Goal: Task Accomplishment & Management: Manage account settings

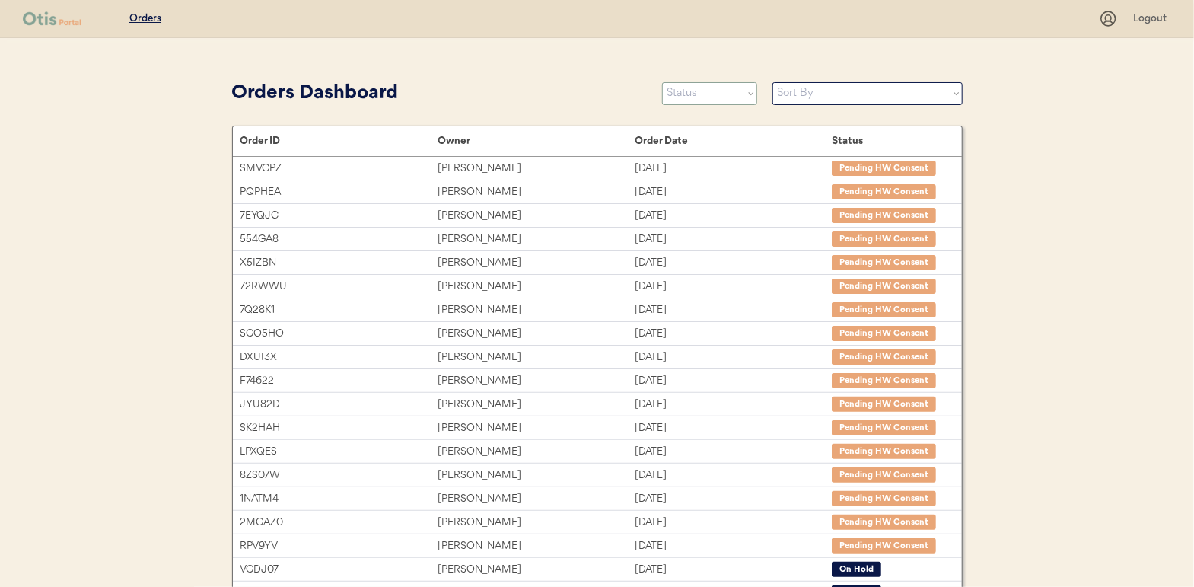
click at [688, 91] on select "Status On Hold New In Progress Complete Pending HW Consent Cancelled" at bounding box center [709, 93] width 95 height 23
click at [662, 82] on select "Status On Hold New In Progress Complete Pending HW Consent Cancelled" at bounding box center [709, 93] width 95 height 23
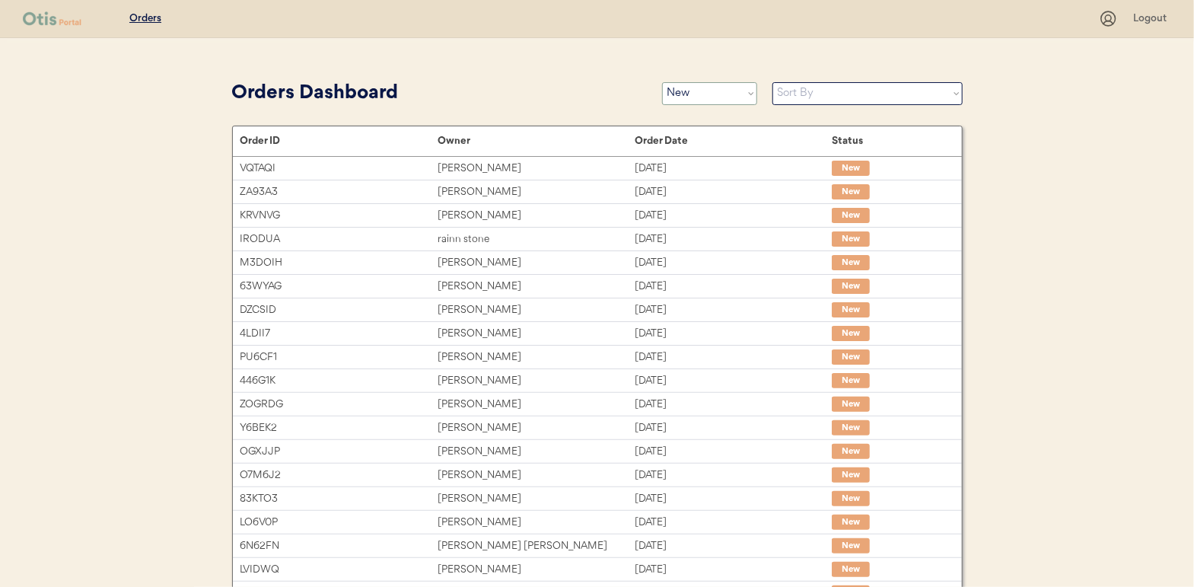
click at [692, 95] on select "Status On Hold New In Progress Complete Pending HW Consent Cancelled" at bounding box center [709, 93] width 95 height 23
click at [662, 82] on select "Status On Hold New In Progress Complete Pending HW Consent Cancelled" at bounding box center [709, 93] width 95 height 23
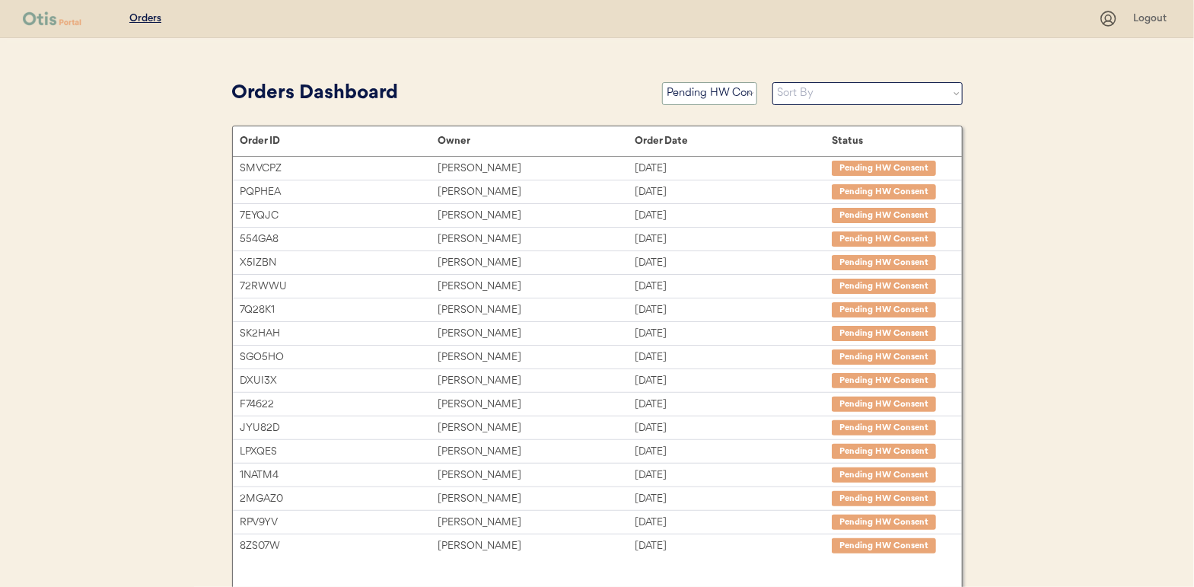
click at [705, 100] on select "Status On Hold New In Progress Complete Pending HW Consent Cancelled" at bounding box center [709, 93] width 95 height 23
select select ""new""
click at [662, 82] on select "Status On Hold New In Progress Complete Pending HW Consent Cancelled" at bounding box center [709, 93] width 95 height 23
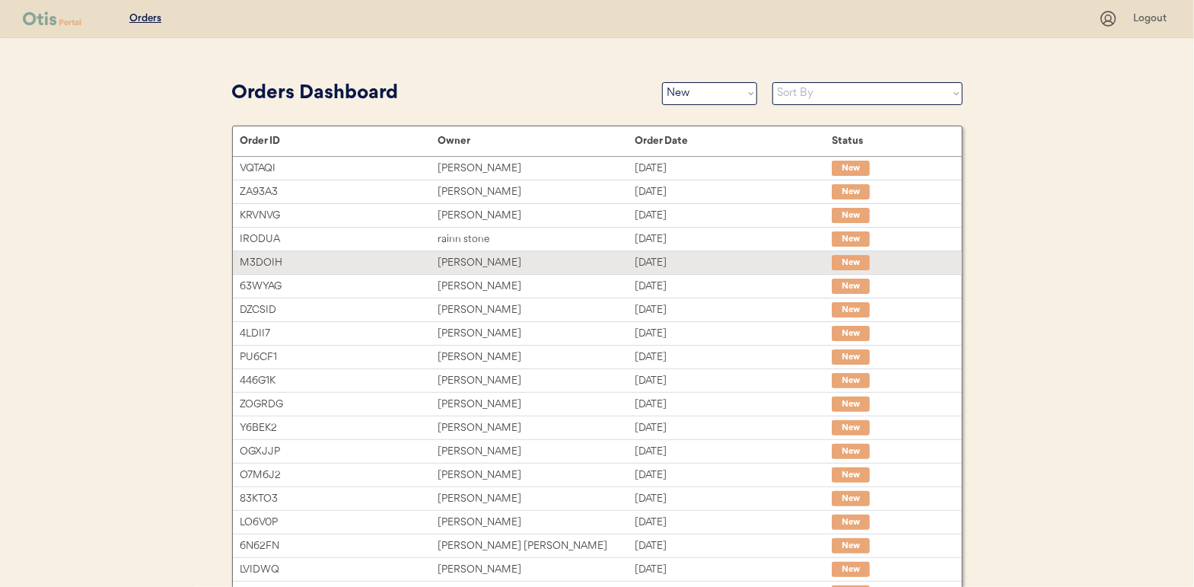
scroll to position [76, 0]
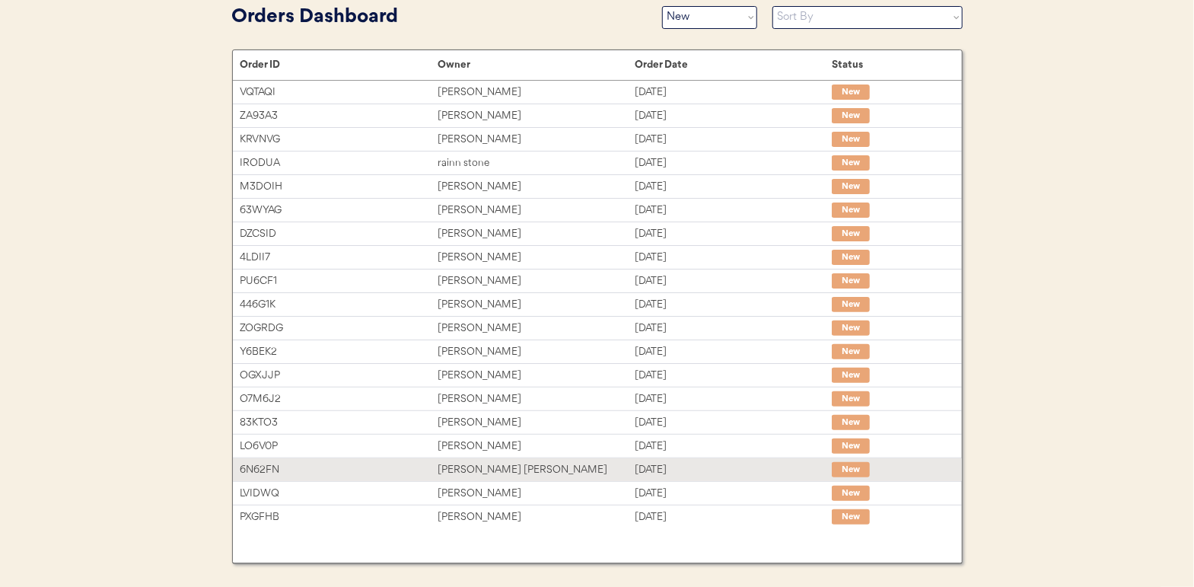
click at [489, 466] on div "Charmaine Miles Richardson" at bounding box center [536, 470] width 197 height 18
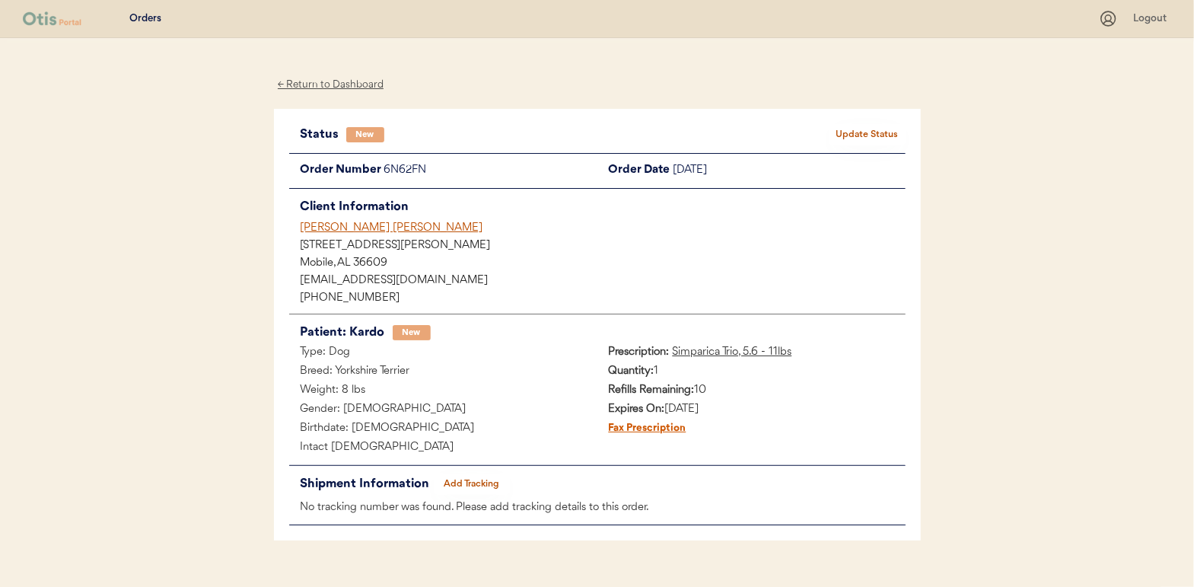
click at [886, 128] on button "Update Status" at bounding box center [868, 134] width 76 height 21
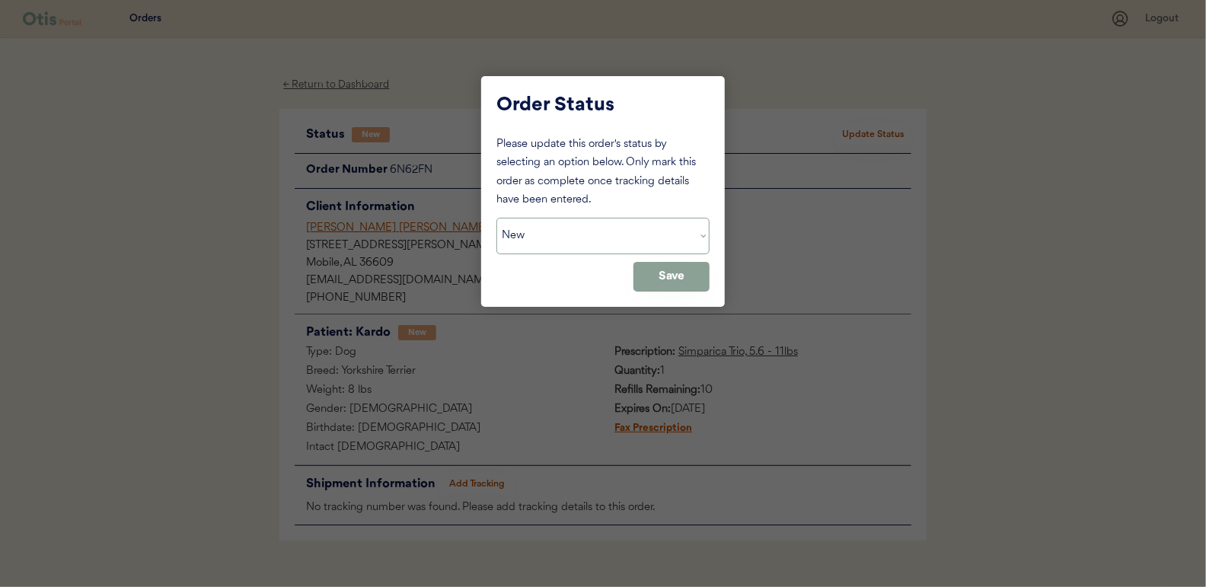
click at [573, 236] on select "Status On Hold New In Progress Complete Pending HW Consent Cancelled" at bounding box center [602, 236] width 213 height 37
select select ""in_progress""
click at [496, 218] on select "Status On Hold New In Progress Complete Pending HW Consent Cancelled" at bounding box center [602, 236] width 213 height 37
click at [674, 274] on button "Save" at bounding box center [671, 277] width 76 height 30
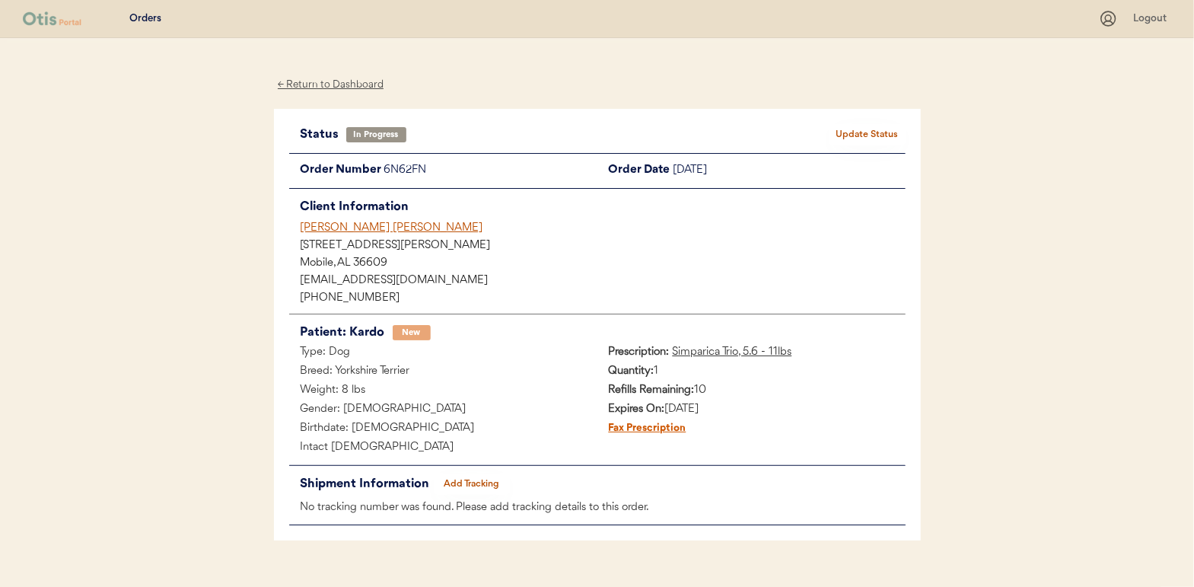
click at [331, 78] on div "← Return to Dashboard" at bounding box center [331, 85] width 114 height 18
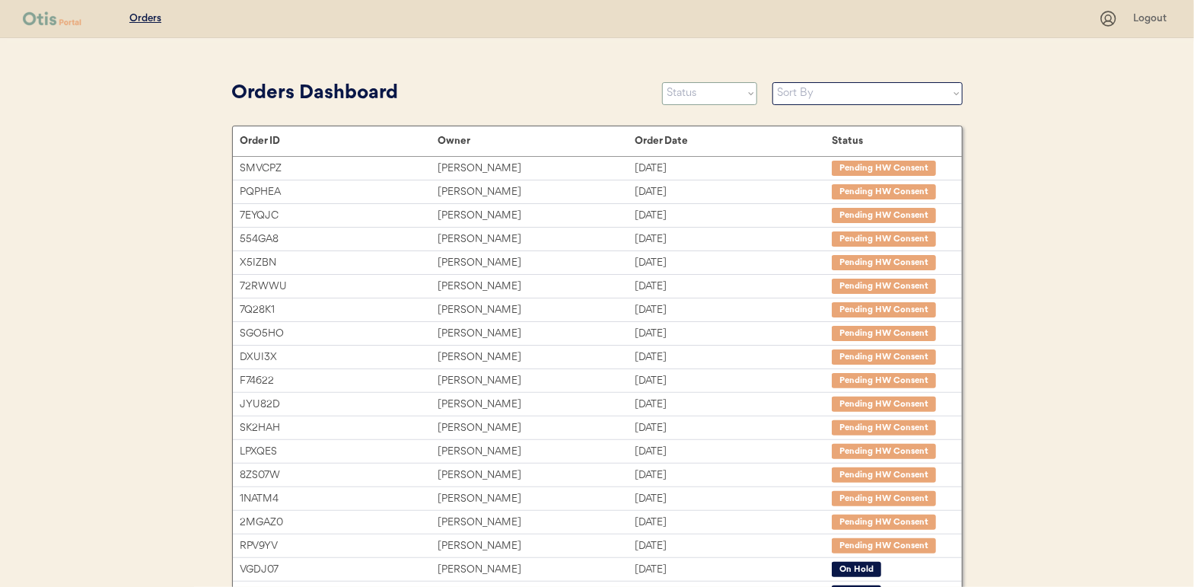
click at [693, 95] on select "Status On Hold New In Progress Complete Pending HW Consent Cancelled" at bounding box center [709, 93] width 95 height 23
select select ""new""
click at [662, 82] on select "Status On Hold New In Progress Complete Pending HW Consent Cancelled" at bounding box center [709, 93] width 95 height 23
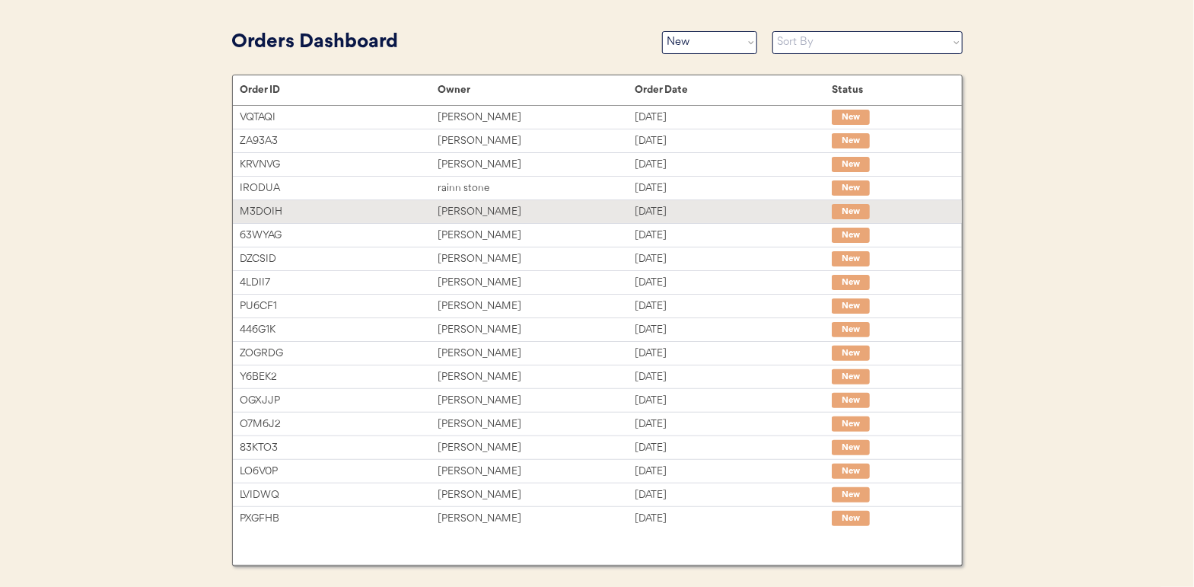
scroll to position [84, 0]
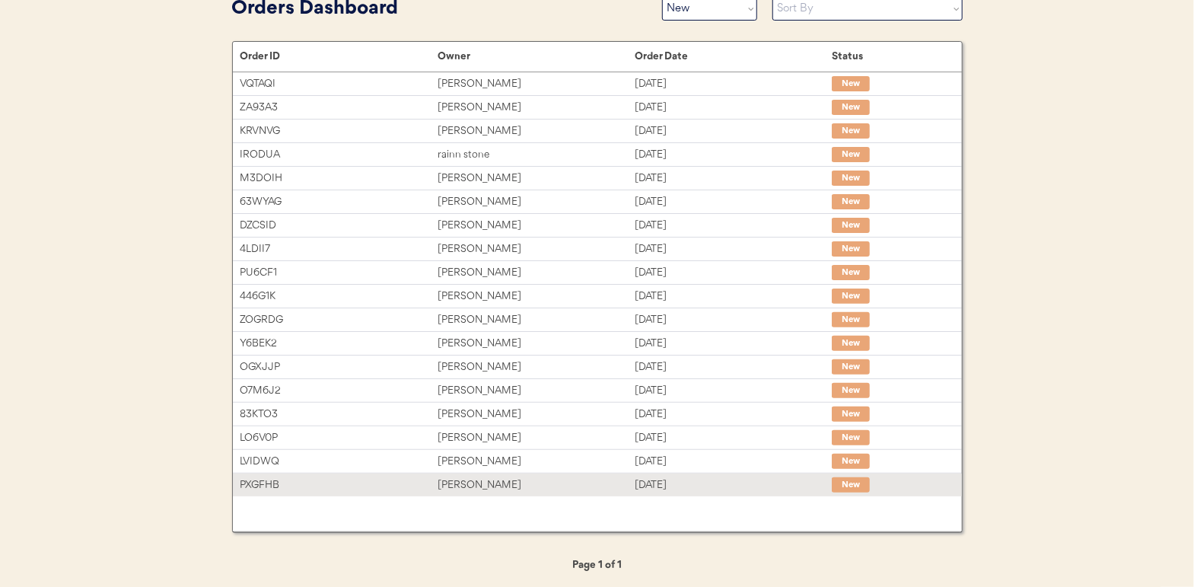
click at [469, 481] on div "[PERSON_NAME]" at bounding box center [536, 485] width 197 height 18
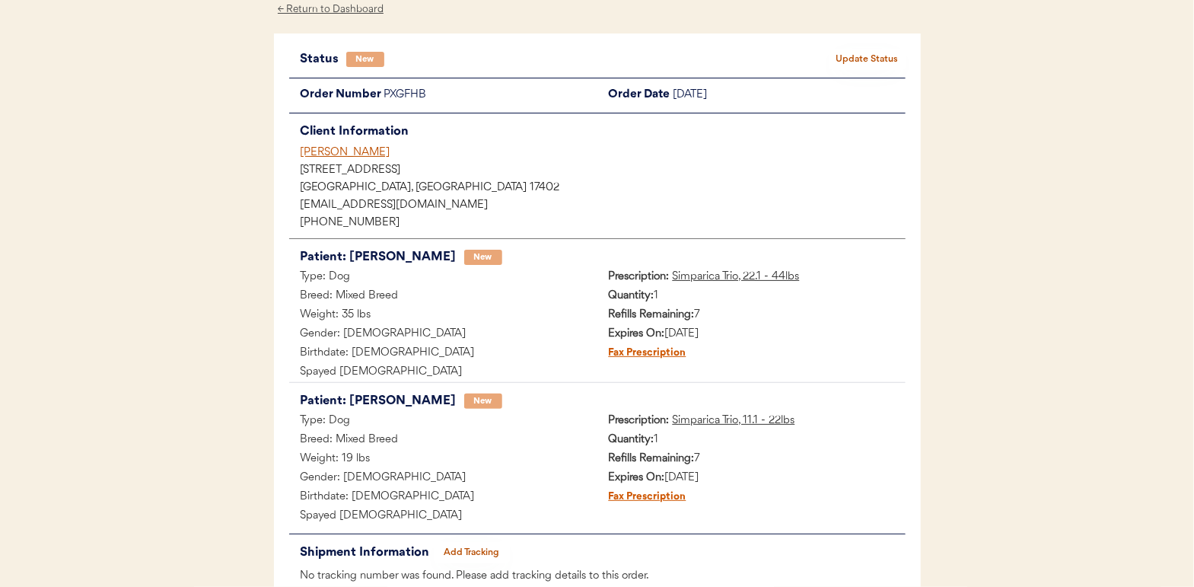
scroll to position [76, 0]
click at [863, 57] on button "Update Status" at bounding box center [868, 58] width 76 height 21
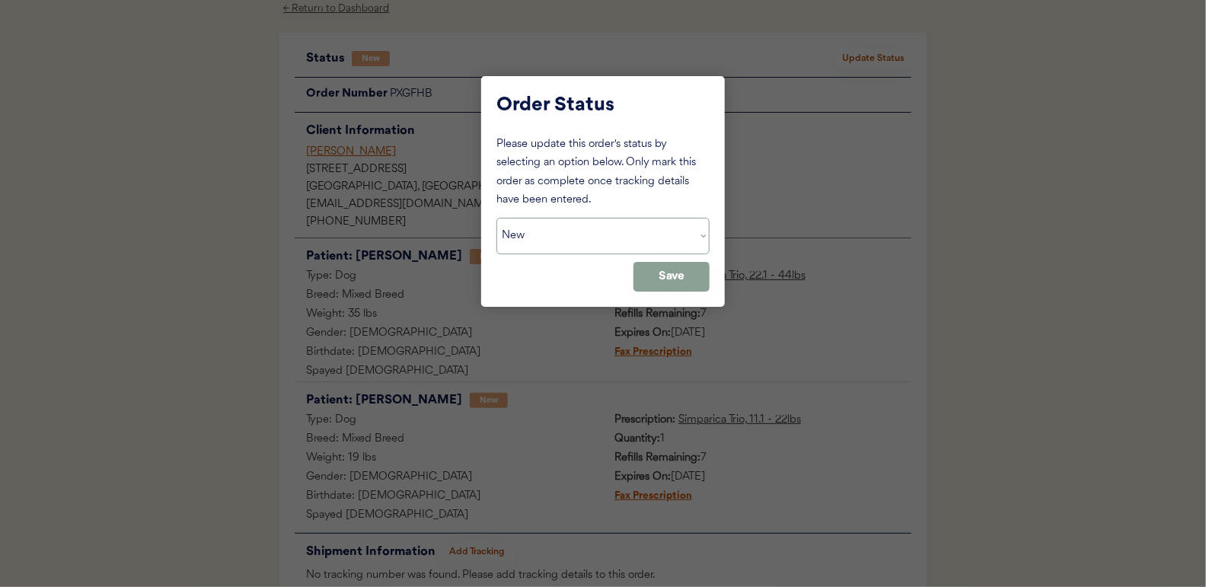
click at [546, 227] on select "Status On Hold New In Progress Complete Pending HW Consent Cancelled" at bounding box center [602, 236] width 213 height 37
select select ""in_progress""
click at [496, 218] on select "Status On Hold New In Progress Complete Pending HW Consent Cancelled" at bounding box center [602, 236] width 213 height 37
click at [693, 267] on button "Save" at bounding box center [671, 277] width 76 height 30
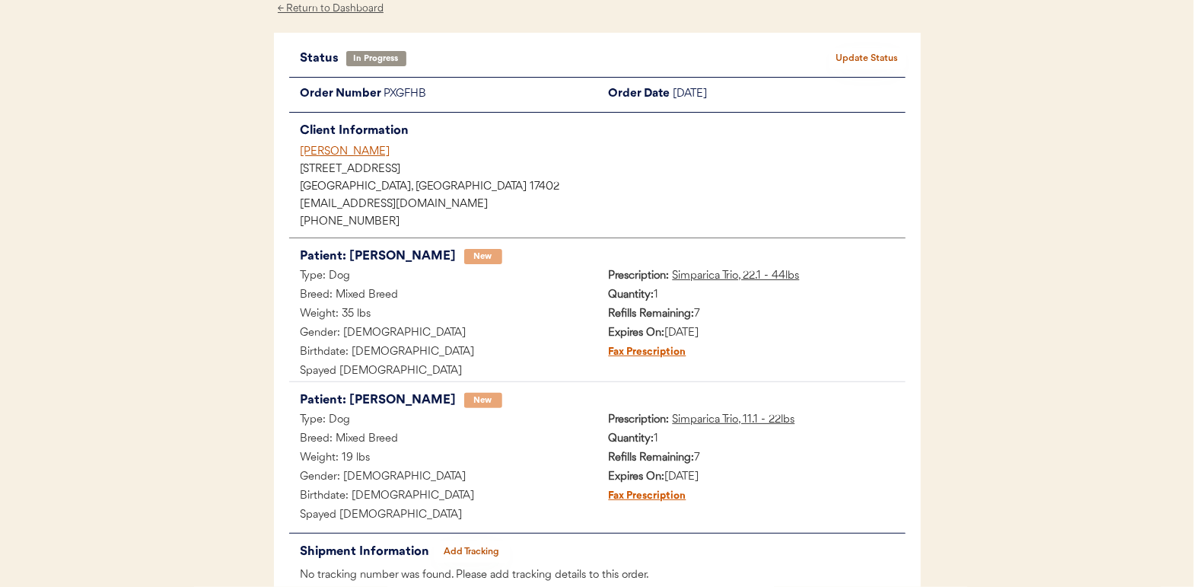
scroll to position [0, 0]
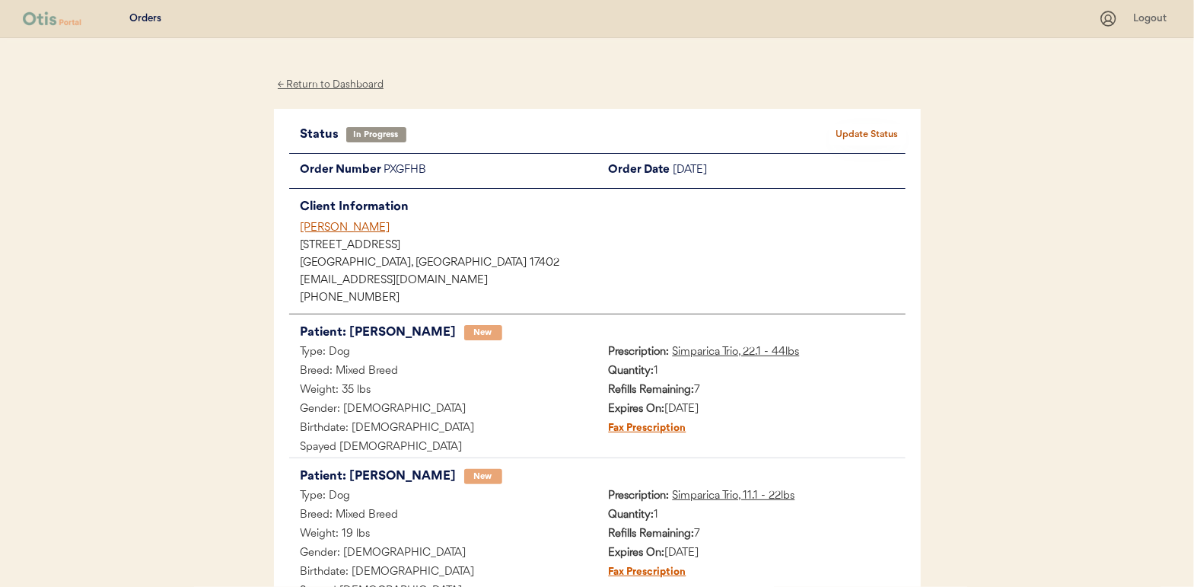
click at [326, 85] on div "← Return to Dashboard" at bounding box center [331, 85] width 114 height 18
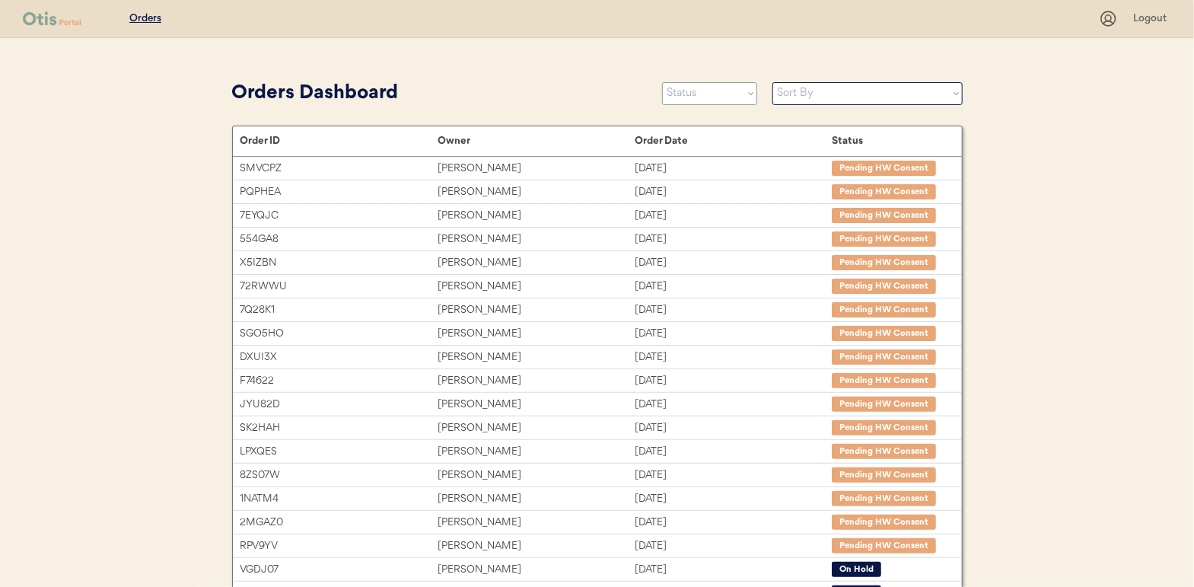
click at [693, 94] on select "Status On Hold New In Progress Complete Pending HW Consent Cancelled" at bounding box center [709, 93] width 95 height 23
select select ""new""
click at [662, 82] on select "Status On Hold New In Progress Complete Pending HW Consent Cancelled" at bounding box center [709, 93] width 95 height 23
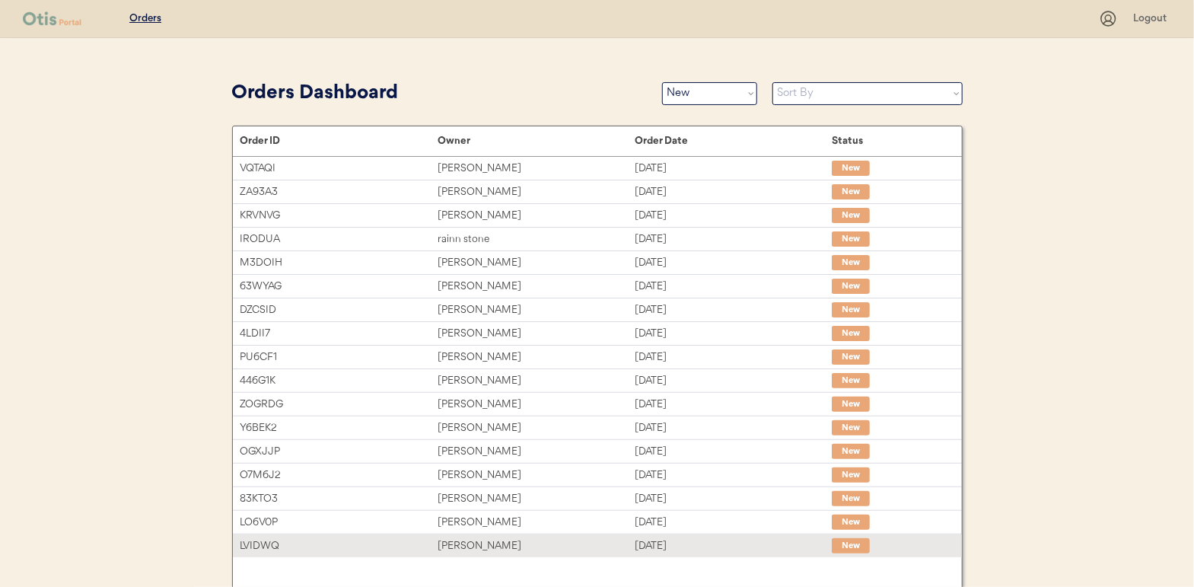
click at [468, 540] on div "Kaitlynn Beck" at bounding box center [536, 546] width 197 height 18
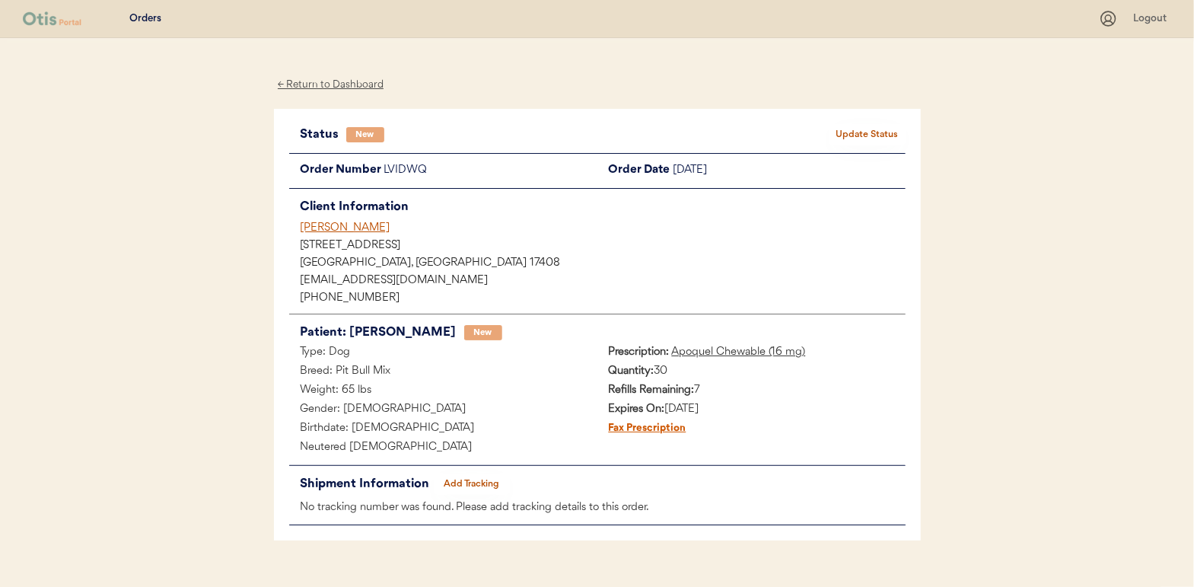
click at [897, 126] on button "Update Status" at bounding box center [868, 134] width 76 height 21
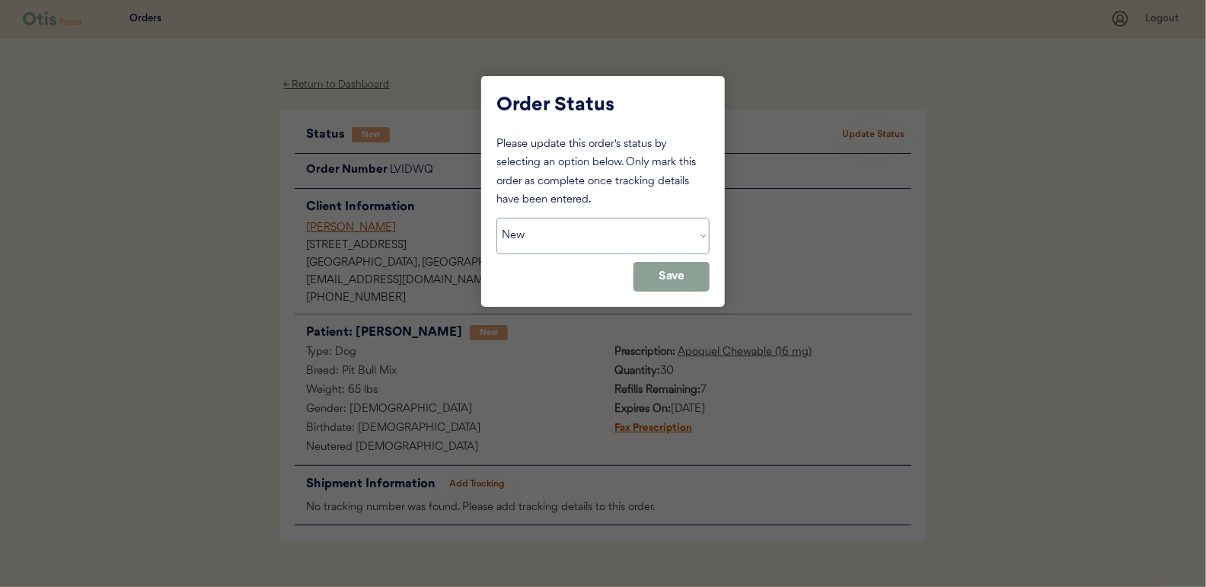
click at [614, 242] on select "Status On Hold New In Progress Complete Pending HW Consent Cancelled" at bounding box center [602, 236] width 213 height 37
select select ""in_progress""
click at [496, 218] on select "Status On Hold New In Progress Complete Pending HW Consent Cancelled" at bounding box center [602, 236] width 213 height 37
click at [693, 276] on button "Save" at bounding box center [671, 277] width 76 height 30
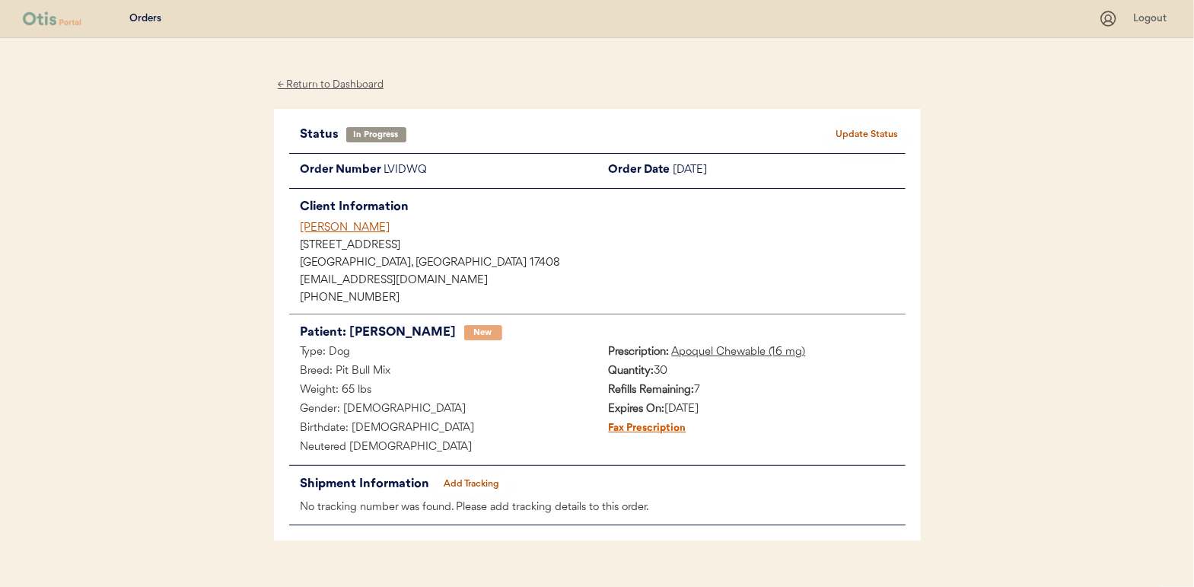
click at [342, 81] on div "← Return to Dashboard" at bounding box center [331, 85] width 114 height 18
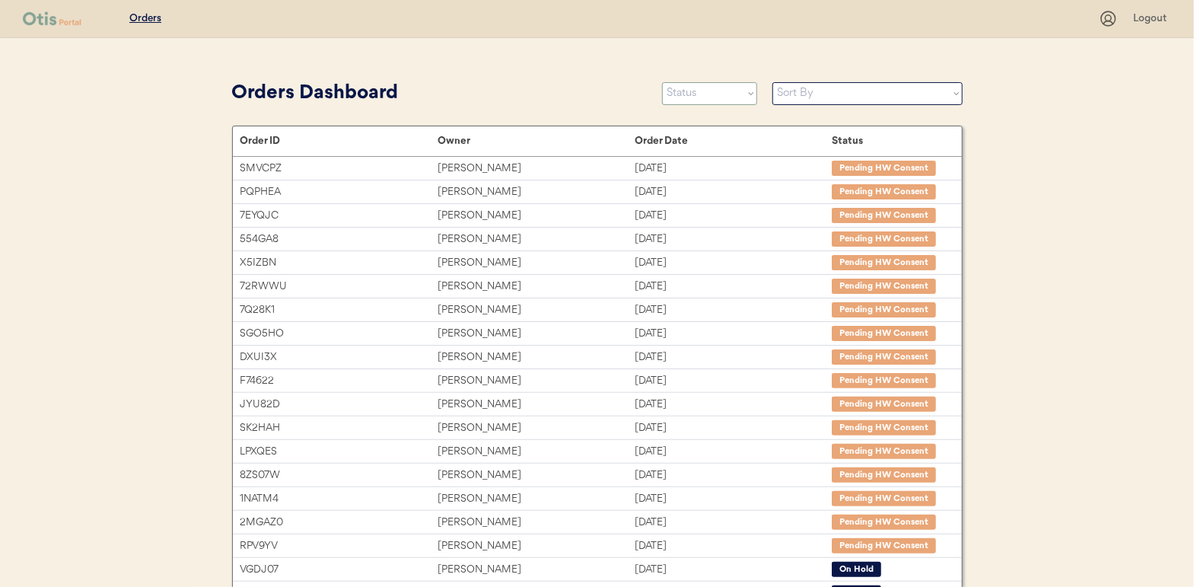
click at [704, 91] on select "Status On Hold New In Progress Complete Pending HW Consent Cancelled" at bounding box center [709, 93] width 95 height 23
select select ""new""
click at [662, 82] on select "Status On Hold New In Progress Complete Pending HW Consent Cancelled" at bounding box center [709, 93] width 95 height 23
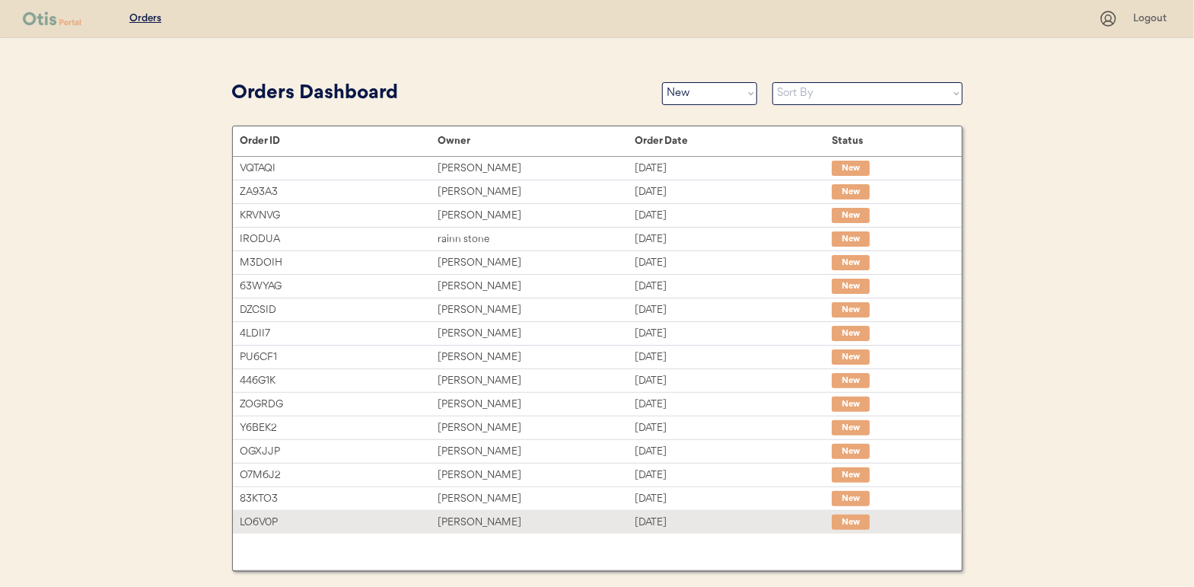
click at [466, 518] on div "[PERSON_NAME]" at bounding box center [536, 523] width 197 height 18
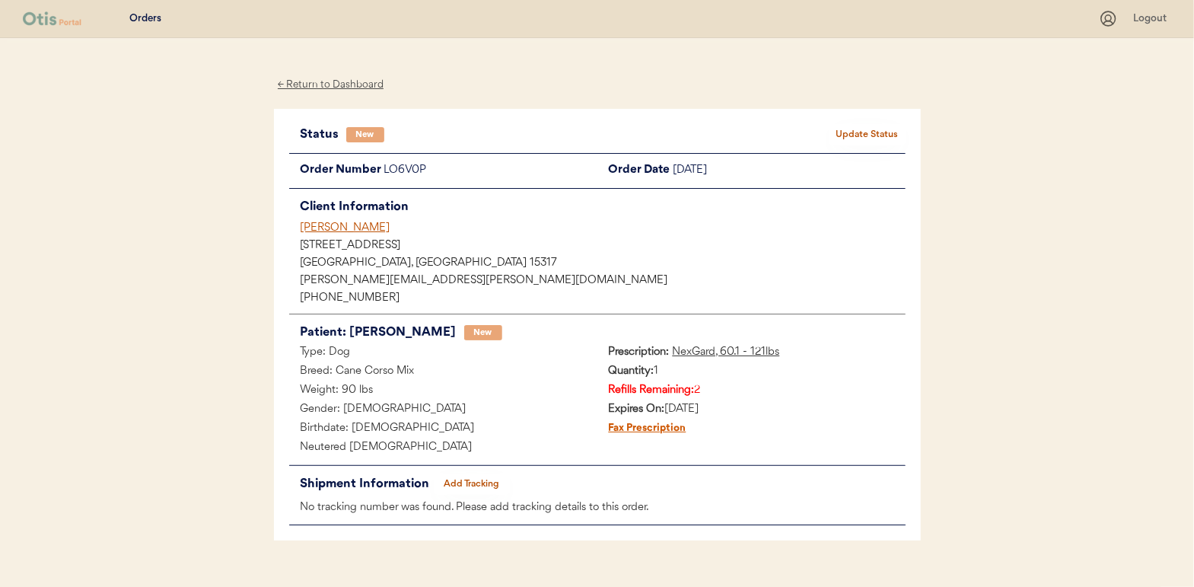
click at [868, 138] on button "Update Status" at bounding box center [868, 134] width 76 height 21
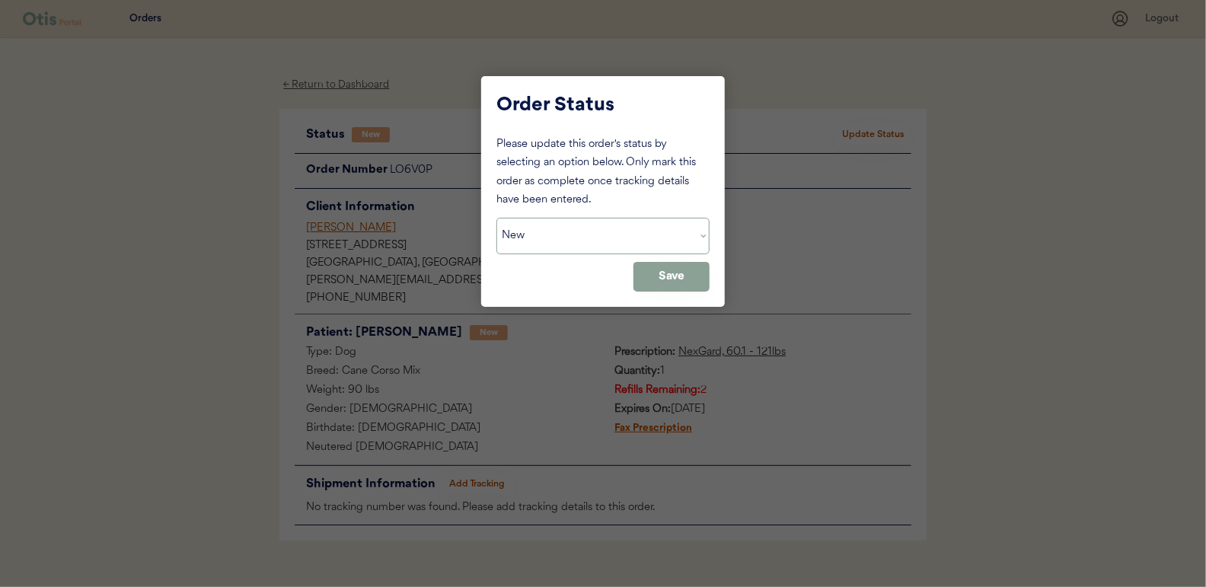
click at [603, 228] on select "Status On Hold New In Progress Complete Pending HW Consent Cancelled" at bounding box center [602, 236] width 213 height 37
select select ""in_progress""
click at [496, 218] on select "Status On Hold New In Progress Complete Pending HW Consent Cancelled" at bounding box center [602, 236] width 213 height 37
click at [653, 274] on button "Save" at bounding box center [671, 277] width 76 height 30
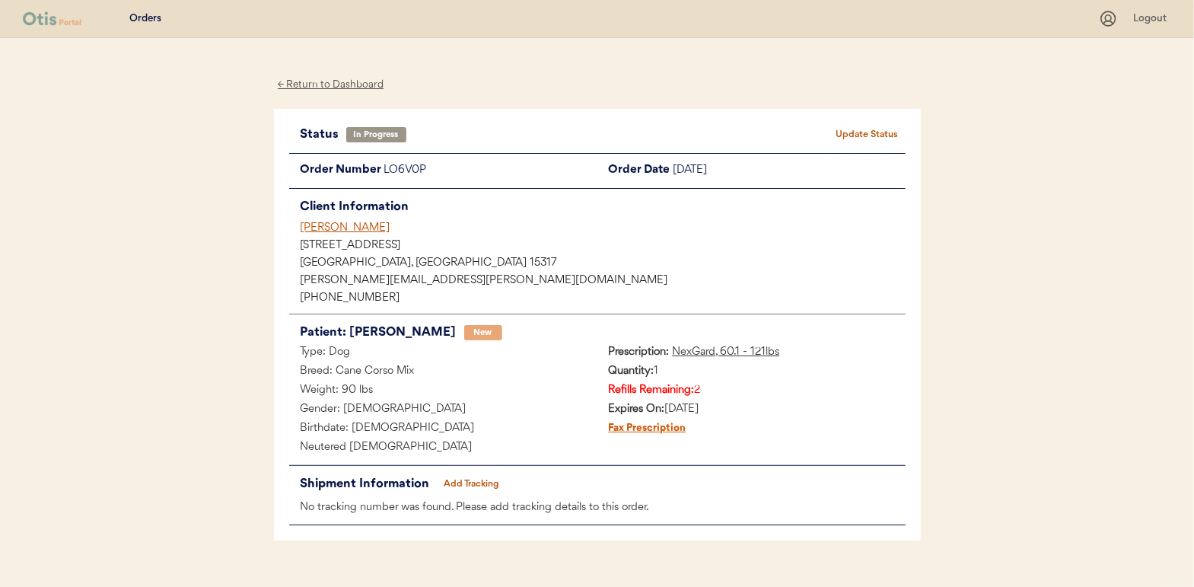
click at [320, 82] on div "← Return to Dashboard" at bounding box center [331, 85] width 114 height 18
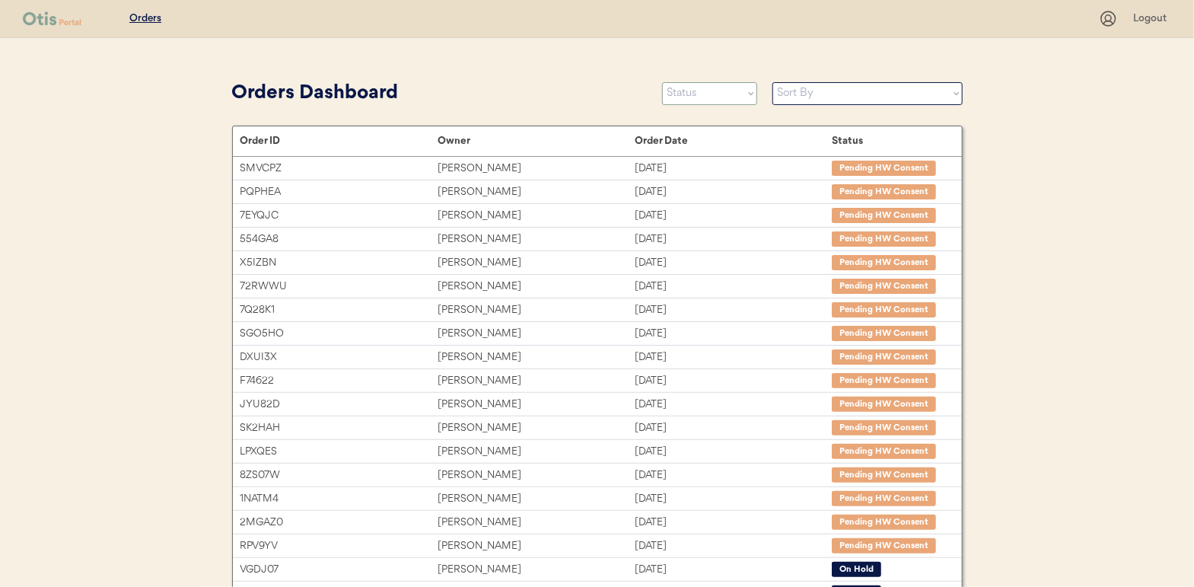
click at [688, 85] on select "Status On Hold New In Progress Complete Pending HW Consent Cancelled" at bounding box center [709, 93] width 95 height 23
select select ""new""
click at [662, 82] on select "Status On Hold New In Progress Complete Pending HW Consent Cancelled" at bounding box center [709, 93] width 95 height 23
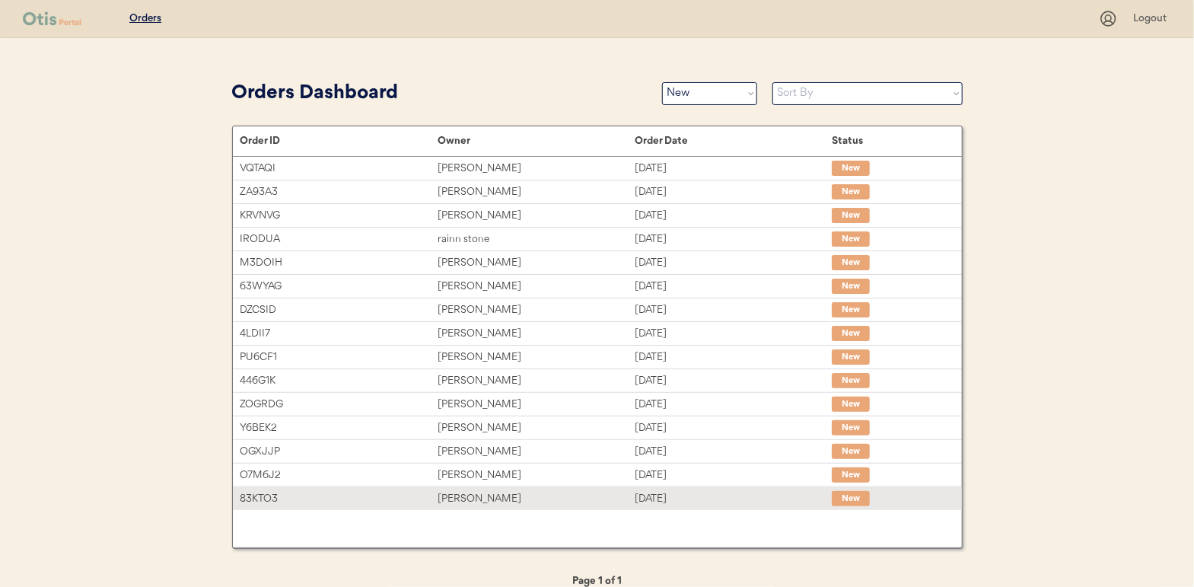
click at [476, 492] on div "[PERSON_NAME]" at bounding box center [536, 499] width 197 height 18
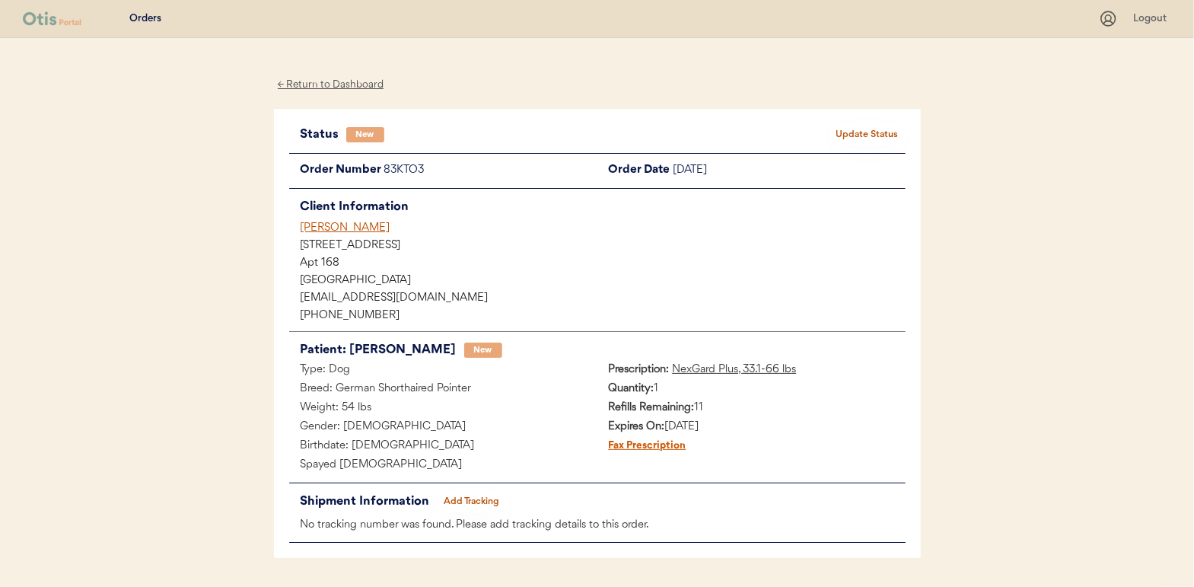
click at [862, 135] on button "Update Status" at bounding box center [868, 134] width 76 height 21
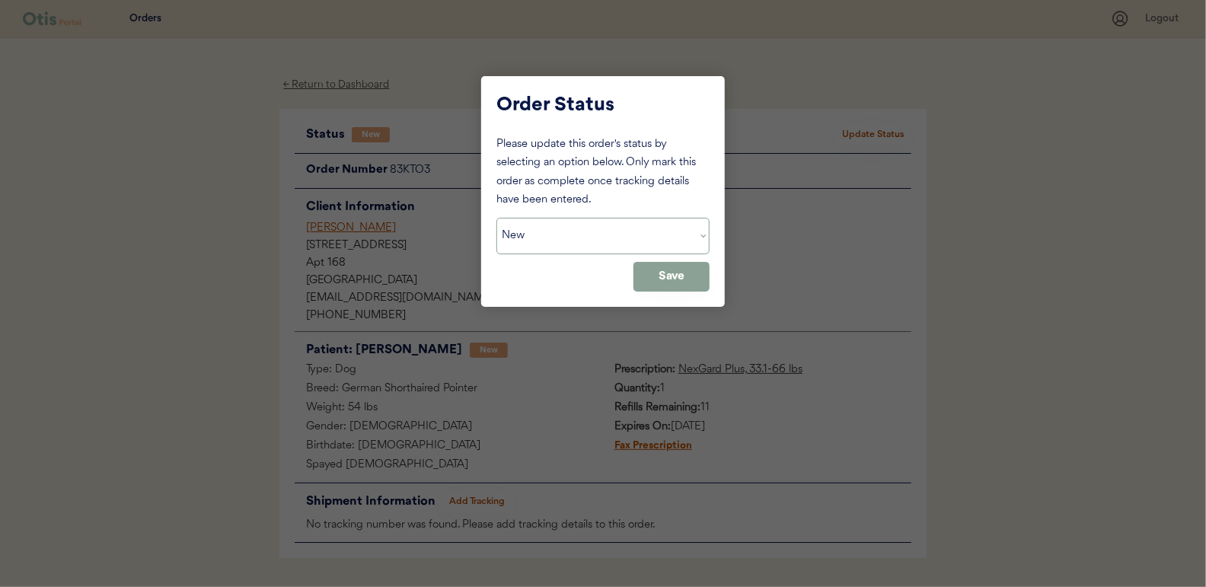
click at [562, 233] on select "Status On Hold New In Progress Complete Pending HW Consent Cancelled" at bounding box center [602, 236] width 213 height 37
select select ""in_progress""
click at [496, 218] on select "Status On Hold New In Progress Complete Pending HW Consent Cancelled" at bounding box center [602, 236] width 213 height 37
click at [681, 280] on button "Save" at bounding box center [671, 277] width 76 height 30
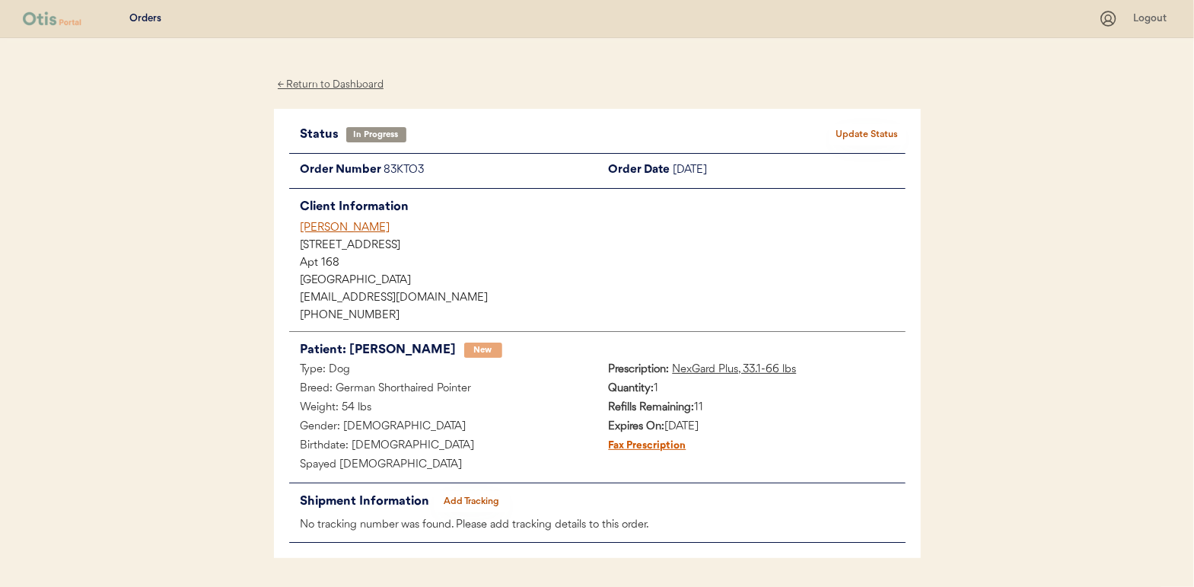
click at [335, 84] on div "← Return to Dashboard" at bounding box center [331, 85] width 114 height 18
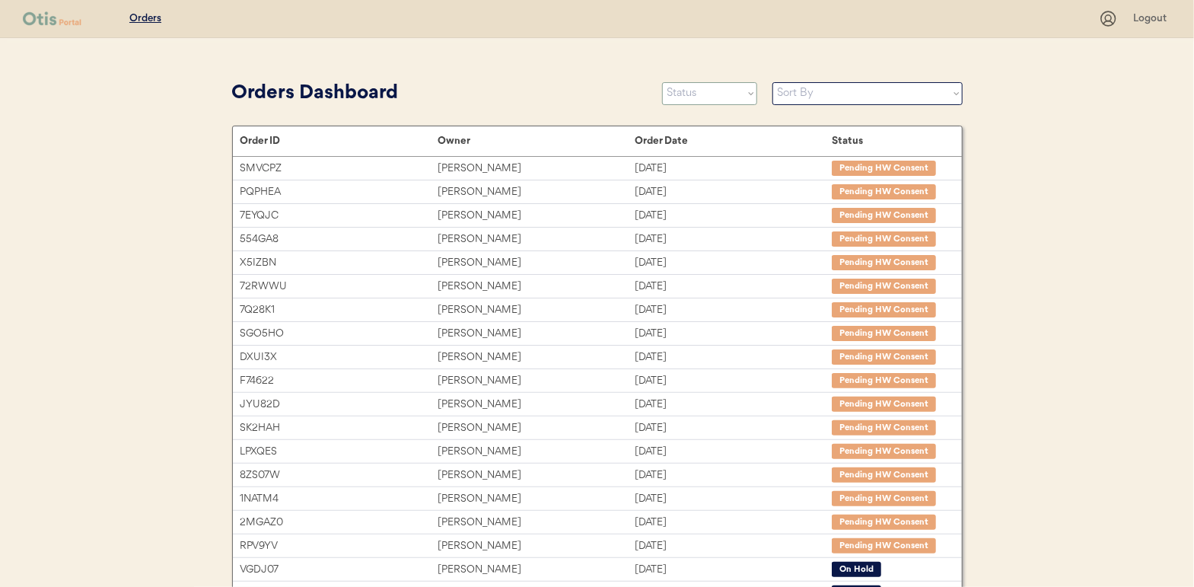
click at [690, 102] on select "Status On Hold New In Progress Complete Pending HW Consent Cancelled" at bounding box center [709, 93] width 95 height 23
select select ""new""
click at [662, 82] on select "Status On Hold New In Progress Complete Pending HW Consent Cancelled" at bounding box center [709, 93] width 95 height 23
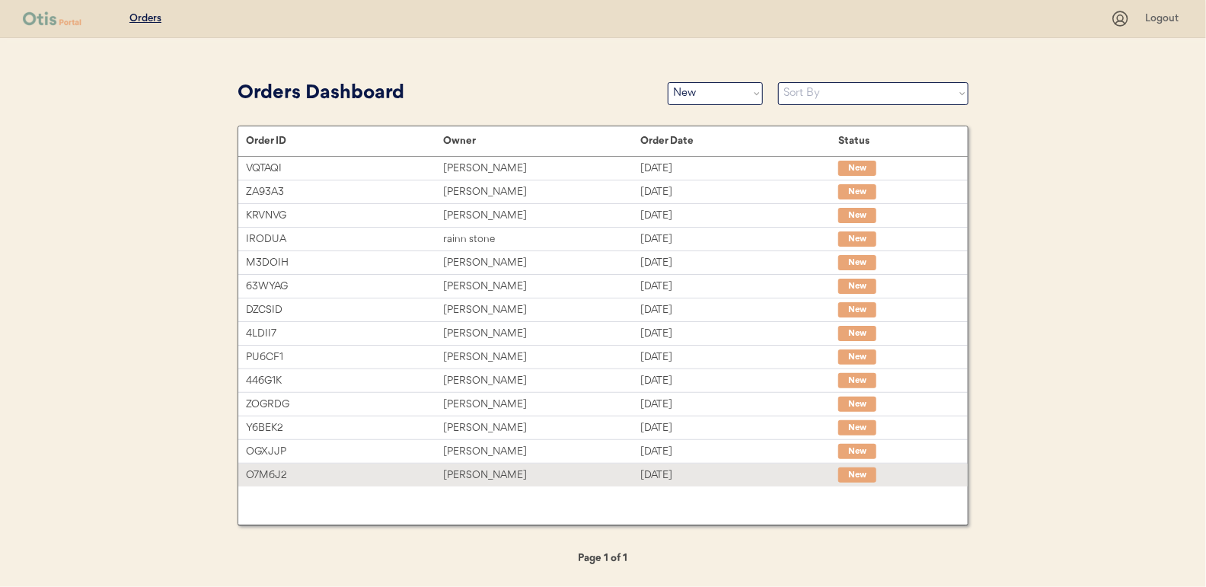
click at [497, 468] on div "Anthony Ottaviano" at bounding box center [541, 476] width 197 height 18
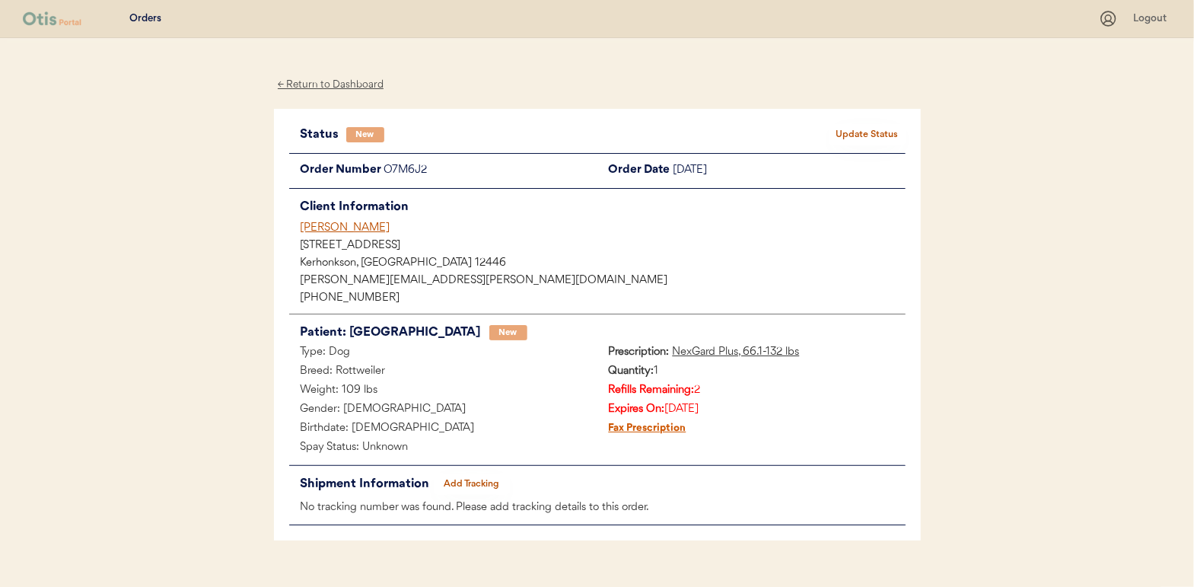
click at [859, 129] on button "Update Status" at bounding box center [868, 134] width 76 height 21
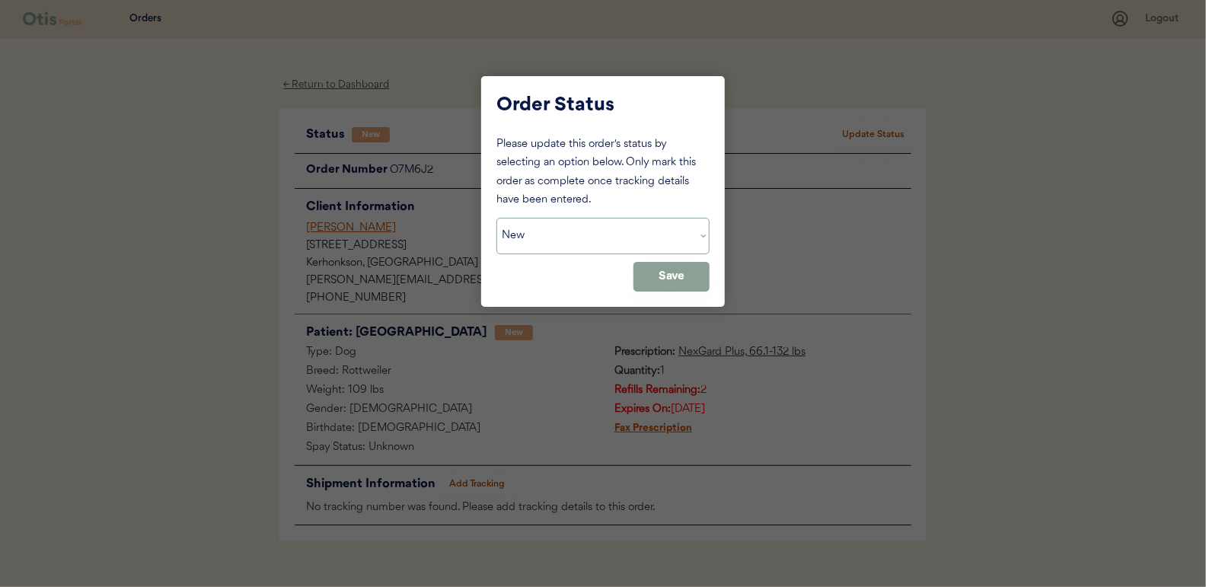
click at [540, 244] on select "Status On Hold New In Progress Complete Pending HW Consent Cancelled" at bounding box center [602, 236] width 213 height 37
select select ""in_progress""
click at [496, 218] on select "Status On Hold New In Progress Complete Pending HW Consent Cancelled" at bounding box center [602, 236] width 213 height 37
click at [694, 265] on button "Save" at bounding box center [671, 277] width 76 height 30
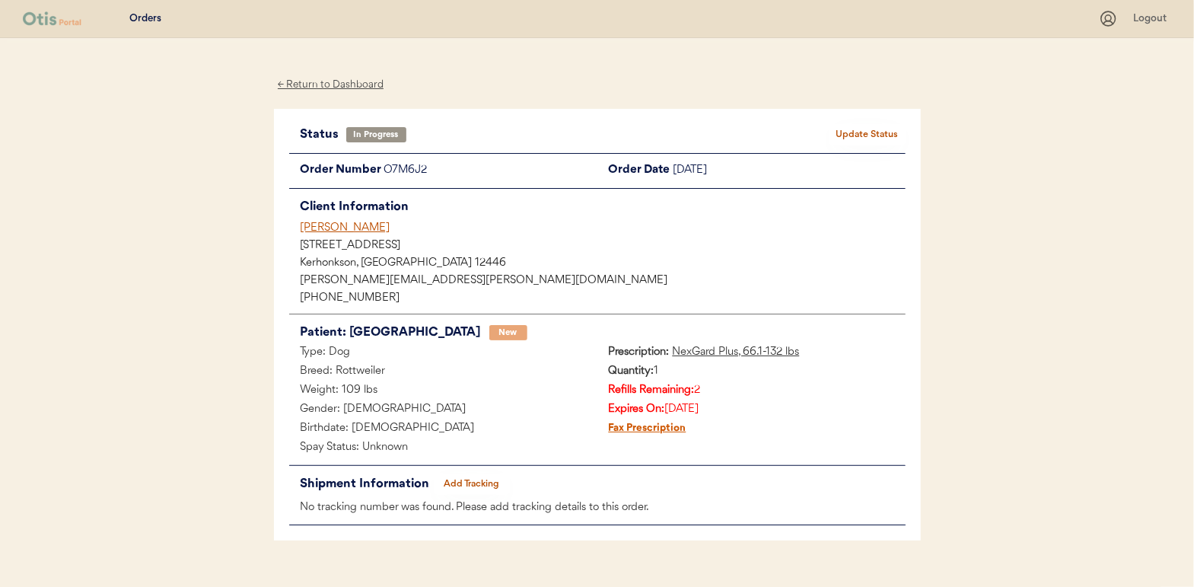
click at [318, 87] on div "← Return to Dashboard" at bounding box center [331, 85] width 114 height 18
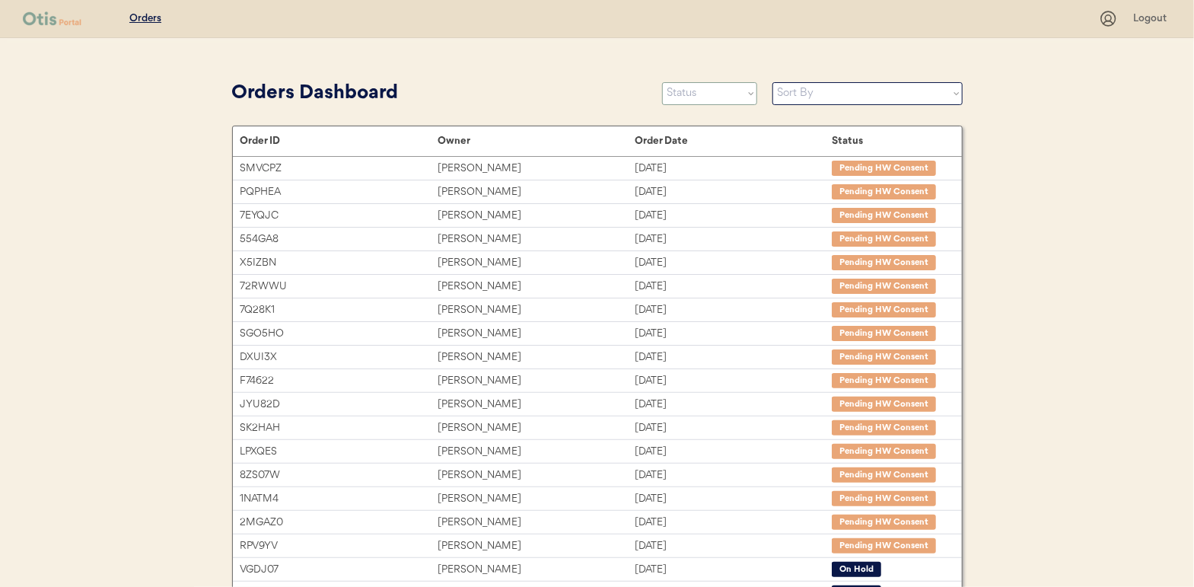
click at [691, 94] on select "Status On Hold New In Progress Complete Pending HW Consent Cancelled" at bounding box center [709, 93] width 95 height 23
select select ""new""
click at [662, 82] on select "Status On Hold New In Progress Complete Pending HW Consent Cancelled" at bounding box center [709, 93] width 95 height 23
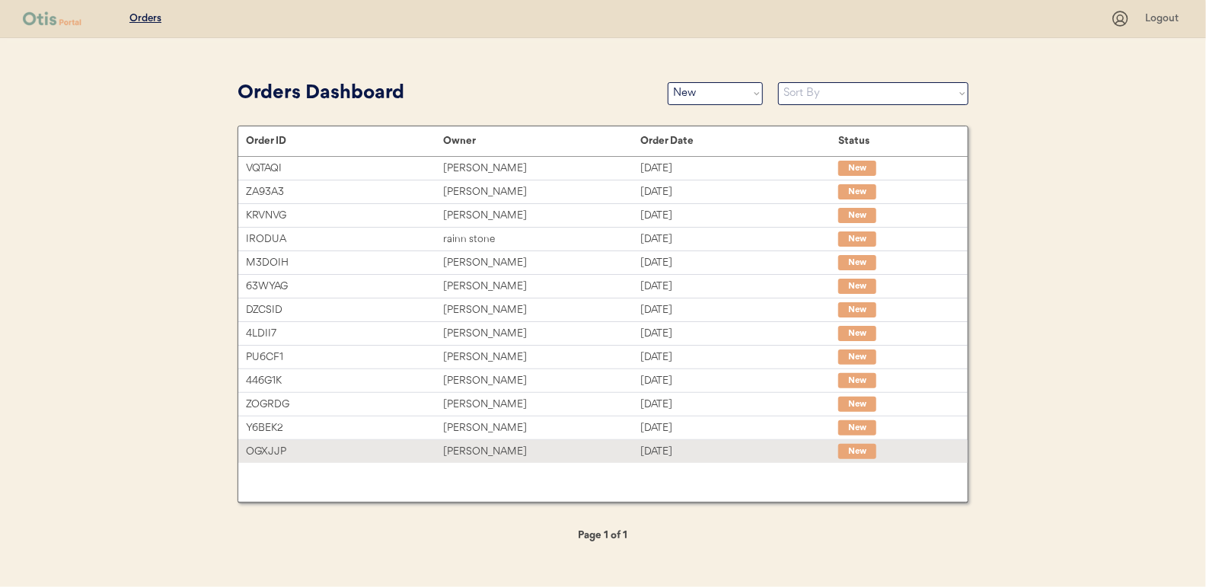
click at [489, 454] on div "[PERSON_NAME]" at bounding box center [541, 452] width 197 height 18
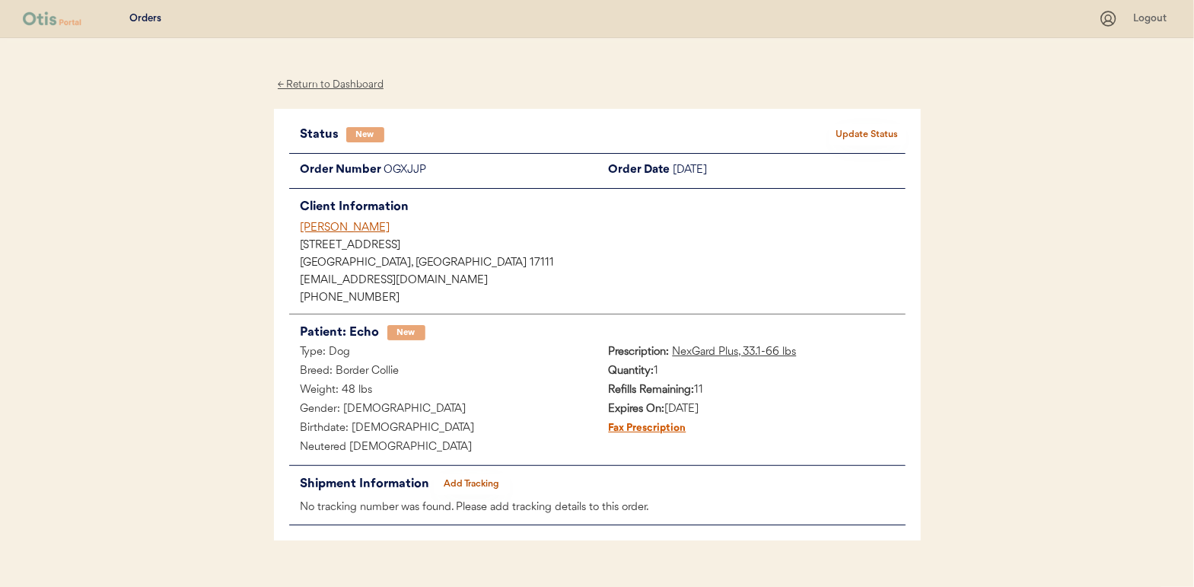
click at [856, 130] on button "Update Status" at bounding box center [868, 134] width 76 height 21
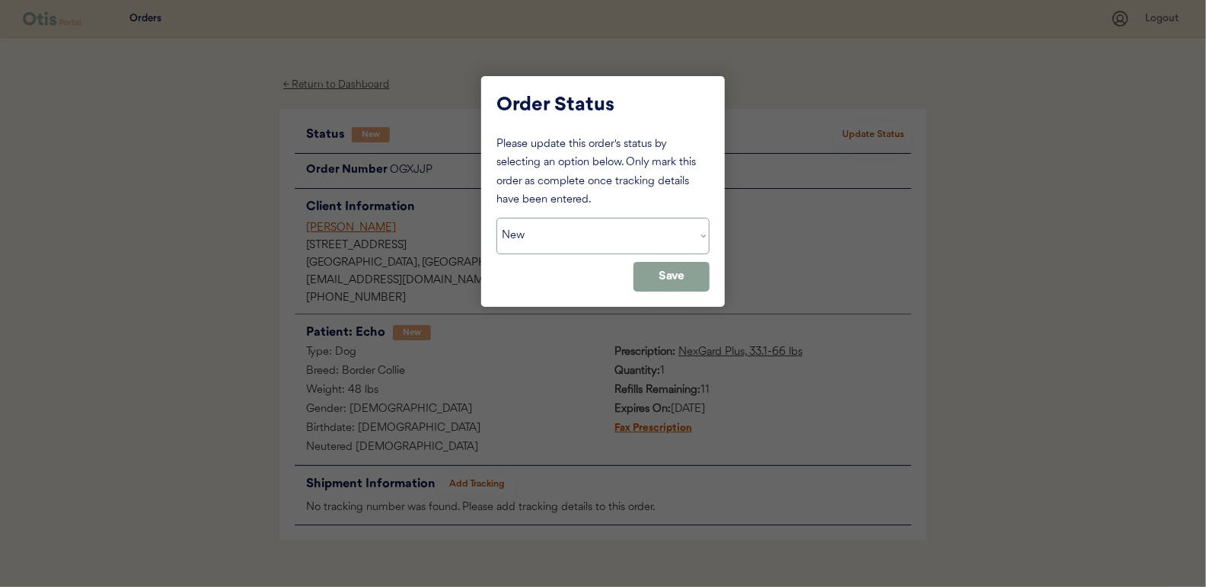
click at [547, 235] on select "Status On Hold New In Progress Complete Pending HW Consent Cancelled" at bounding box center [602, 236] width 213 height 37
select select ""in_progress""
click at [496, 218] on select "Status On Hold New In Progress Complete Pending HW Consent Cancelled" at bounding box center [602, 236] width 213 height 37
click at [652, 276] on button "Save" at bounding box center [671, 277] width 76 height 30
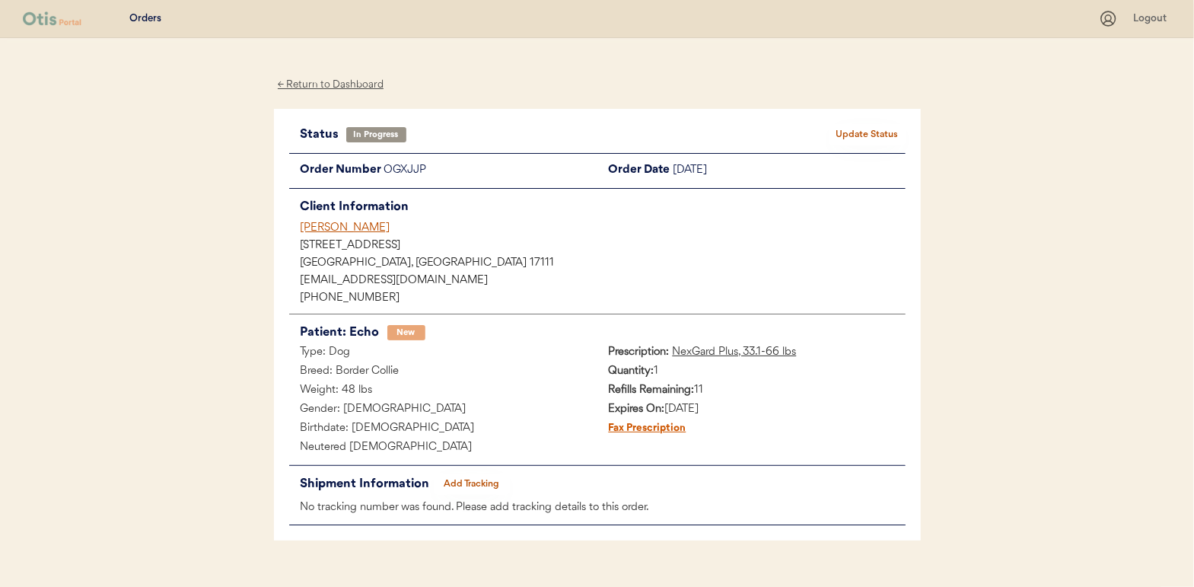
click at [332, 82] on div "← Return to Dashboard" at bounding box center [331, 85] width 114 height 18
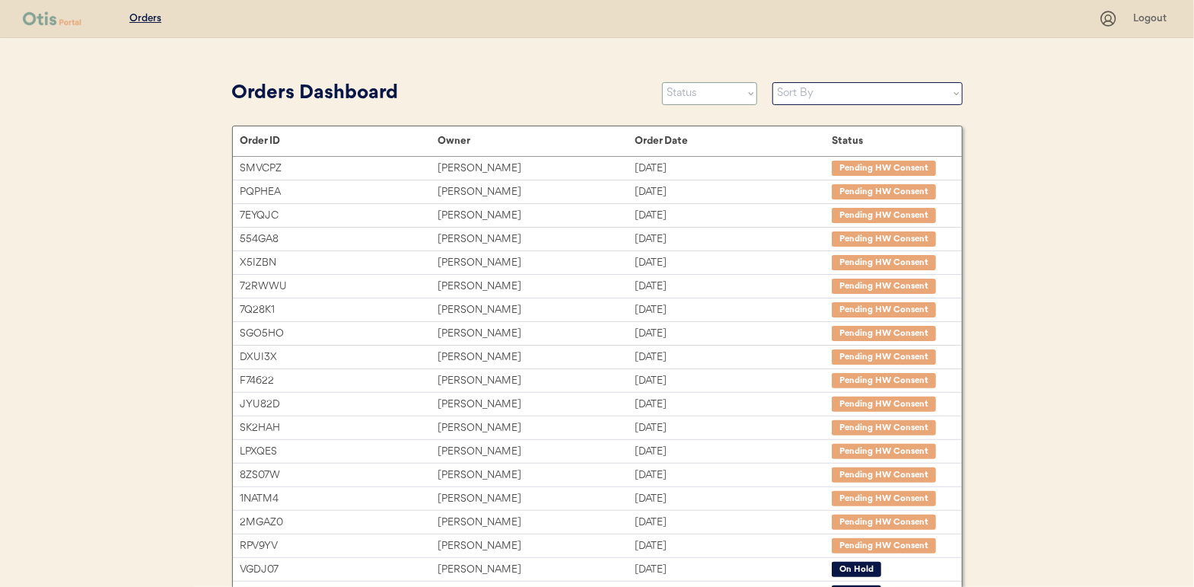
click at [703, 98] on select "Status On Hold New In Progress Complete Pending HW Consent Cancelled" at bounding box center [709, 93] width 95 height 23
select select ""new""
click at [662, 82] on select "Status On Hold New In Progress Complete Pending HW Consent Cancelled" at bounding box center [709, 93] width 95 height 23
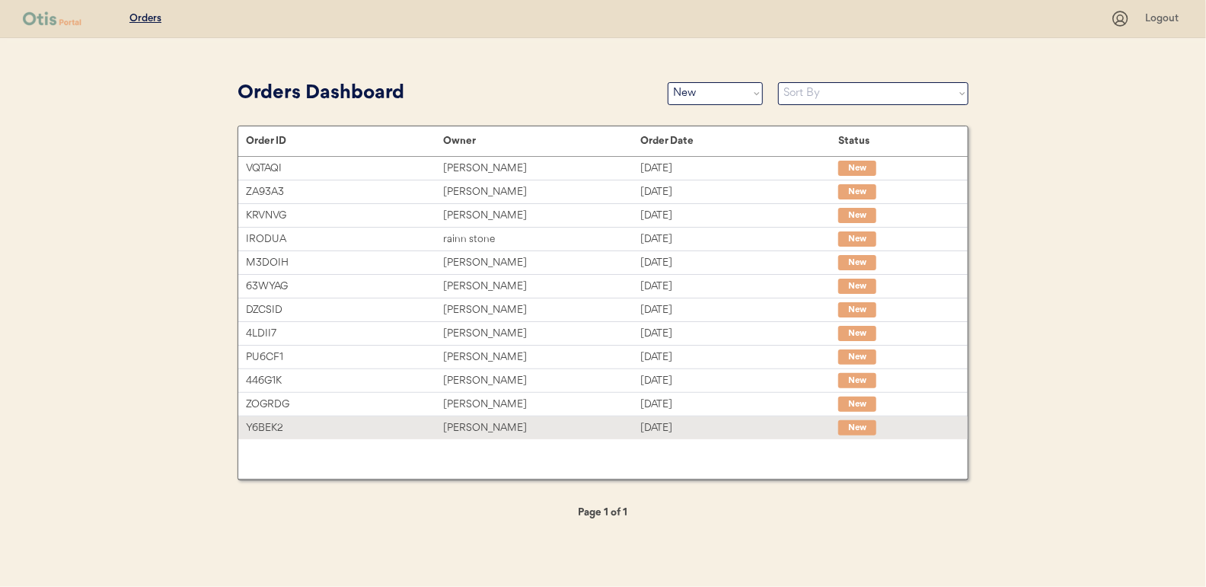
click at [501, 425] on div "[PERSON_NAME]" at bounding box center [541, 428] width 197 height 18
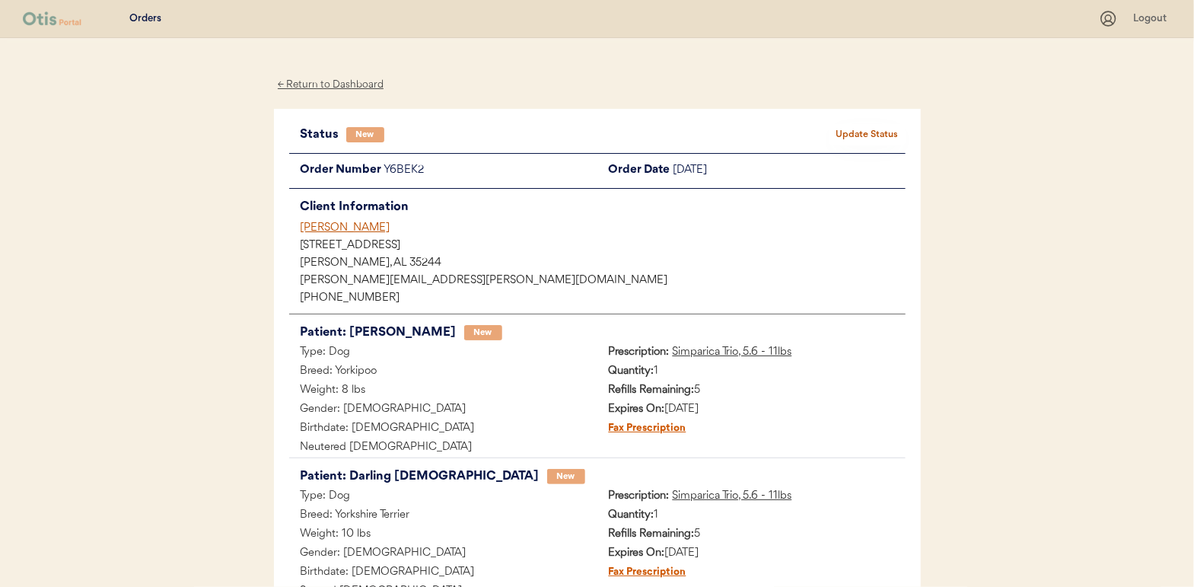
click at [868, 130] on button "Update Status" at bounding box center [868, 134] width 76 height 21
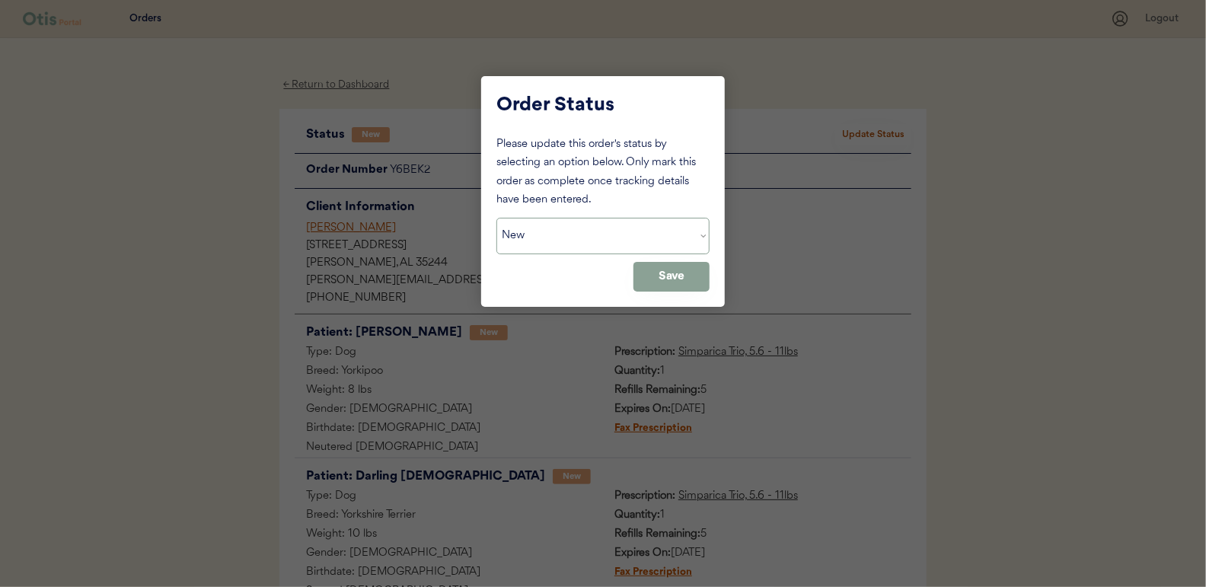
click at [528, 219] on select "Status On Hold New In Progress Complete Pending HW Consent Cancelled" at bounding box center [602, 236] width 213 height 37
select select ""in_progress""
click at [496, 218] on select "Status On Hold New In Progress Complete Pending HW Consent Cancelled" at bounding box center [602, 236] width 213 height 37
click at [667, 277] on button "Save" at bounding box center [671, 277] width 76 height 30
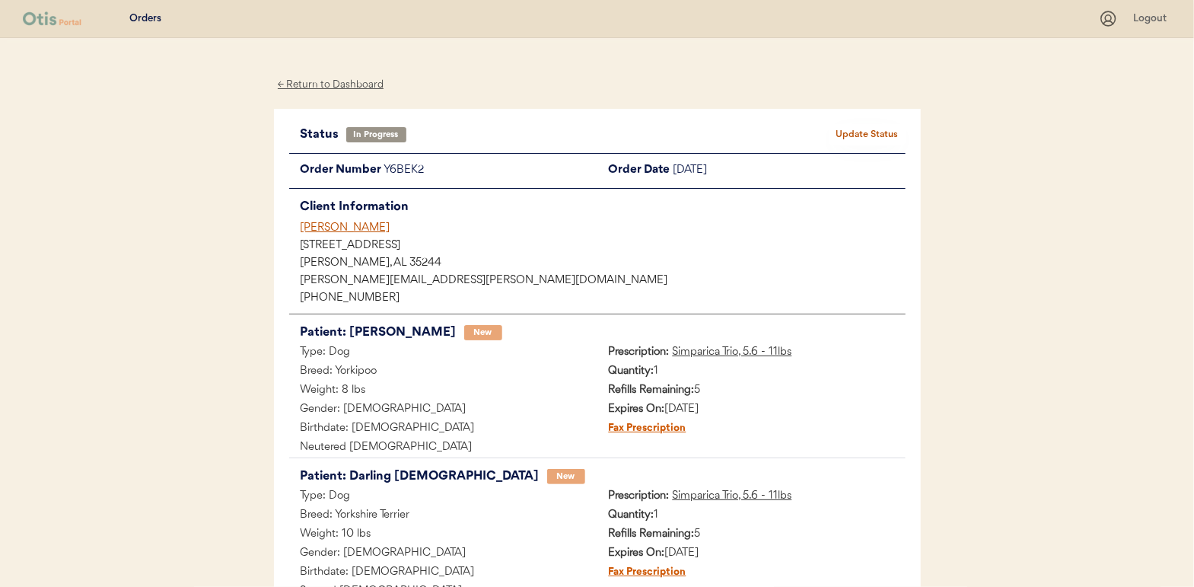
click at [323, 87] on div "← Return to Dashboard" at bounding box center [331, 85] width 114 height 18
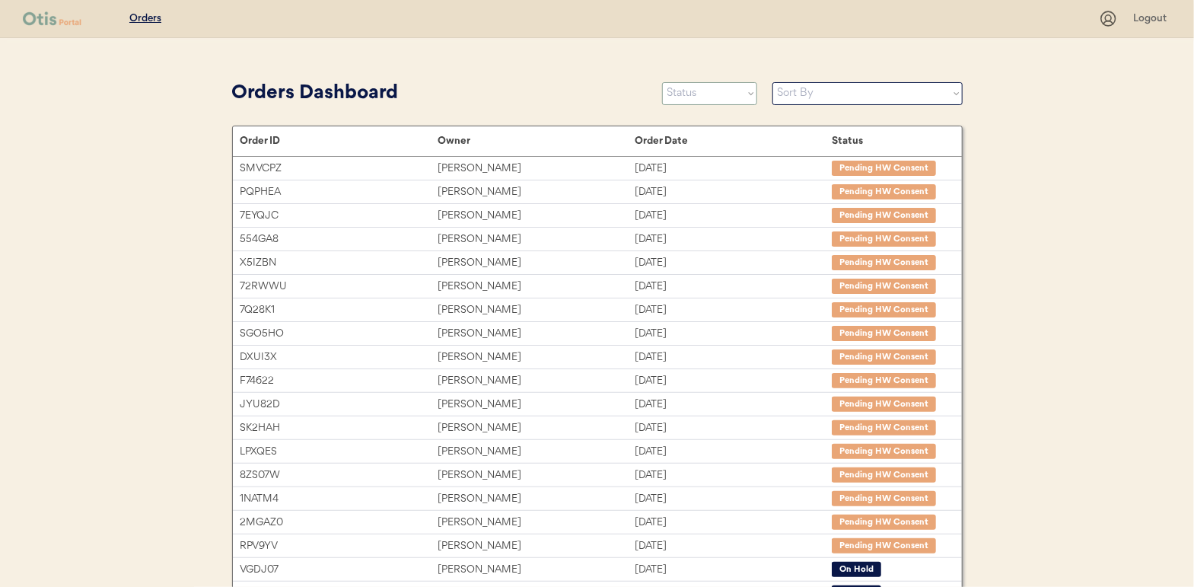
click at [699, 91] on select "Status On Hold New In Progress Complete Pending HW Consent Cancelled" at bounding box center [709, 93] width 95 height 23
select select ""new""
click at [662, 82] on select "Status On Hold New In Progress Complete Pending HW Consent Cancelled" at bounding box center [709, 93] width 95 height 23
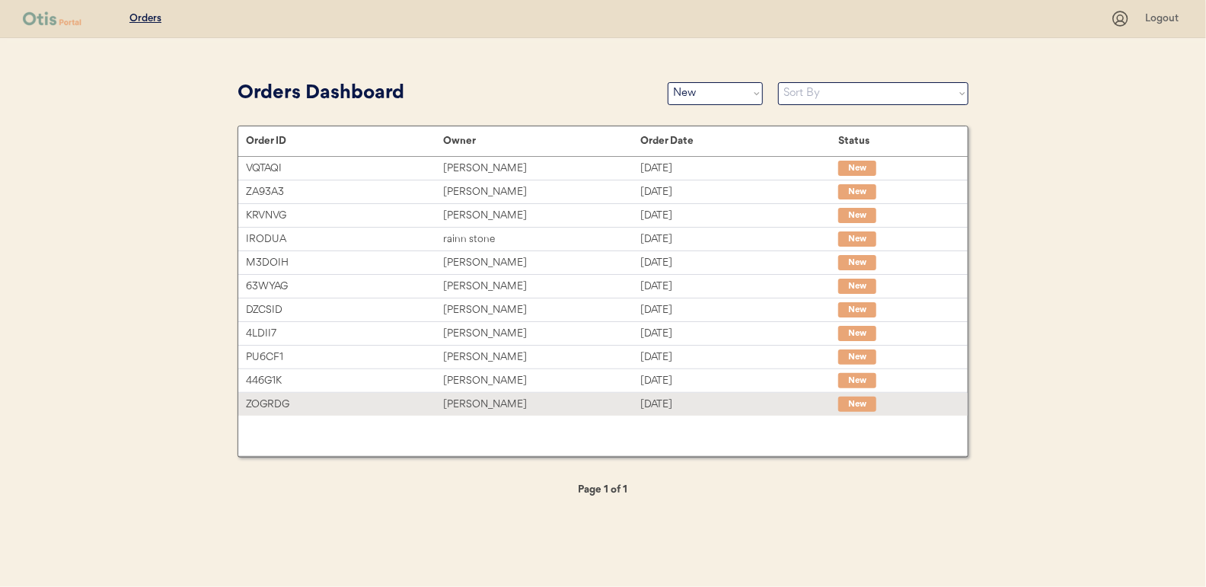
click at [491, 400] on div "[PERSON_NAME]" at bounding box center [541, 405] width 197 height 18
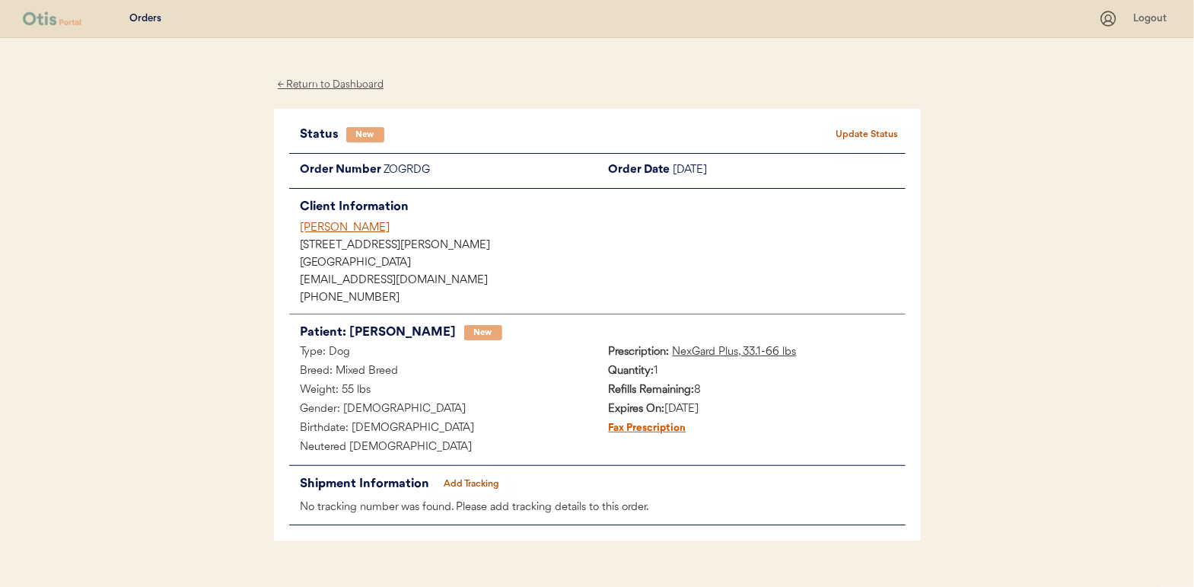
click at [878, 134] on button "Update Status" at bounding box center [868, 134] width 76 height 21
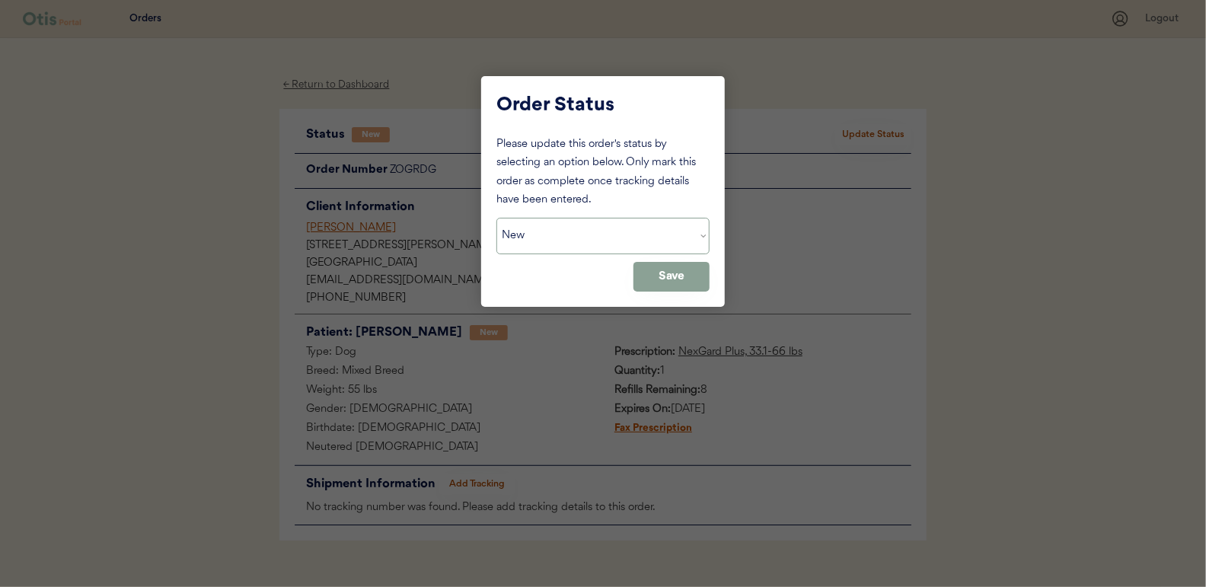
click at [562, 234] on select "Status On Hold New In Progress Complete Pending HW Consent Cancelled" at bounding box center [602, 236] width 213 height 37
select select ""in_progress""
click at [496, 218] on select "Status On Hold New In Progress Complete Pending HW Consent Cancelled" at bounding box center [602, 236] width 213 height 37
click at [664, 276] on button "Save" at bounding box center [671, 277] width 76 height 30
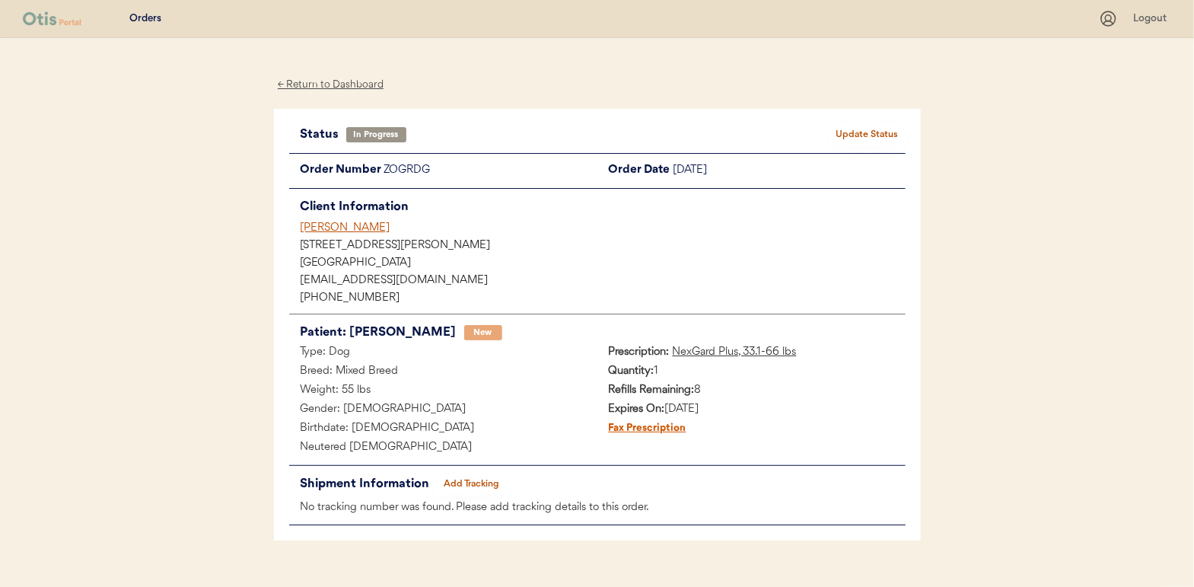
click at [342, 83] on div "← Return to Dashboard" at bounding box center [331, 85] width 114 height 18
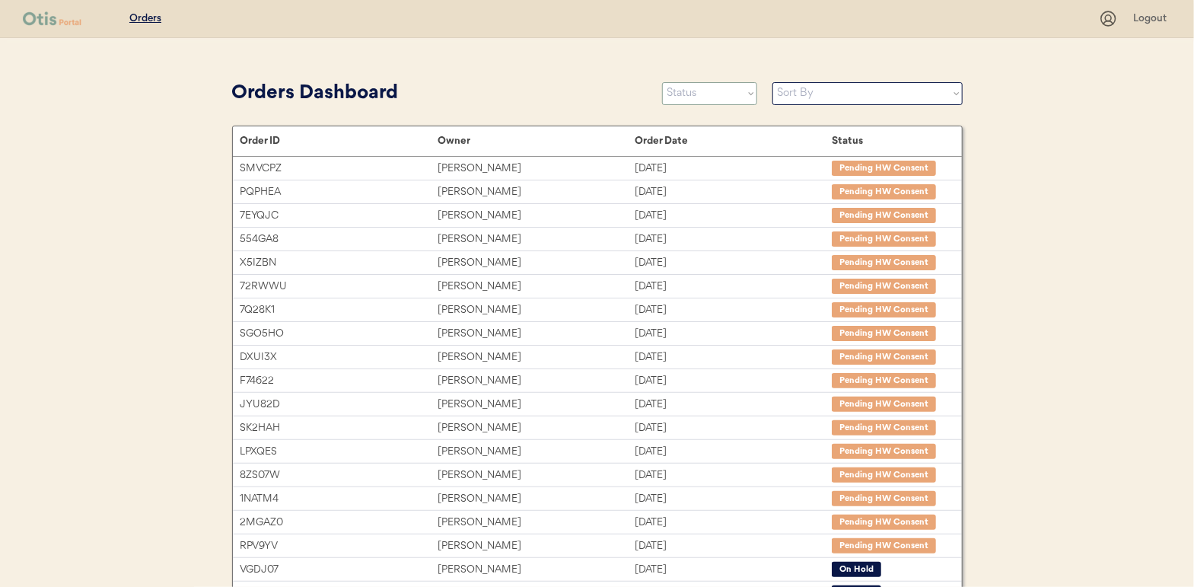
click at [691, 92] on select "Status On Hold New In Progress Complete Pending HW Consent Cancelled" at bounding box center [709, 93] width 95 height 23
select select ""new""
click at [662, 82] on select "Status On Hold New In Progress Complete Pending HW Consent Cancelled" at bounding box center [709, 93] width 95 height 23
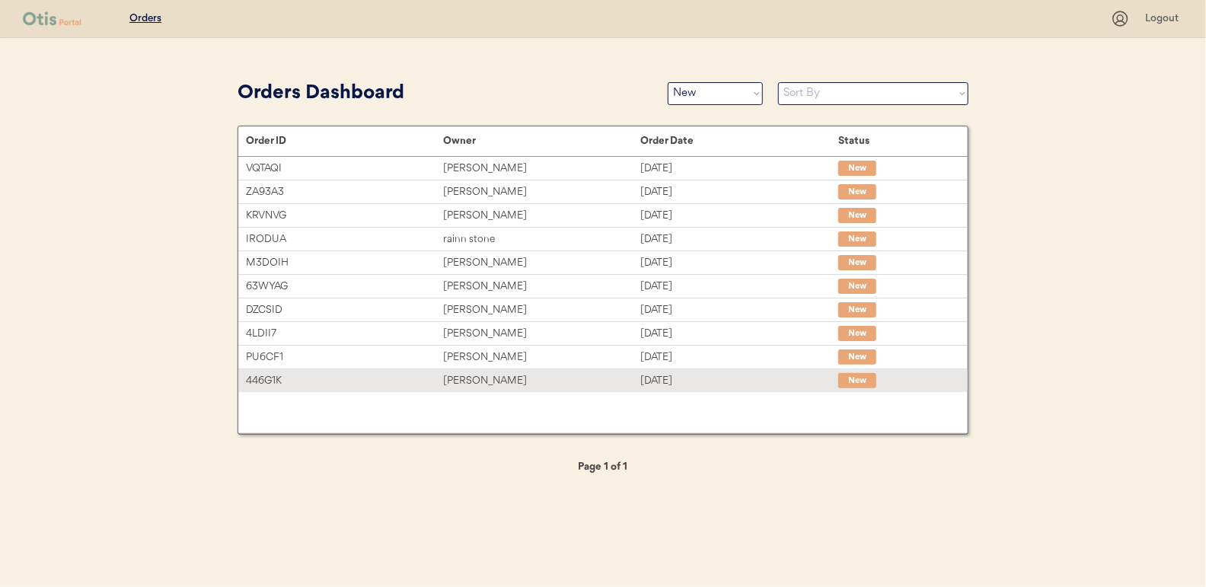
click at [483, 375] on div "[PERSON_NAME]" at bounding box center [541, 381] width 197 height 18
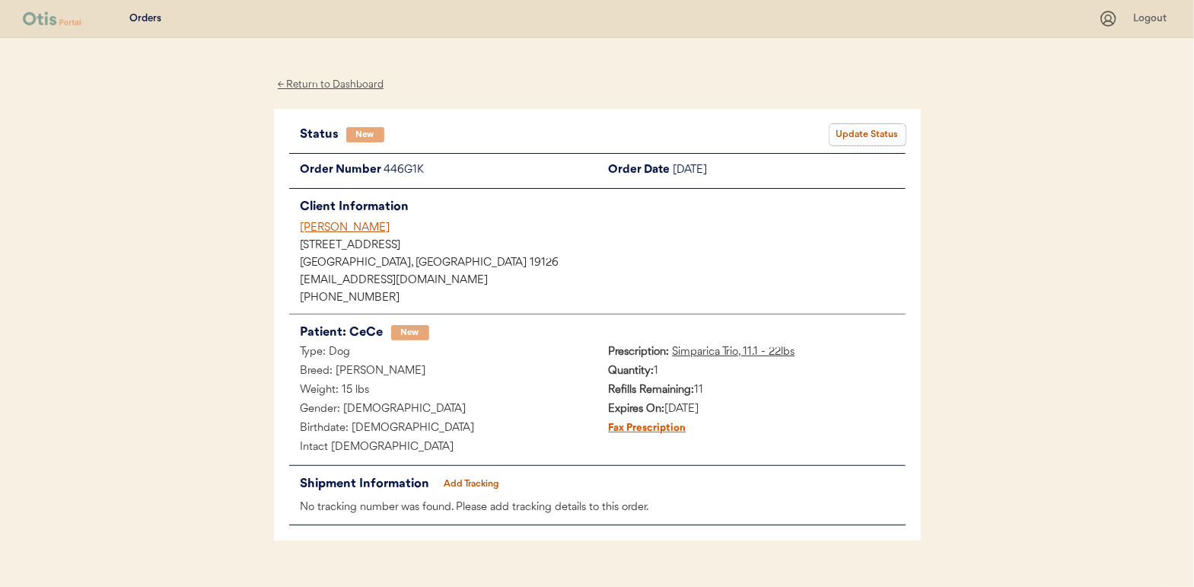
click at [856, 130] on button "Update Status" at bounding box center [868, 134] width 76 height 21
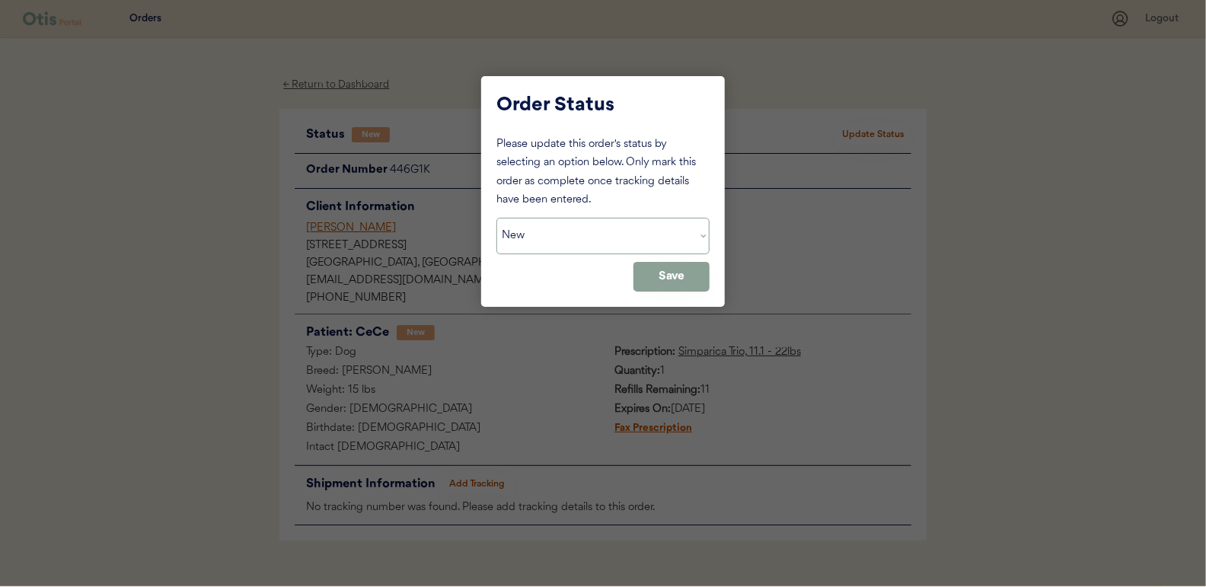
click at [601, 237] on select "Status On Hold New In Progress Complete Pending HW Consent Cancelled" at bounding box center [602, 236] width 213 height 37
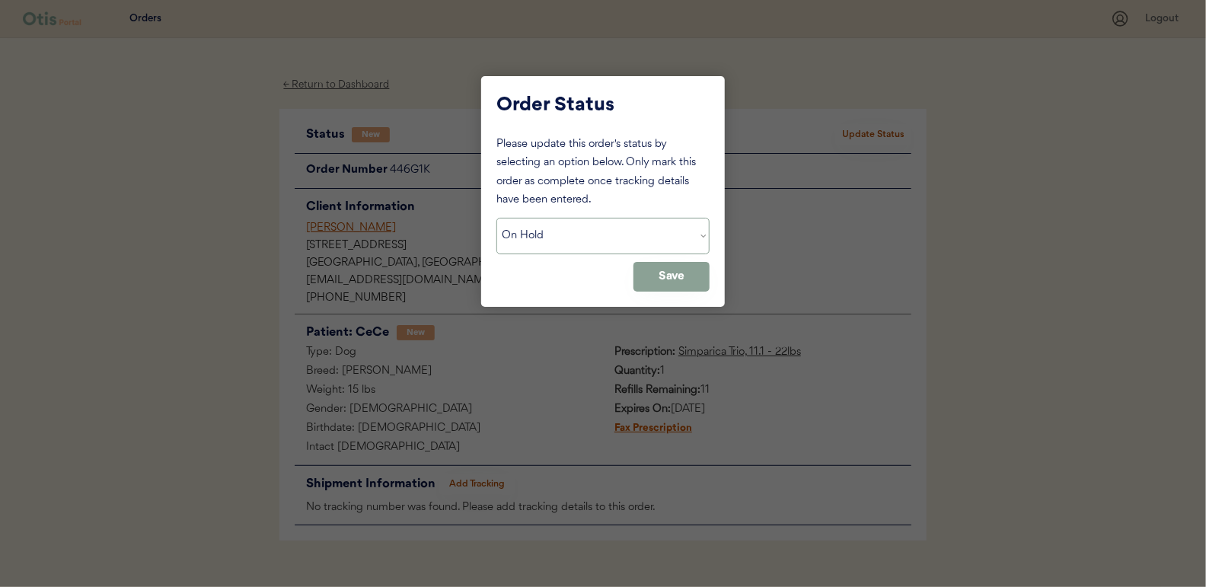
click at [496, 218] on select "Status On Hold New In Progress Complete Pending HW Consent Cancelled" at bounding box center [602, 236] width 213 height 37
click at [563, 212] on div "Please update this order's status by selecting an option below. Only mark this …" at bounding box center [602, 213] width 213 height 156
click at [558, 224] on select "Status On Hold New In Progress Complete Pending HW Consent Cancelled" at bounding box center [602, 236] width 213 height 37
select select ""in_progress""
click at [496, 218] on select "Status On Hold New In Progress Complete Pending HW Consent Cancelled" at bounding box center [602, 236] width 213 height 37
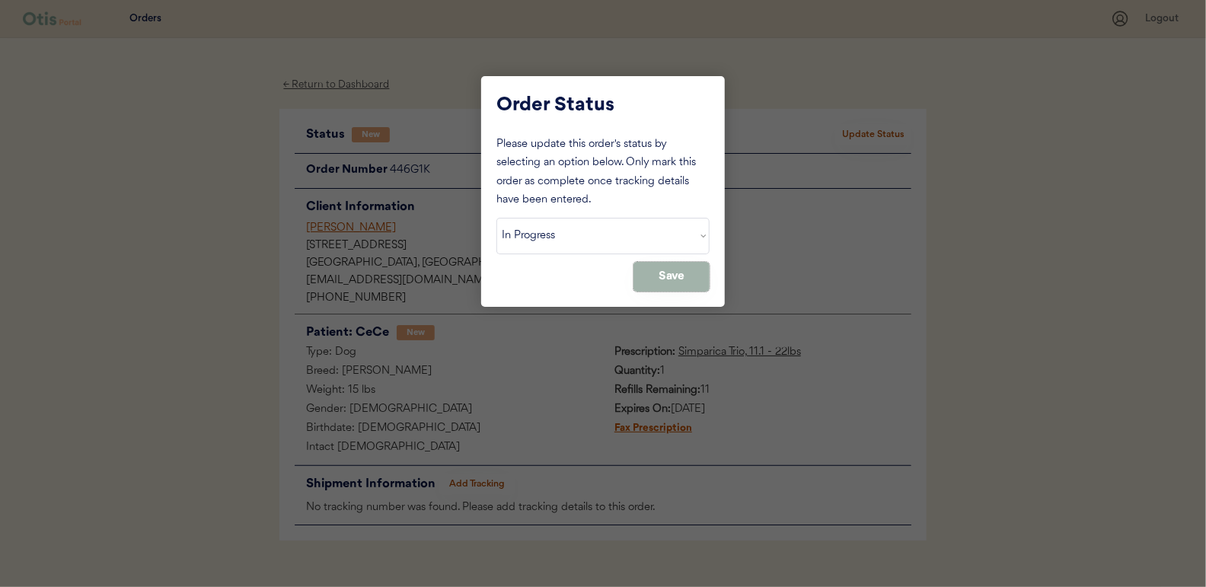
click at [672, 268] on button "Save" at bounding box center [671, 277] width 76 height 30
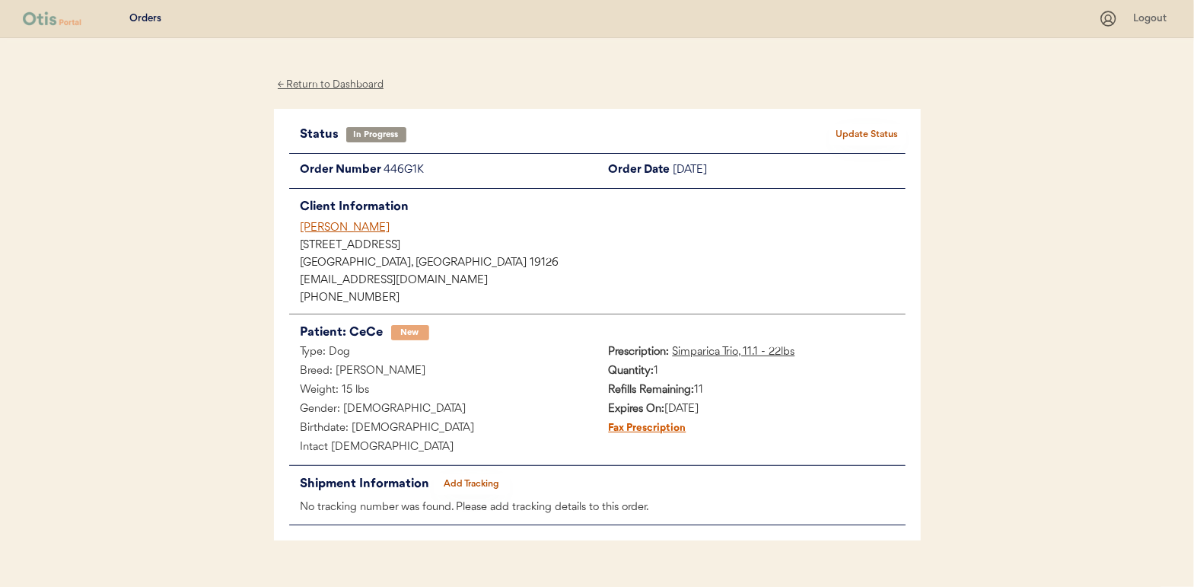
click at [343, 84] on div "← Return to Dashboard" at bounding box center [331, 85] width 114 height 18
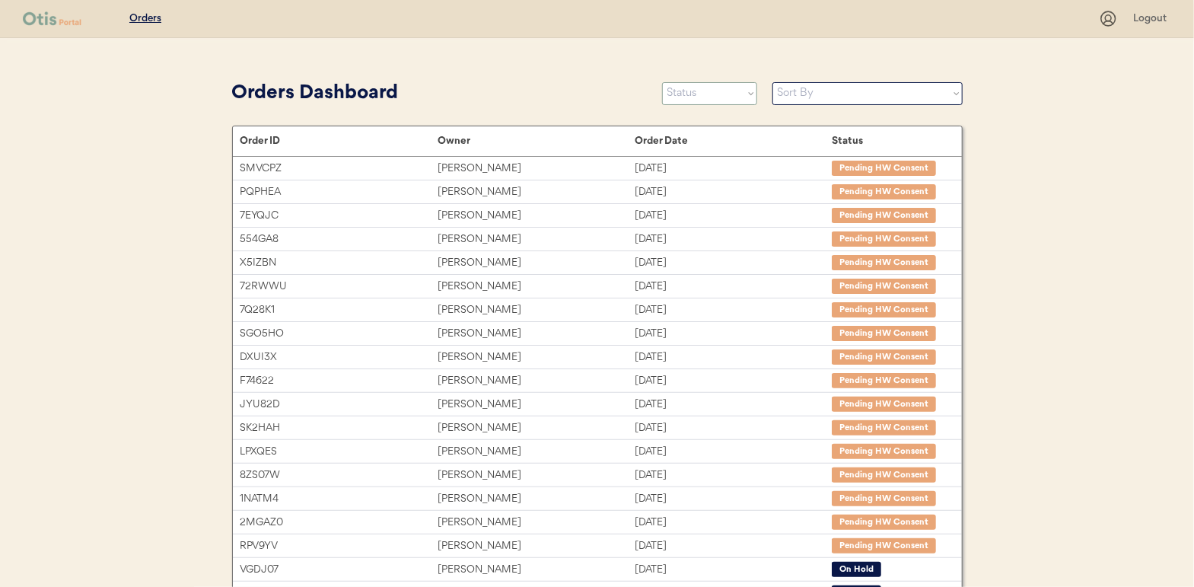
click at [691, 94] on select "Status On Hold New In Progress Complete Pending HW Consent Cancelled" at bounding box center [709, 93] width 95 height 23
select select ""new""
click at [662, 82] on select "Status On Hold New In Progress Complete Pending HW Consent Cancelled" at bounding box center [709, 93] width 95 height 23
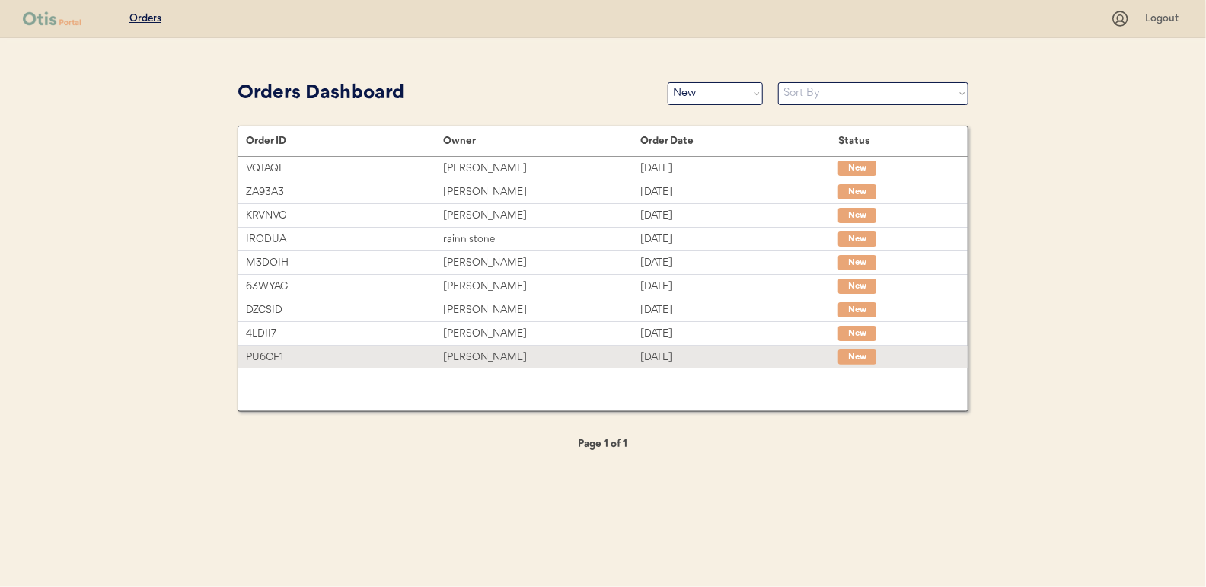
click at [466, 354] on div "[PERSON_NAME]" at bounding box center [541, 358] width 197 height 18
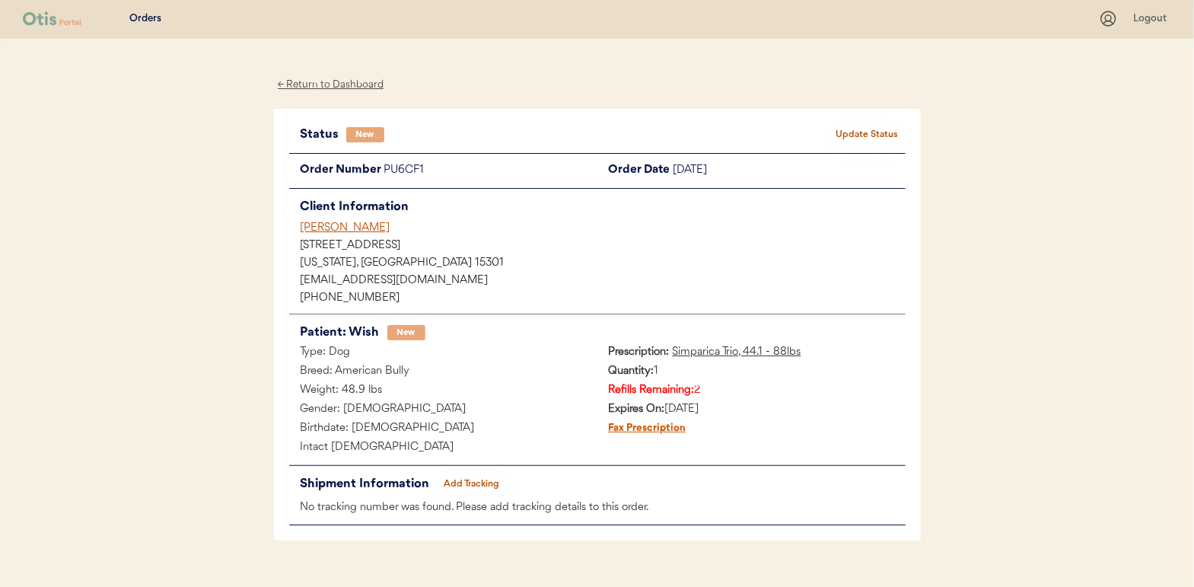
click at [859, 130] on button "Update Status" at bounding box center [868, 134] width 76 height 21
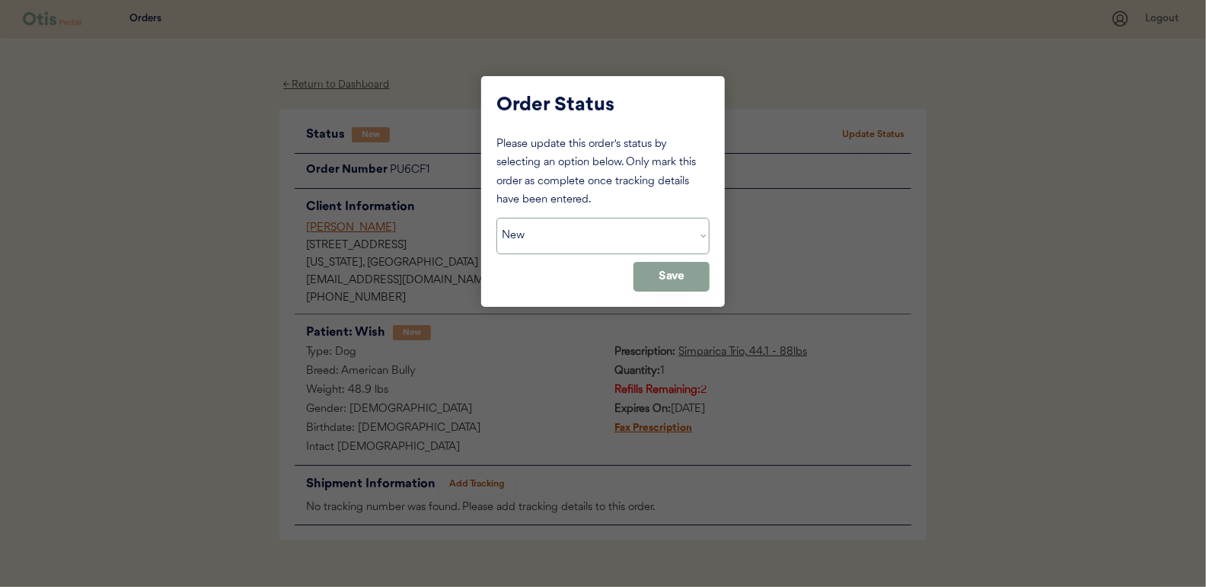
click at [547, 242] on select "Status On Hold New In Progress Complete Pending HW Consent Cancelled" at bounding box center [602, 236] width 213 height 37
select select ""in_progress""
click at [496, 218] on select "Status On Hold New In Progress Complete Pending HW Consent Cancelled" at bounding box center [602, 236] width 213 height 37
click at [666, 276] on button "Save" at bounding box center [671, 277] width 76 height 30
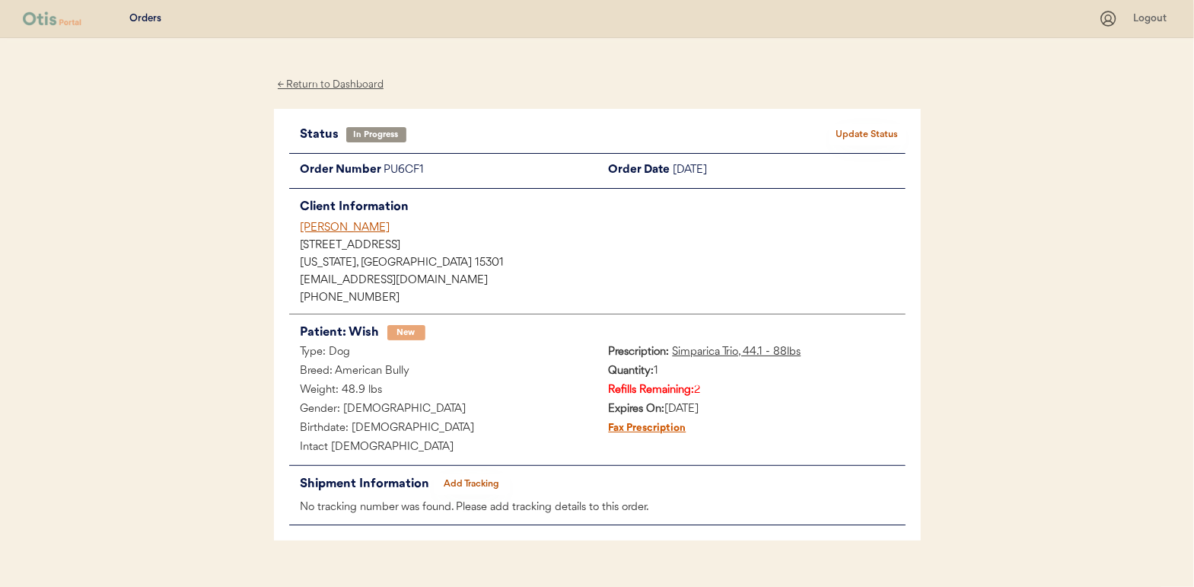
click at [331, 87] on div "← Return to Dashboard" at bounding box center [331, 85] width 114 height 18
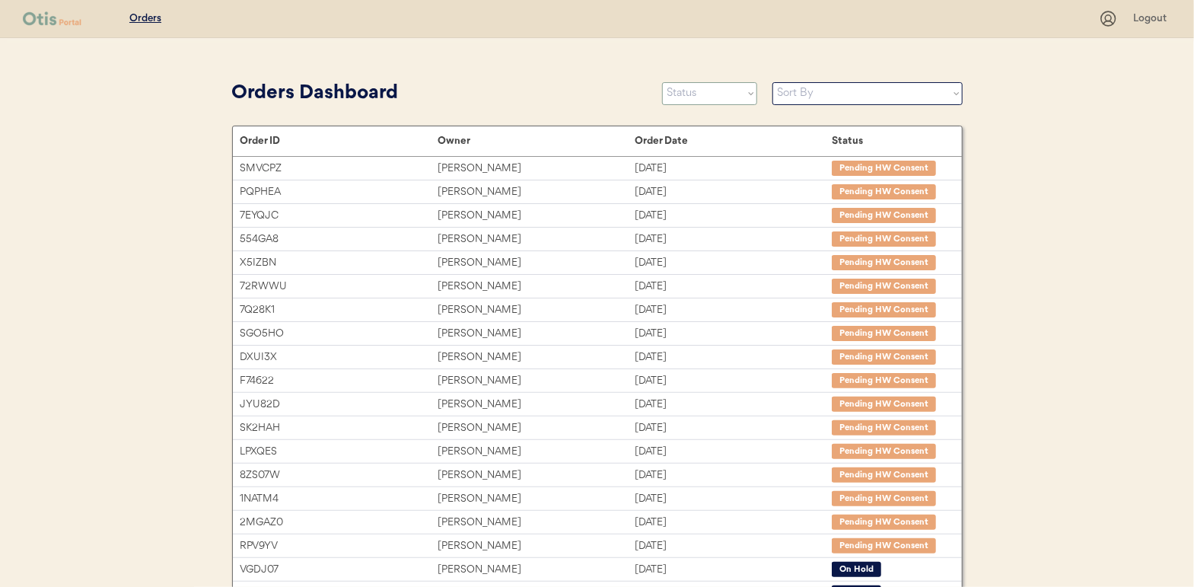
click at [692, 92] on select "Status On Hold New In Progress Complete Pending HW Consent Cancelled" at bounding box center [709, 93] width 95 height 23
select select ""new""
click at [662, 82] on select "Status On Hold New In Progress Complete Pending HW Consent Cancelled" at bounding box center [709, 93] width 95 height 23
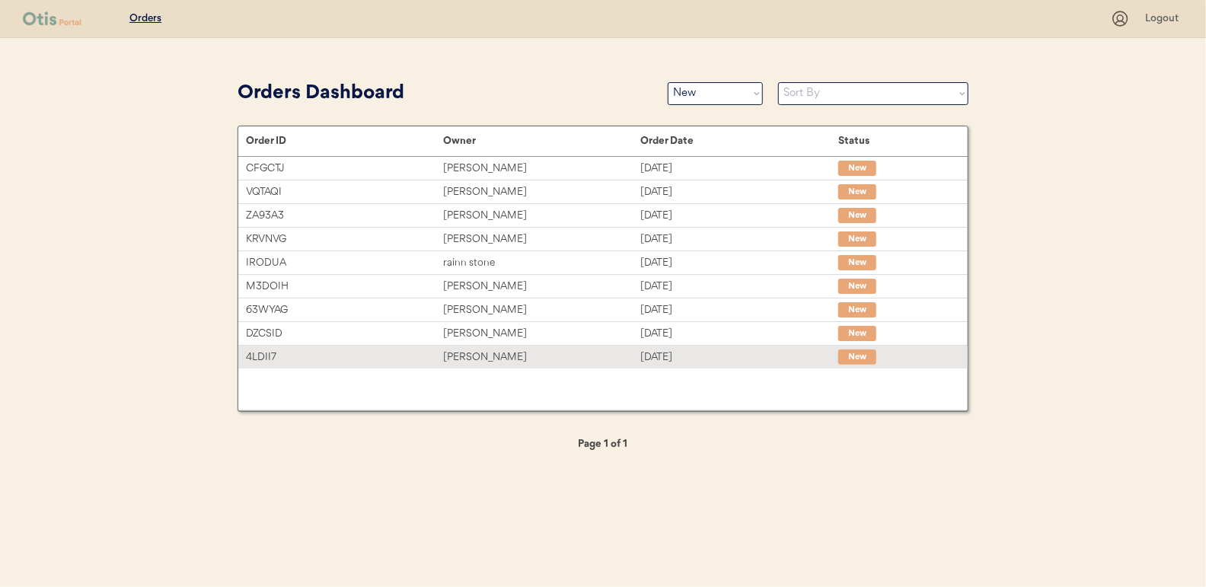
click at [474, 349] on div "[PERSON_NAME]" at bounding box center [541, 358] width 197 height 18
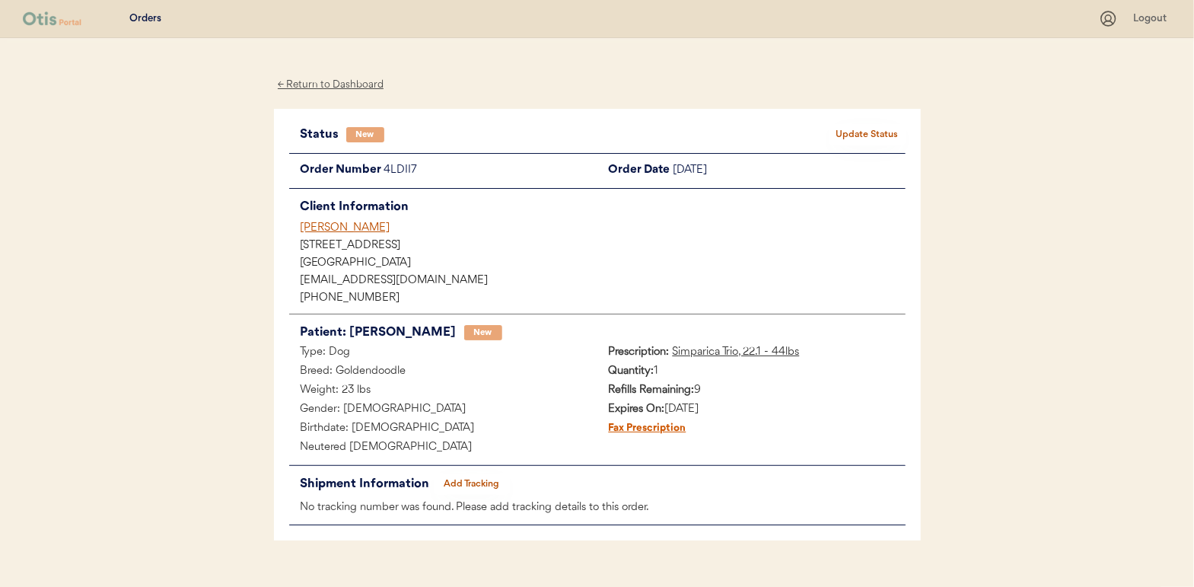
click at [879, 135] on button "Update Status" at bounding box center [868, 134] width 76 height 21
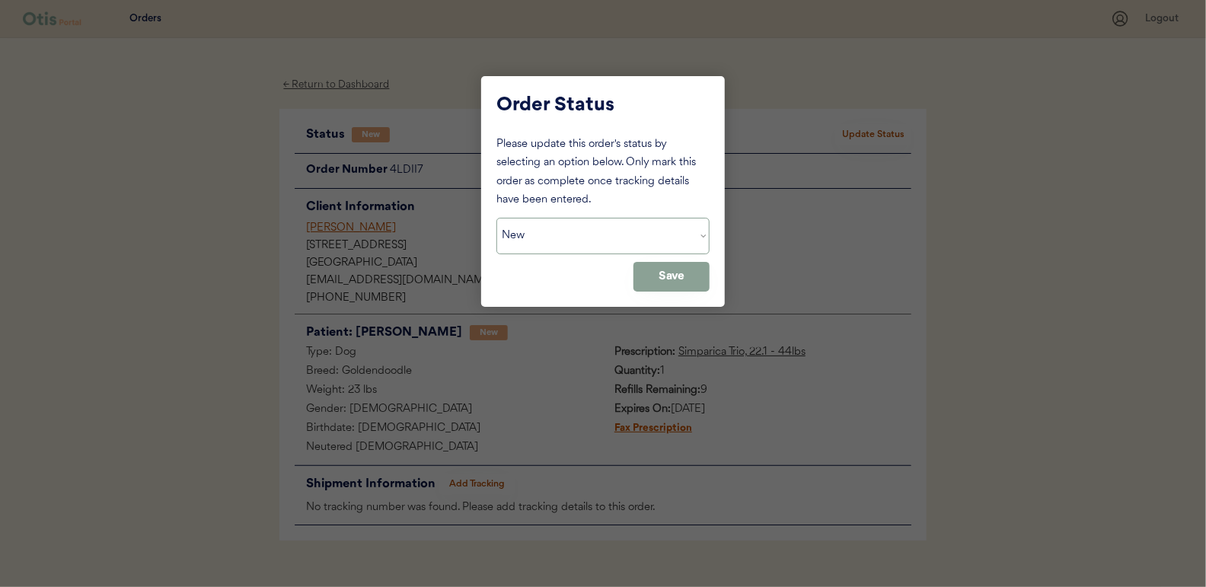
click at [531, 238] on select "Status On Hold New In Progress Complete Pending HW Consent Cancelled" at bounding box center [602, 236] width 213 height 37
select select ""in_progress""
click at [496, 218] on select "Status On Hold New In Progress Complete Pending HW Consent Cancelled" at bounding box center [602, 236] width 213 height 37
click at [674, 274] on button "Save" at bounding box center [671, 277] width 76 height 30
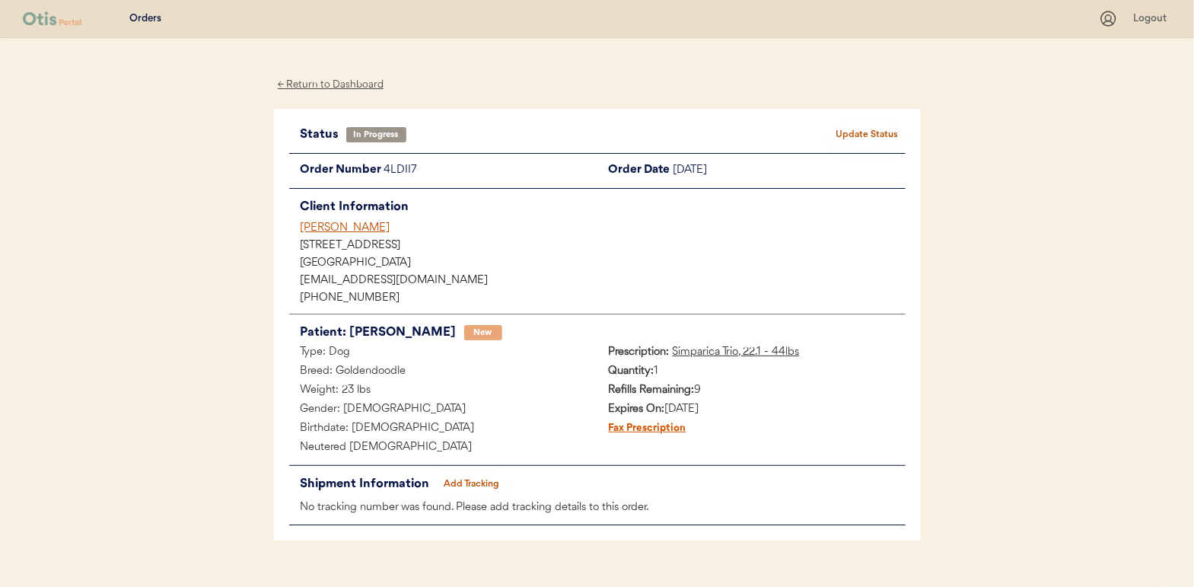
click at [333, 80] on div "← Return to Dashboard" at bounding box center [331, 85] width 114 height 18
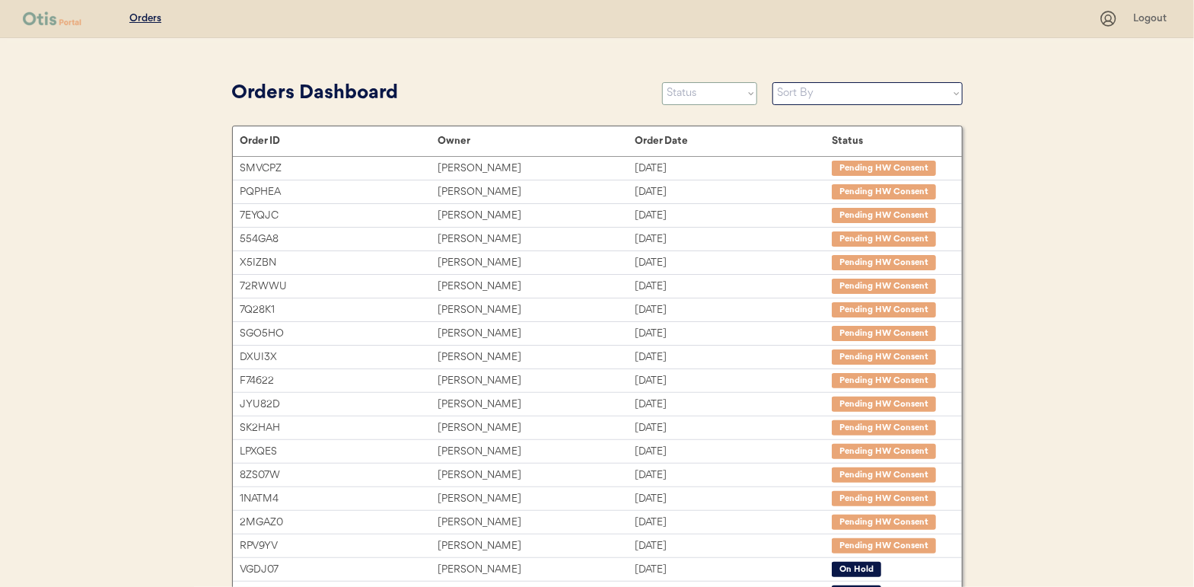
click at [695, 97] on select "Status On Hold New In Progress Complete Pending HW Consent Cancelled" at bounding box center [709, 93] width 95 height 23
select select ""new""
click at [662, 82] on select "Status On Hold New In Progress Complete Pending HW Consent Cancelled" at bounding box center [709, 93] width 95 height 23
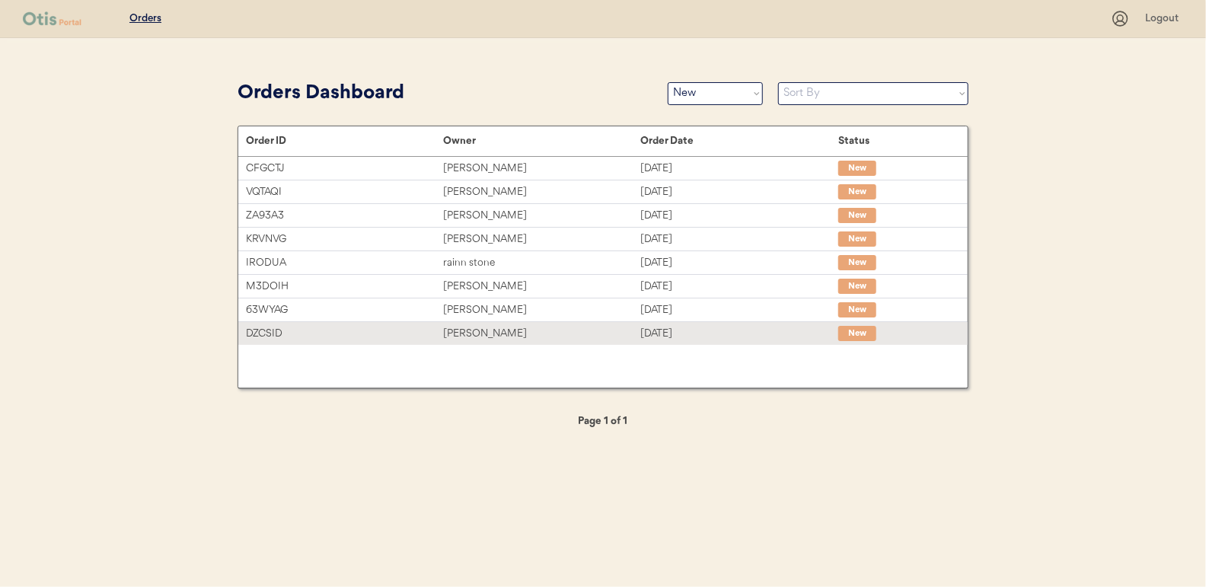
click at [492, 332] on div "Alice Spencer" at bounding box center [541, 334] width 197 height 18
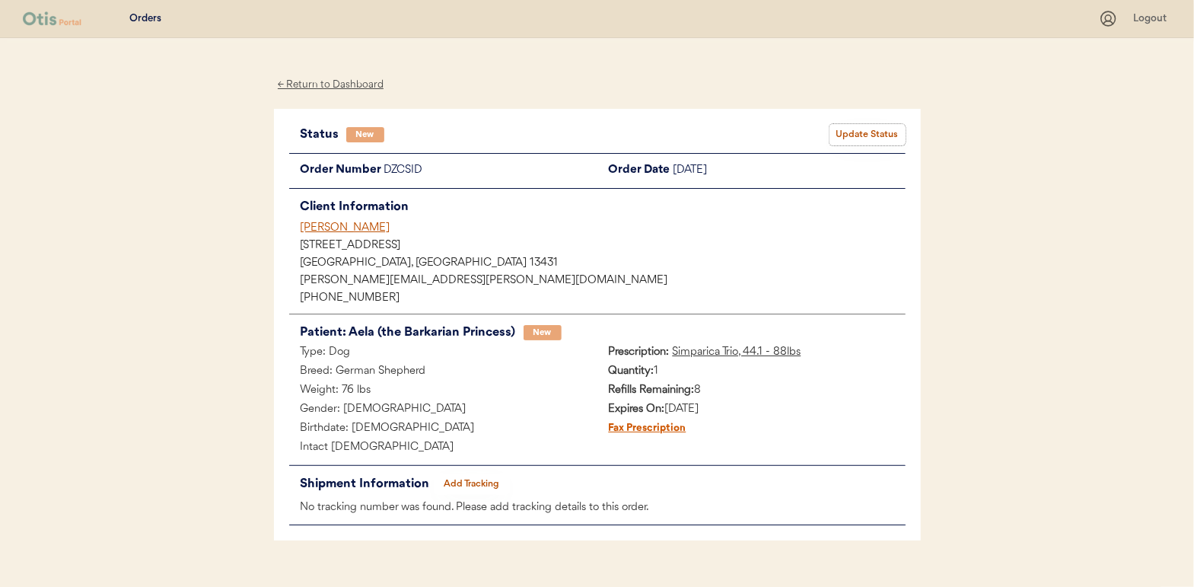
click at [868, 134] on button "Update Status" at bounding box center [868, 134] width 76 height 21
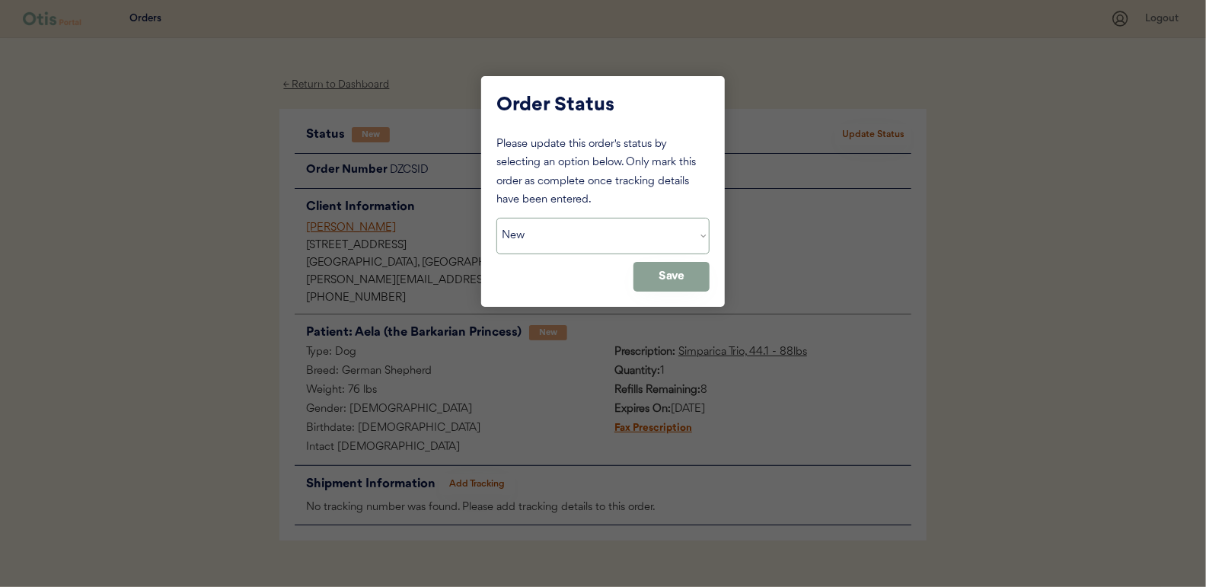
click at [580, 231] on select "Status On Hold New In Progress Complete Pending HW Consent Cancelled" at bounding box center [602, 236] width 213 height 37
select select ""in_progress""
click at [496, 218] on select "Status On Hold New In Progress Complete Pending HW Consent Cancelled" at bounding box center [602, 236] width 213 height 37
click at [676, 272] on button "Save" at bounding box center [671, 277] width 76 height 30
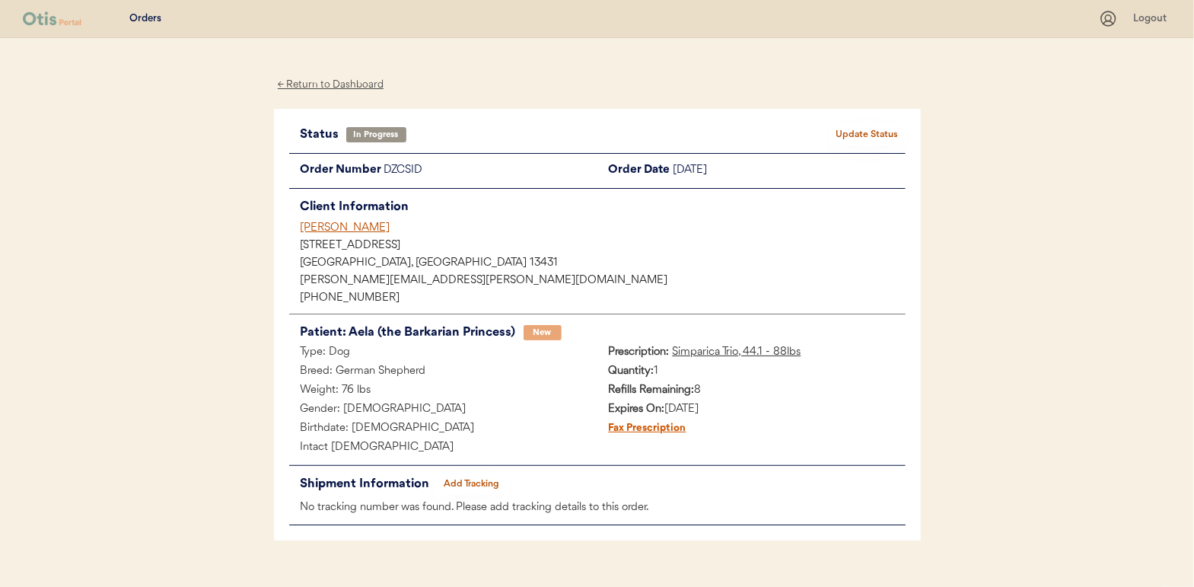
click at [355, 81] on div "← Return to Dashboard" at bounding box center [331, 85] width 114 height 18
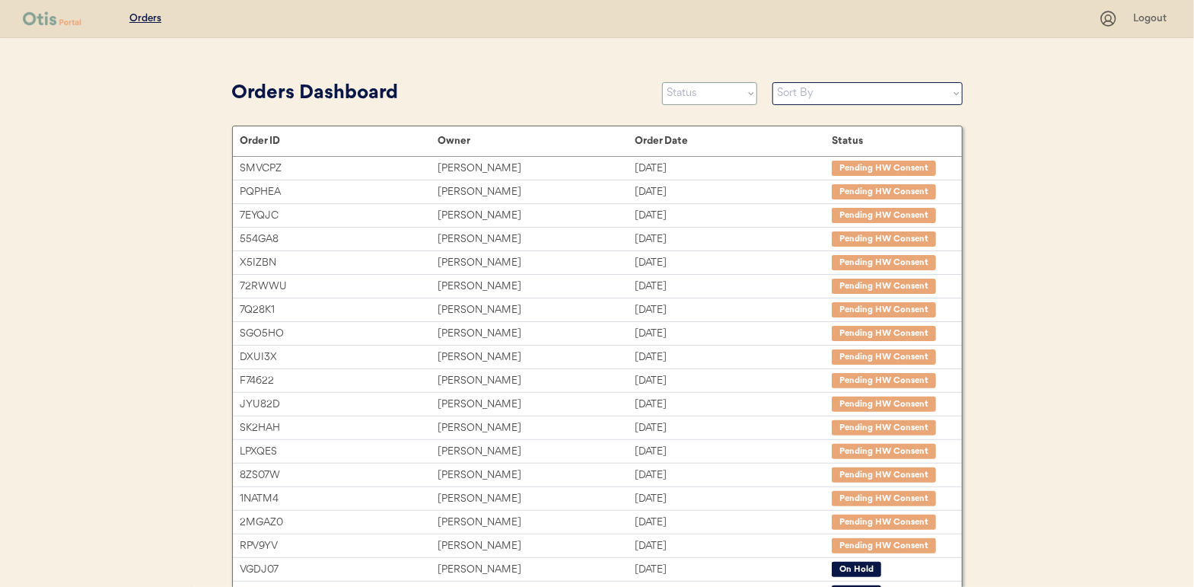
click at [687, 94] on select "Status On Hold New In Progress Complete Pending HW Consent Cancelled" at bounding box center [709, 93] width 95 height 23
select select ""new""
click at [662, 82] on select "Status On Hold New In Progress Complete Pending HW Consent Cancelled" at bounding box center [709, 93] width 95 height 23
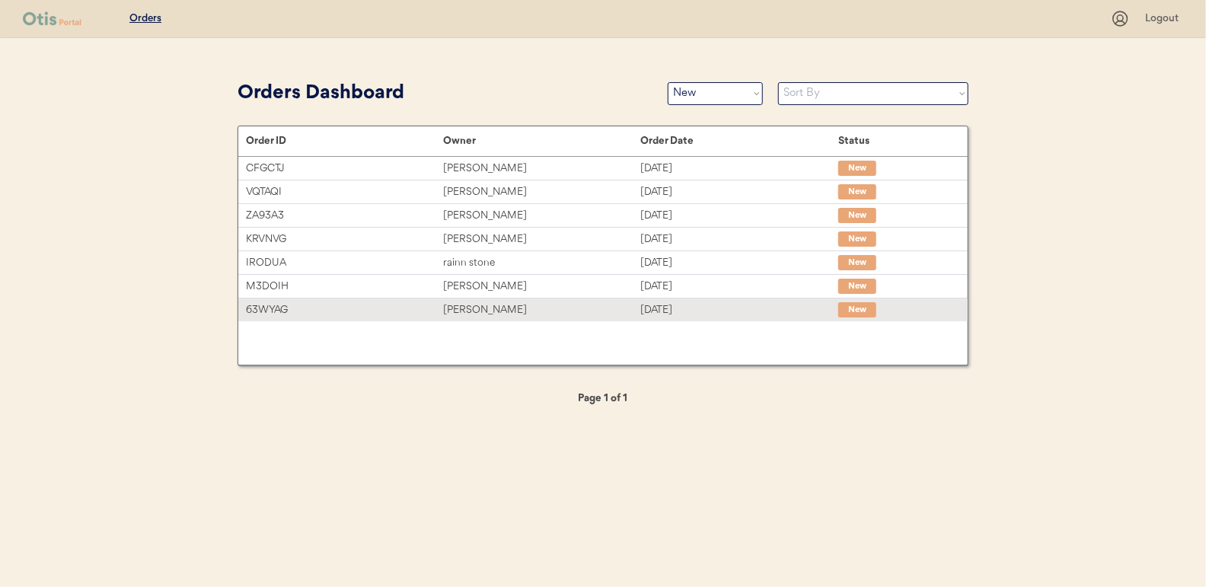
click at [467, 308] on div "[PERSON_NAME]" at bounding box center [541, 310] width 197 height 18
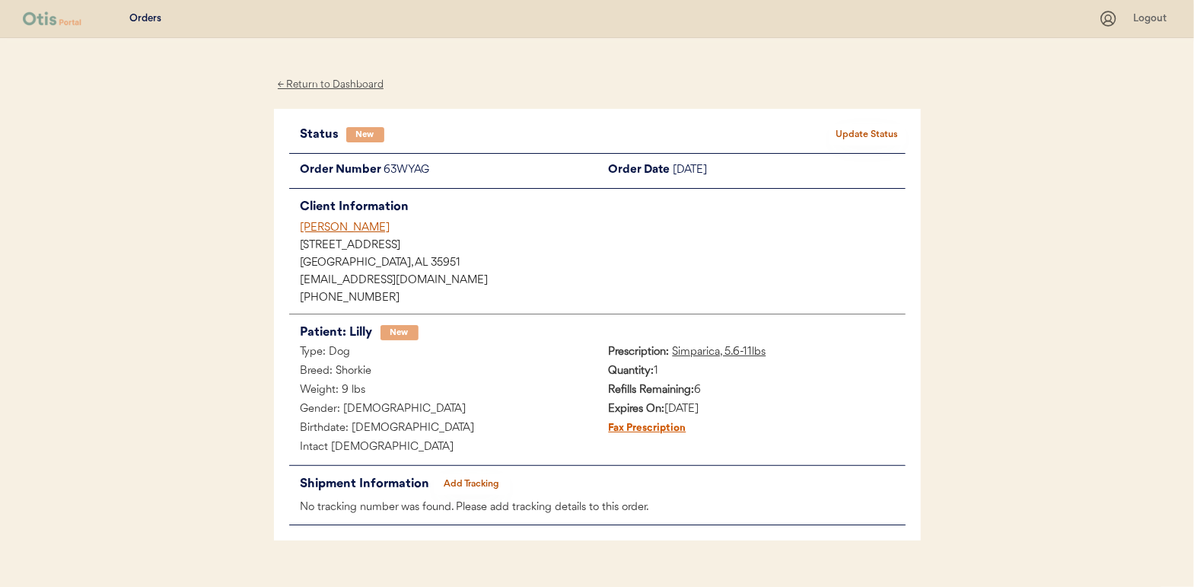
click at [872, 128] on button "Update Status" at bounding box center [868, 134] width 76 height 21
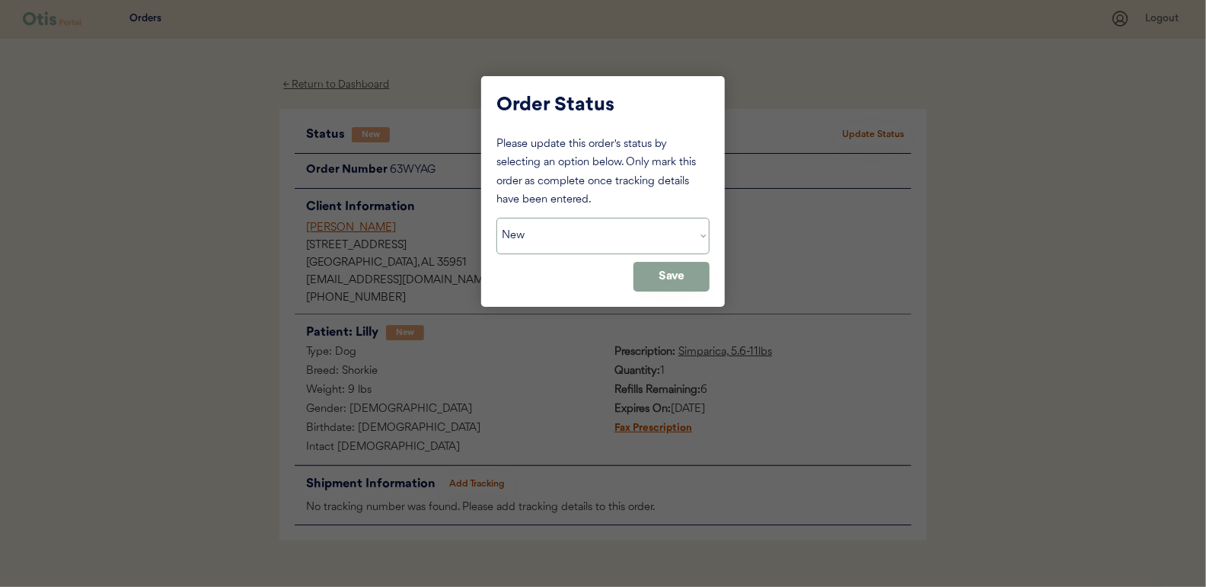
click at [544, 246] on select "Status On Hold New In Progress Complete Pending HW Consent Cancelled" at bounding box center [602, 236] width 213 height 37
select select ""in_progress""
click at [496, 218] on select "Status On Hold New In Progress Complete Pending HW Consent Cancelled" at bounding box center [602, 236] width 213 height 37
click at [704, 279] on button "Save" at bounding box center [671, 277] width 76 height 30
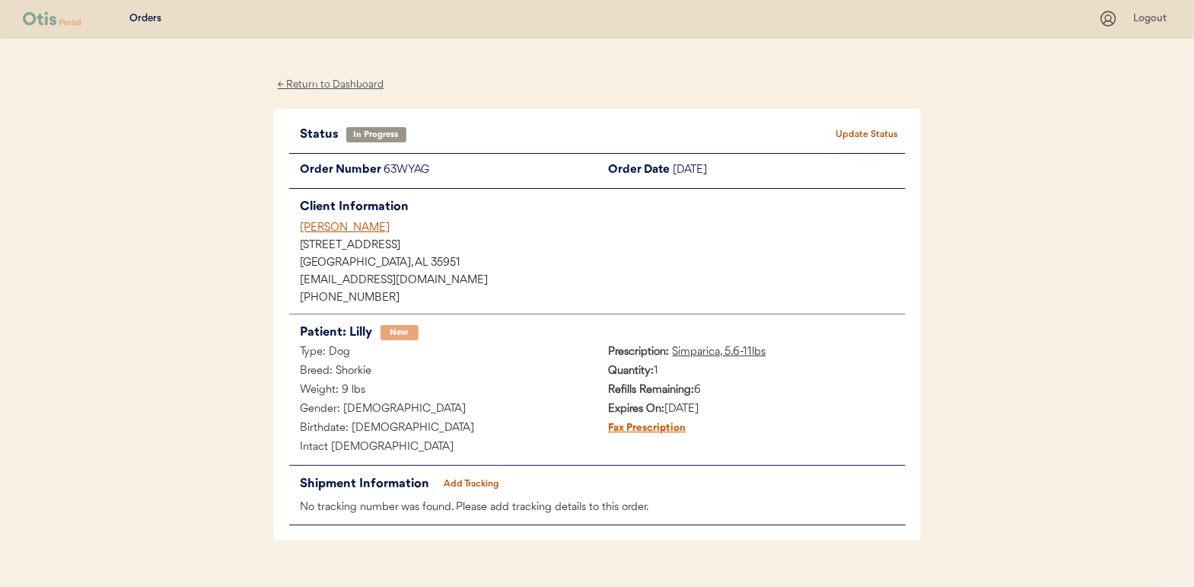
drag, startPoint x: 330, startPoint y: 88, endPoint x: 9, endPoint y: 123, distance: 323.0
click at [330, 88] on div "← Return to Dashboard" at bounding box center [331, 85] width 114 height 18
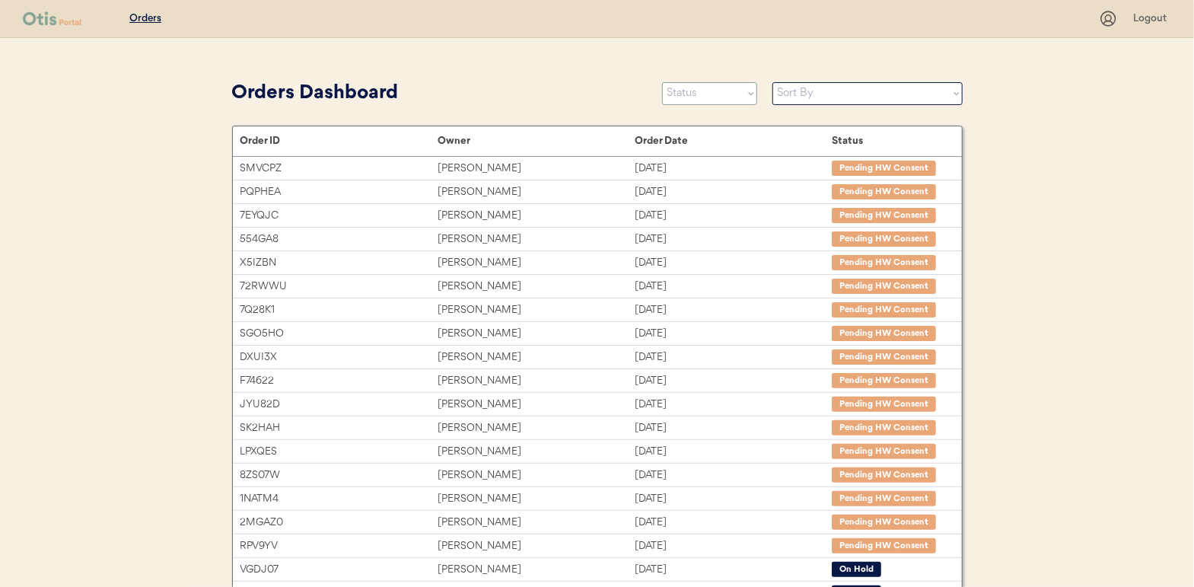
click at [704, 96] on select "Status On Hold New In Progress Complete Pending HW Consent Cancelled" at bounding box center [709, 93] width 95 height 23
select select ""new""
click at [662, 82] on select "Status On Hold New In Progress Complete Pending HW Consent Cancelled" at bounding box center [709, 93] width 95 height 23
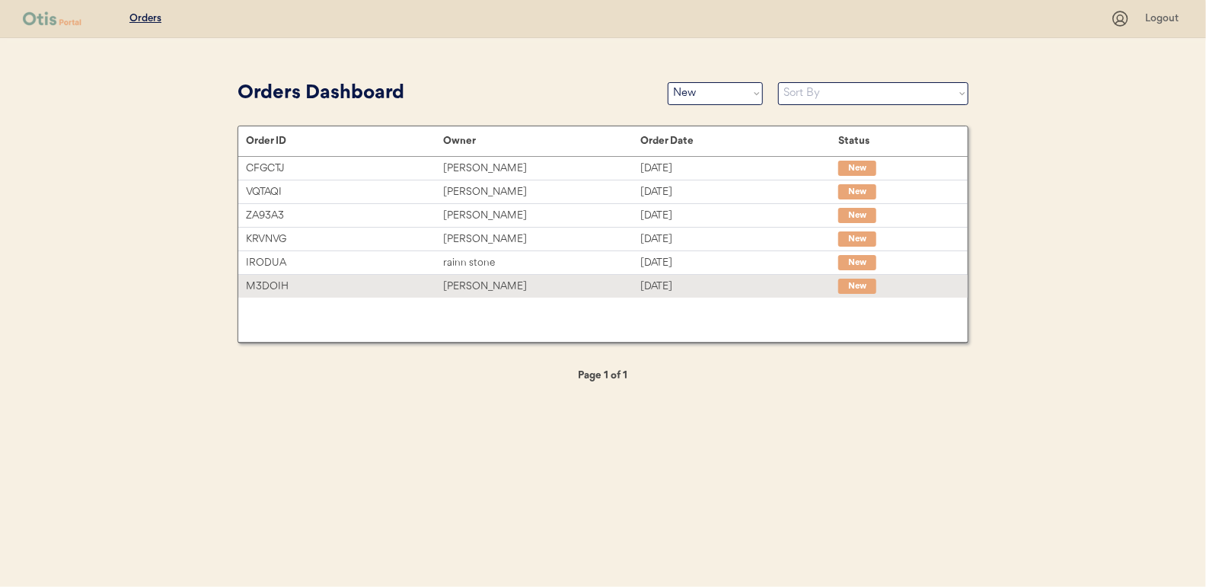
click at [479, 282] on div "[PERSON_NAME]" at bounding box center [541, 287] width 197 height 18
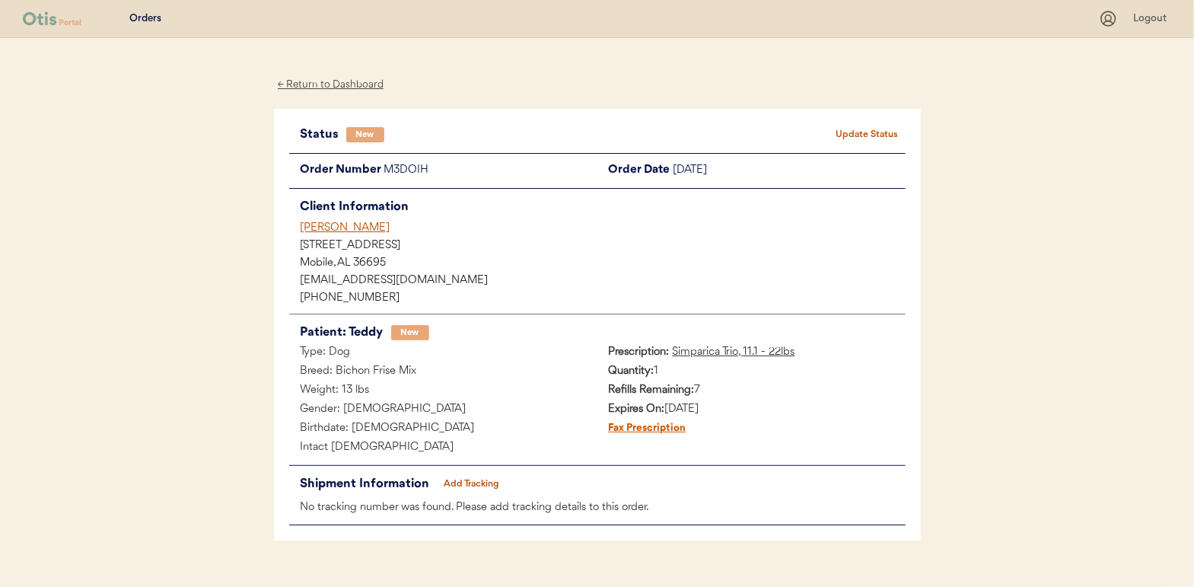
click at [862, 136] on button "Update Status" at bounding box center [868, 134] width 76 height 21
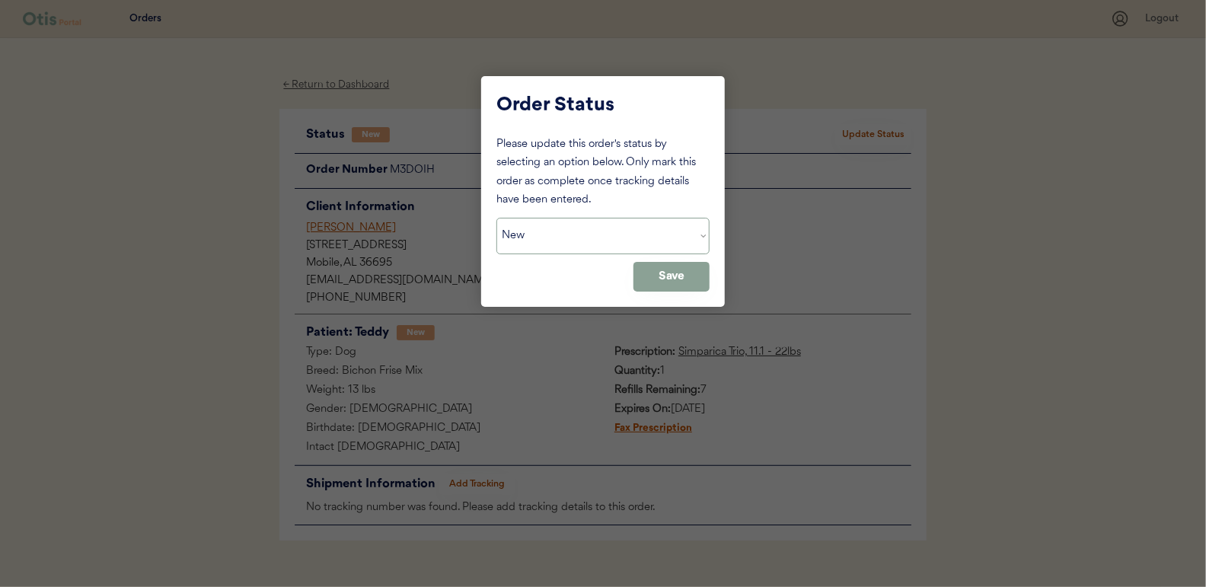
click at [521, 237] on select "Status On Hold New In Progress Complete Pending HW Consent Cancelled" at bounding box center [602, 236] width 213 height 37
select select ""in_progress""
click at [496, 218] on select "Status On Hold New In Progress Complete Pending HW Consent Cancelled" at bounding box center [602, 236] width 213 height 37
click at [645, 282] on button "Save" at bounding box center [671, 277] width 76 height 30
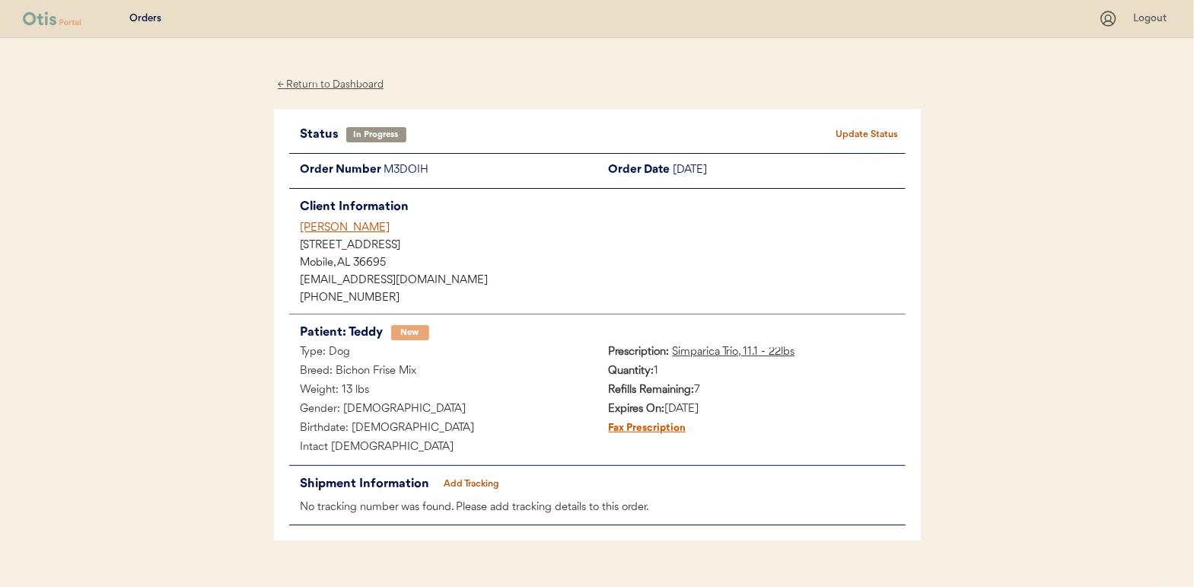
click at [343, 85] on div "← Return to Dashboard" at bounding box center [331, 85] width 114 height 18
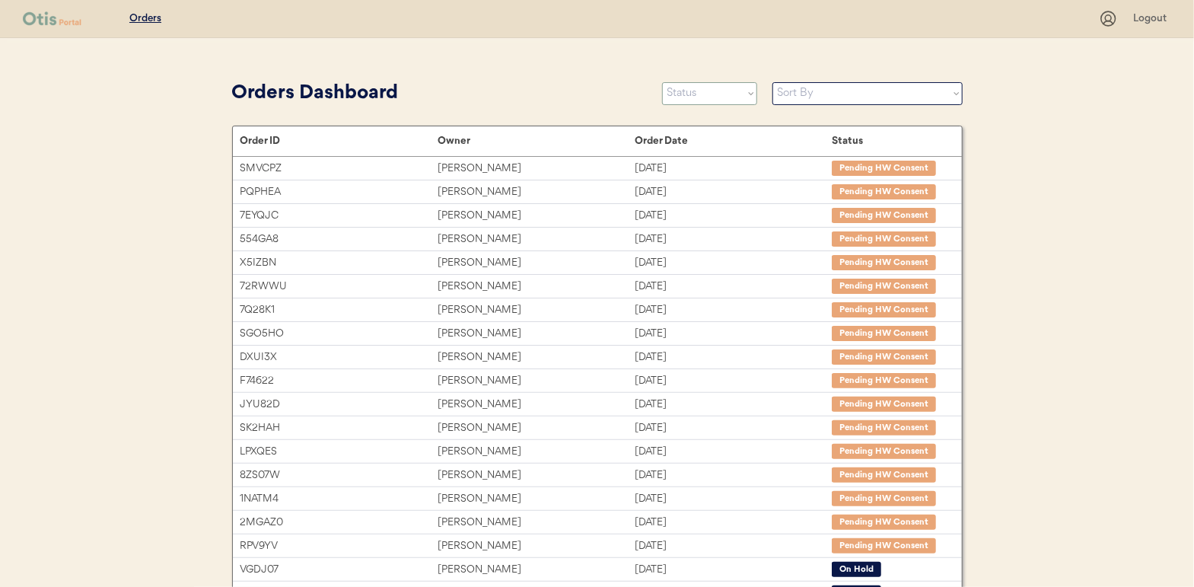
click at [709, 92] on select "Status On Hold New In Progress Complete Pending HW Consent Cancelled" at bounding box center [709, 93] width 95 height 23
select select ""new""
click at [662, 82] on select "Status On Hold New In Progress Complete Pending HW Consent Cancelled" at bounding box center [709, 93] width 95 height 23
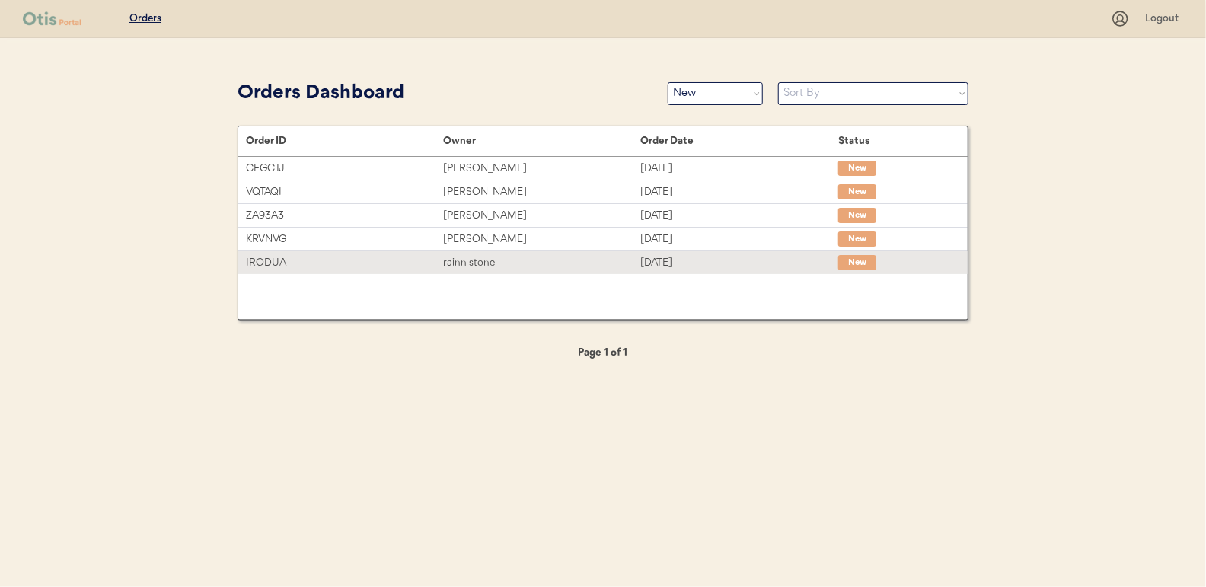
click at [466, 260] on div "rainn stone" at bounding box center [541, 263] width 197 height 18
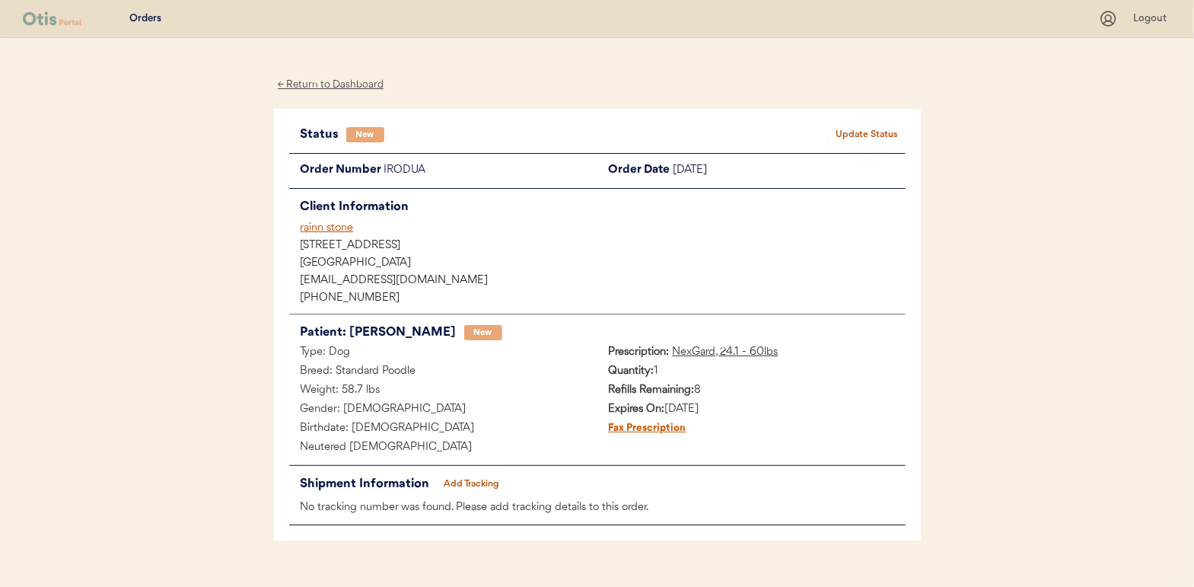
click at [866, 129] on button "Update Status" at bounding box center [868, 134] width 76 height 21
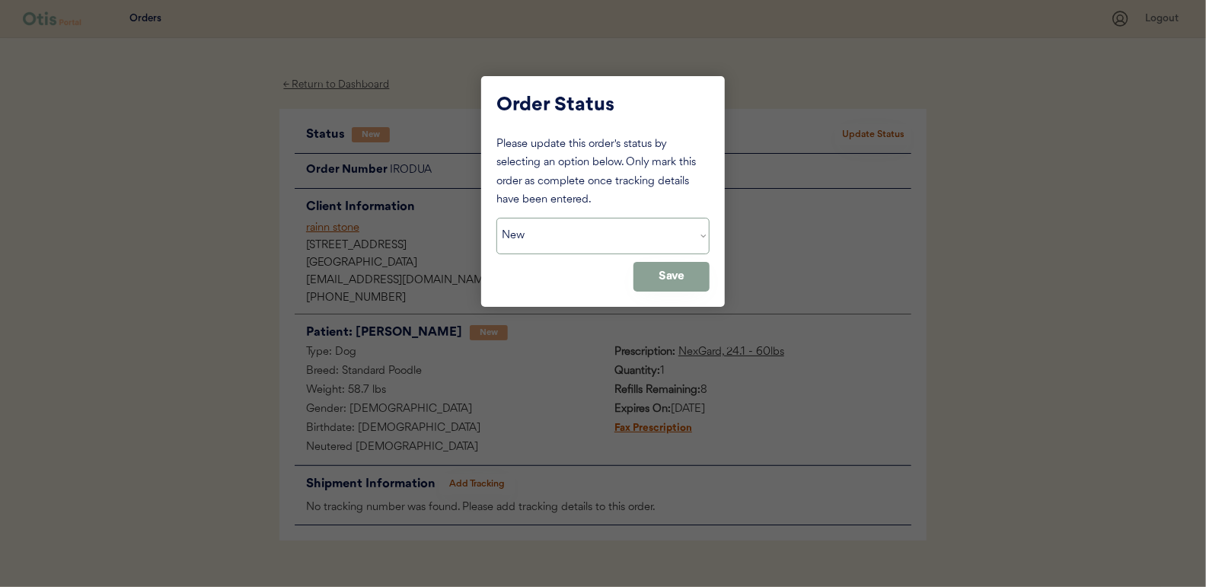
click at [554, 234] on select "Status On Hold New In Progress Complete Pending HW Consent Cancelled" at bounding box center [602, 236] width 213 height 37
select select ""in_progress""
click at [496, 218] on select "Status On Hold New In Progress Complete Pending HW Consent Cancelled" at bounding box center [602, 236] width 213 height 37
click at [685, 273] on button "Save" at bounding box center [671, 277] width 76 height 30
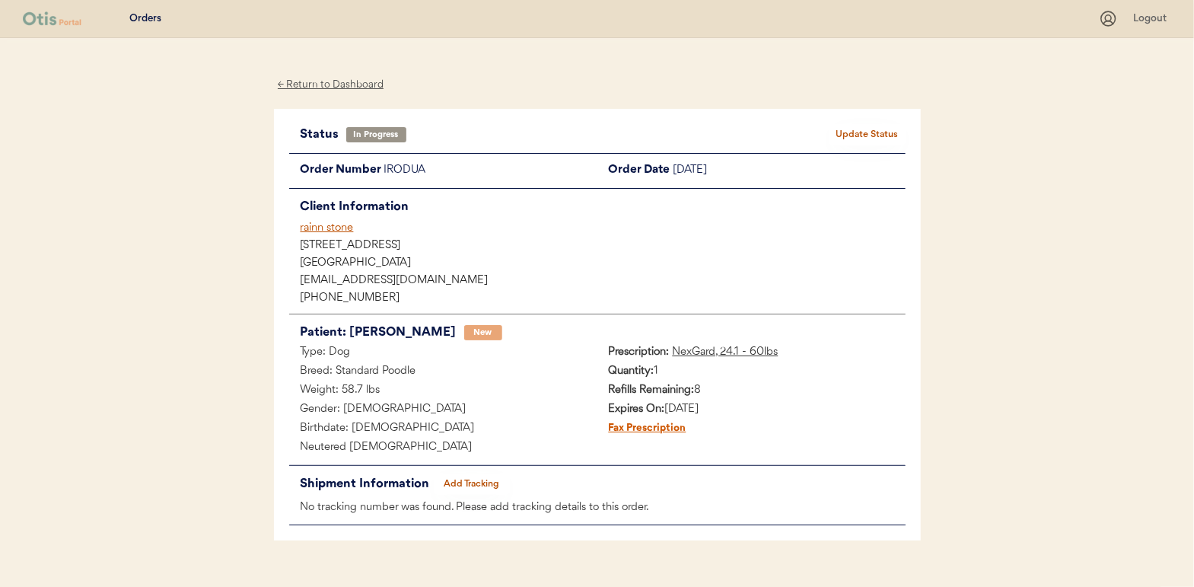
click at [322, 87] on div "← Return to Dashboard" at bounding box center [331, 85] width 114 height 18
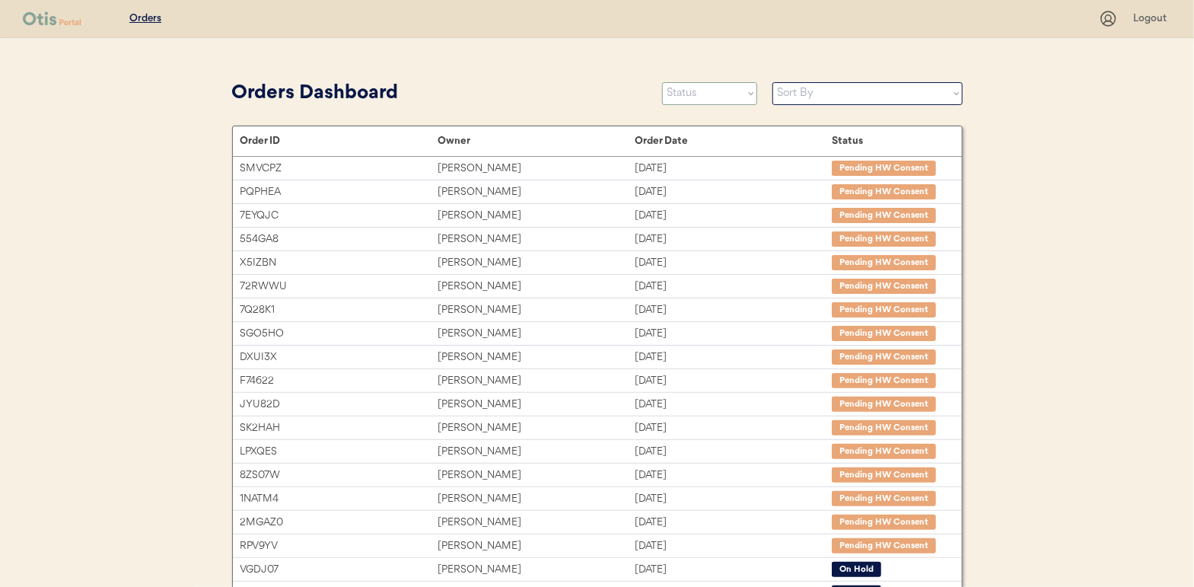
click at [700, 97] on select "Status On Hold New In Progress Complete Pending HW Consent Cancelled" at bounding box center [709, 93] width 95 height 23
select select ""new""
click at [662, 82] on select "Status On Hold New In Progress Complete Pending HW Consent Cancelled" at bounding box center [709, 93] width 95 height 23
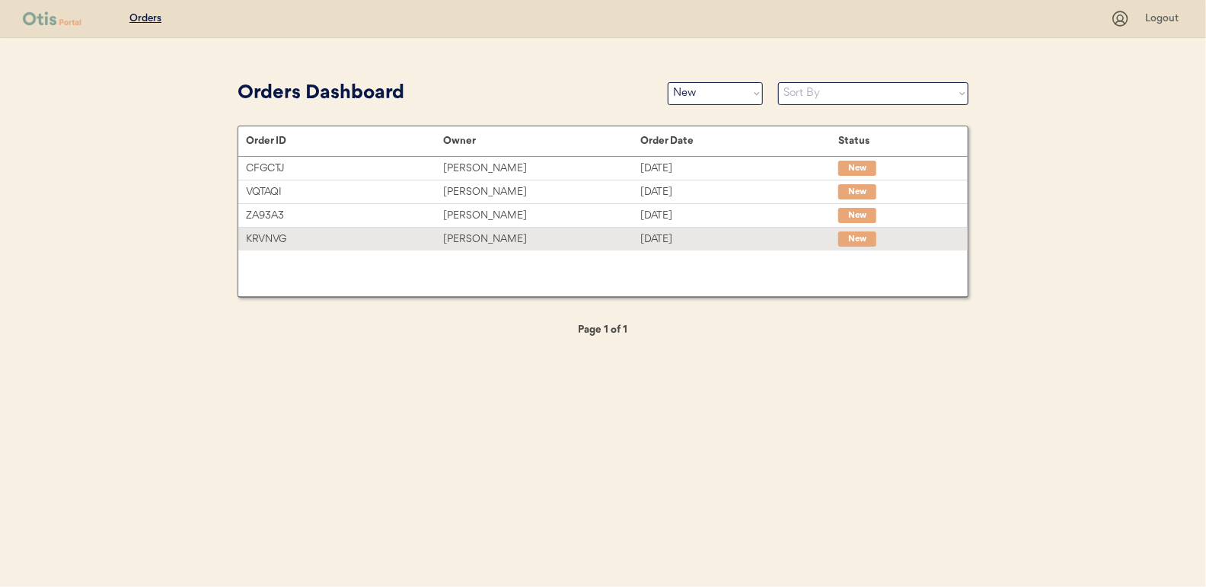
click at [482, 236] on div "[PERSON_NAME]" at bounding box center [541, 240] width 197 height 18
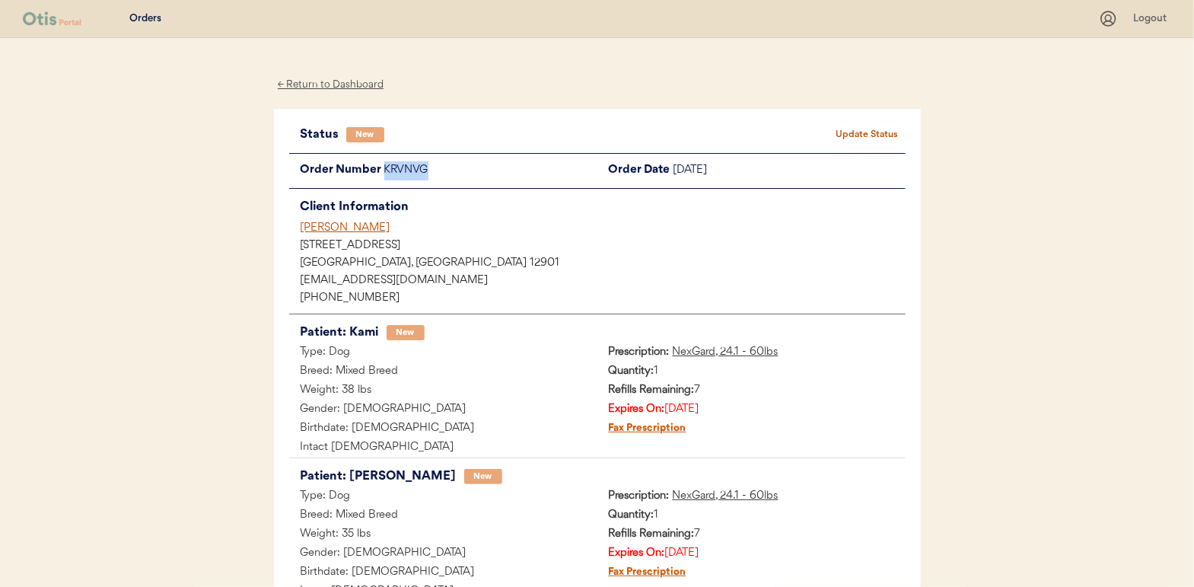
drag, startPoint x: 435, startPoint y: 169, endPoint x: 385, endPoint y: 170, distance: 50.2
click at [385, 170] on div "KRVNVG" at bounding box center [490, 170] width 213 height 19
drag, startPoint x: 385, startPoint y: 170, endPoint x: 400, endPoint y: 169, distance: 14.5
copy div "KRVNVG"
click at [876, 129] on button "Update Status" at bounding box center [868, 134] width 76 height 21
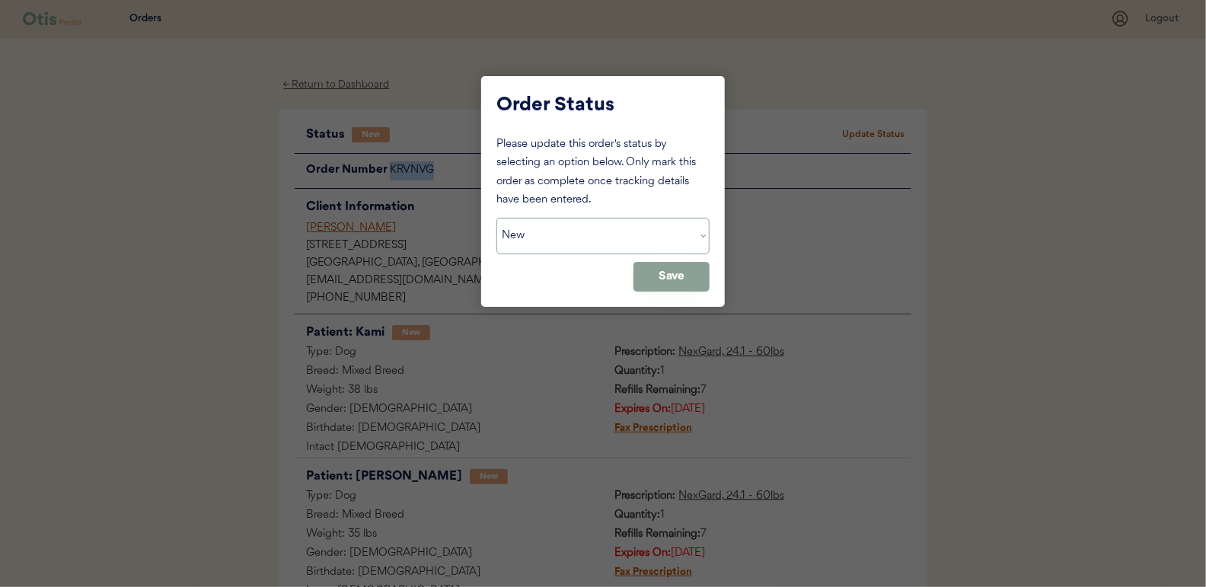
click at [527, 244] on select "Status On Hold New In Progress Complete Pending HW Consent Cancelled" at bounding box center [602, 236] width 213 height 37
select select ""on_hold""
click at [496, 218] on select "Status On Hold New In Progress Complete Pending HW Consent Cancelled" at bounding box center [602, 236] width 213 height 37
click at [677, 275] on button "Save" at bounding box center [671, 277] width 76 height 30
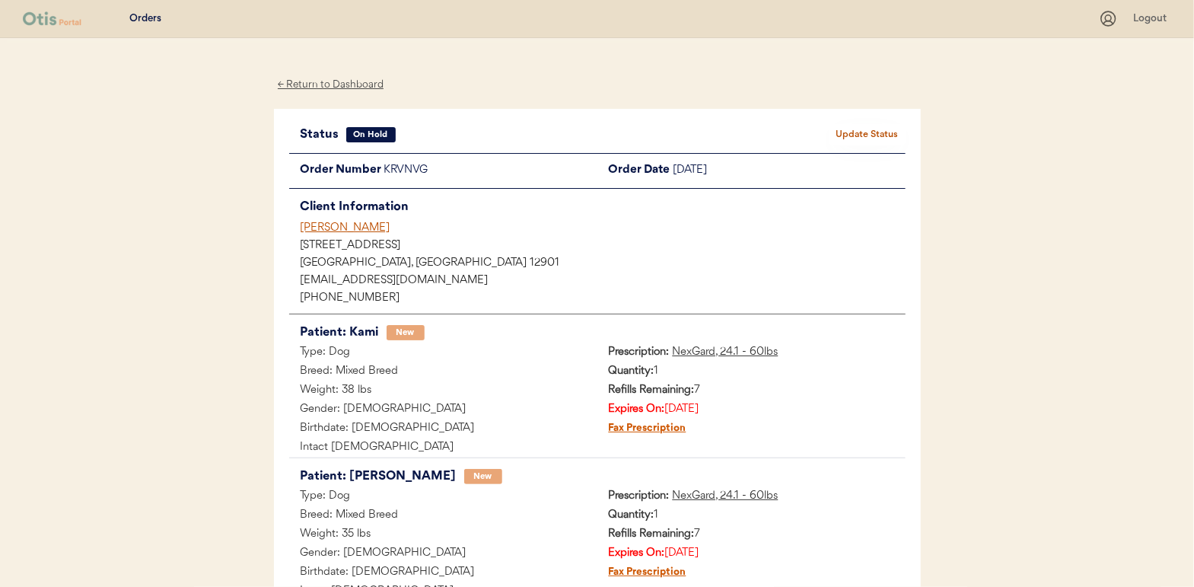
click at [345, 86] on div "← Return to Dashboard" at bounding box center [331, 85] width 114 height 18
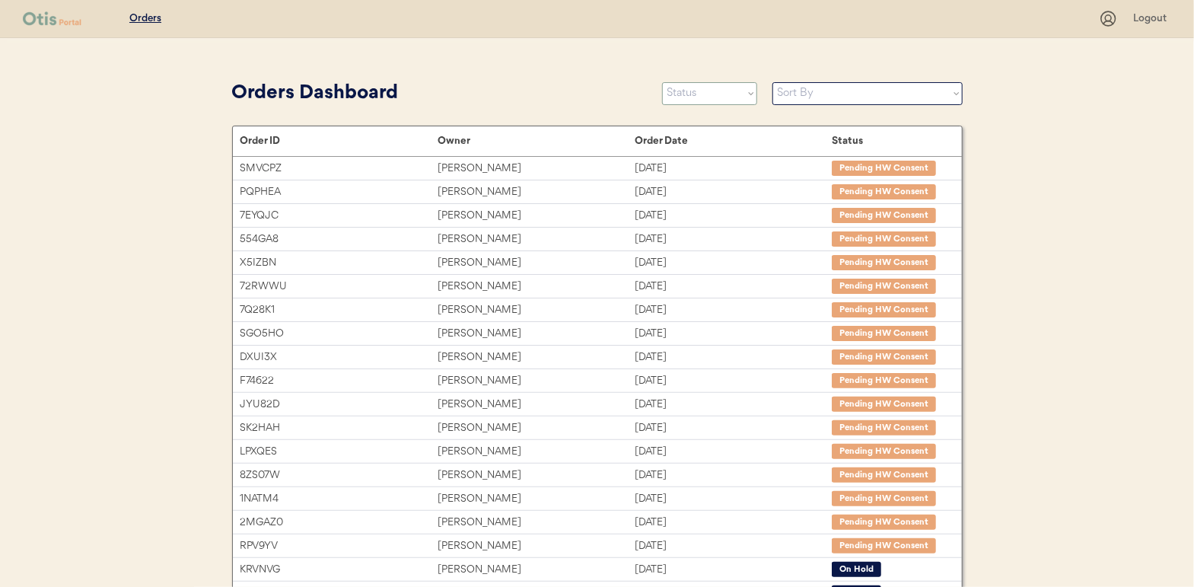
click at [691, 91] on select "Status On Hold New In Progress Complete Pending HW Consent Cancelled" at bounding box center [709, 93] width 95 height 23
select select ""new""
click at [662, 82] on select "Status On Hold New In Progress Complete Pending HW Consent Cancelled" at bounding box center [709, 93] width 95 height 23
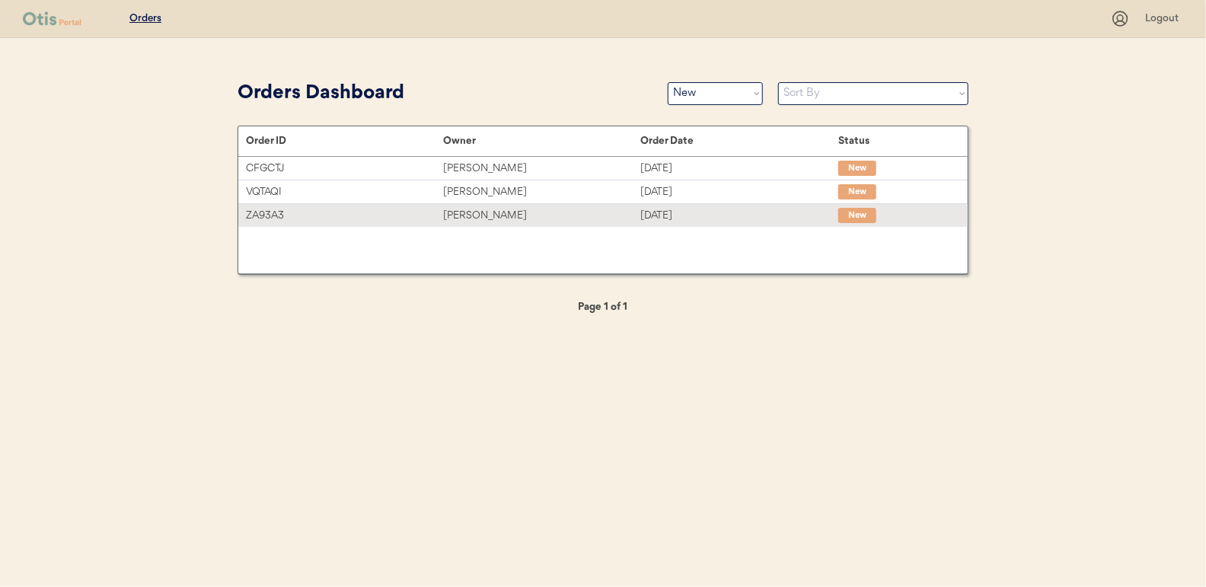
click at [470, 216] on div "[PERSON_NAME]" at bounding box center [541, 216] width 197 height 18
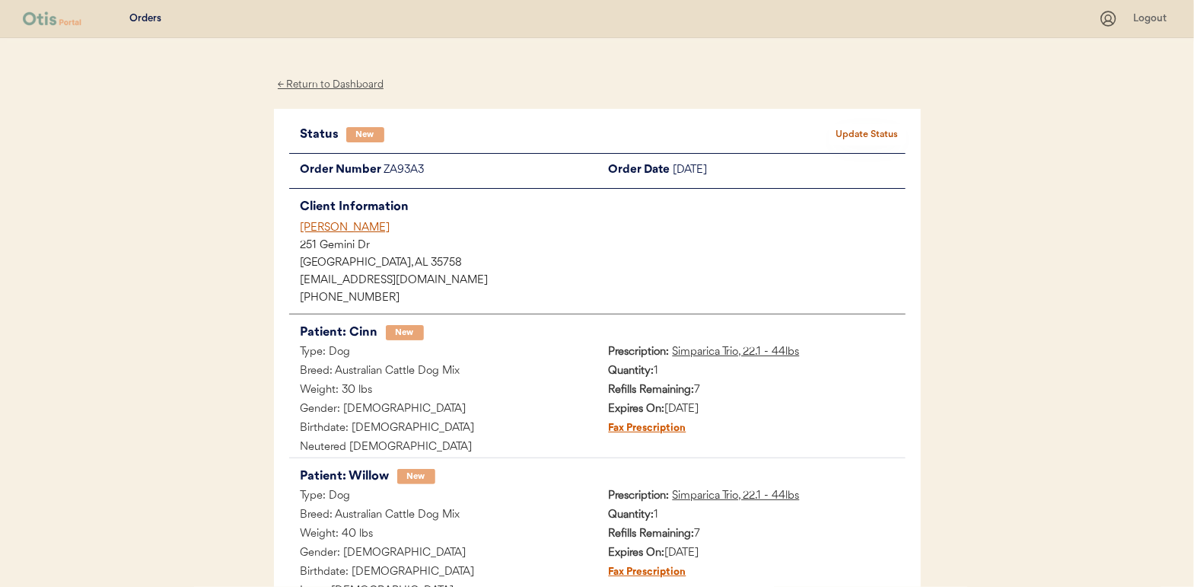
scroll to position [76, 0]
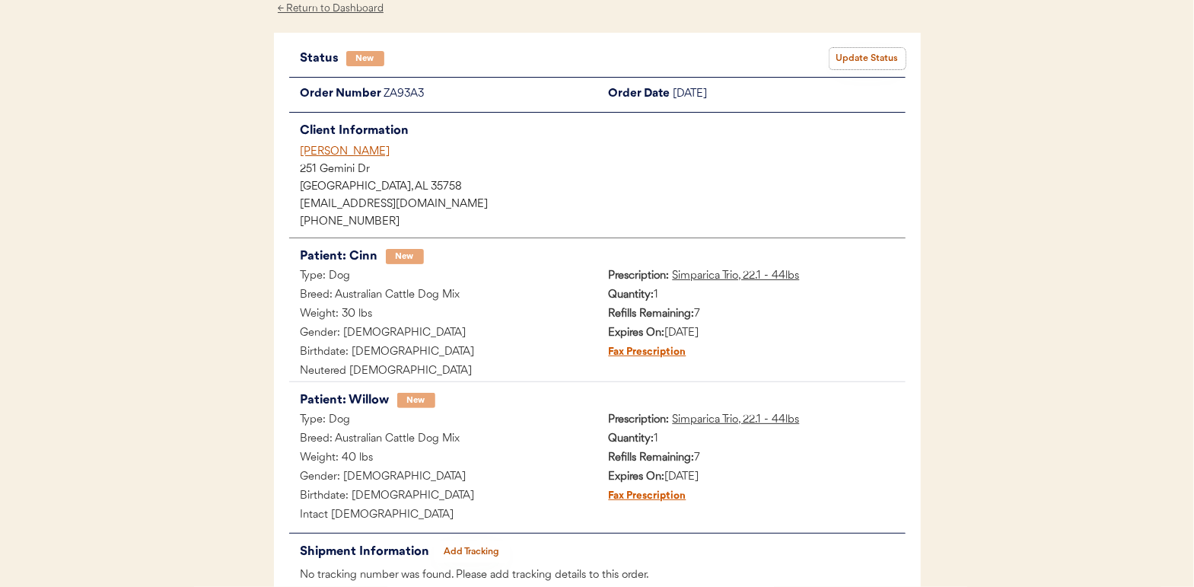
click at [873, 53] on button "Update Status" at bounding box center [868, 58] width 76 height 21
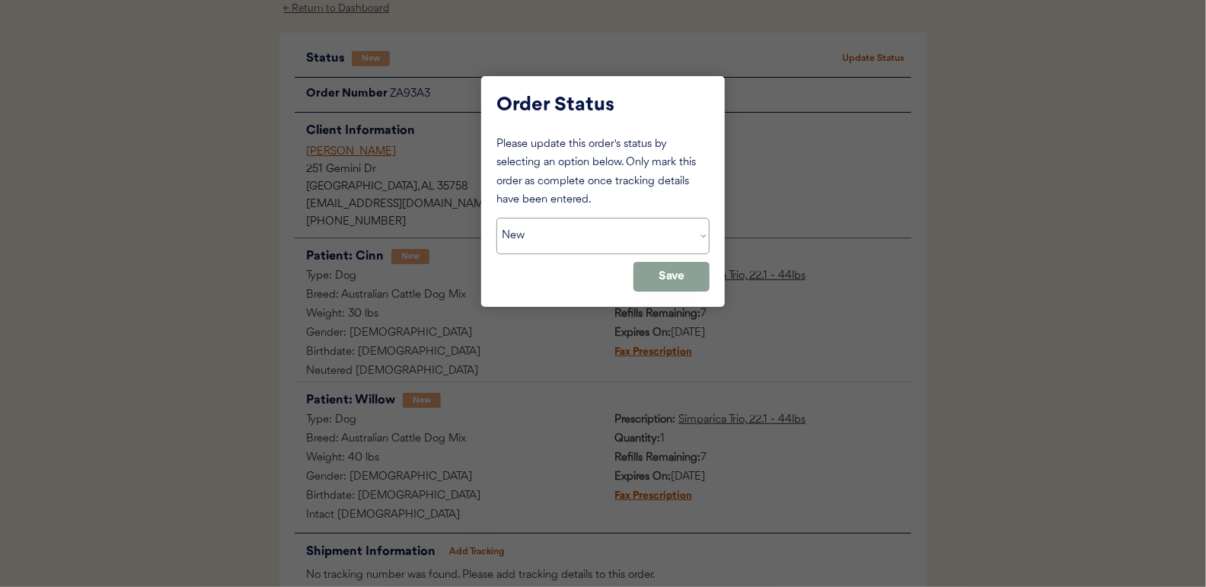
click at [539, 233] on select "Status On Hold New In Progress Complete Pending HW Consent Cancelled" at bounding box center [602, 236] width 213 height 37
select select ""in_progress""
click at [496, 218] on select "Status On Hold New In Progress Complete Pending HW Consent Cancelled" at bounding box center [602, 236] width 213 height 37
click at [673, 280] on button "Save" at bounding box center [671, 277] width 76 height 30
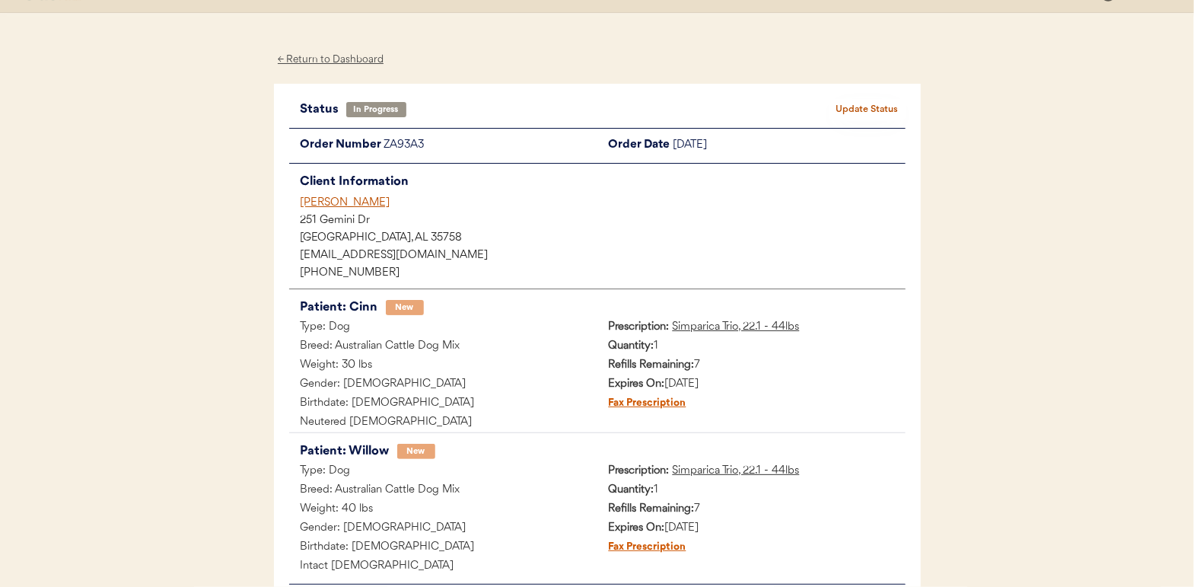
scroll to position [0, 0]
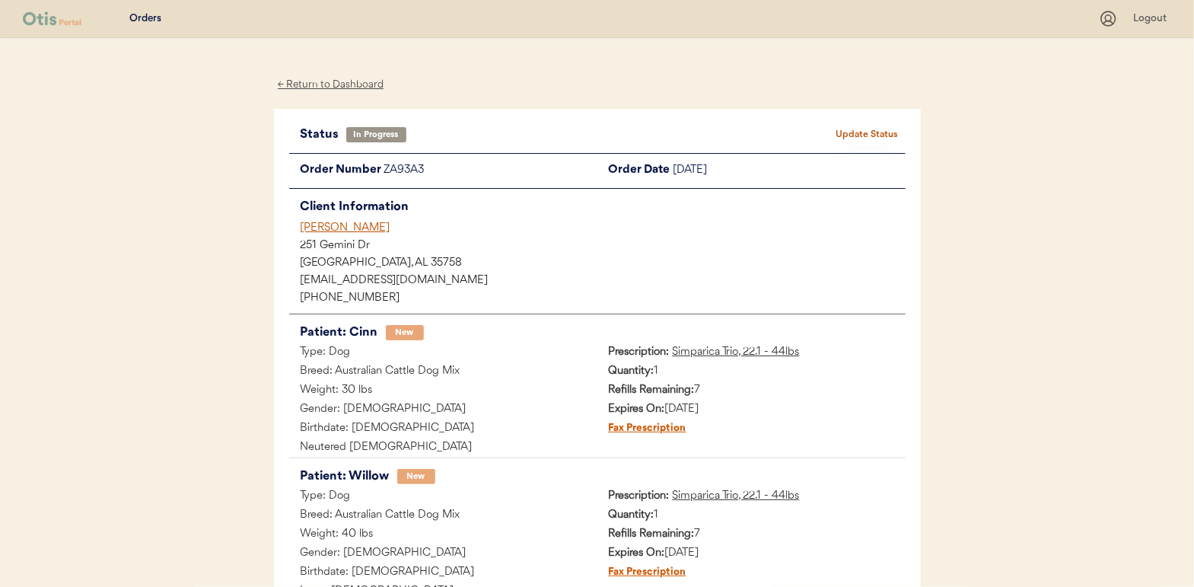
click at [323, 82] on div "← Return to Dashboard" at bounding box center [331, 85] width 114 height 18
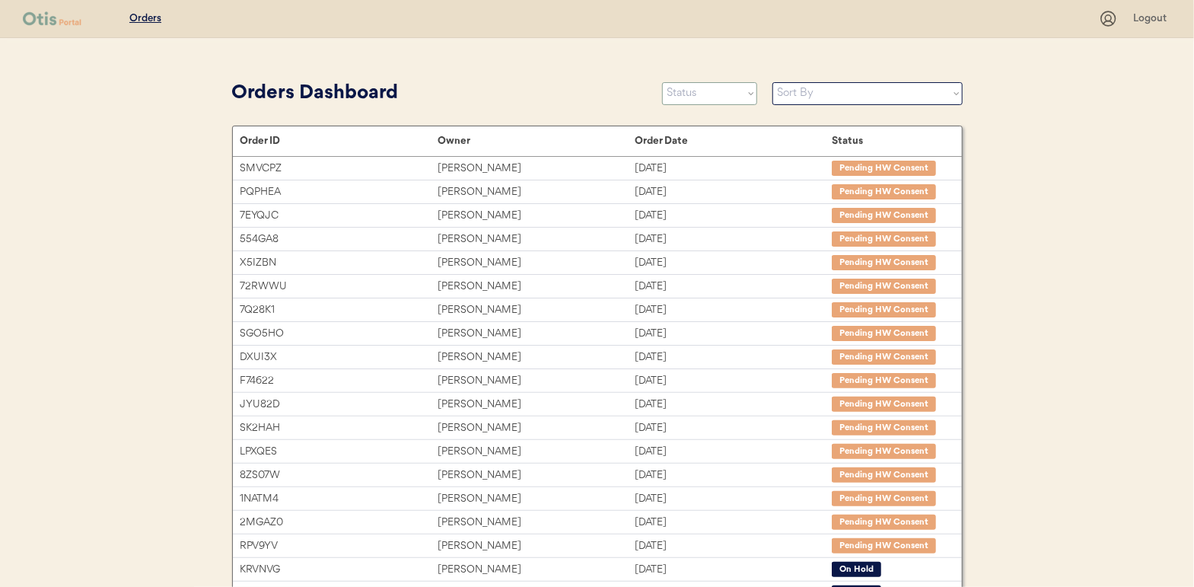
click at [697, 95] on select "Status On Hold New In Progress Complete Pending HW Consent Cancelled" at bounding box center [709, 93] width 95 height 23
select select ""new""
click at [662, 82] on select "Status On Hold New In Progress Complete Pending HW Consent Cancelled" at bounding box center [709, 93] width 95 height 23
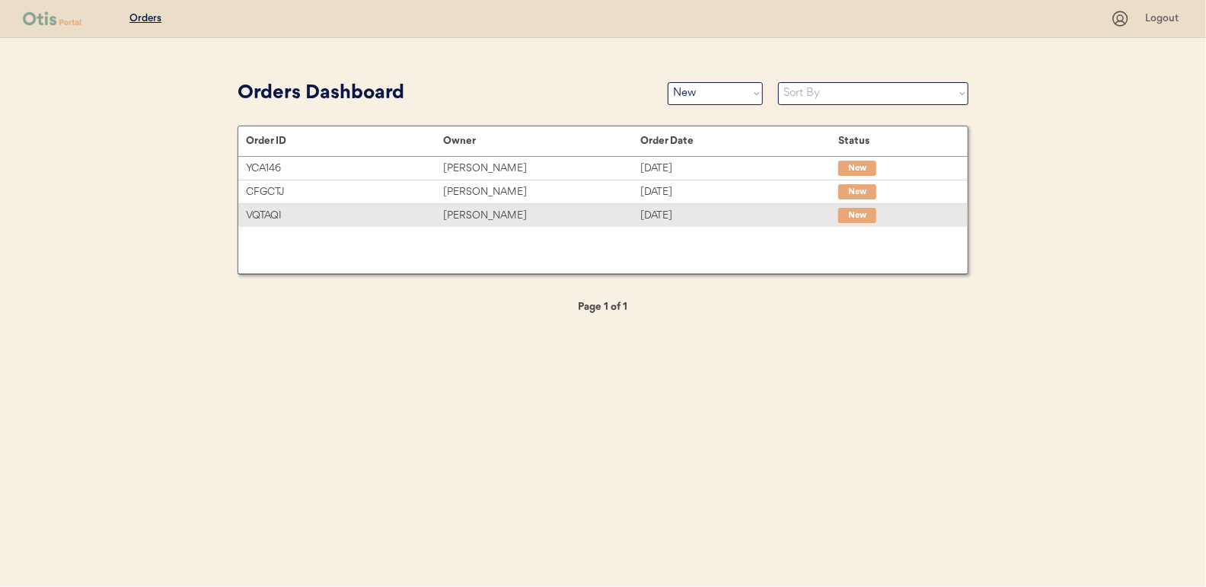
click at [490, 212] on div "[PERSON_NAME]" at bounding box center [541, 216] width 197 height 18
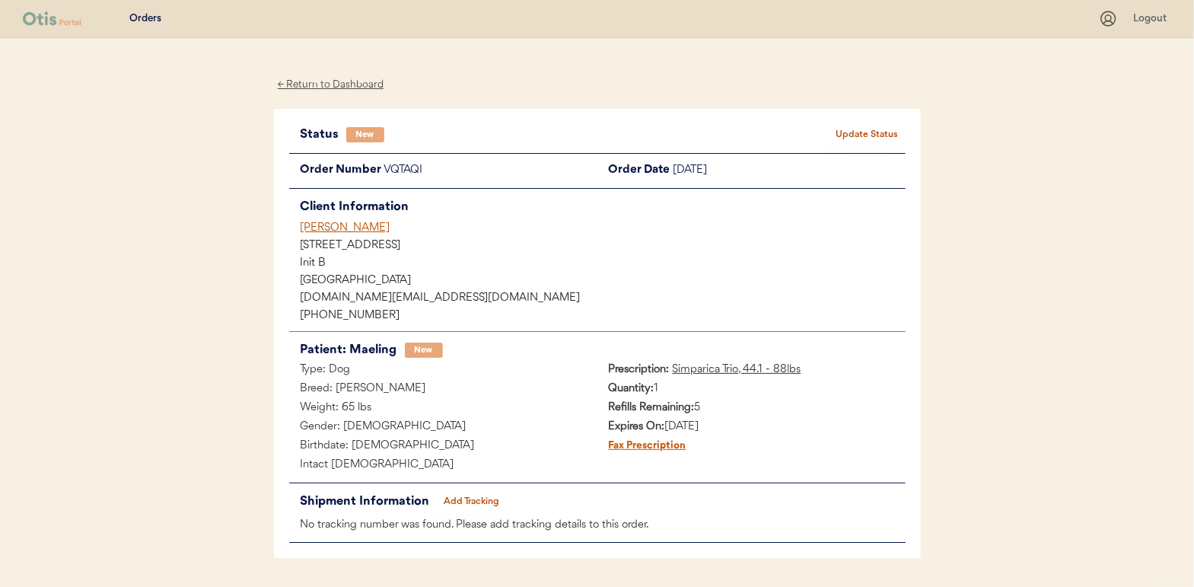
click at [875, 138] on button "Update Status" at bounding box center [868, 134] width 76 height 21
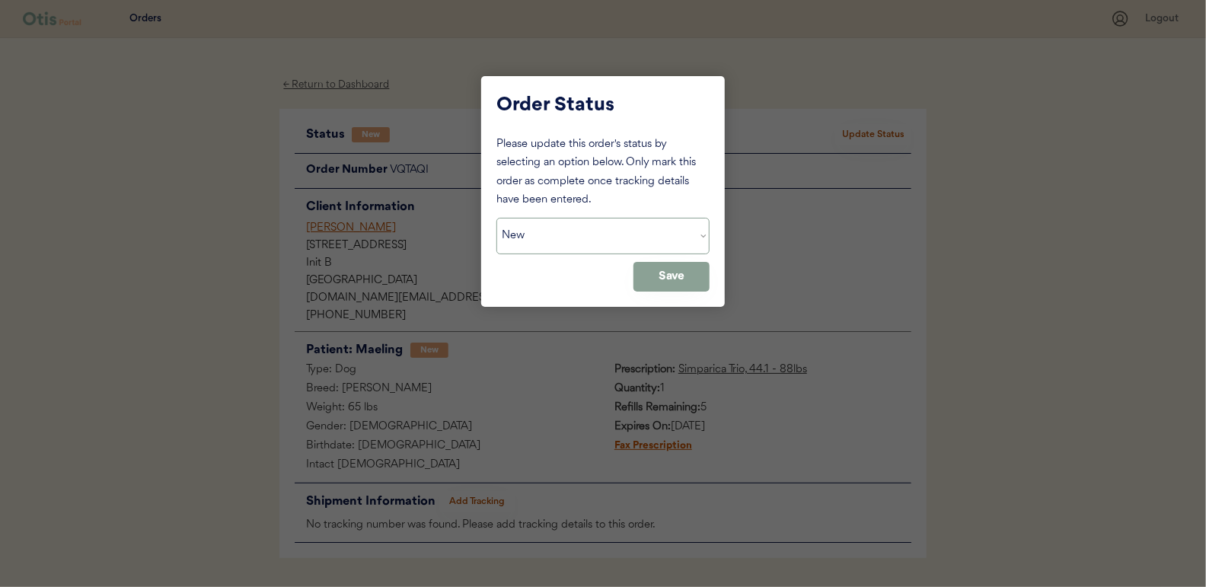
click at [602, 249] on select "Status On Hold New In Progress Complete Pending HW Consent Cancelled" at bounding box center [602, 236] width 213 height 37
select select ""in_progress""
click at [496, 218] on select "Status On Hold New In Progress Complete Pending HW Consent Cancelled" at bounding box center [602, 236] width 213 height 37
click at [681, 263] on button "Save" at bounding box center [671, 277] width 76 height 30
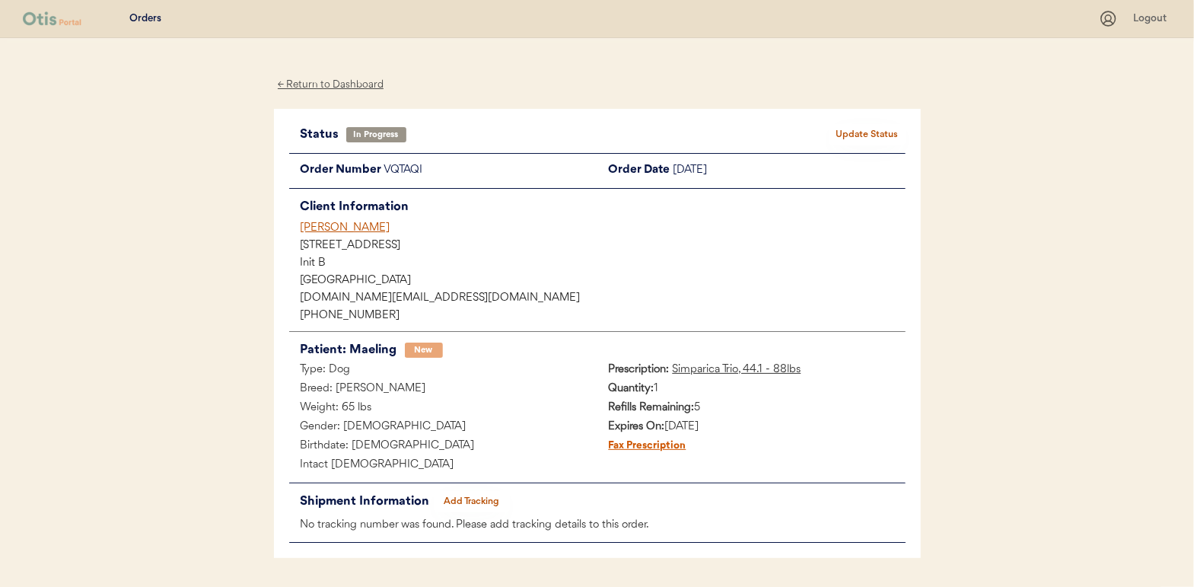
click at [363, 80] on div "← Return to Dashboard" at bounding box center [331, 85] width 114 height 18
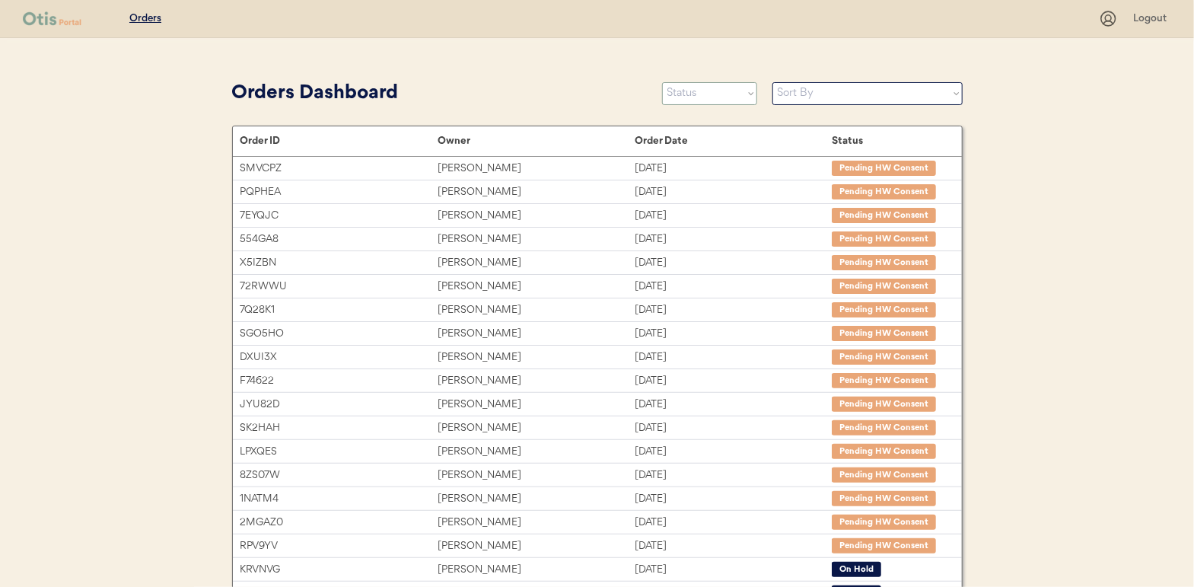
click at [680, 95] on select "Status On Hold New In Progress Complete Pending HW Consent Cancelled" at bounding box center [709, 93] width 95 height 23
select select ""new""
click at [662, 82] on select "Status On Hold New In Progress Complete Pending HW Consent Cancelled" at bounding box center [709, 93] width 95 height 23
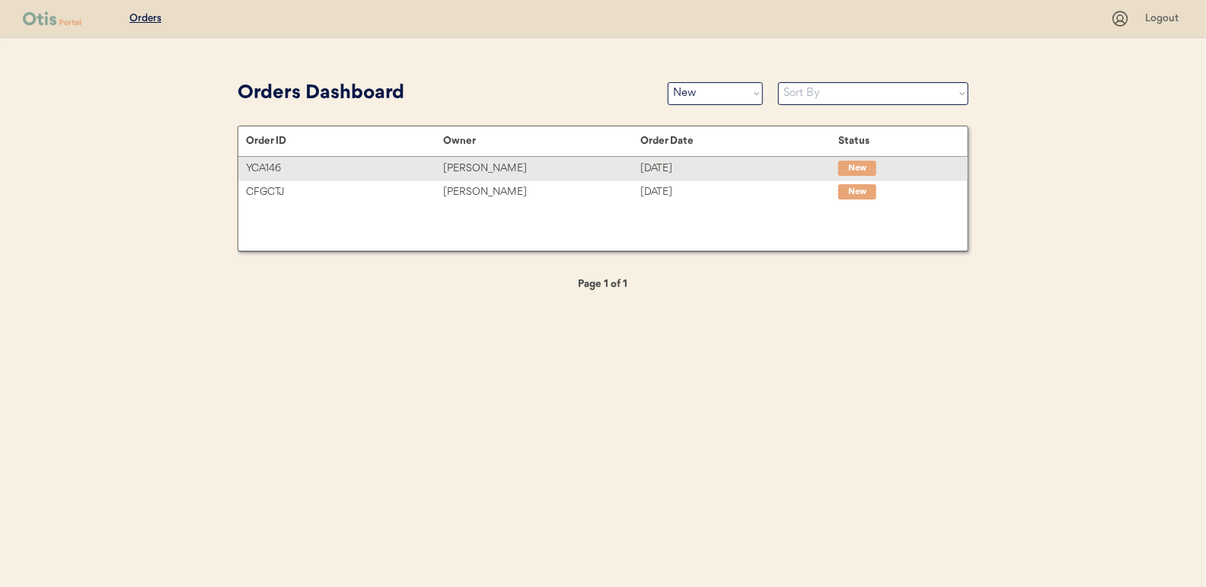
click at [481, 168] on div "[PERSON_NAME]" at bounding box center [541, 169] width 197 height 18
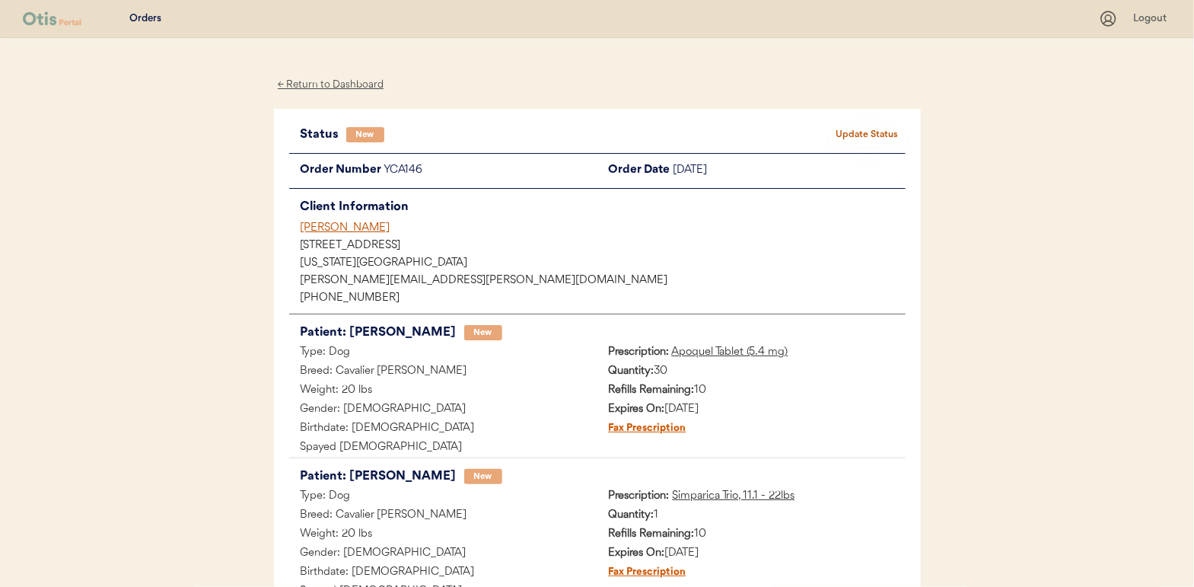
click at [851, 127] on button "Update Status" at bounding box center [868, 134] width 76 height 21
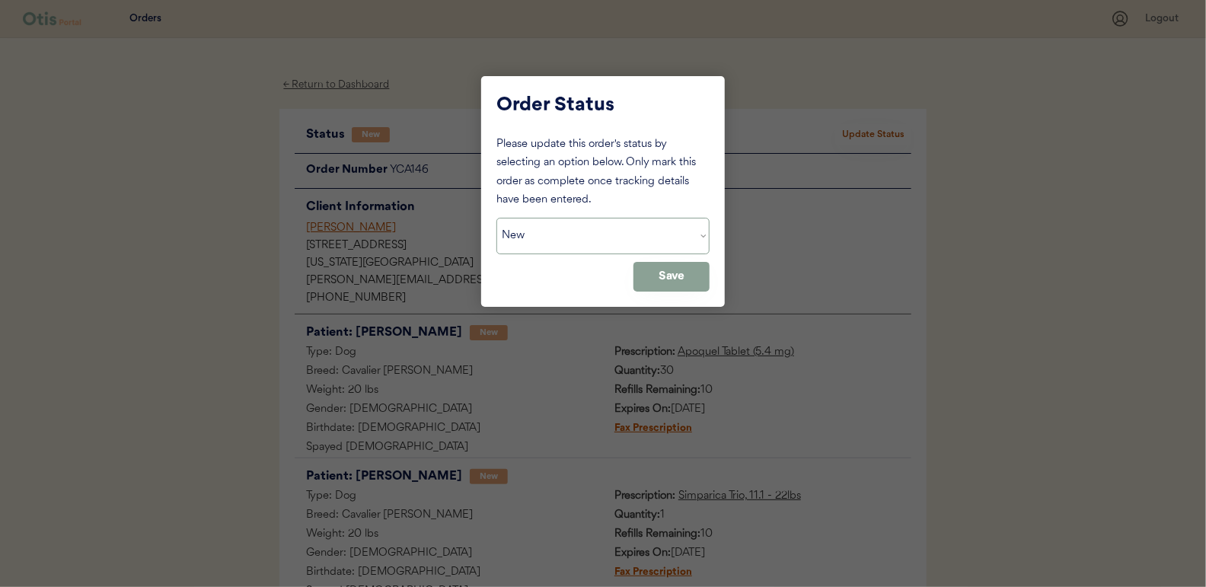
click at [522, 237] on select "Status On Hold New In Progress Complete Pending HW Consent Cancelled" at bounding box center [602, 236] width 213 height 37
select select ""in_progress""
click at [496, 218] on select "Status On Hold New In Progress Complete Pending HW Consent Cancelled" at bounding box center [602, 236] width 213 height 37
click at [650, 284] on button "Save" at bounding box center [671, 277] width 76 height 30
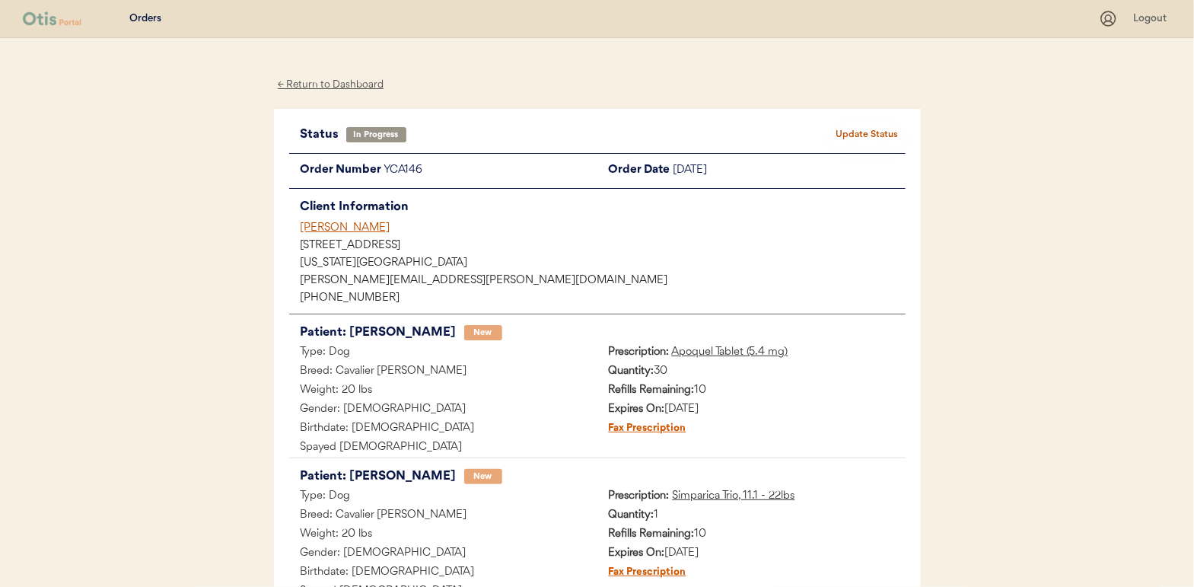
click at [325, 84] on div "← Return to Dashboard" at bounding box center [331, 85] width 114 height 18
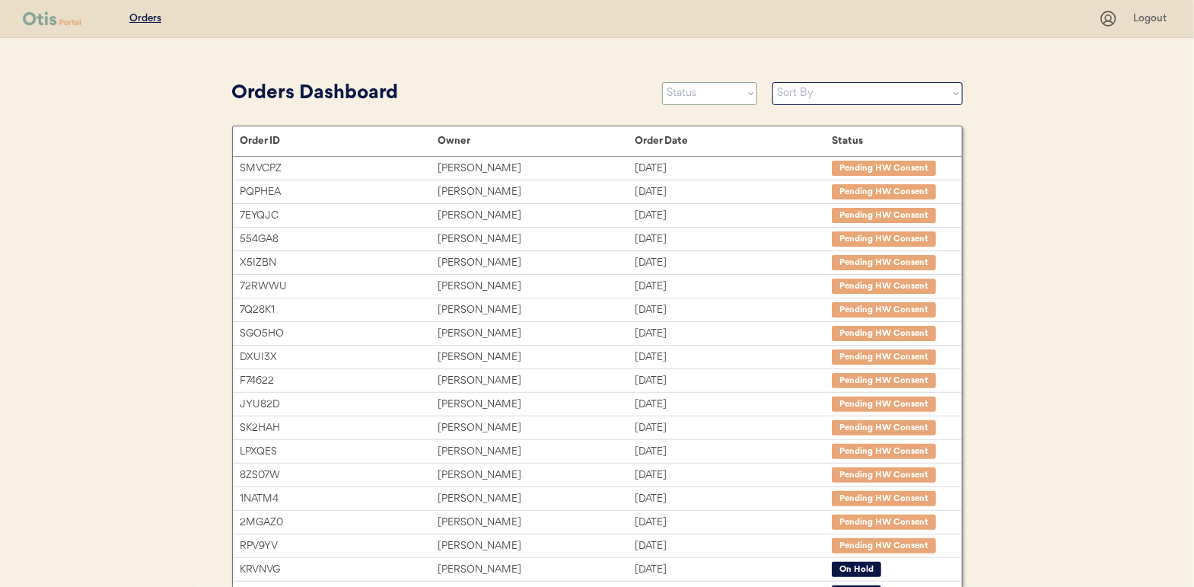
click at [712, 88] on select "Status On Hold New In Progress Complete Pending HW Consent Cancelled" at bounding box center [709, 93] width 95 height 23
select select ""new""
click at [662, 82] on select "Status On Hold New In Progress Complete Pending HW Consent Cancelled" at bounding box center [709, 93] width 95 height 23
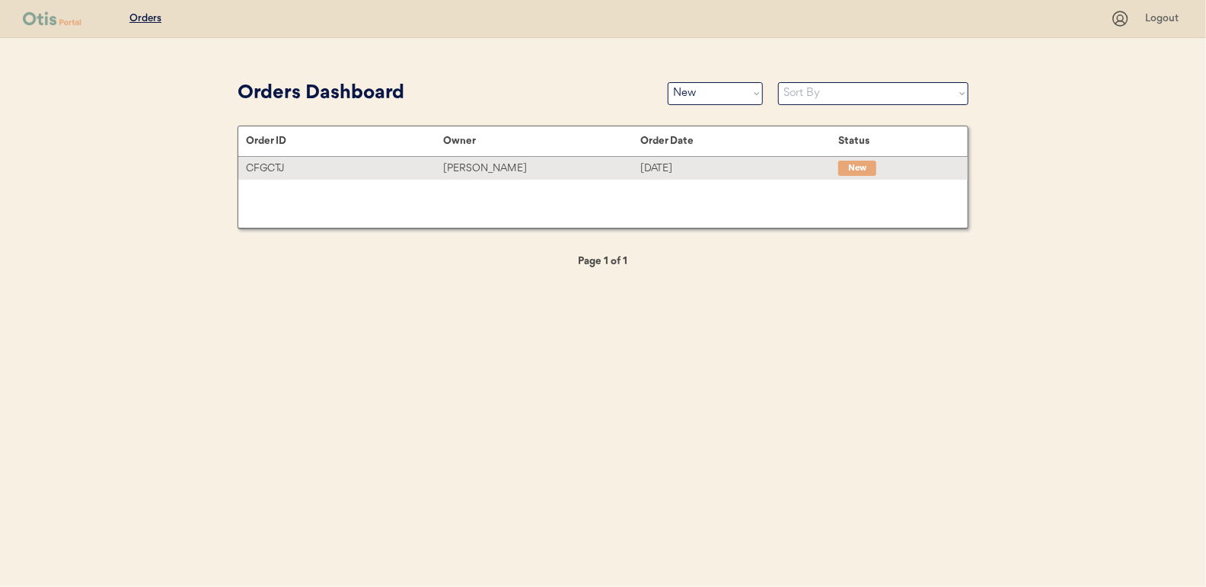
click at [496, 168] on div "[PERSON_NAME]" at bounding box center [541, 169] width 197 height 18
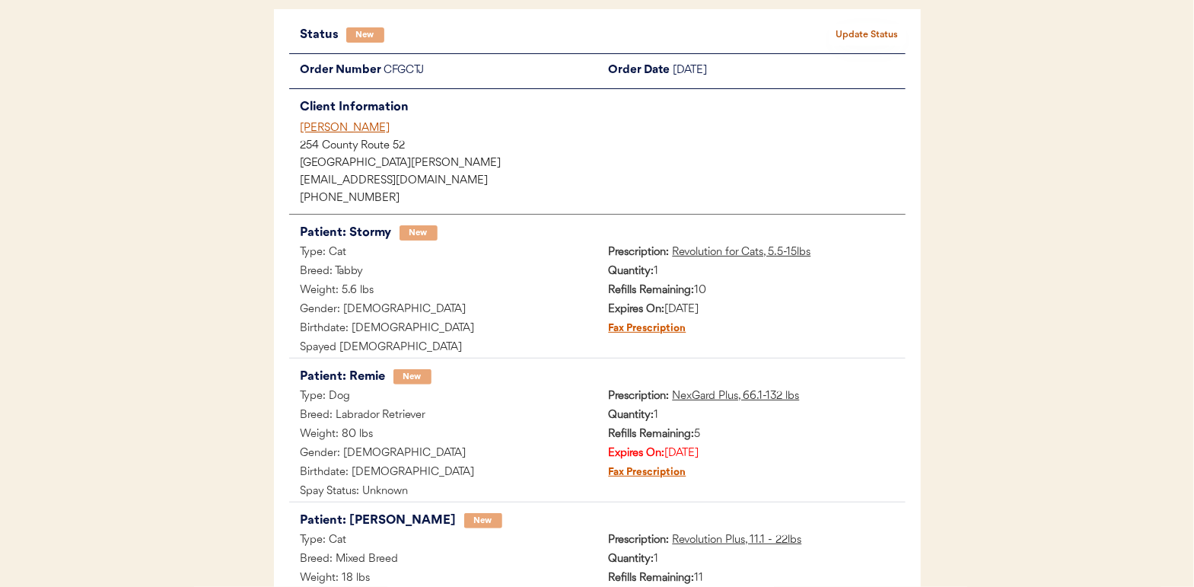
scroll to position [11, 0]
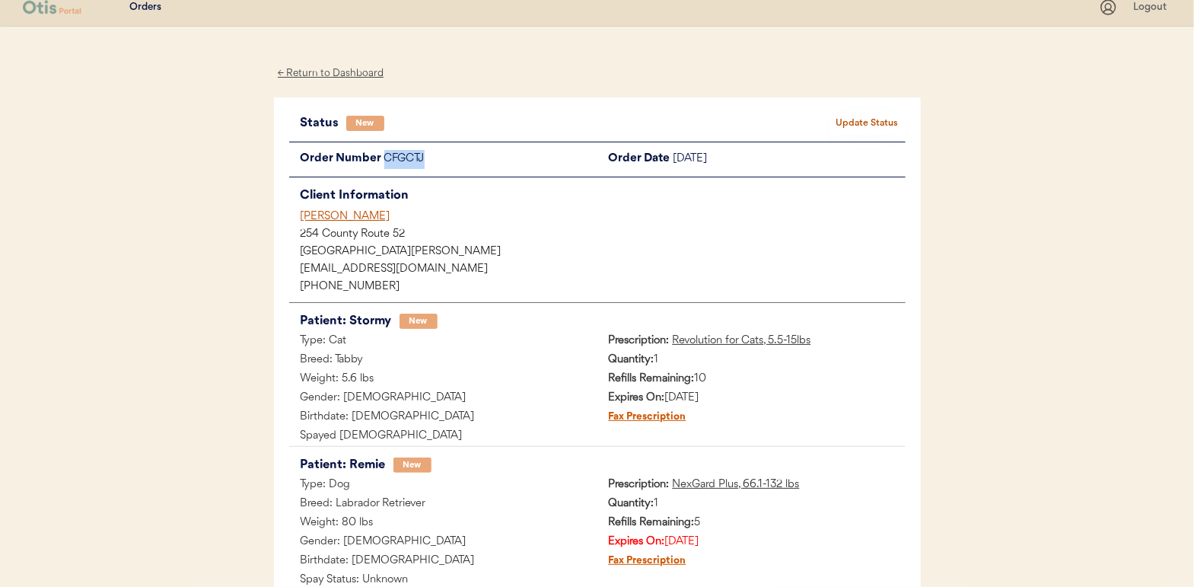
drag, startPoint x: 429, startPoint y: 161, endPoint x: 387, endPoint y: 161, distance: 41.9
click at [387, 161] on div "CFGCTJ" at bounding box center [490, 159] width 213 height 19
drag, startPoint x: 387, startPoint y: 161, endPoint x: 397, endPoint y: 159, distance: 10.2
copy div "CFGCTJ"
click at [868, 114] on button "Update Status" at bounding box center [868, 123] width 76 height 21
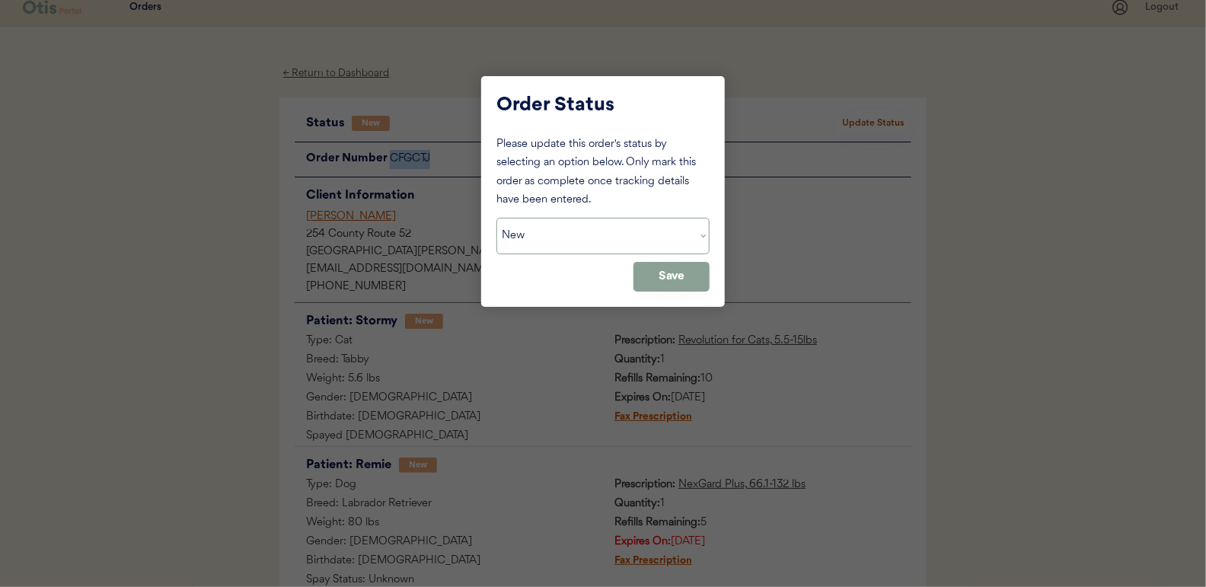
click at [597, 231] on select "Status On Hold New In Progress Complete Pending HW Consent Cancelled" at bounding box center [602, 236] width 213 height 37
select select ""on_hold""
click at [496, 218] on select "Status On Hold New In Progress Complete Pending HW Consent Cancelled" at bounding box center [602, 236] width 213 height 37
click at [670, 270] on button "Save" at bounding box center [671, 277] width 76 height 30
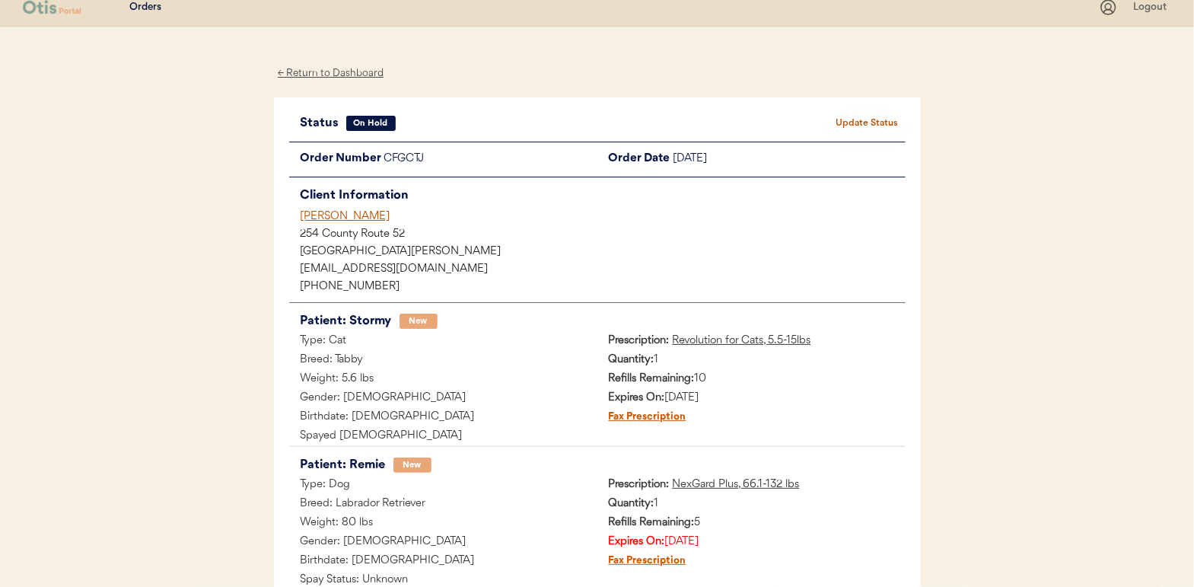
click at [322, 72] on div "← Return to Dashboard" at bounding box center [331, 74] width 114 height 18
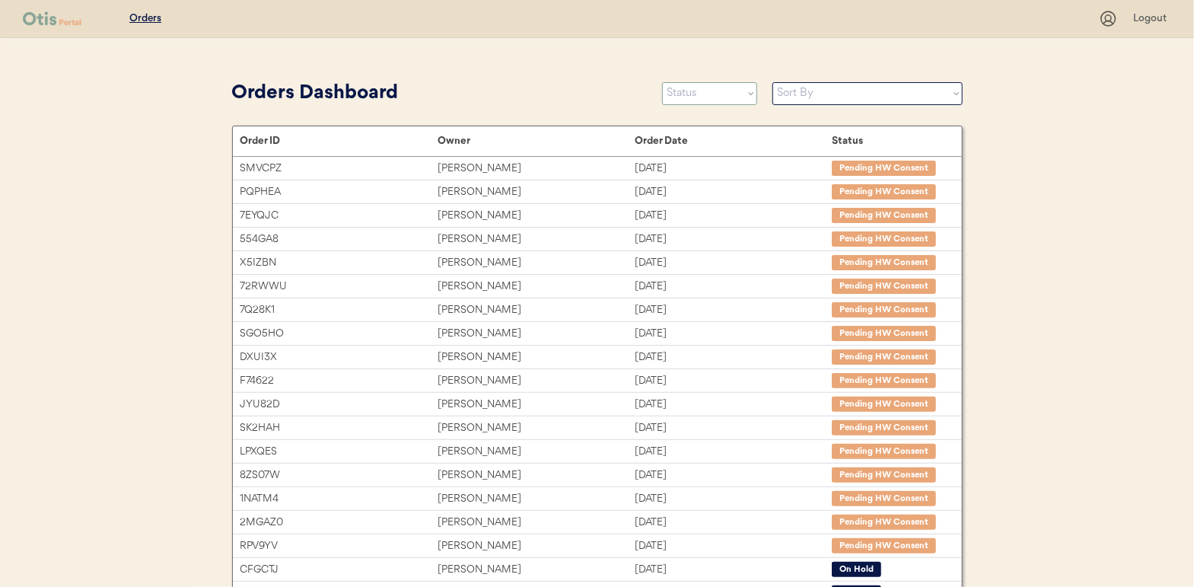
click at [696, 91] on select "Status On Hold New In Progress Complete Pending HW Consent Cancelled" at bounding box center [709, 93] width 95 height 23
click at [662, 82] on select "Status On Hold New In Progress Complete Pending HW Consent Cancelled" at bounding box center [709, 93] width 95 height 23
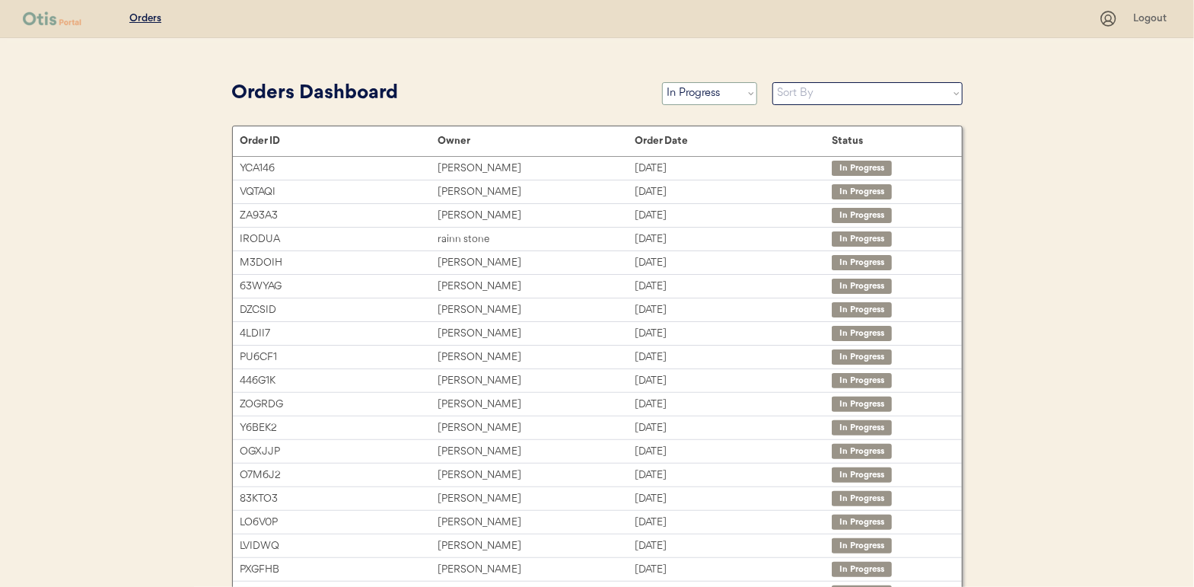
click at [722, 89] on select "Status On Hold New In Progress Complete Pending HW Consent Cancelled" at bounding box center [709, 93] width 95 height 23
click at [662, 82] on select "Status On Hold New In Progress Complete Pending HW Consent Cancelled" at bounding box center [709, 93] width 95 height 23
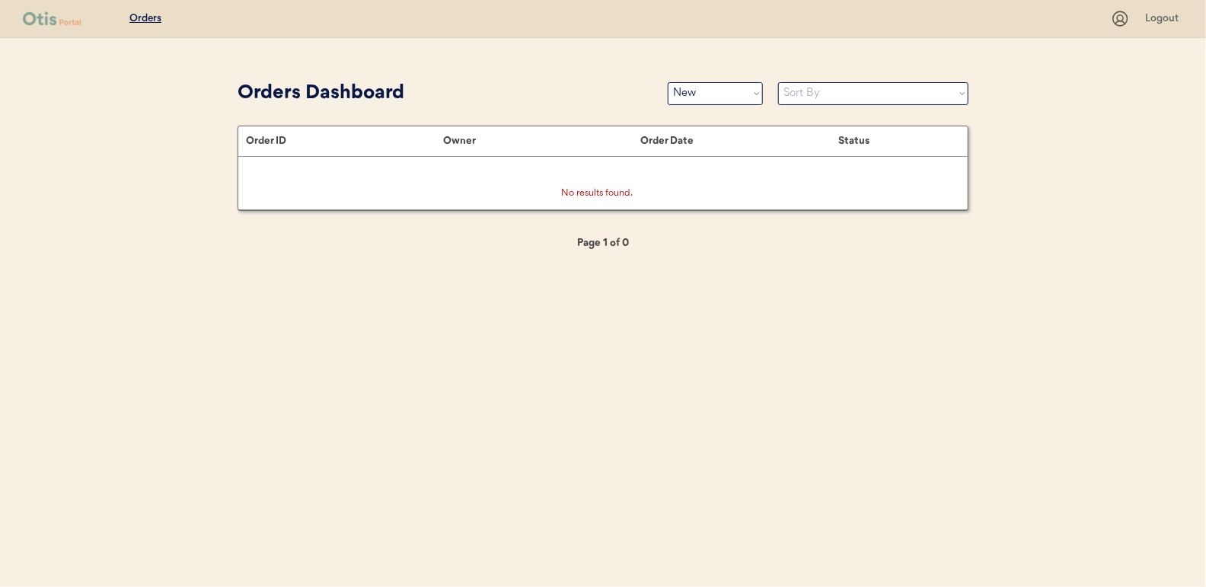
click at [702, 107] on div "Orders Dashboard Status On Hold New In Progress Complete Pending HW Consent Can…" at bounding box center [602, 93] width 731 height 34
click at [699, 100] on select "Status On Hold New In Progress Complete Pending HW Consent Cancelled" at bounding box center [715, 93] width 95 height 23
select select ""in_progress""
click at [668, 82] on select "Status On Hold New In Progress Complete Pending HW Consent Cancelled" at bounding box center [715, 93] width 95 height 23
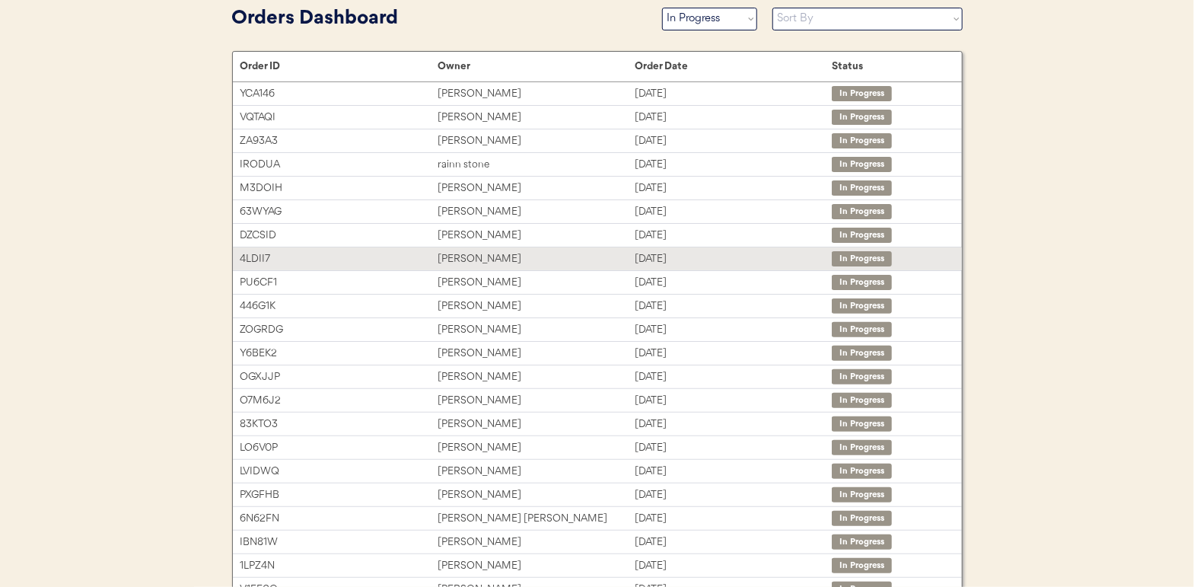
scroll to position [244, 0]
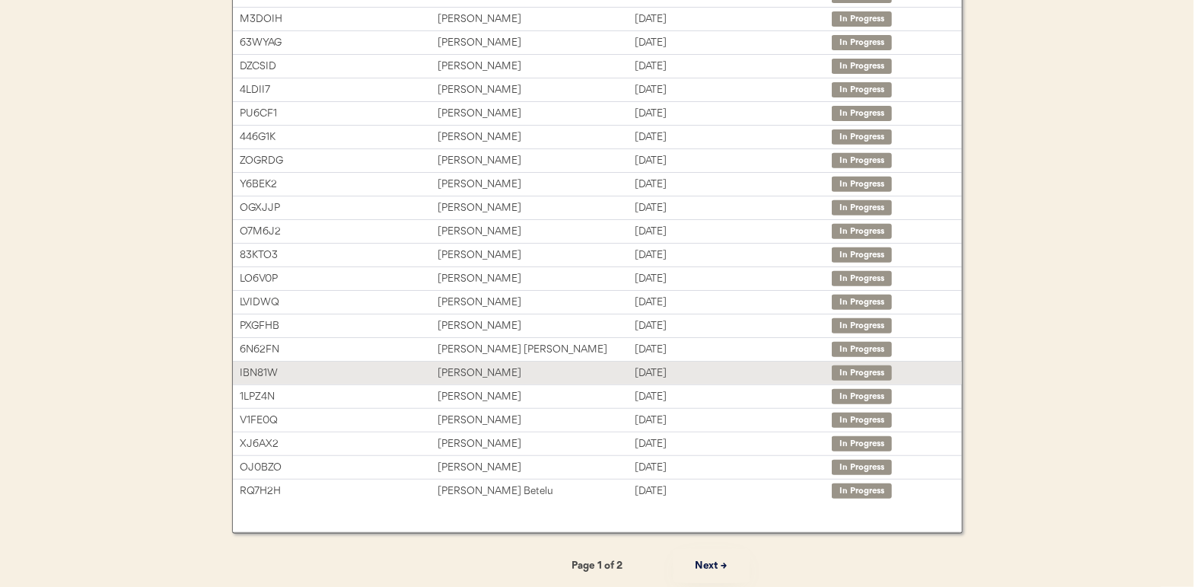
click at [464, 372] on div "[PERSON_NAME]" at bounding box center [536, 374] width 197 height 18
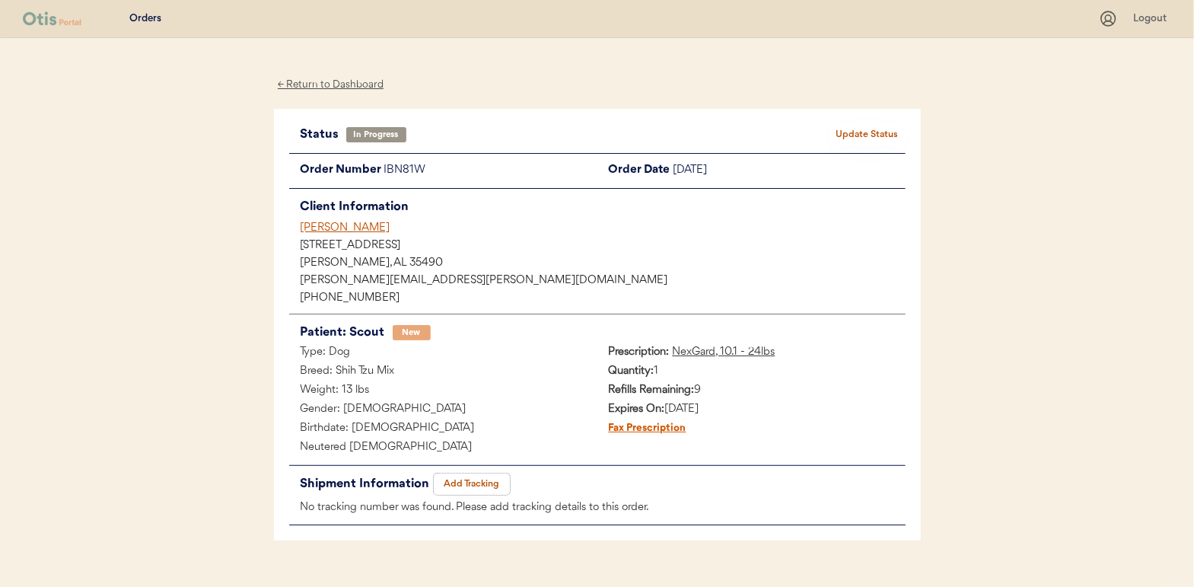
click at [476, 483] on button "Add Tracking" at bounding box center [472, 483] width 76 height 21
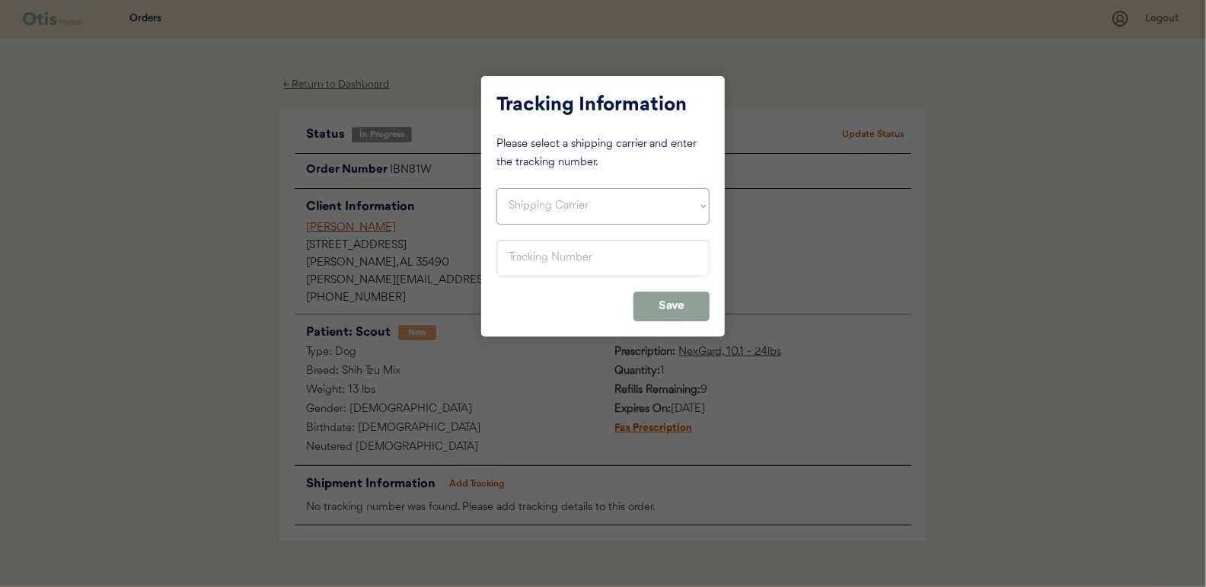
click at [511, 201] on select "Shipping Carrier FedEx FedEx Ground Economy UPS USPS" at bounding box center [602, 206] width 213 height 37
select select ""usps""
click at [496, 188] on select "Shipping Carrier FedEx FedEx Ground Economy UPS USPS" at bounding box center [602, 206] width 213 height 37
click at [510, 260] on input "input" at bounding box center [602, 258] width 213 height 37
paste input "9400150105497023258566"
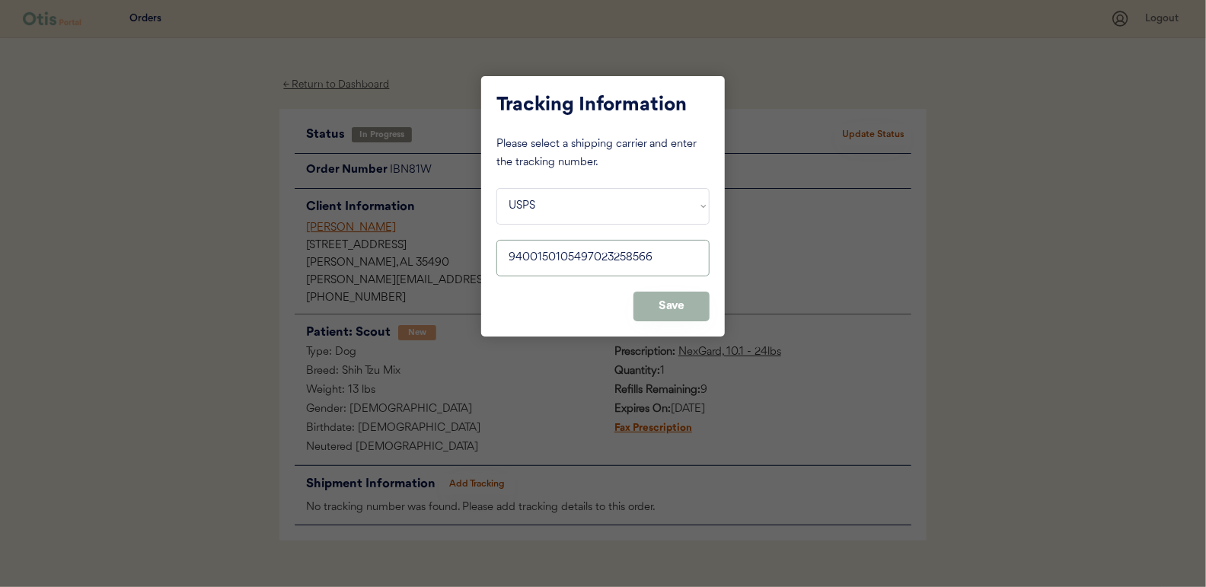
type input "9400150105497023258566"
click at [668, 307] on button "Save" at bounding box center [671, 307] width 76 height 30
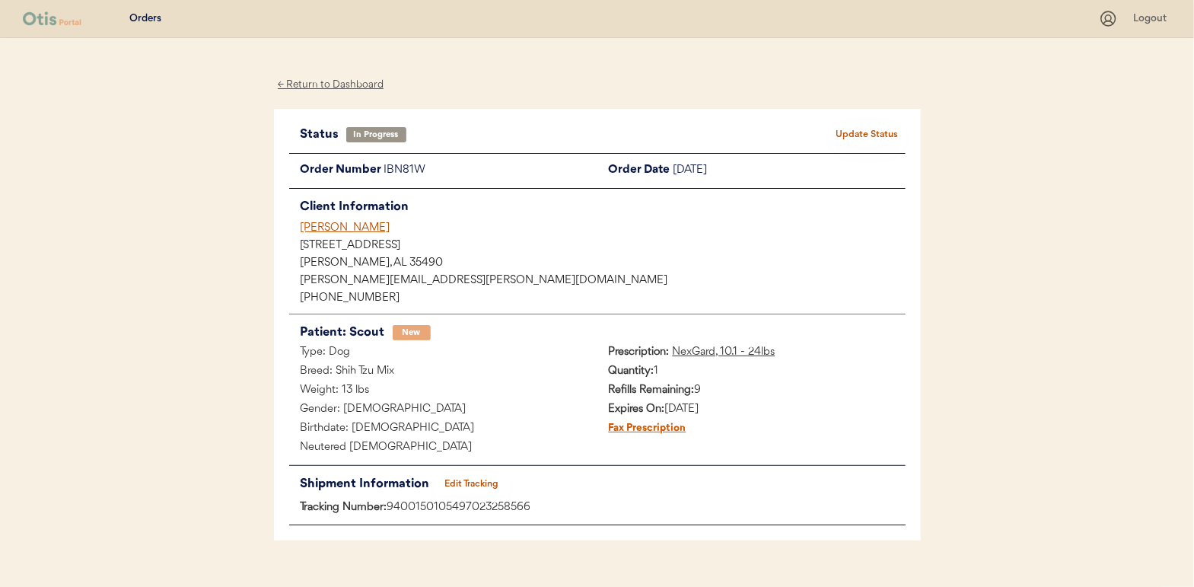
click at [877, 138] on button "Update Status" at bounding box center [868, 134] width 76 height 21
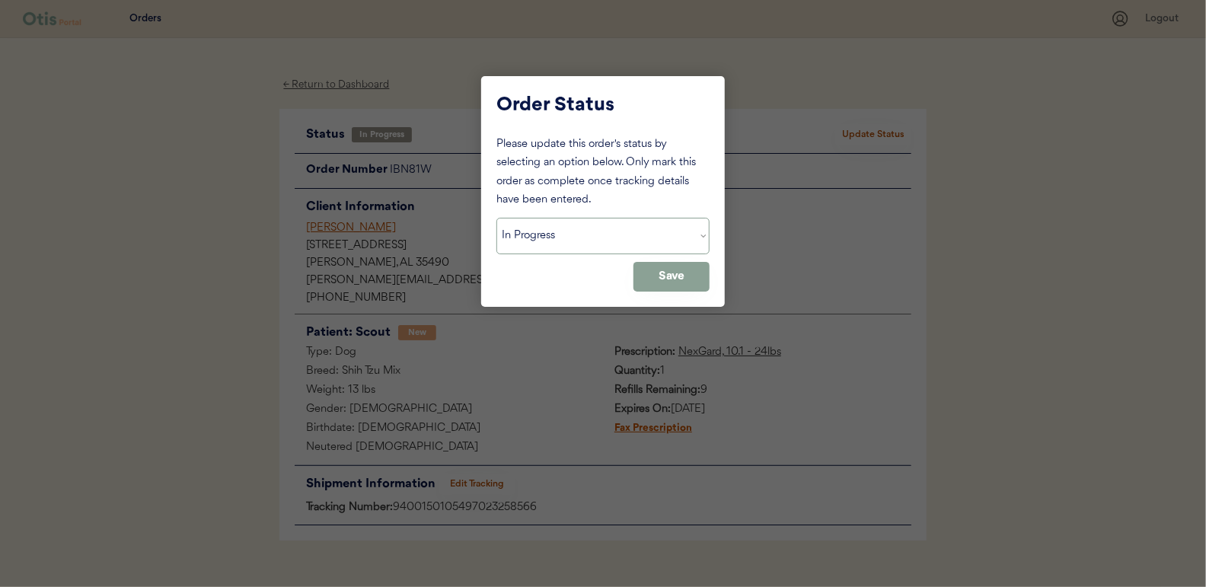
click at [582, 233] on select "Status On Hold New In Progress Complete Pending HW Consent Cancelled" at bounding box center [602, 236] width 213 height 37
select select ""complete""
click at [496, 218] on select "Status On Hold New In Progress Complete Pending HW Consent Cancelled" at bounding box center [602, 236] width 213 height 37
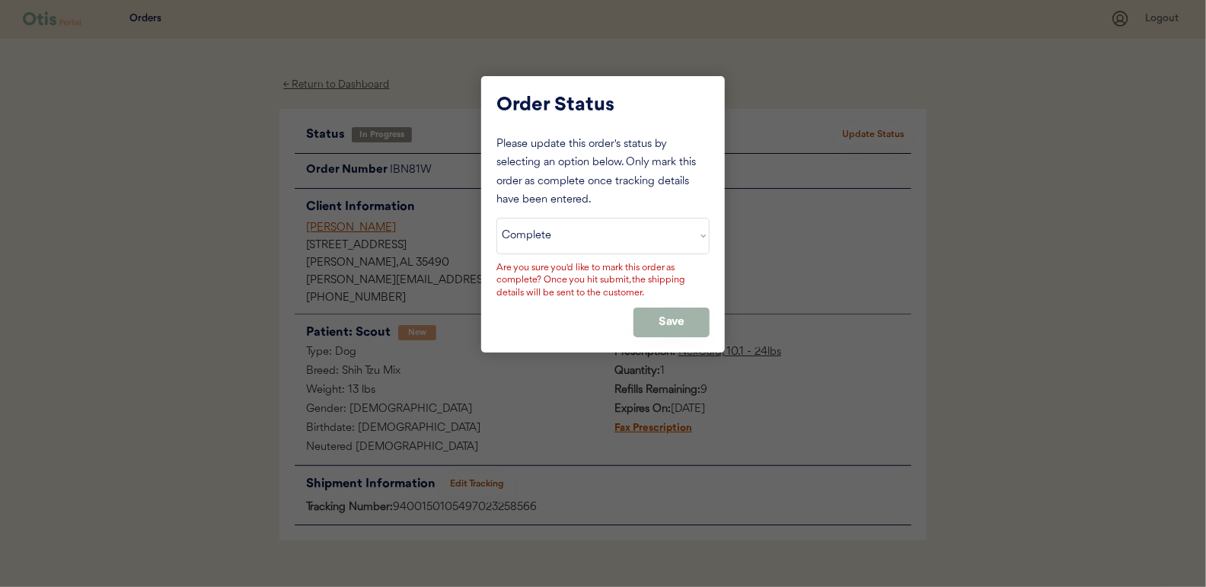
click at [667, 314] on button "Save" at bounding box center [671, 323] width 76 height 30
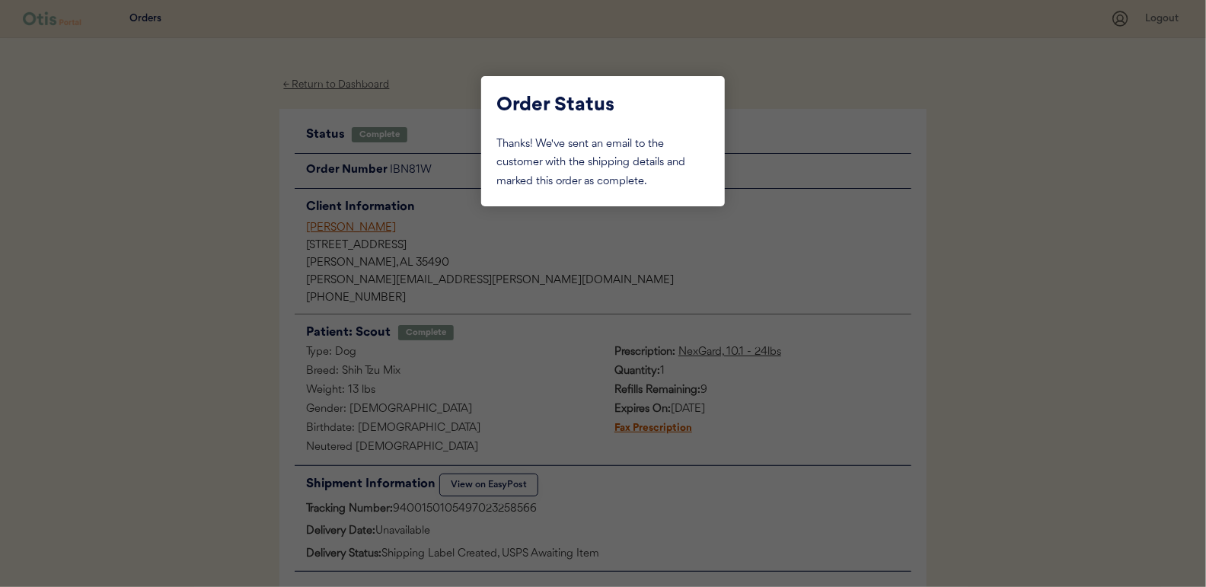
click at [215, 184] on div at bounding box center [603, 293] width 1206 height 587
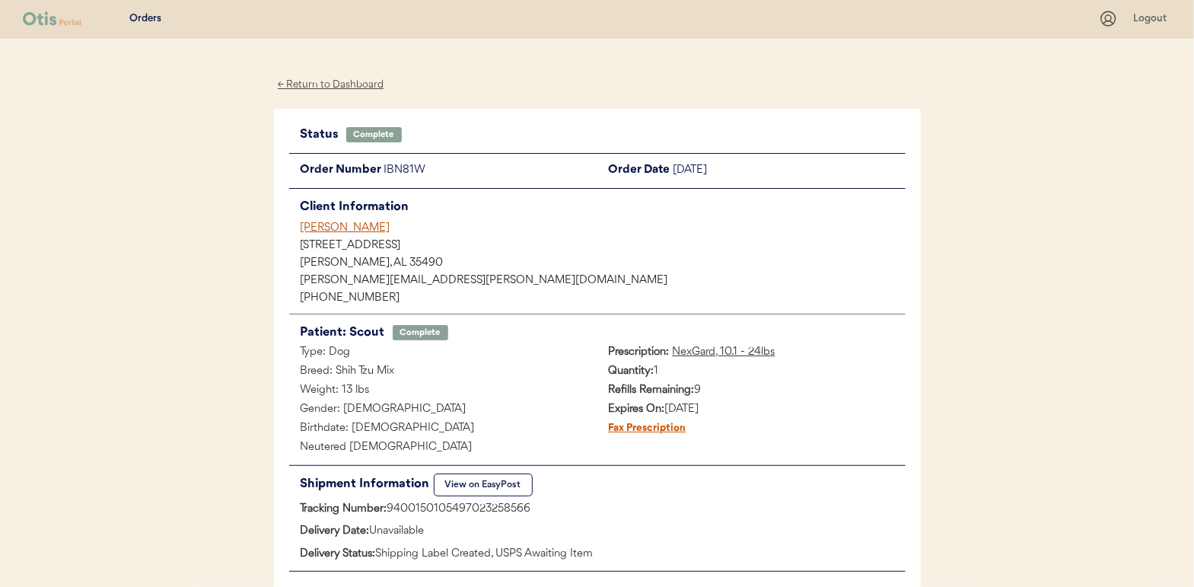
click at [325, 87] on div "← Return to Dashboard" at bounding box center [331, 85] width 114 height 18
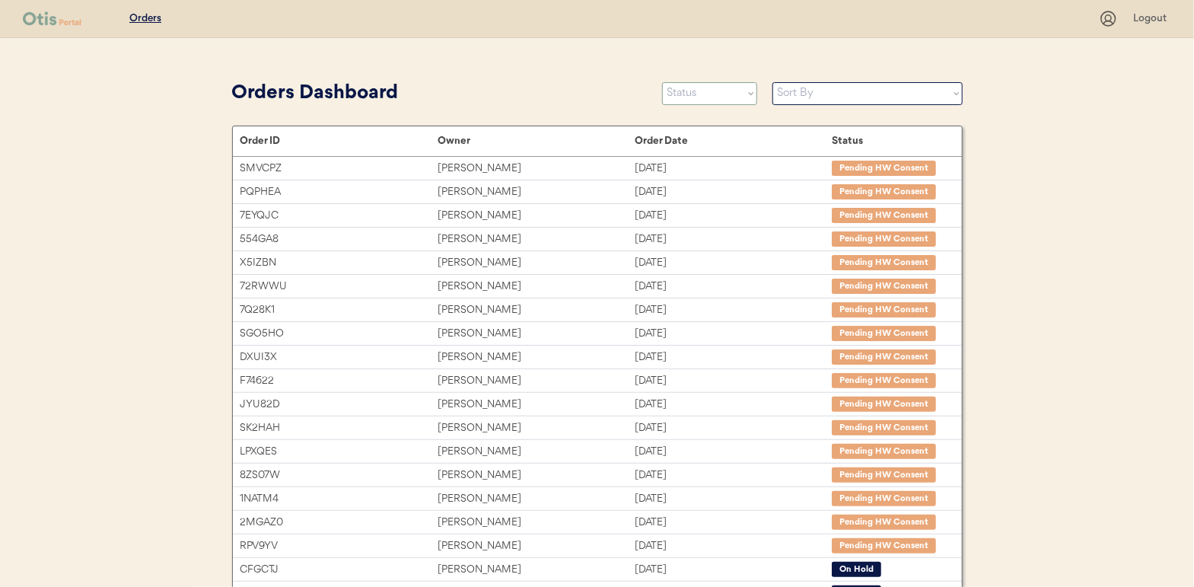
click at [694, 96] on select "Status On Hold New In Progress Complete Pending HW Consent Cancelled" at bounding box center [709, 93] width 95 height 23
select select ""in_progress""
click at [662, 82] on select "Status On Hold New In Progress Complete Pending HW Consent Cancelled" at bounding box center [709, 93] width 95 height 23
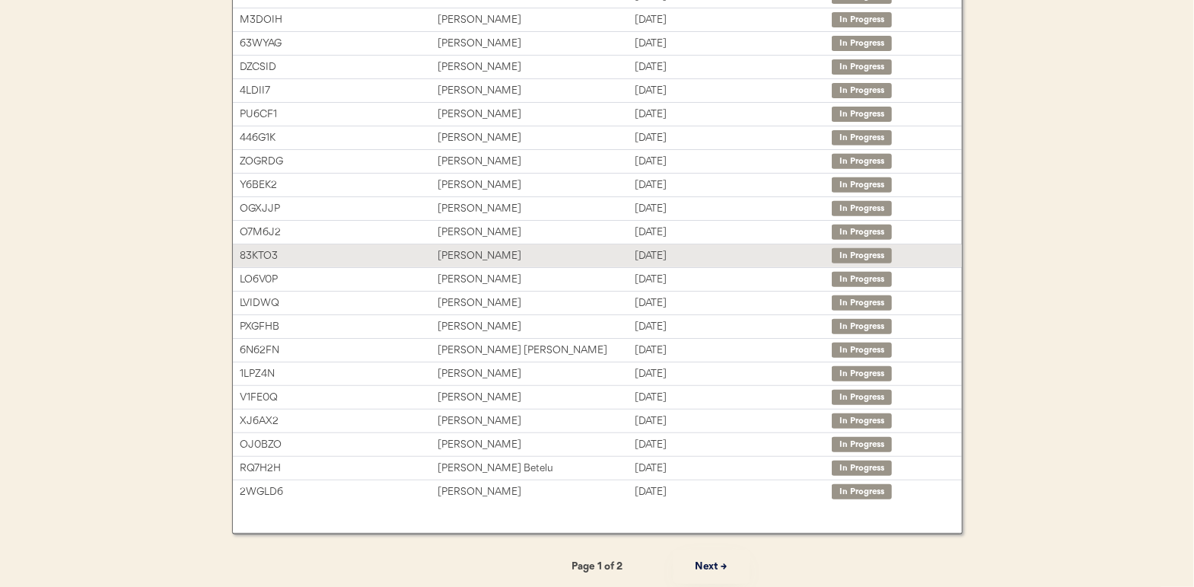
scroll to position [244, 0]
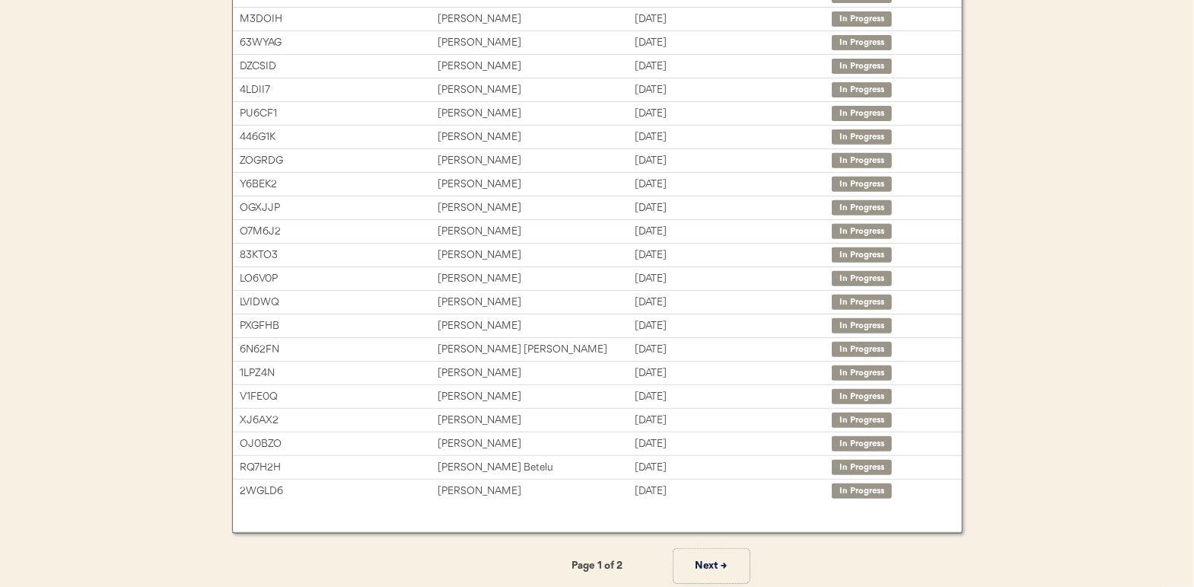
click at [704, 559] on button "Next →" at bounding box center [712, 566] width 76 height 34
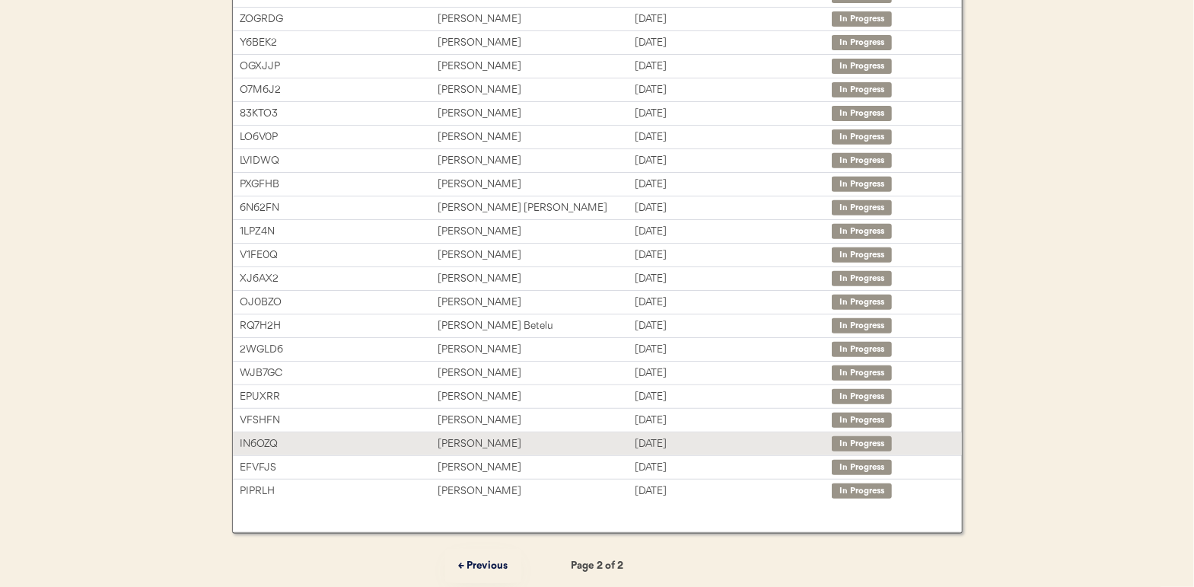
click at [476, 441] on div "[PERSON_NAME]" at bounding box center [536, 444] width 197 height 18
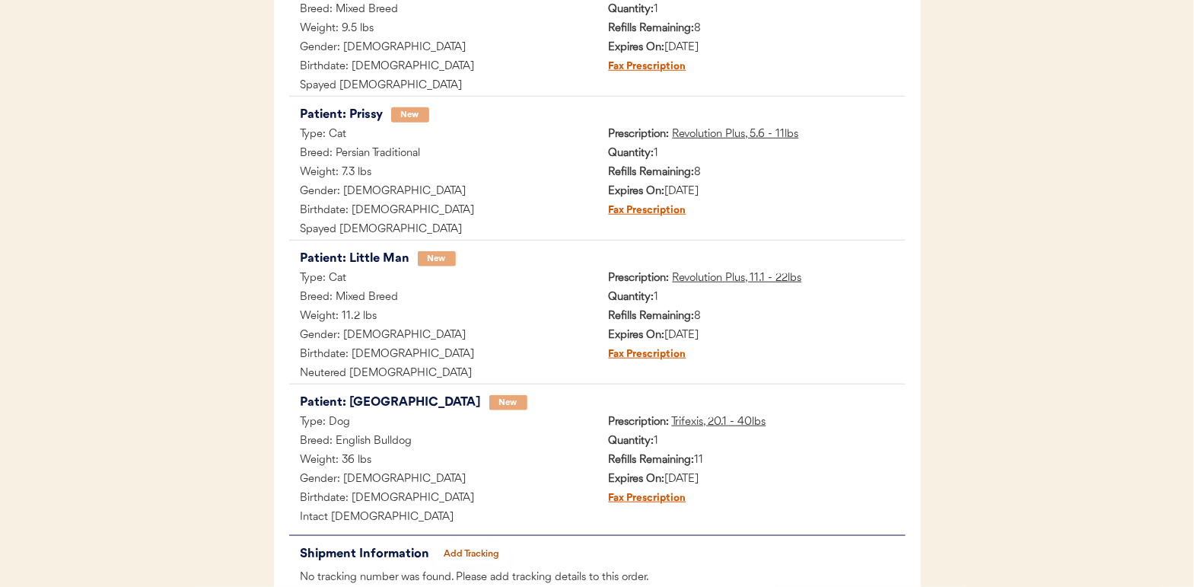
scroll to position [765, 0]
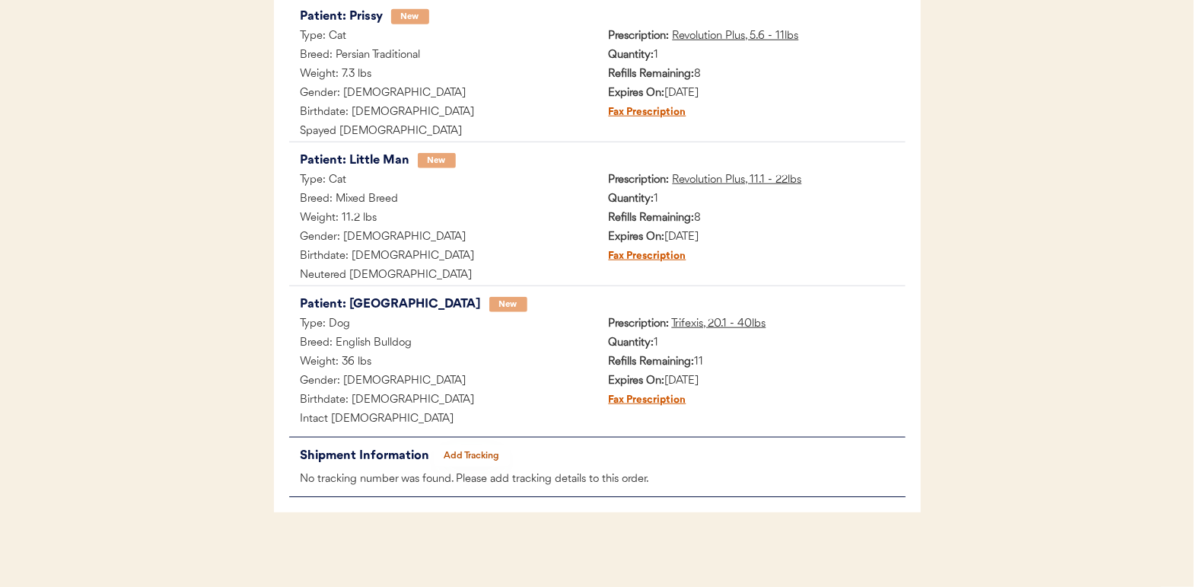
click at [476, 454] on button "Add Tracking" at bounding box center [472, 455] width 76 height 21
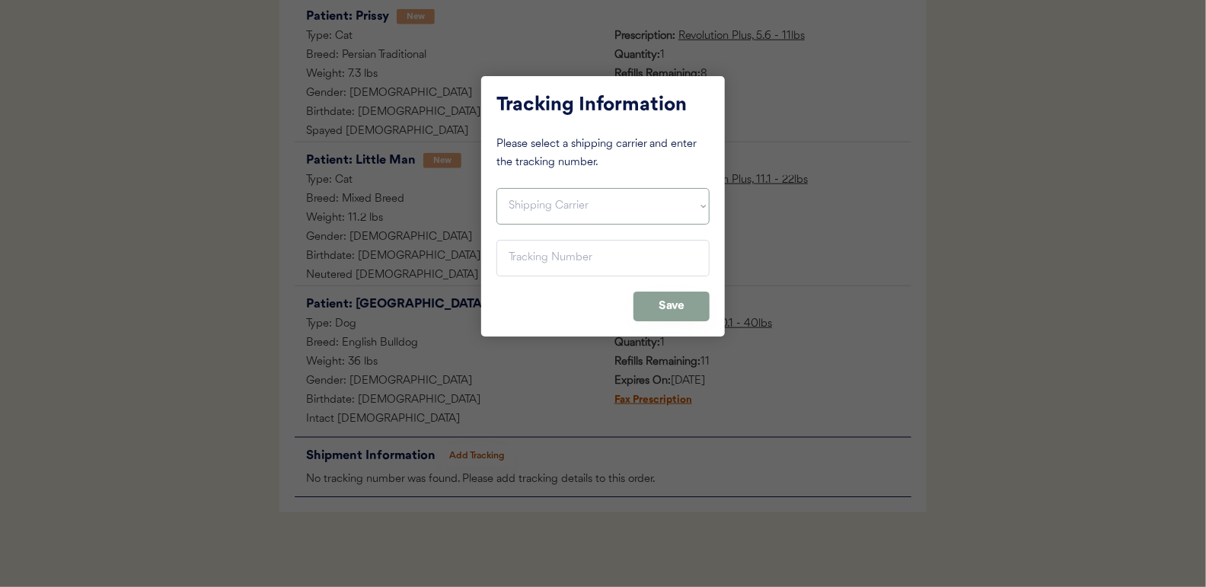
click at [532, 211] on select "Shipping Carrier FedEx FedEx Ground Economy UPS USPS" at bounding box center [602, 206] width 213 height 37
select select ""usps""
click at [496, 188] on select "Shipping Carrier FedEx FedEx Ground Economy UPS USPS" at bounding box center [602, 206] width 213 height 37
click at [511, 257] on input "input" at bounding box center [602, 258] width 213 height 37
paste input "9400150105497023240073"
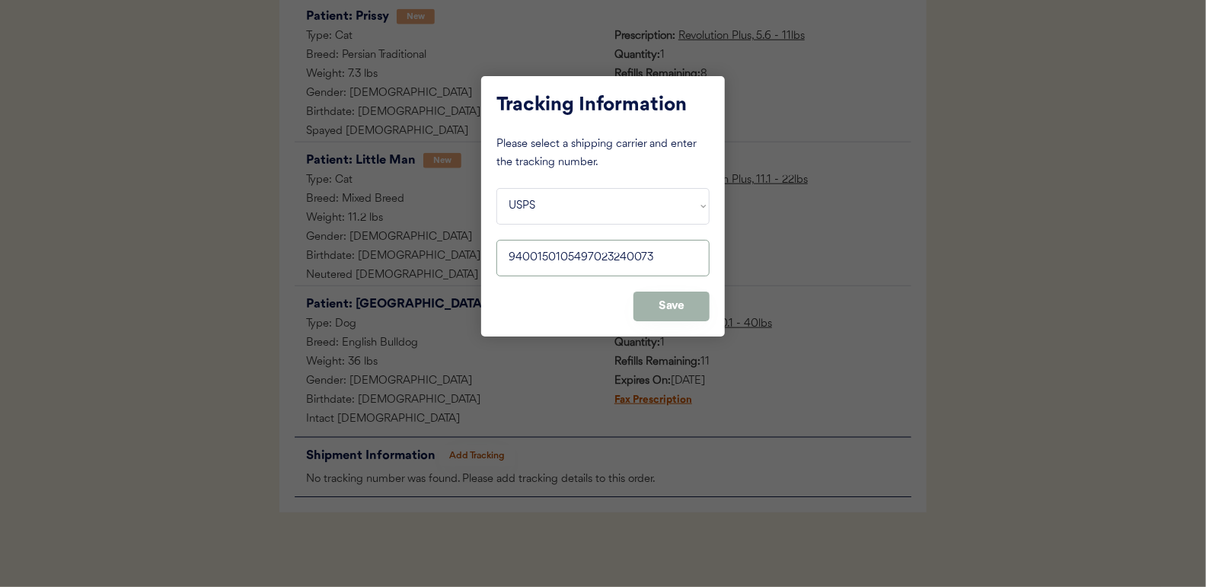
type input "9400150105497023240073"
click at [668, 294] on button "Save" at bounding box center [671, 307] width 76 height 30
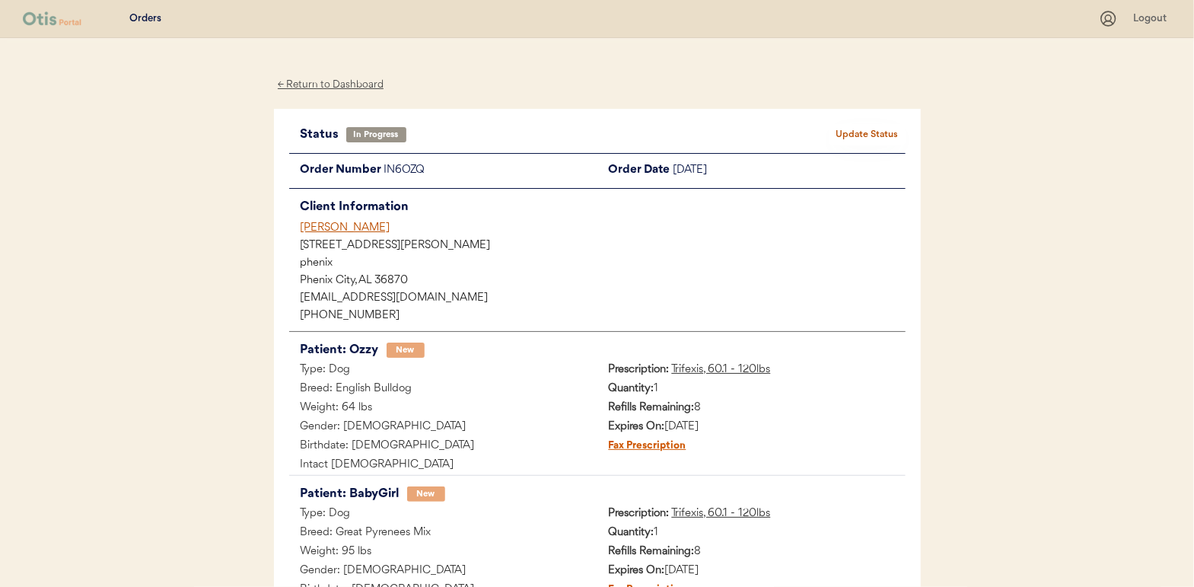
scroll to position [0, 0]
click at [865, 135] on button "Update Status" at bounding box center [868, 134] width 76 height 21
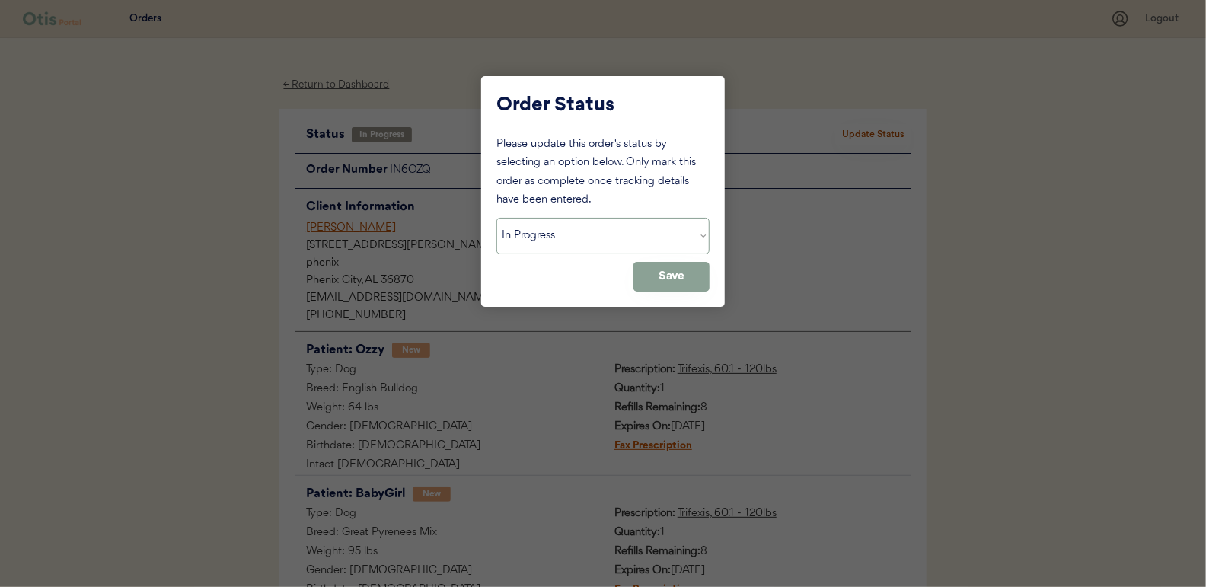
click at [556, 244] on select "Status On Hold New In Progress Complete Pending HW Consent Cancelled" at bounding box center [602, 236] width 213 height 37
select select ""complete""
click at [496, 218] on select "Status On Hold New In Progress Complete Pending HW Consent Cancelled" at bounding box center [602, 236] width 213 height 37
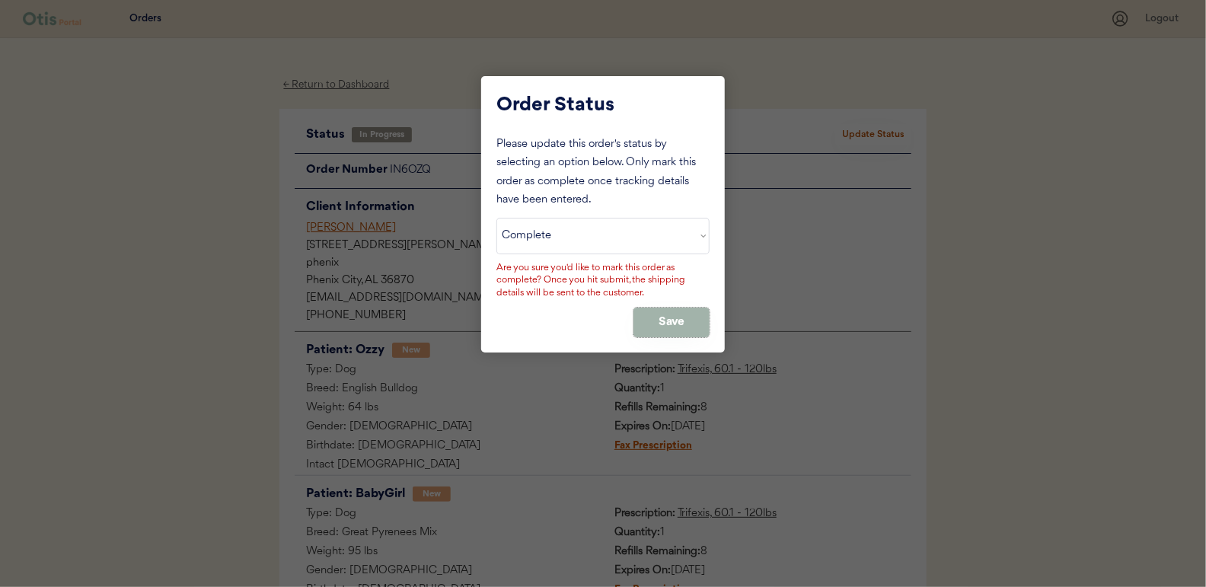
click at [664, 315] on button "Save" at bounding box center [671, 323] width 76 height 30
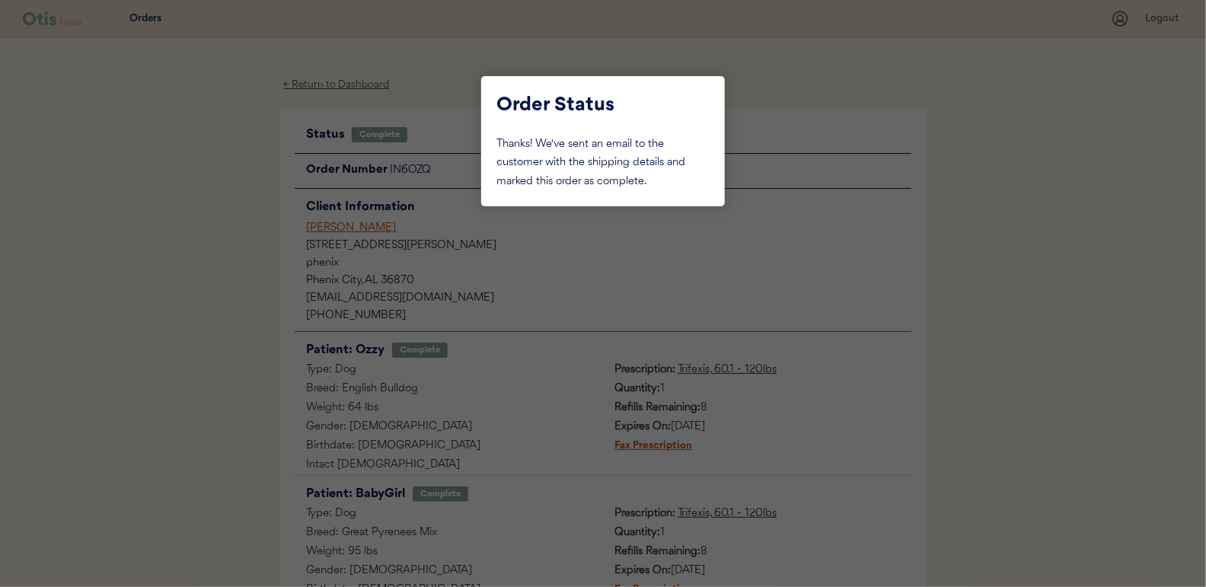
click at [228, 239] on div at bounding box center [603, 293] width 1206 height 587
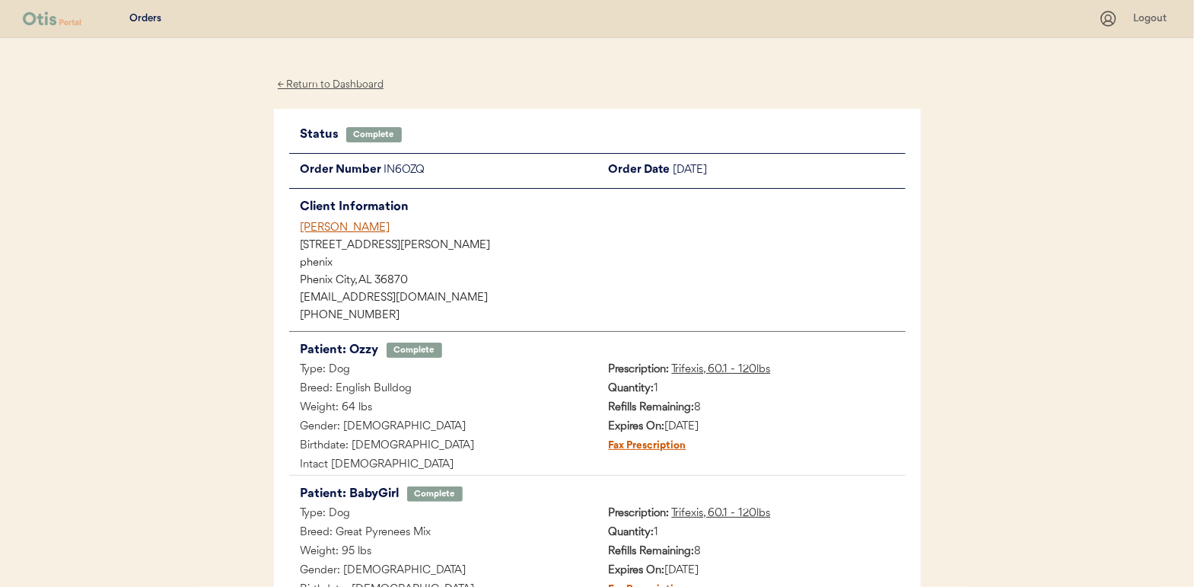
click at [333, 81] on div "← Return to Dashboard" at bounding box center [331, 85] width 114 height 18
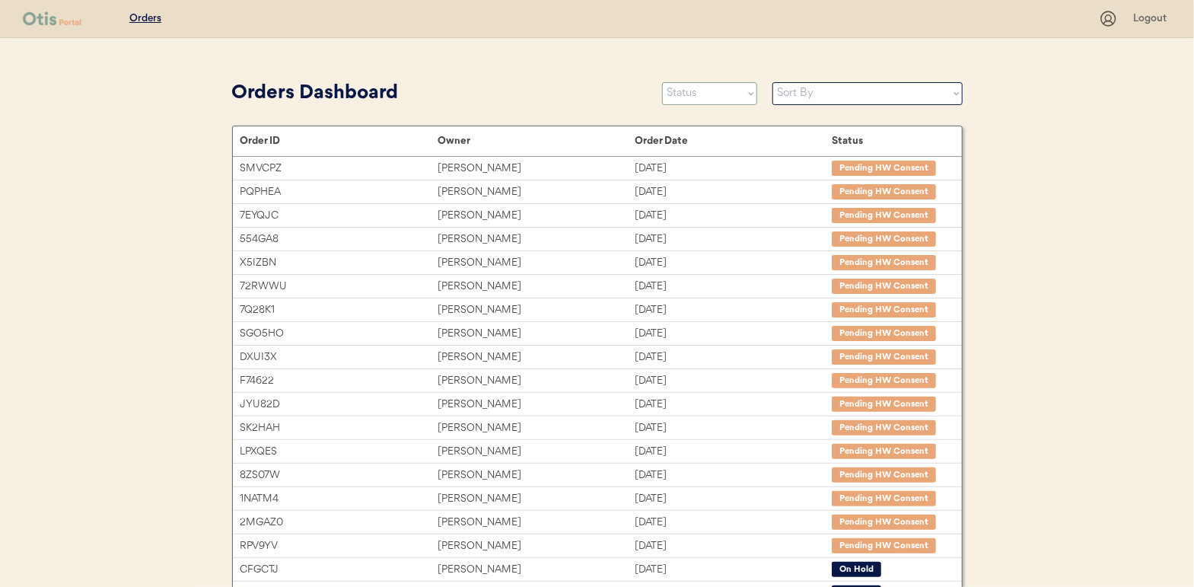
click at [692, 97] on select "Status On Hold New In Progress Complete Pending HW Consent Cancelled" at bounding box center [709, 93] width 95 height 23
select select ""in_progress""
click at [662, 82] on select "Status On Hold New In Progress Complete Pending HW Consent Cancelled" at bounding box center [709, 93] width 95 height 23
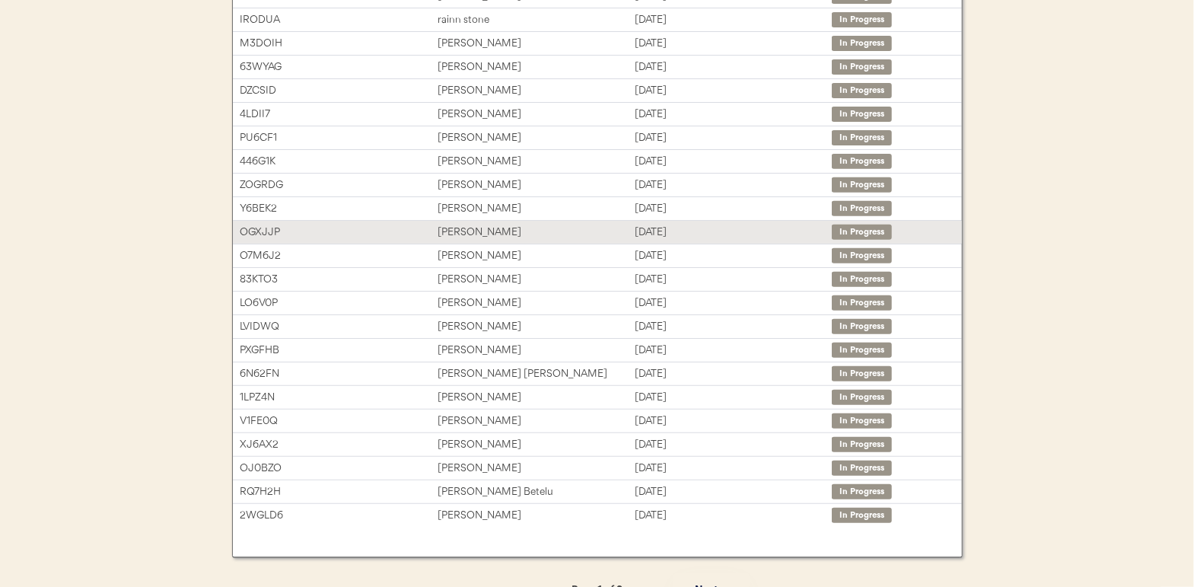
scroll to position [244, 0]
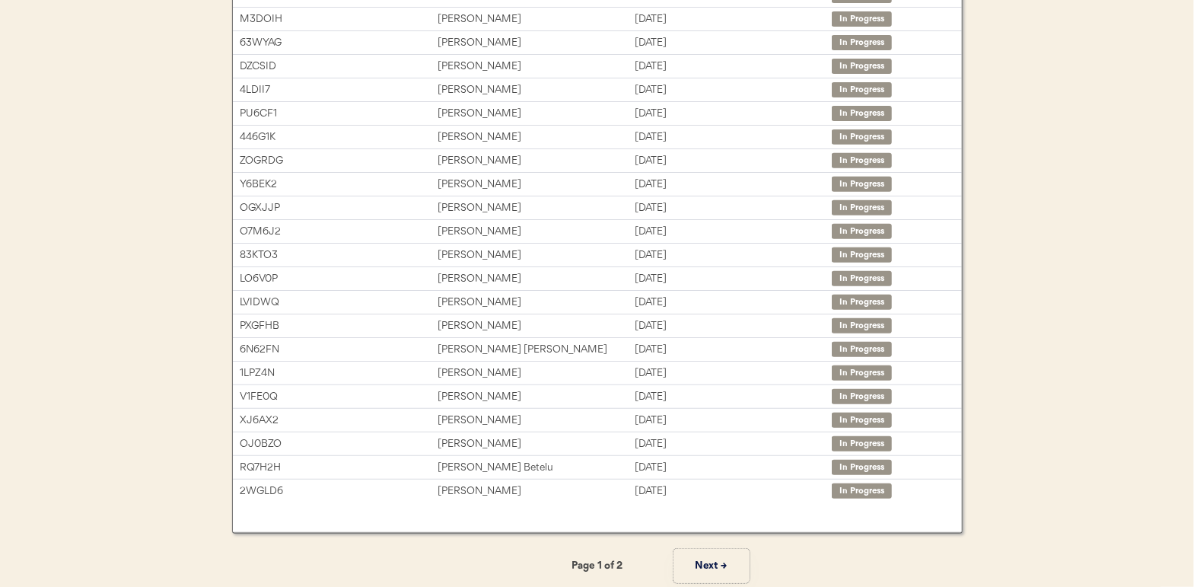
click at [706, 561] on button "Next →" at bounding box center [712, 566] width 76 height 34
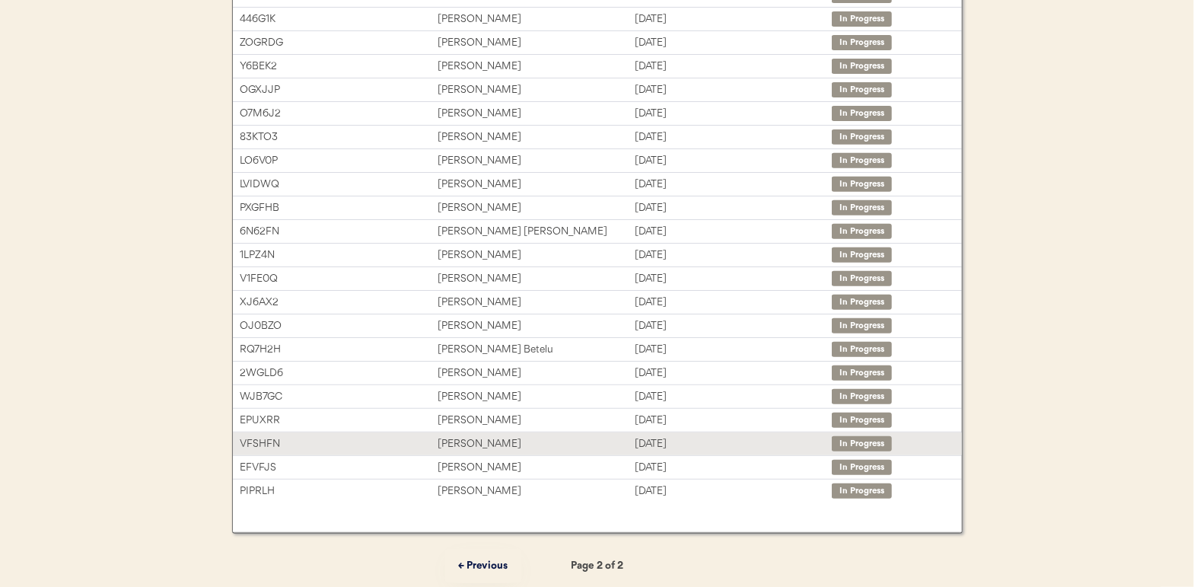
click at [464, 438] on div "Nancy Brusie" at bounding box center [536, 444] width 197 height 18
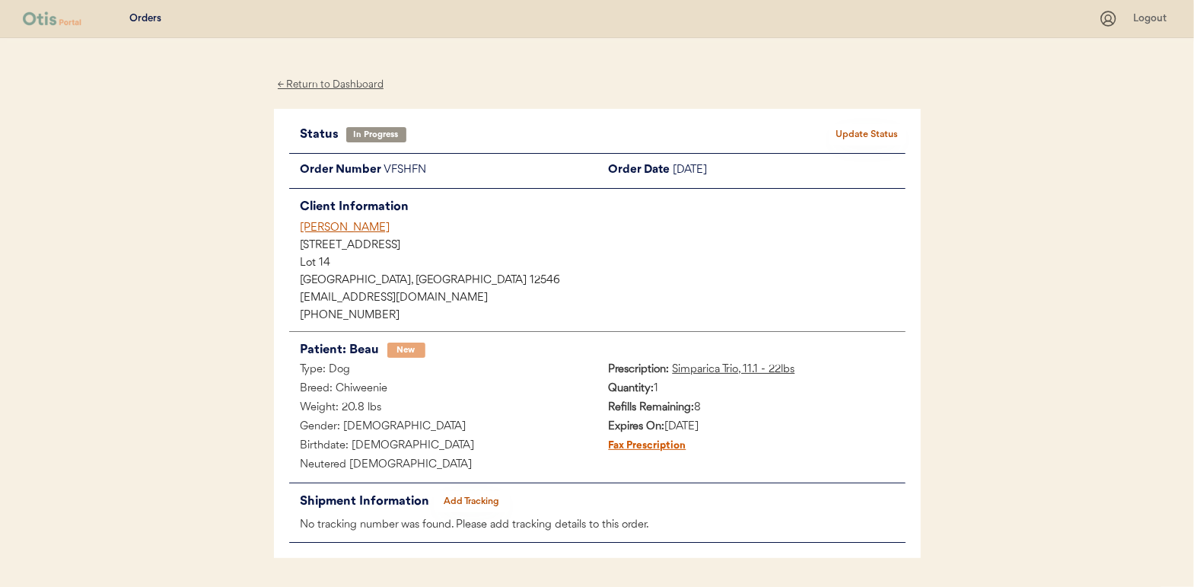
click at [473, 491] on button "Add Tracking" at bounding box center [472, 501] width 76 height 21
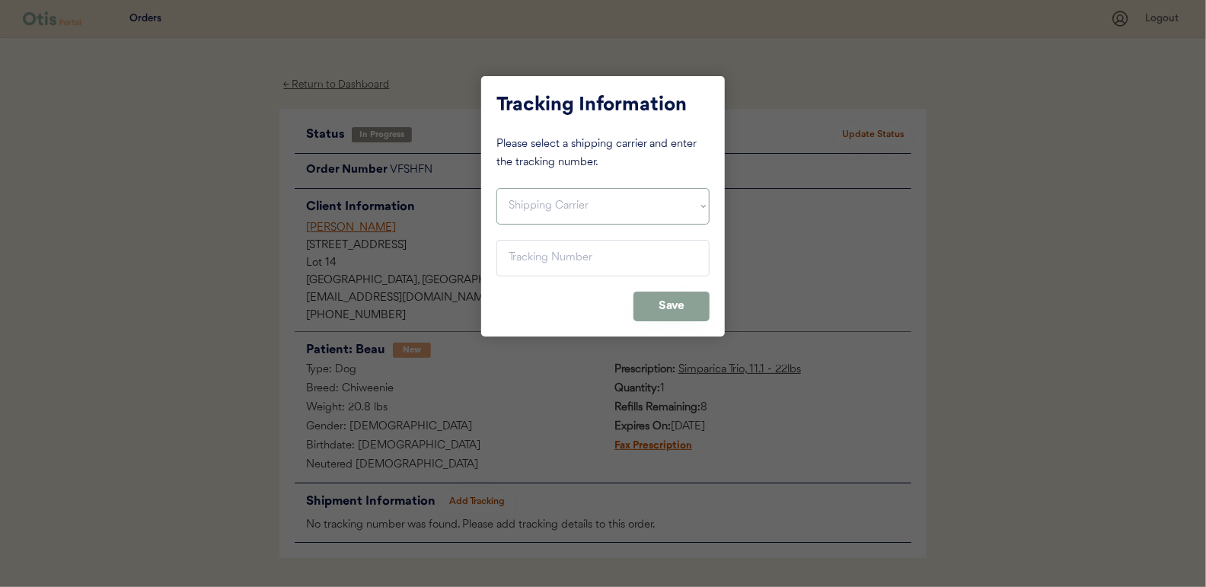
click at [523, 196] on select "Shipping Carrier FedEx FedEx Ground Economy UPS USPS" at bounding box center [602, 206] width 213 height 37
select select ""usps""
click at [496, 188] on select "Shipping Carrier FedEx FedEx Ground Economy UPS USPS" at bounding box center [602, 206] width 213 height 37
click at [520, 266] on input "input" at bounding box center [602, 258] width 213 height 37
paste input "9400150105496024743446"
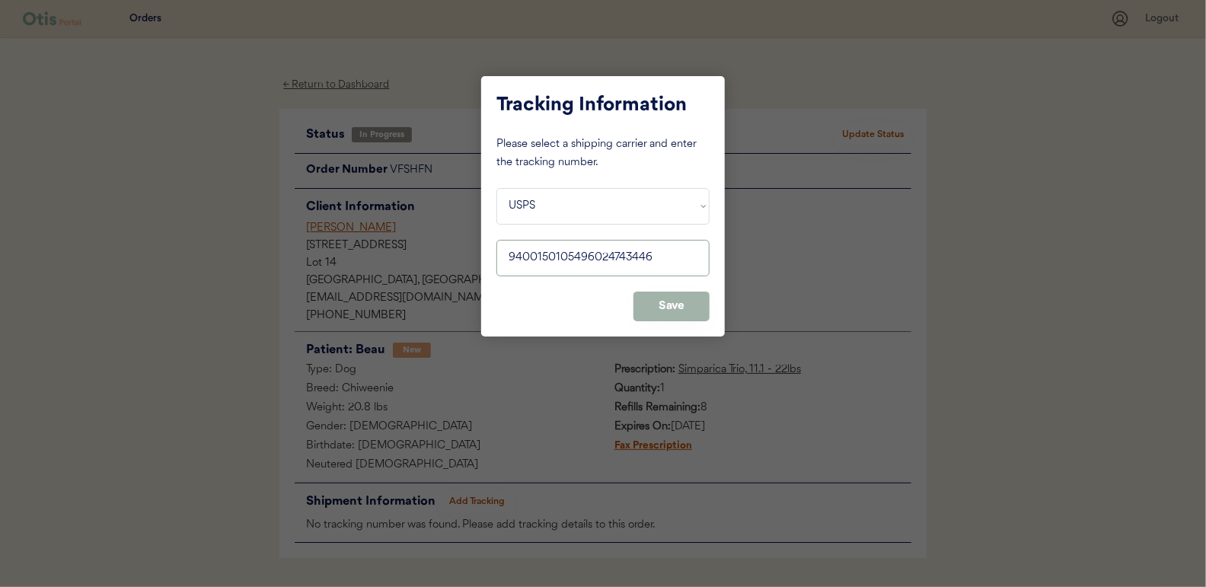
type input "9400150105496024743446"
click at [662, 299] on button "Save" at bounding box center [671, 307] width 76 height 30
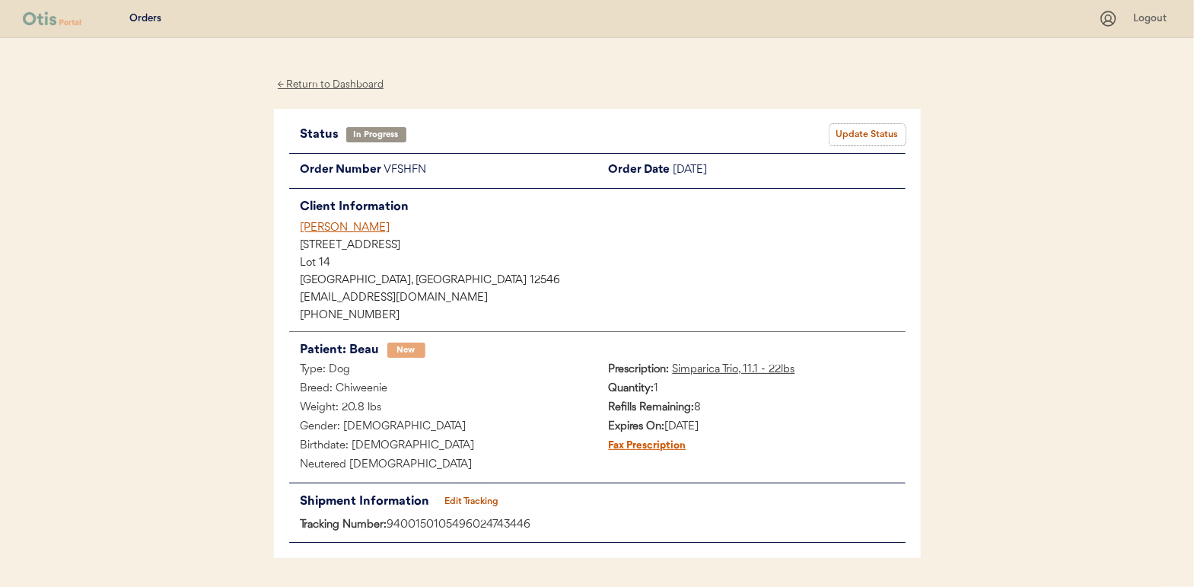
click at [887, 126] on button "Update Status" at bounding box center [868, 134] width 76 height 21
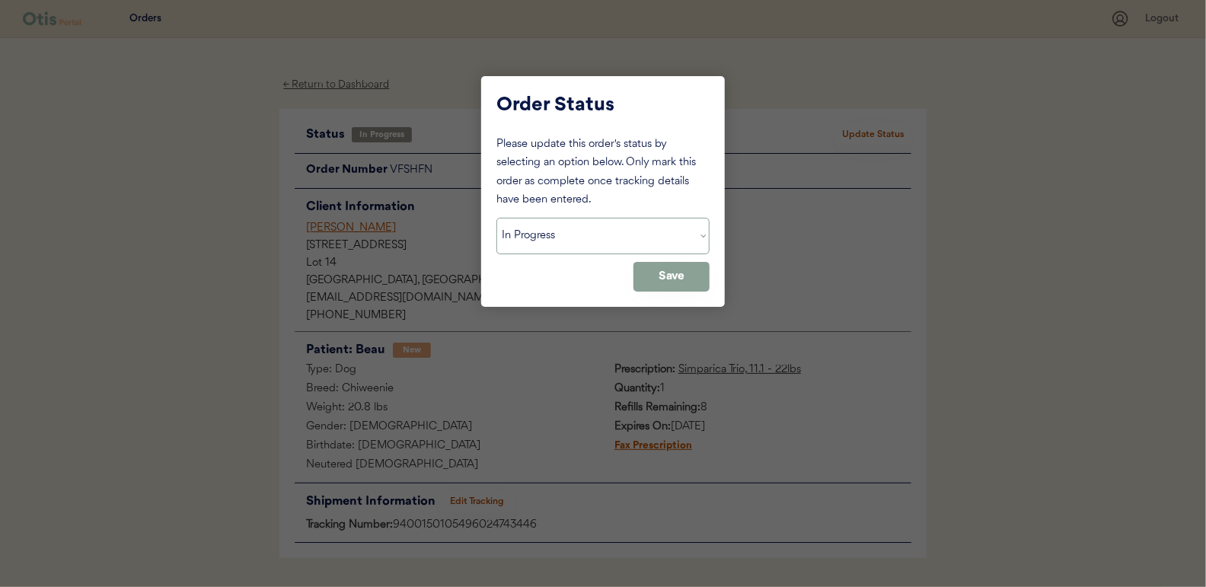
click at [556, 239] on select "Status On Hold New In Progress Complete Pending HW Consent Cancelled" at bounding box center [602, 236] width 213 height 37
select select ""complete""
click at [496, 218] on select "Status On Hold New In Progress Complete Pending HW Consent Cancelled" at bounding box center [602, 236] width 213 height 37
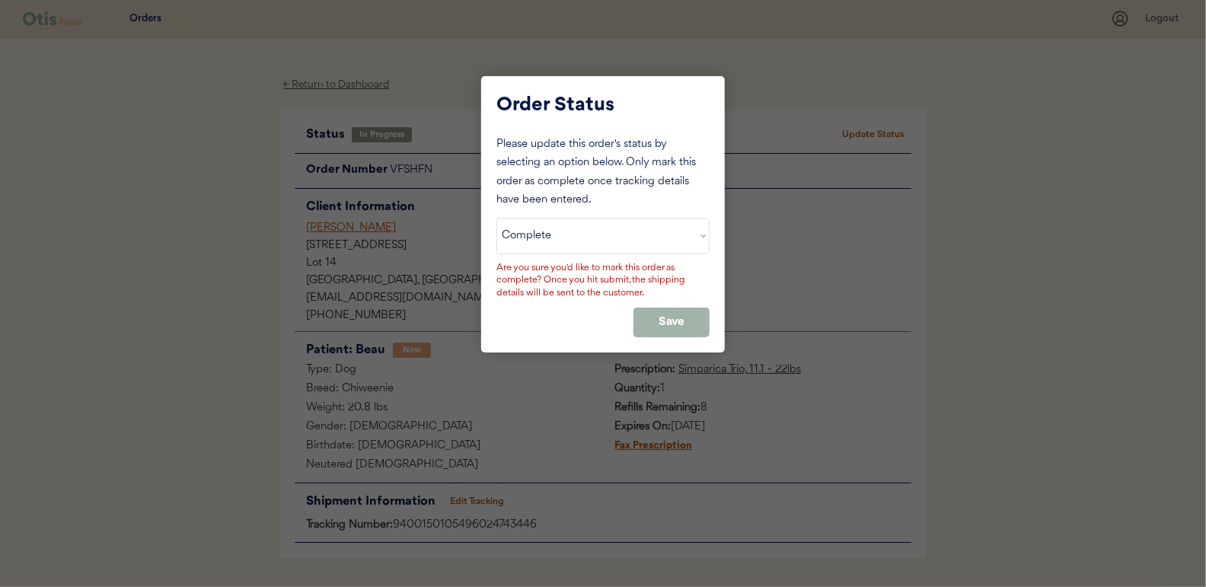
click at [678, 330] on button "Save" at bounding box center [671, 323] width 76 height 30
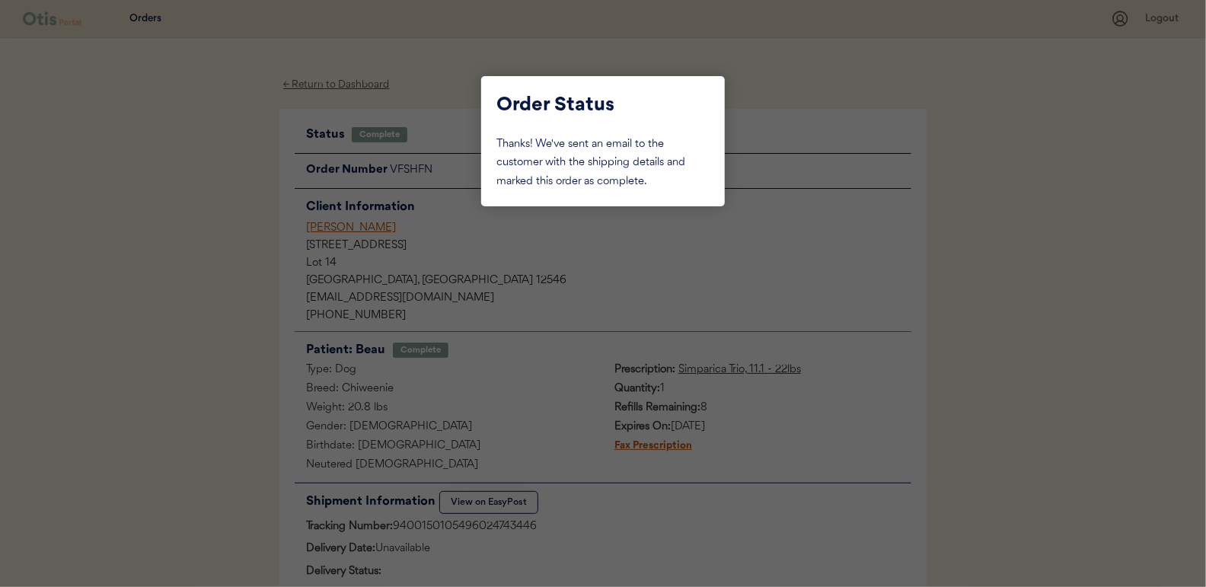
click at [193, 186] on div at bounding box center [603, 293] width 1206 height 587
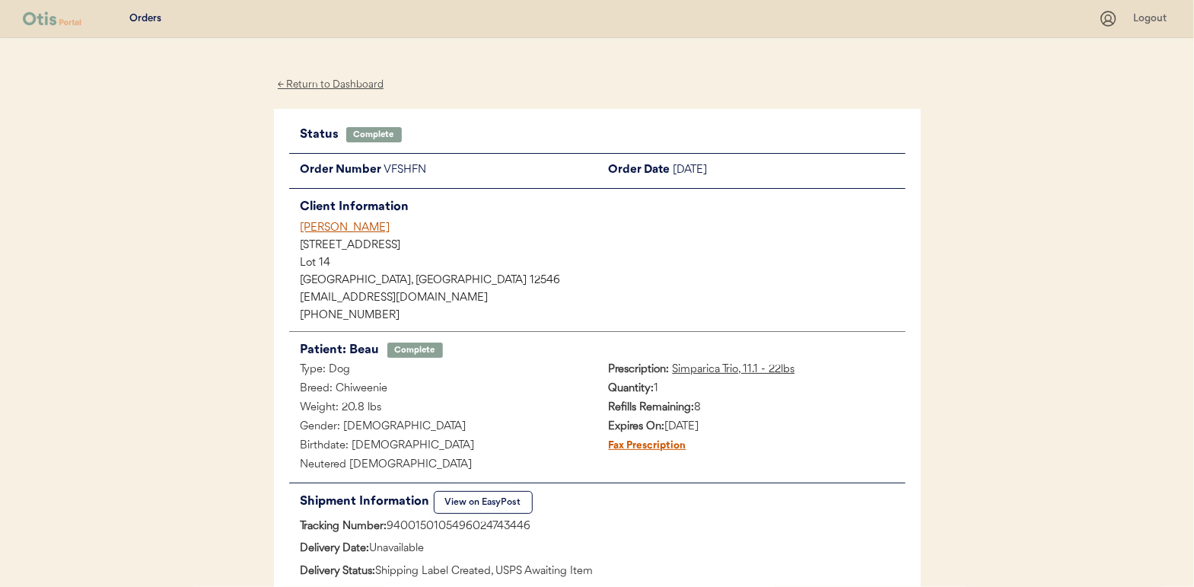
click at [331, 88] on div "← Return to Dashboard" at bounding box center [331, 85] width 114 height 18
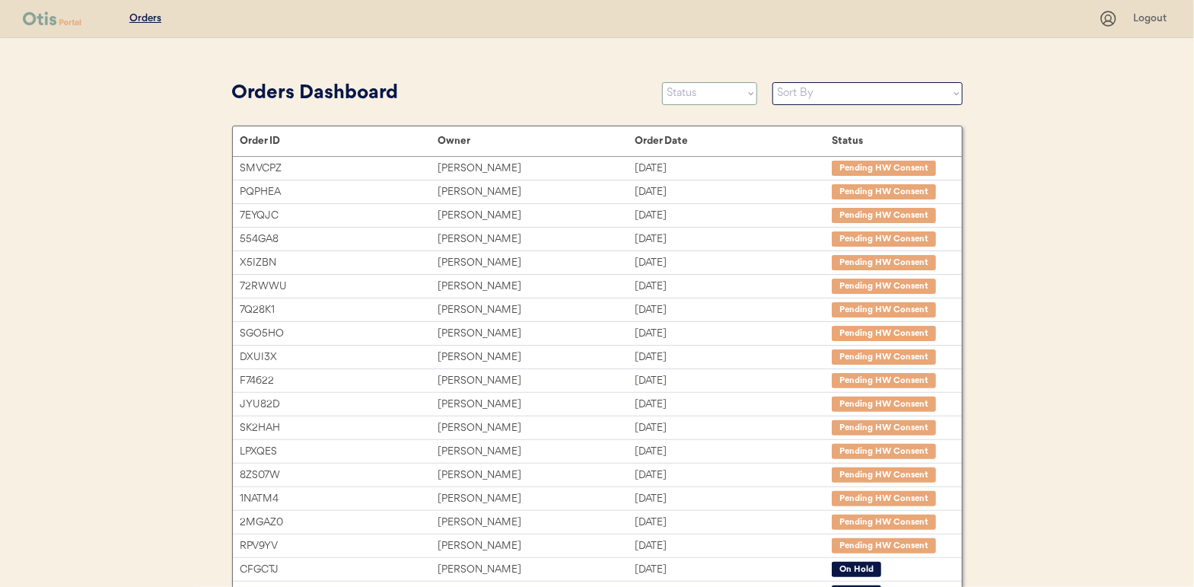
click at [673, 92] on select "Status On Hold New In Progress Complete Pending HW Consent Cancelled" at bounding box center [709, 93] width 95 height 23
select select ""in_progress""
click at [662, 82] on select "Status On Hold New In Progress Complete Pending HW Consent Cancelled" at bounding box center [709, 93] width 95 height 23
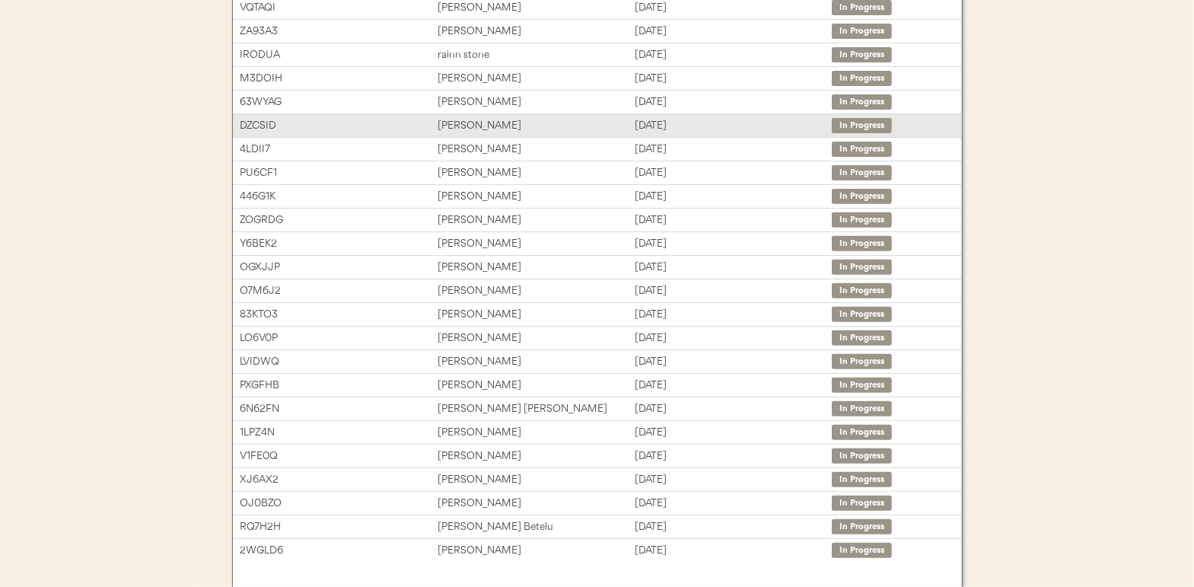
scroll to position [244, 0]
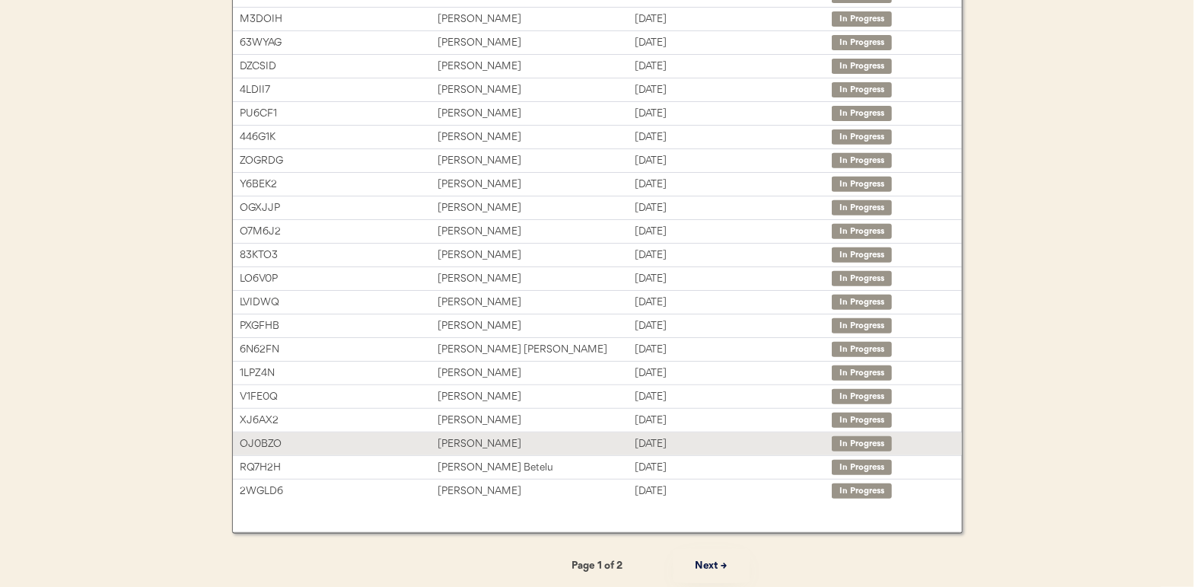
click at [454, 444] on div "[PERSON_NAME]" at bounding box center [536, 444] width 197 height 18
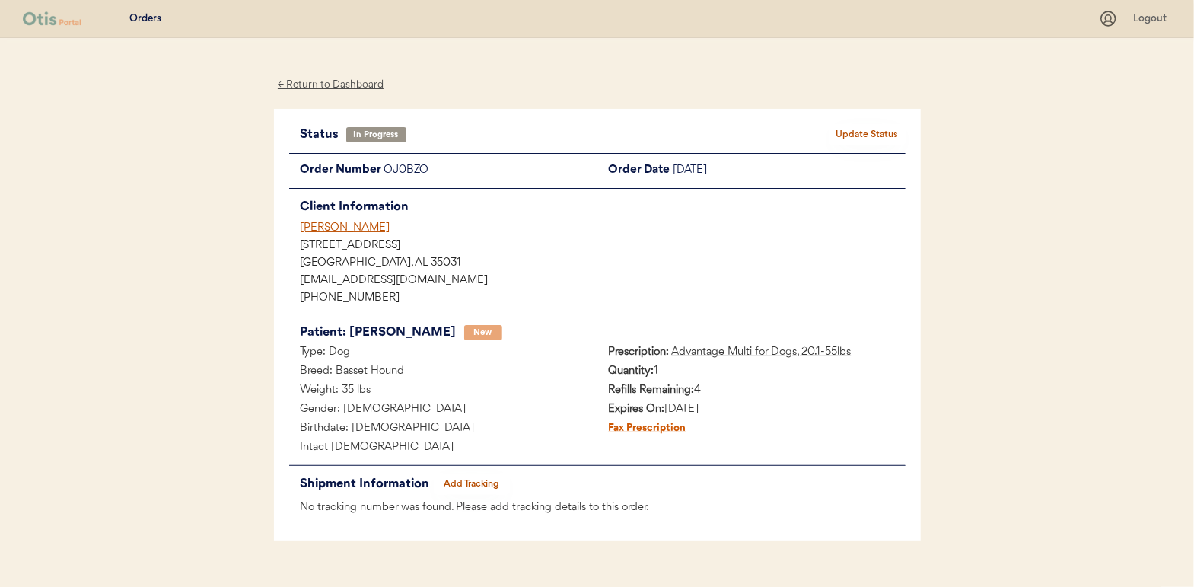
click at [485, 480] on button "Add Tracking" at bounding box center [472, 483] width 76 height 21
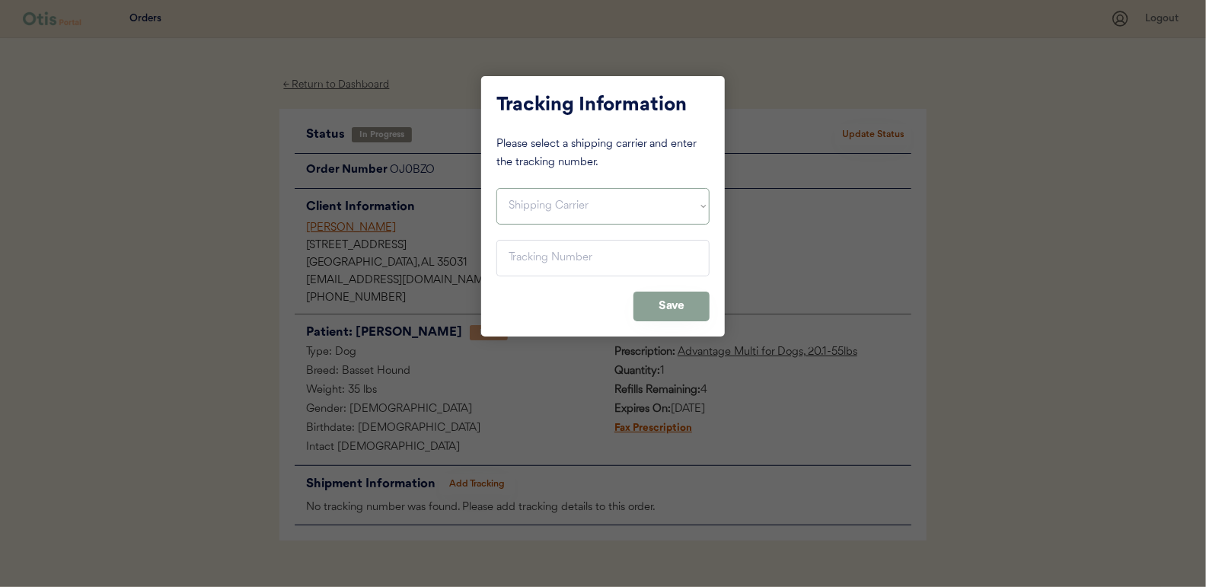
click at [515, 210] on select "Shipping Carrier FedEx FedEx Ground Economy UPS USPS" at bounding box center [602, 206] width 213 height 37
select select ""usps""
click at [496, 188] on select "Shipping Carrier FedEx FedEx Ground Economy UPS USPS" at bounding box center [602, 206] width 213 height 37
click at [523, 253] on input "input" at bounding box center [602, 258] width 213 height 37
paste input "9400150105496024738893"
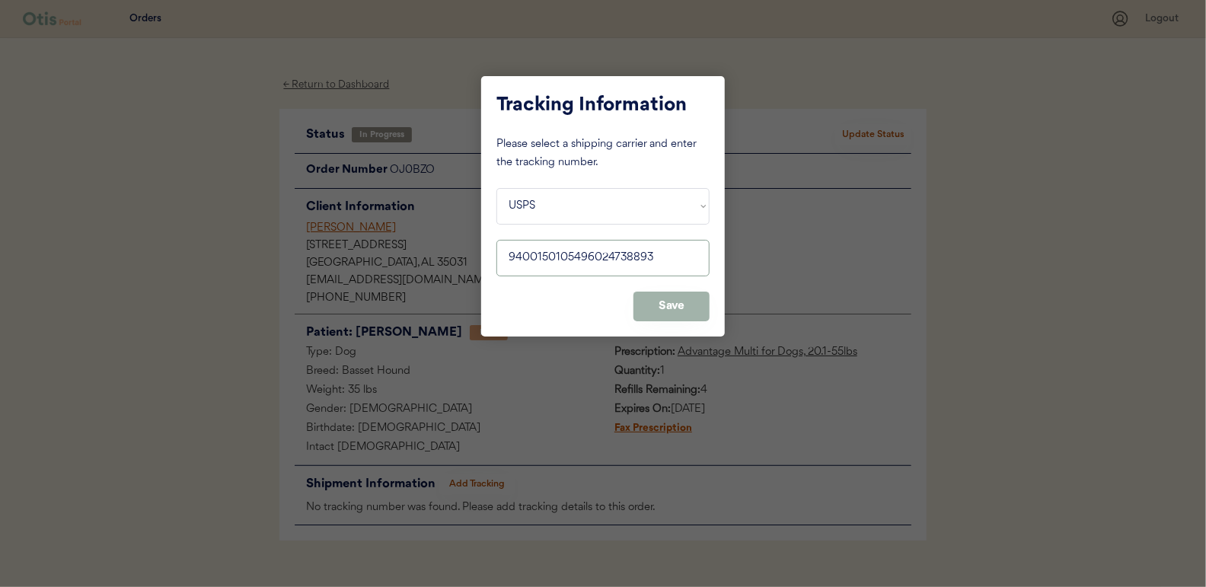
type input "9400150105496024738893"
click at [666, 304] on button "Save" at bounding box center [671, 307] width 76 height 30
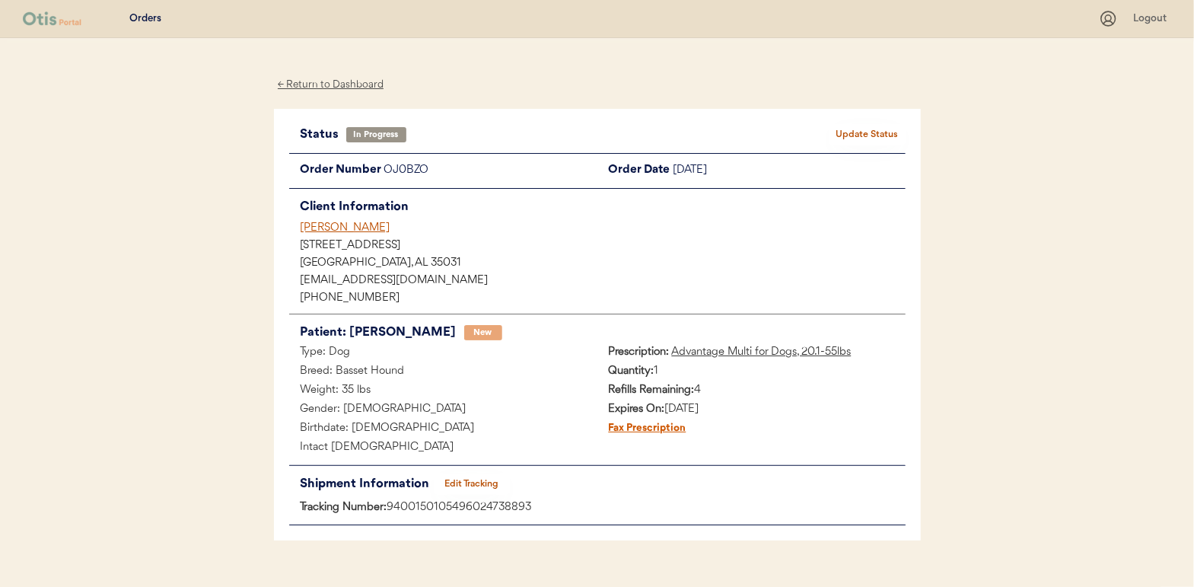
click at [865, 134] on button "Update Status" at bounding box center [868, 134] width 76 height 21
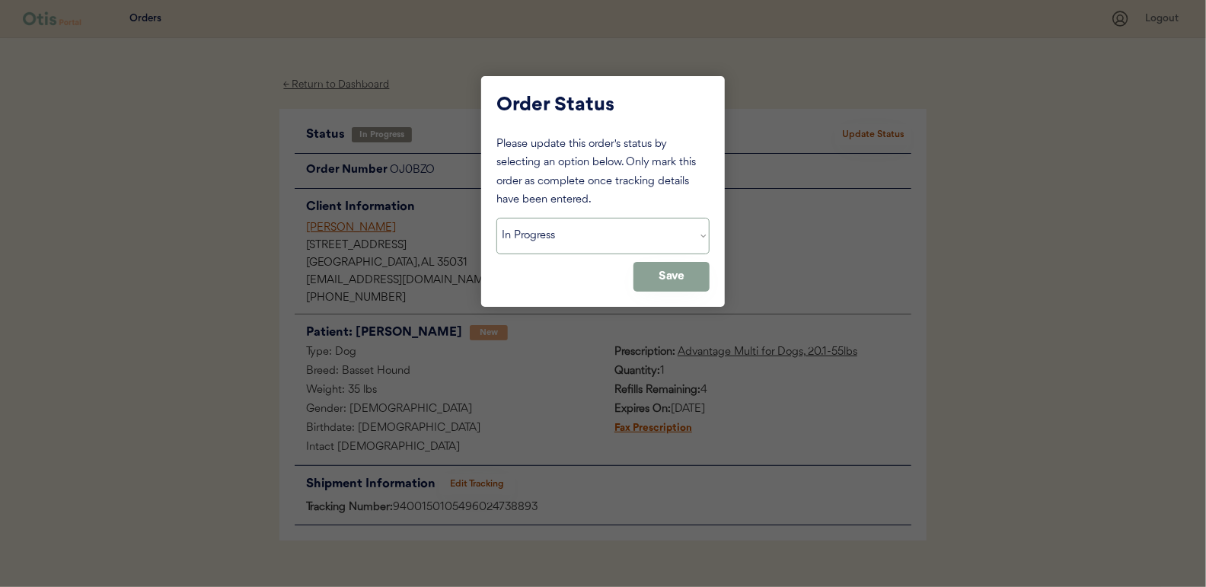
click at [540, 242] on select "Status On Hold New In Progress Complete Pending HW Consent Cancelled" at bounding box center [602, 236] width 213 height 37
select select ""complete""
click at [496, 218] on select "Status On Hold New In Progress Complete Pending HW Consent Cancelled" at bounding box center [602, 236] width 213 height 37
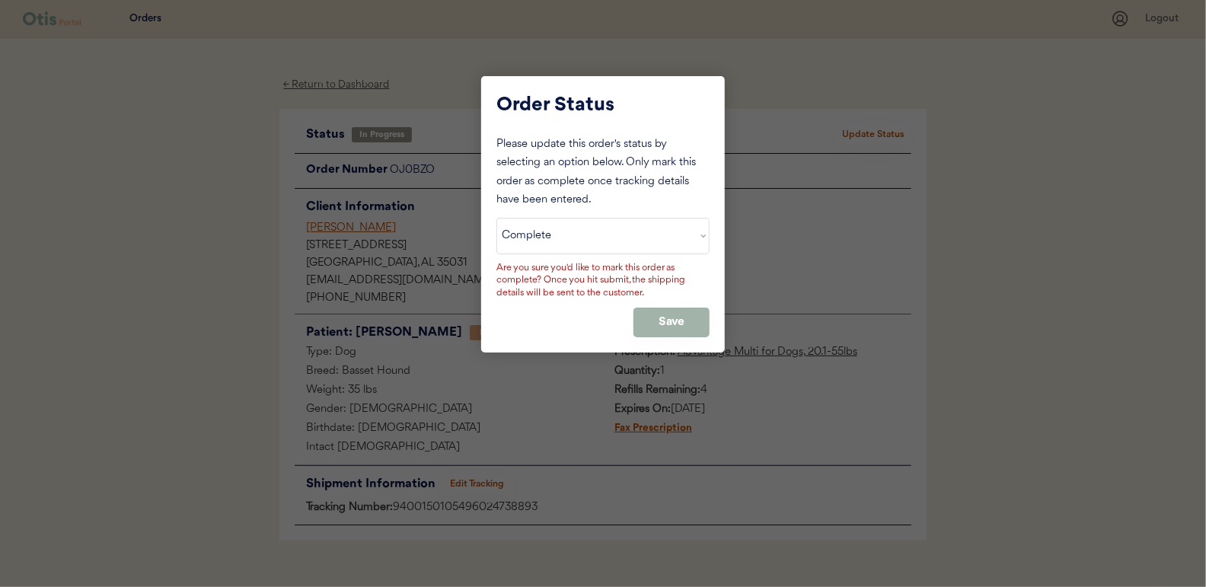
click at [658, 320] on button "Save" at bounding box center [671, 323] width 76 height 30
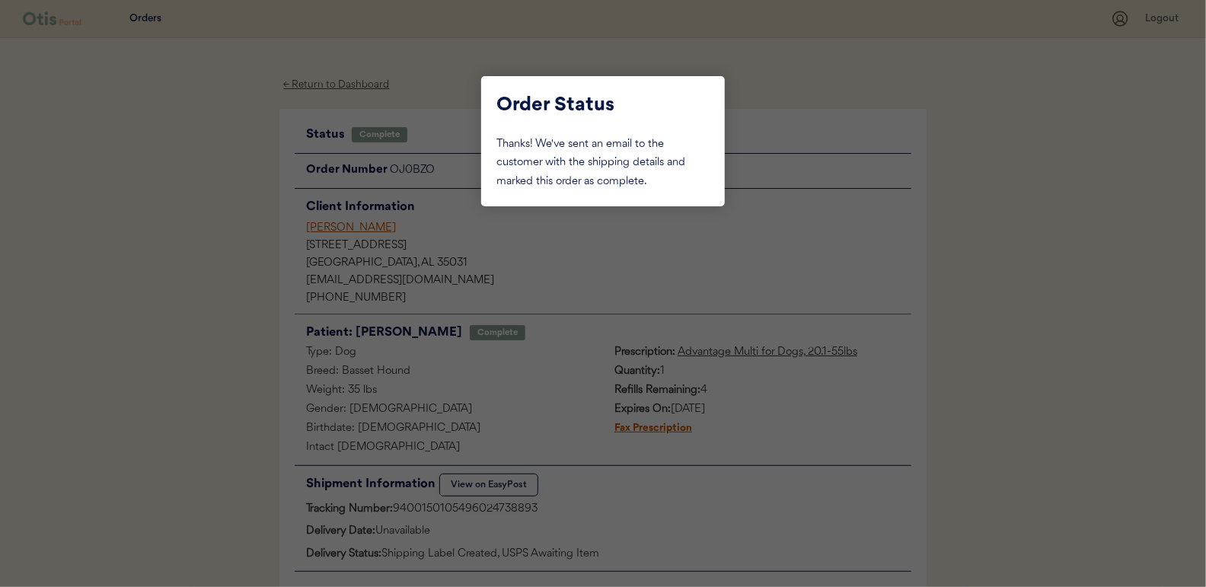
click at [222, 195] on div at bounding box center [603, 293] width 1206 height 587
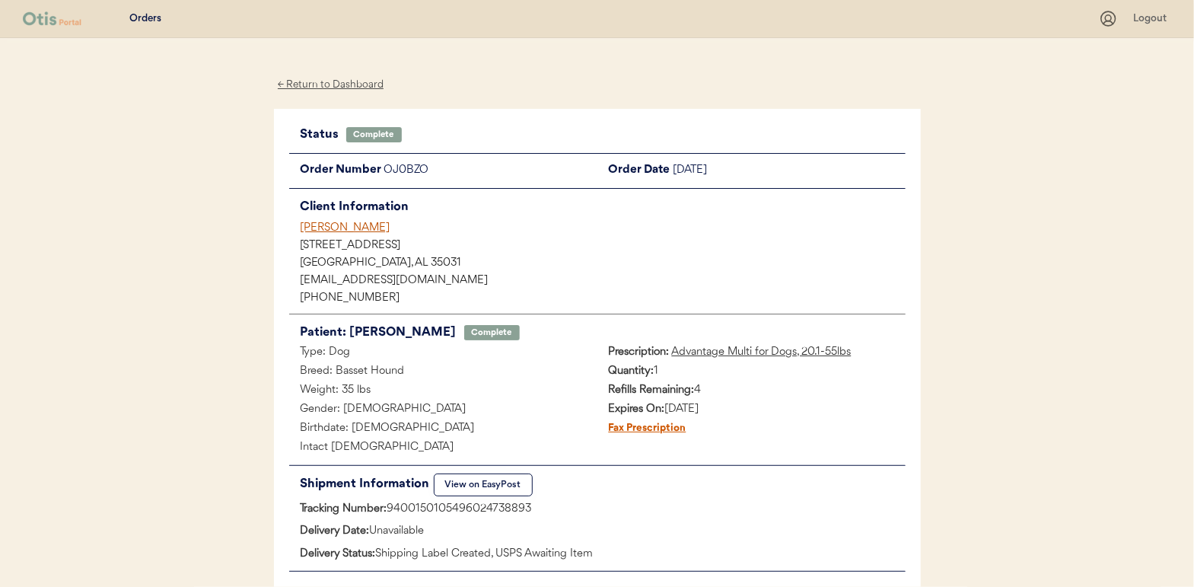
click at [348, 82] on div "← Return to Dashboard" at bounding box center [331, 85] width 114 height 18
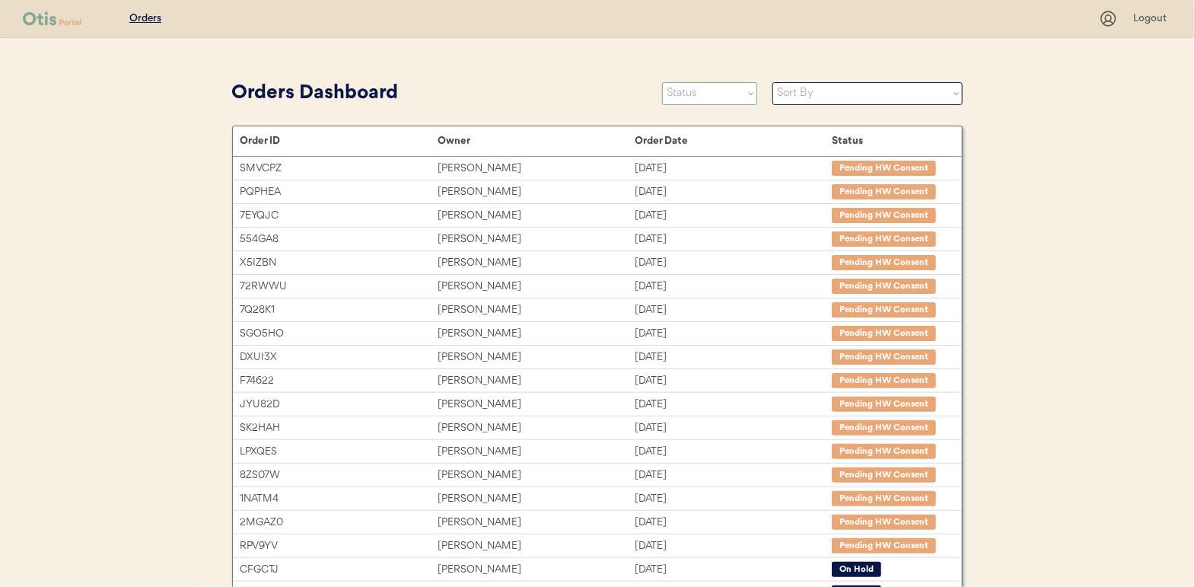
click at [682, 93] on select "Status On Hold New In Progress Complete Pending HW Consent Cancelled" at bounding box center [709, 93] width 95 height 23
select select ""in_progress""
click at [662, 82] on select "Status On Hold New In Progress Complete Pending HW Consent Cancelled" at bounding box center [709, 93] width 95 height 23
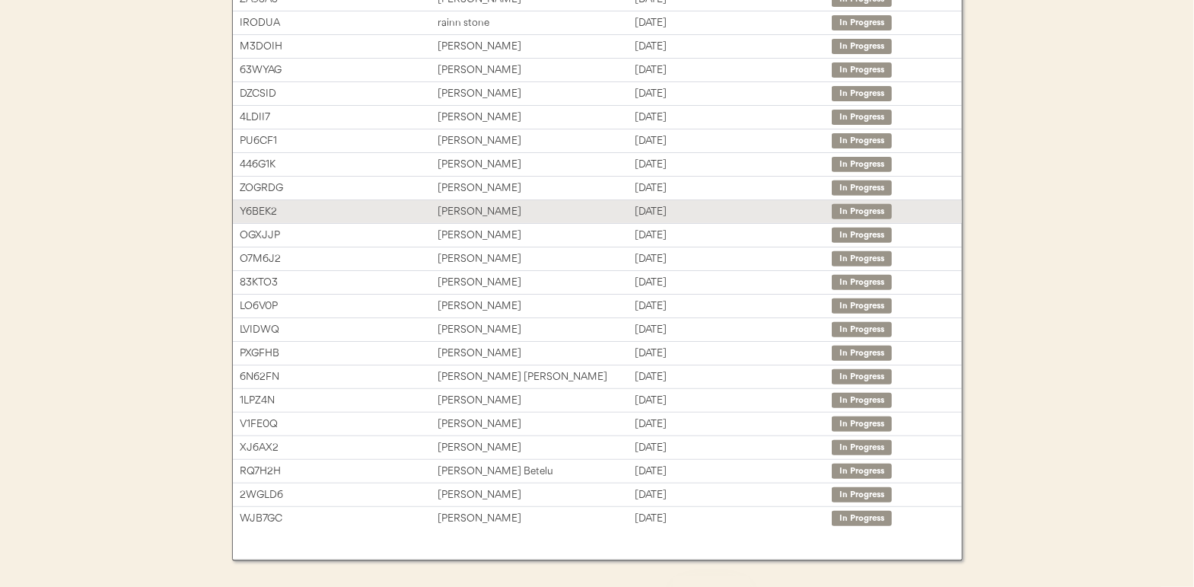
scroll to position [244, 0]
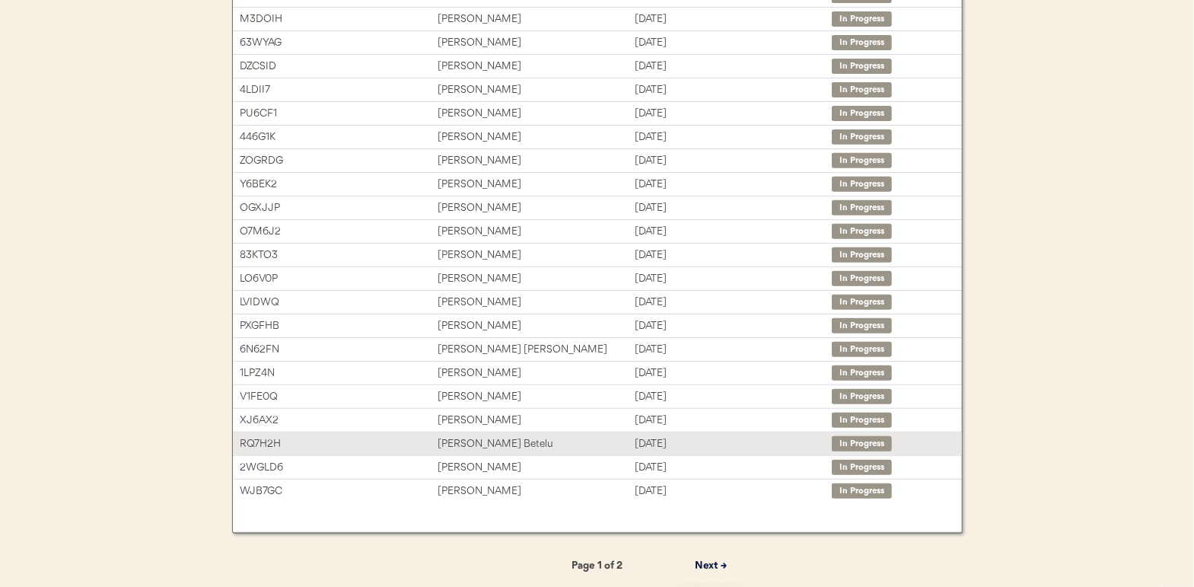
click at [470, 439] on div "[PERSON_NAME] Betelu" at bounding box center [536, 444] width 197 height 18
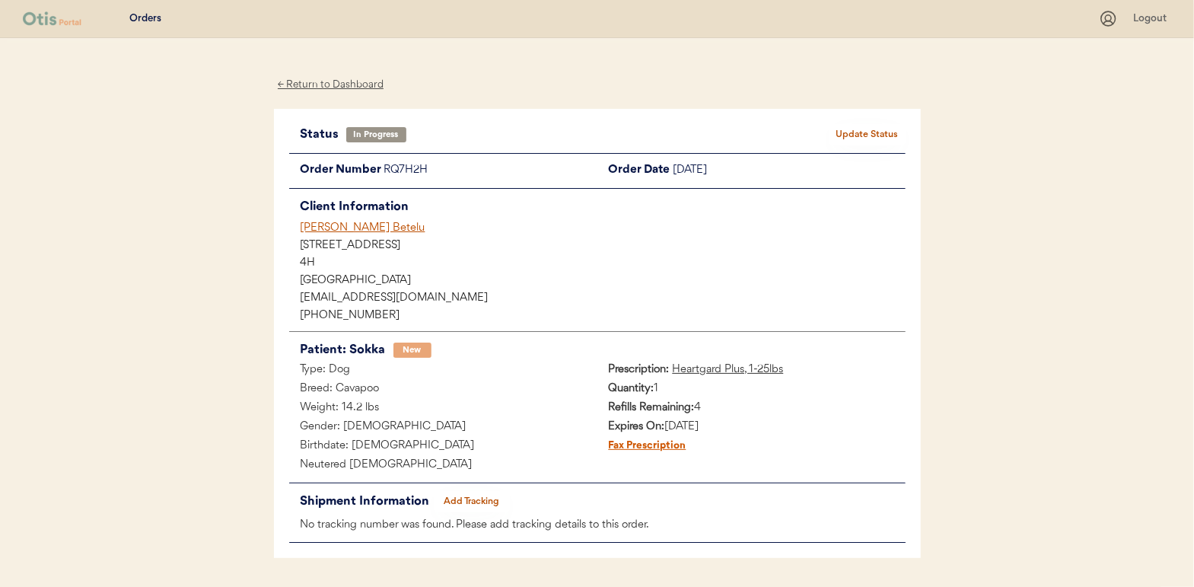
click at [465, 502] on button "Add Tracking" at bounding box center [472, 501] width 76 height 21
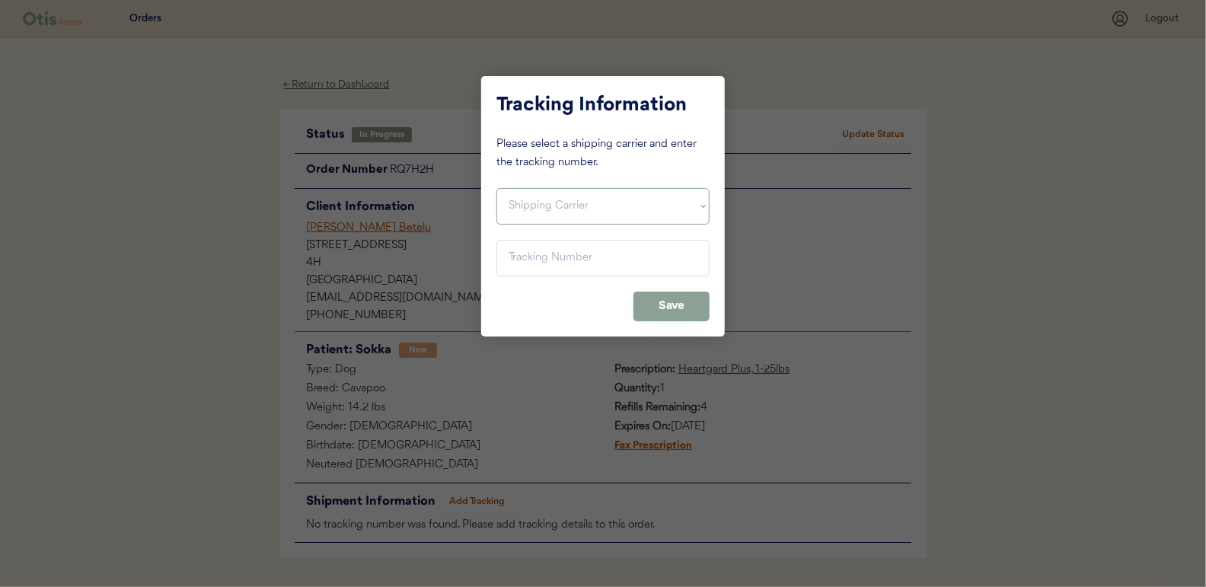
click at [523, 207] on select "Shipping Carrier FedEx FedEx Ground Economy UPS USPS" at bounding box center [602, 206] width 213 height 37
select select ""usps""
click at [496, 188] on select "Shipping Carrier FedEx FedEx Ground Economy UPS USPS" at bounding box center [602, 206] width 213 height 37
click at [513, 247] on input "input" at bounding box center [602, 258] width 213 height 37
paste input "9400150105798023113771"
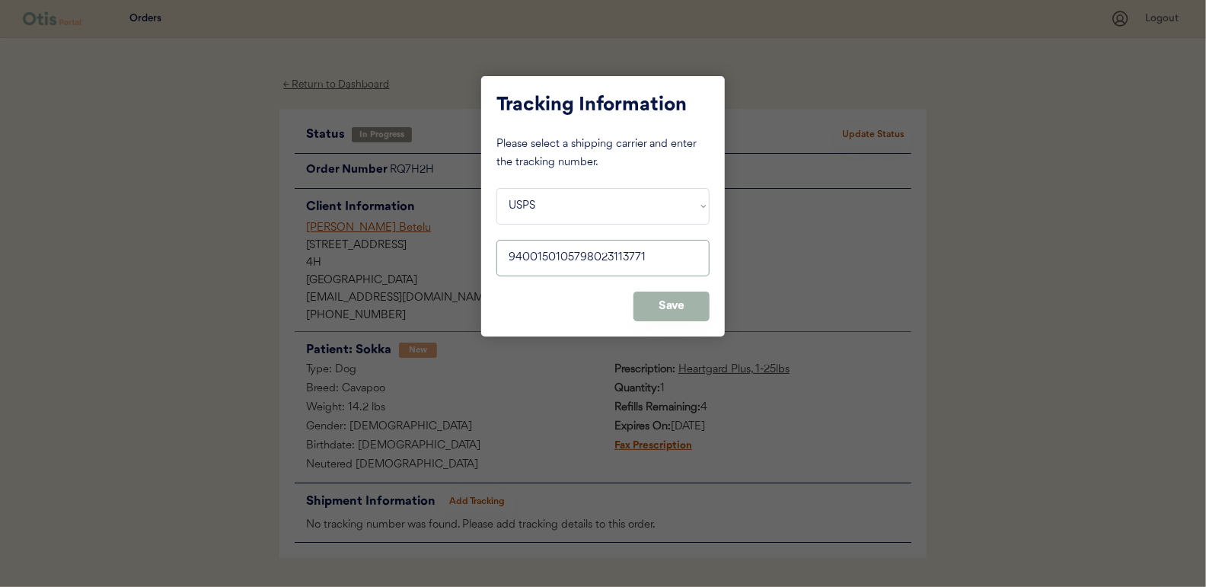
type input "9400150105798023113771"
click at [669, 300] on button "Save" at bounding box center [671, 307] width 76 height 30
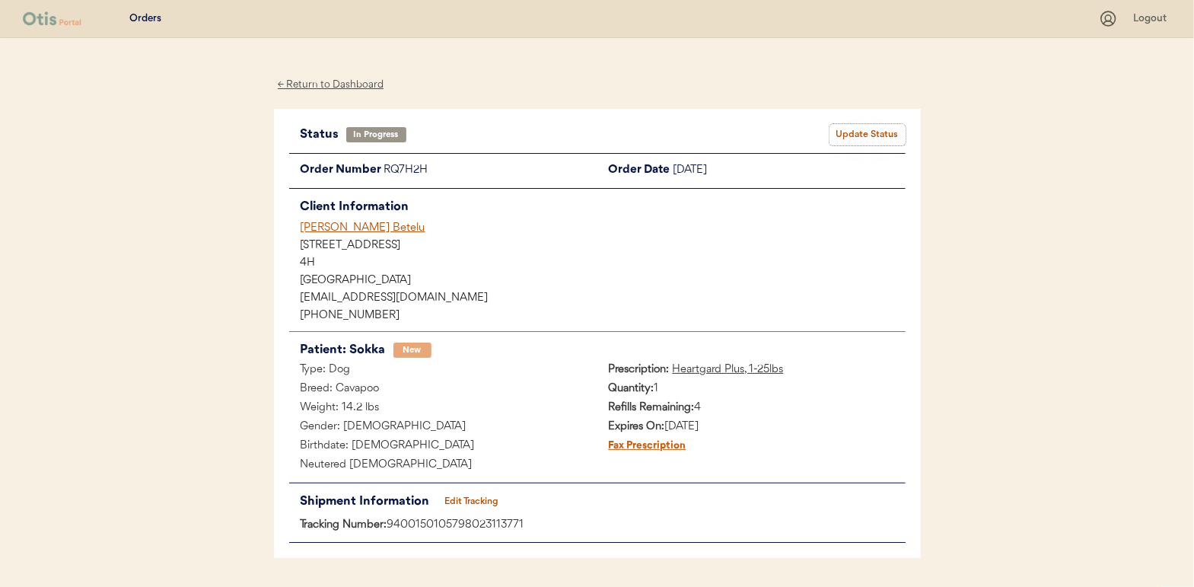
click at [869, 134] on button "Update Status" at bounding box center [868, 134] width 76 height 21
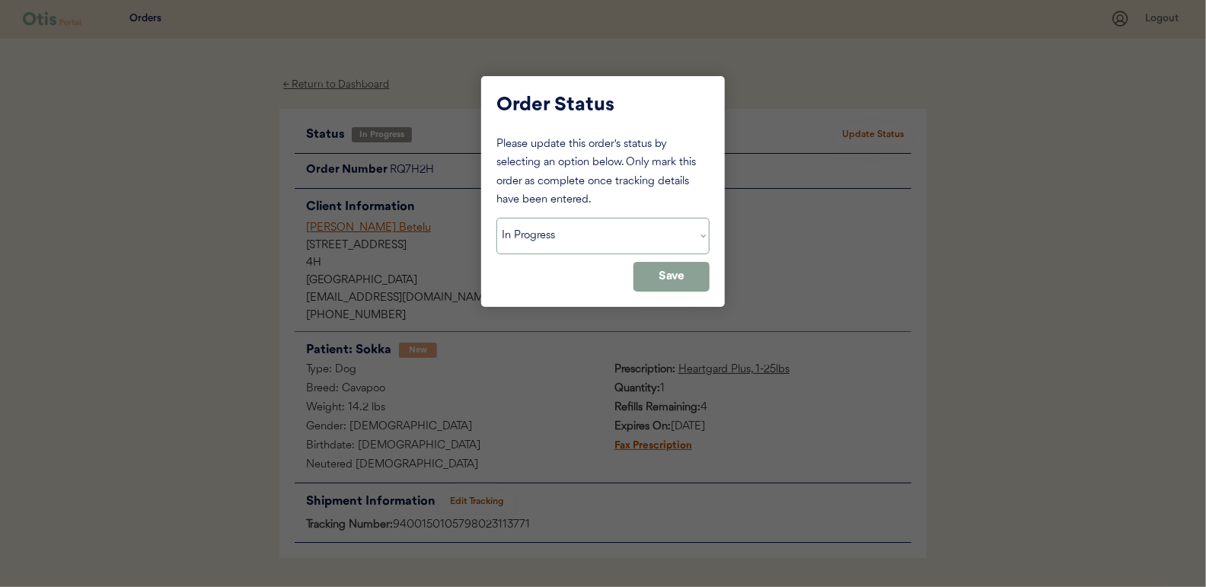
click at [554, 234] on select "Status On Hold New In Progress Complete Pending HW Consent Cancelled" at bounding box center [602, 236] width 213 height 37
select select ""complete""
click at [496, 218] on select "Status On Hold New In Progress Complete Pending HW Consent Cancelled" at bounding box center [602, 236] width 213 height 37
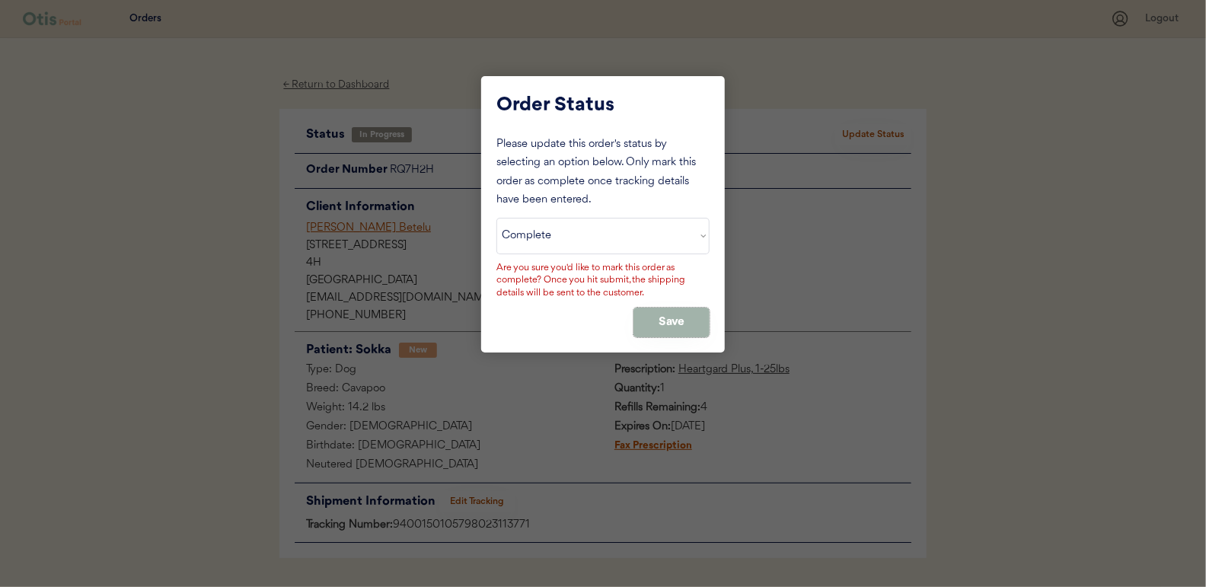
click at [662, 311] on button "Save" at bounding box center [671, 323] width 76 height 30
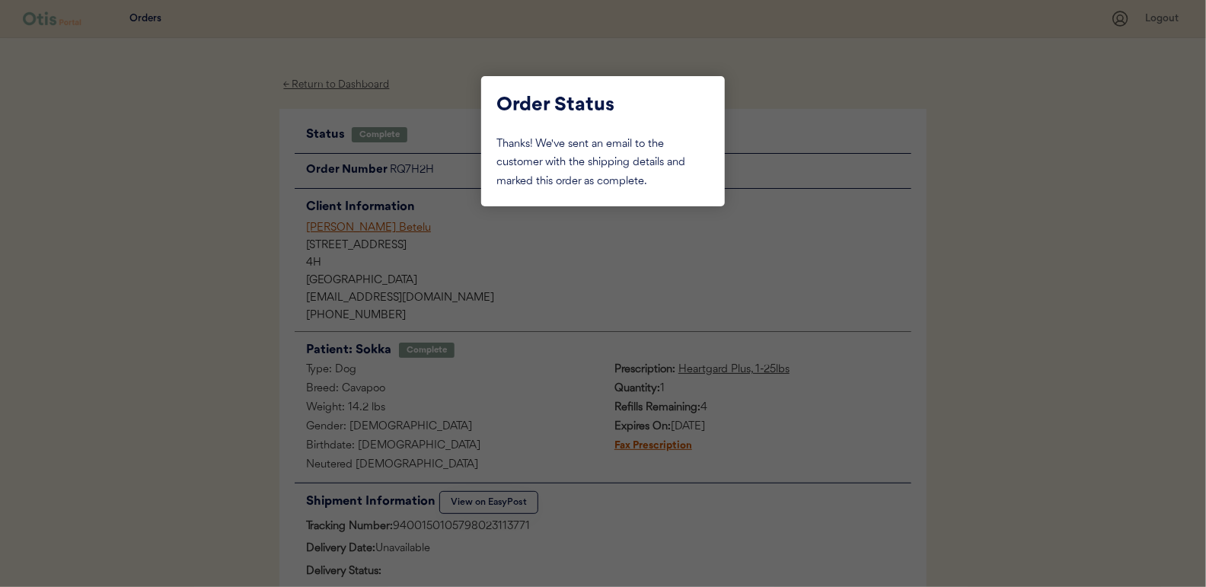
click at [206, 203] on div at bounding box center [603, 293] width 1206 height 587
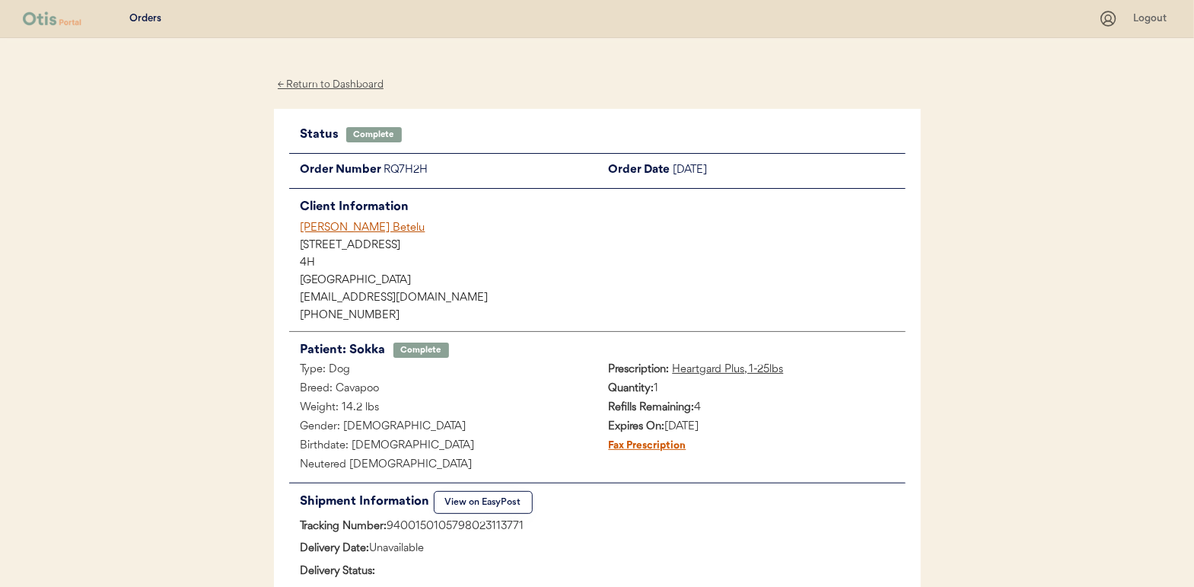
click at [319, 86] on div "← Return to Dashboard" at bounding box center [331, 85] width 114 height 18
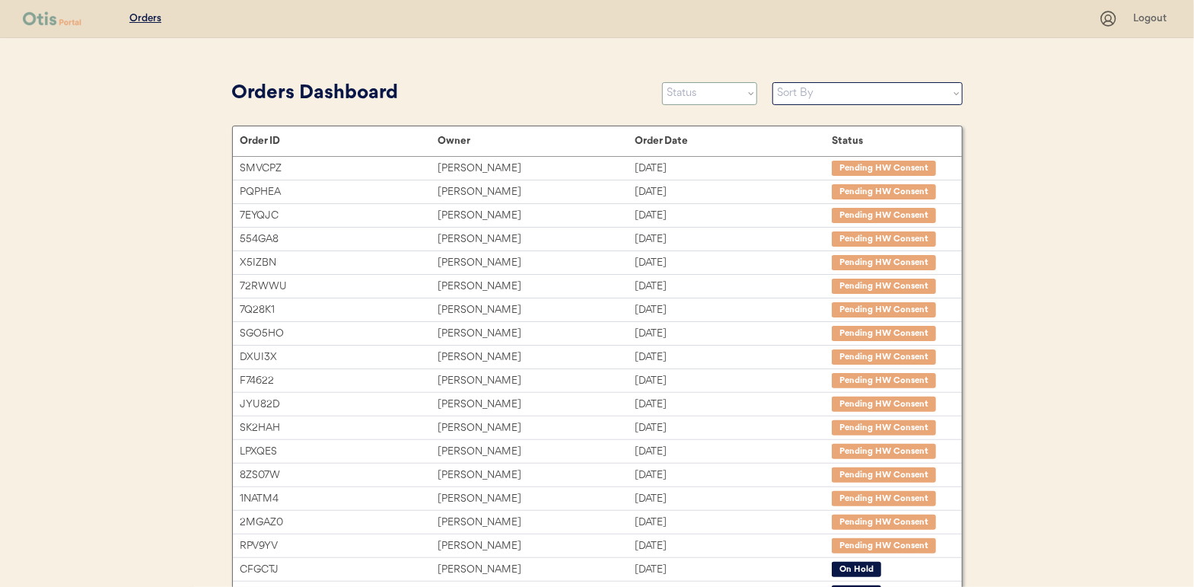
click at [719, 96] on select "Status On Hold New In Progress Complete Pending HW Consent Cancelled" at bounding box center [709, 93] width 95 height 23
select select ""in_progress""
click at [662, 82] on select "Status On Hold New In Progress Complete Pending HW Consent Cancelled" at bounding box center [709, 93] width 95 height 23
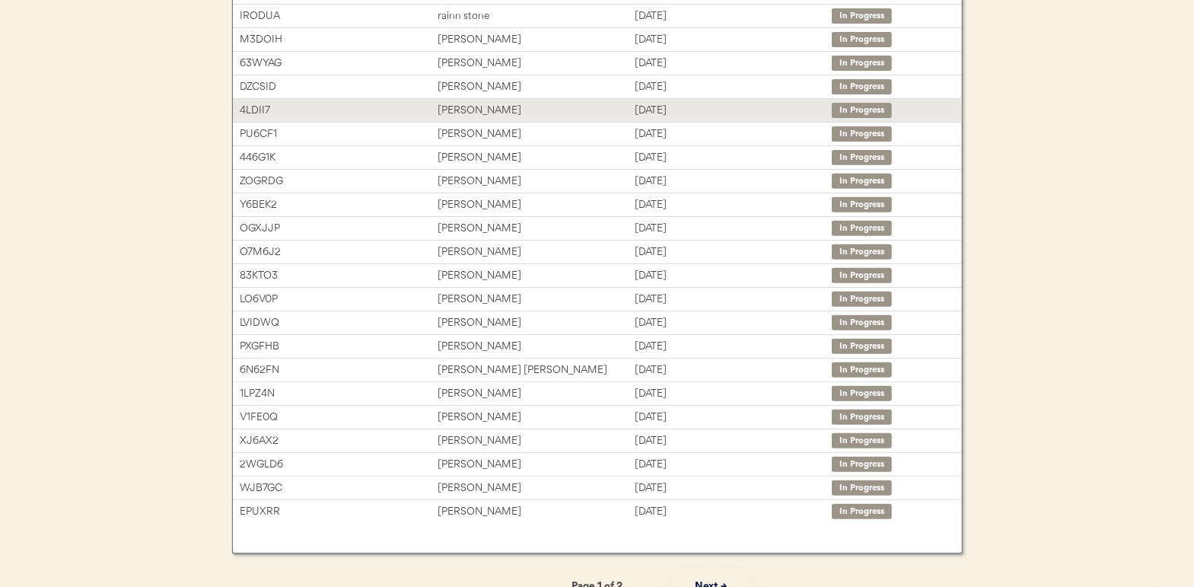
scroll to position [244, 0]
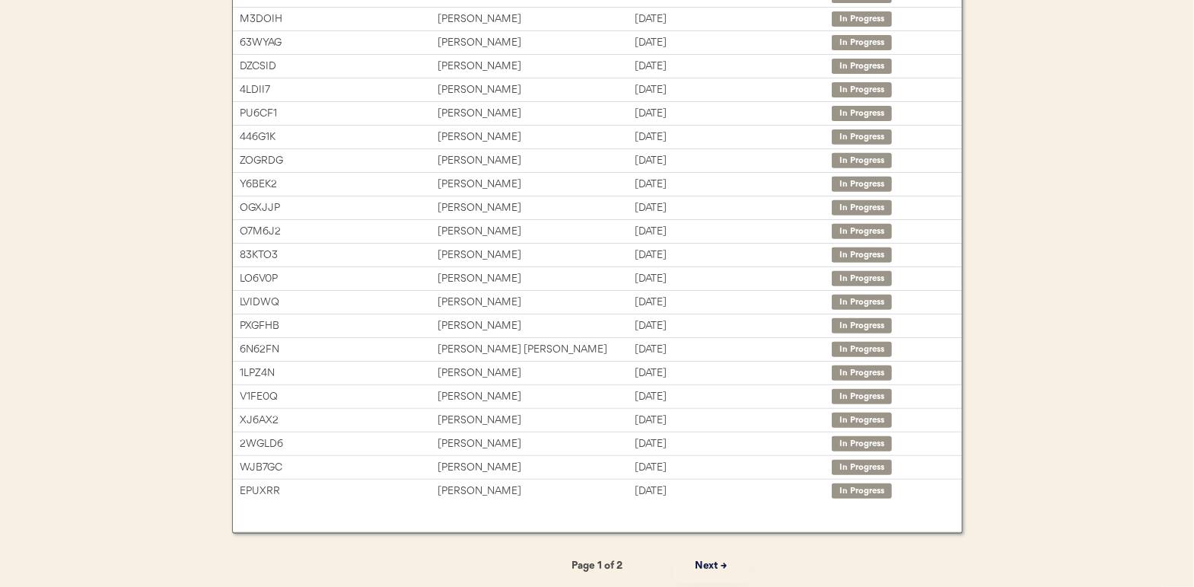
click at [709, 562] on button "Next →" at bounding box center [712, 566] width 76 height 34
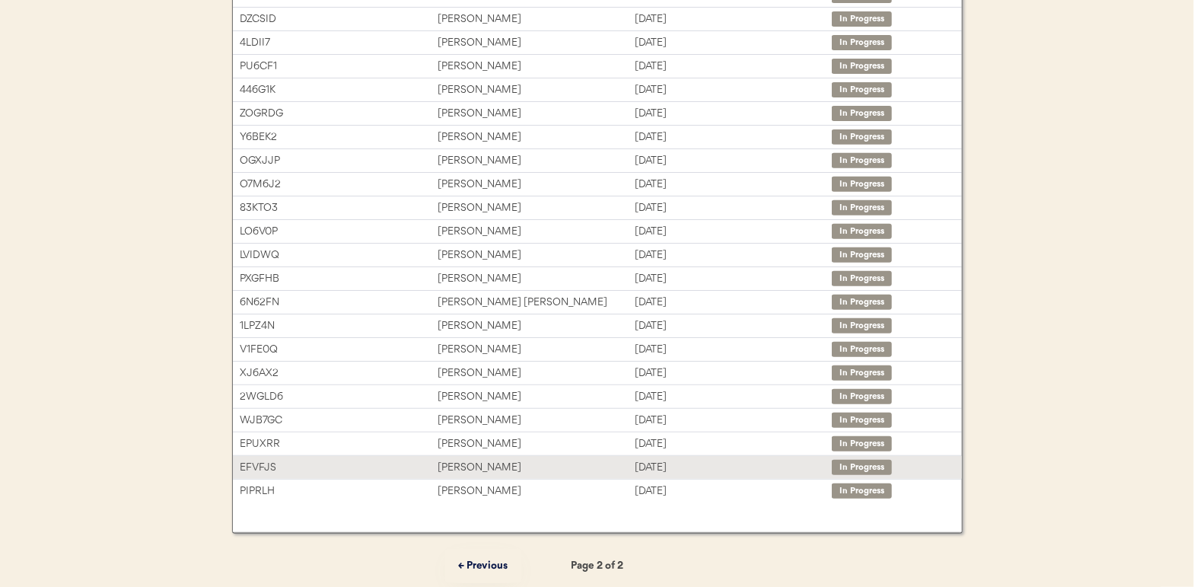
click at [464, 465] on div "[PERSON_NAME]" at bounding box center [536, 468] width 197 height 18
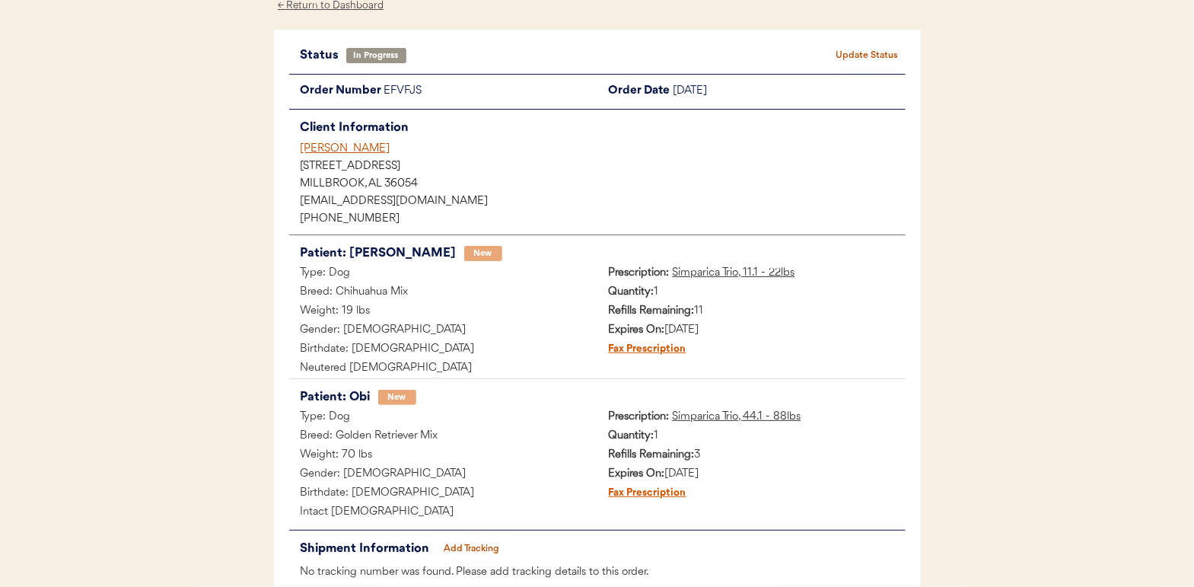
scroll to position [173, 0]
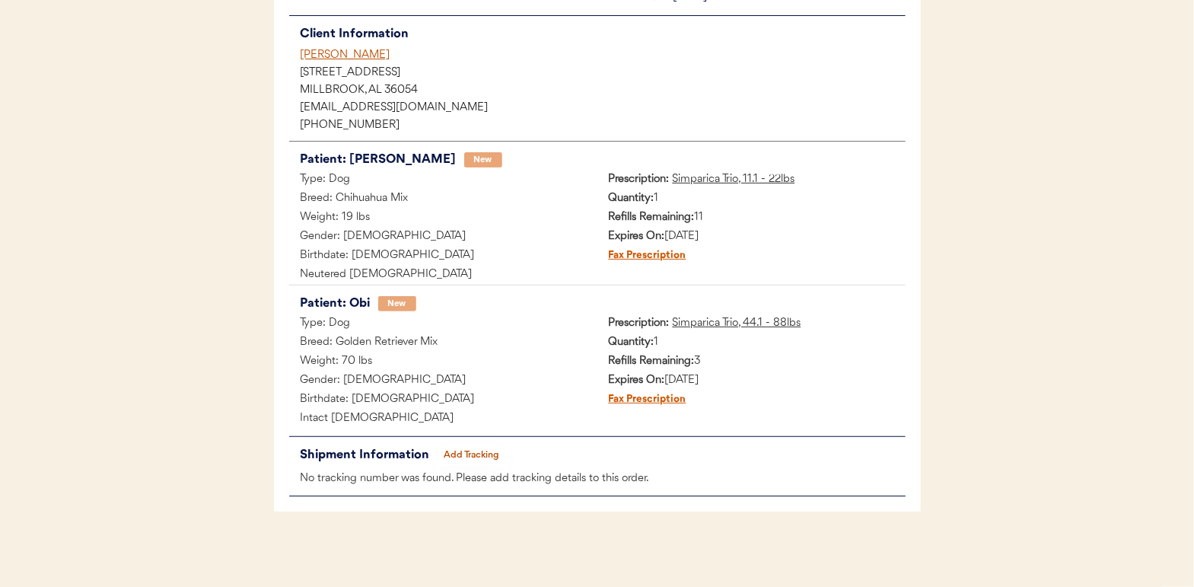
click at [496, 446] on button "Add Tracking" at bounding box center [472, 455] width 76 height 21
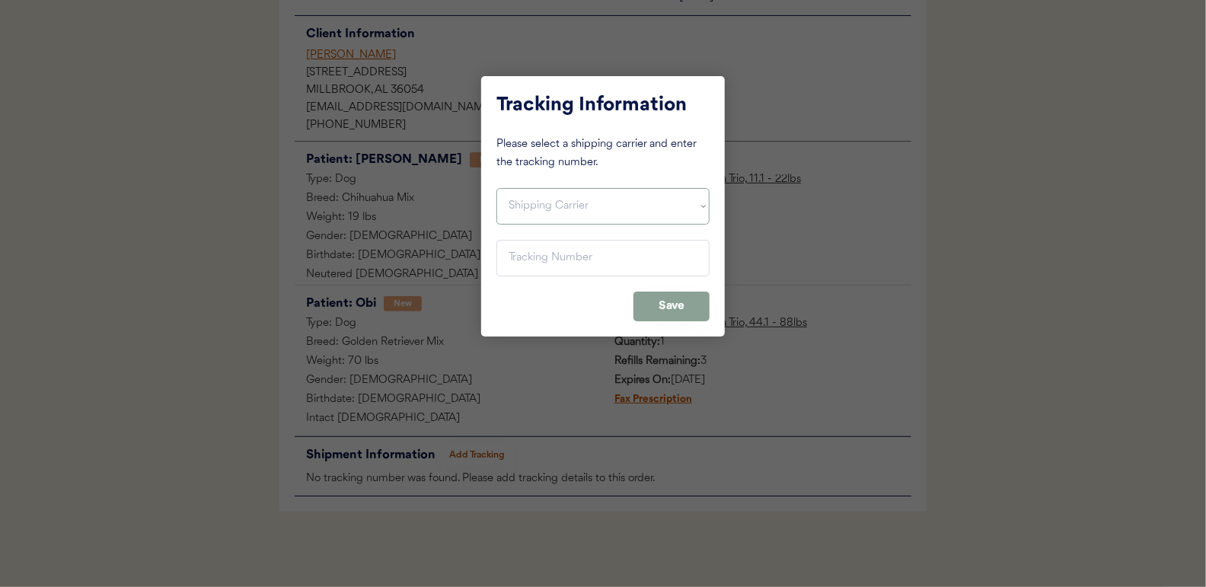
click at [523, 203] on select "Shipping Carrier FedEx FedEx Ground Economy UPS USPS" at bounding box center [602, 206] width 213 height 37
select select ""usps""
click at [496, 188] on select "Shipping Carrier FedEx FedEx Ground Economy UPS USPS" at bounding box center [602, 206] width 213 height 37
click at [520, 257] on input "input" at bounding box center [602, 258] width 213 height 37
paste input "9400150105798023115409"
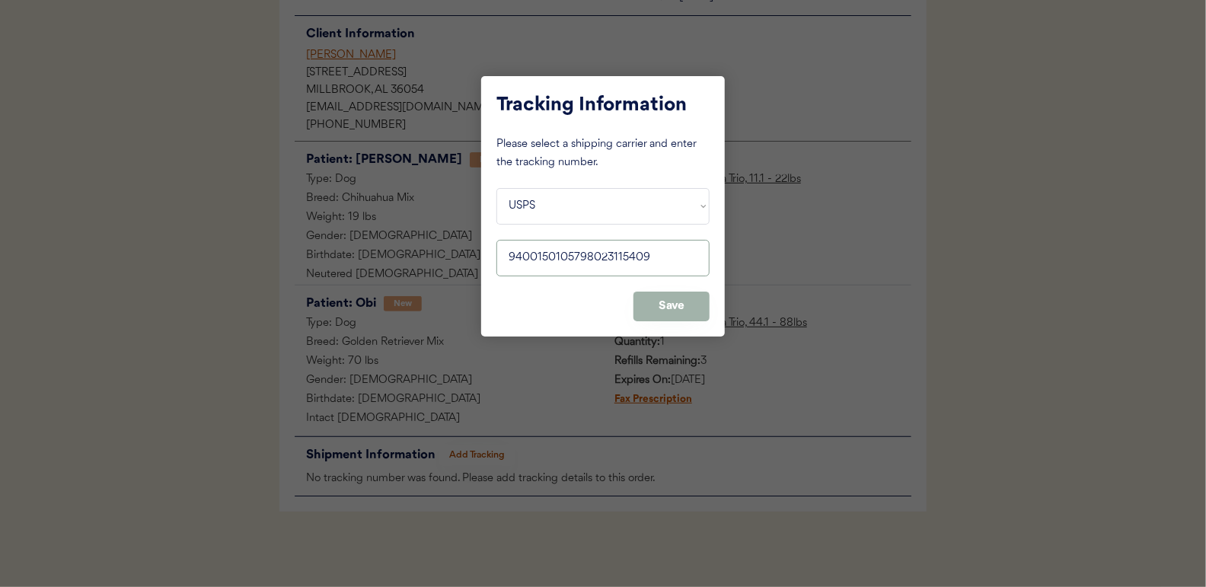
type input "9400150105798023115409"
click at [690, 308] on button "Save" at bounding box center [671, 307] width 76 height 30
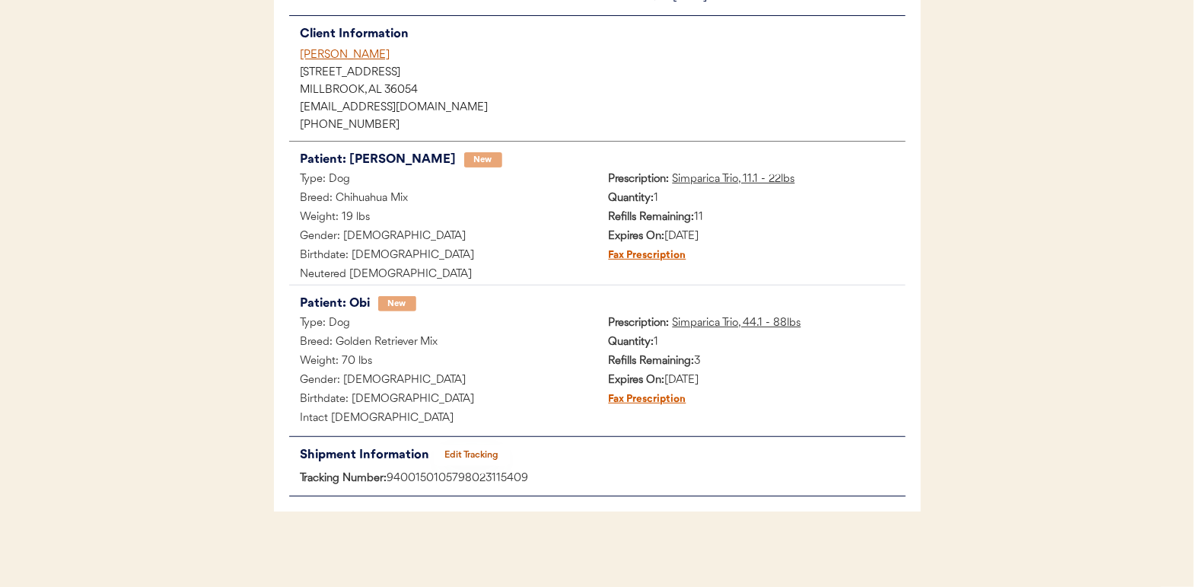
scroll to position [0, 0]
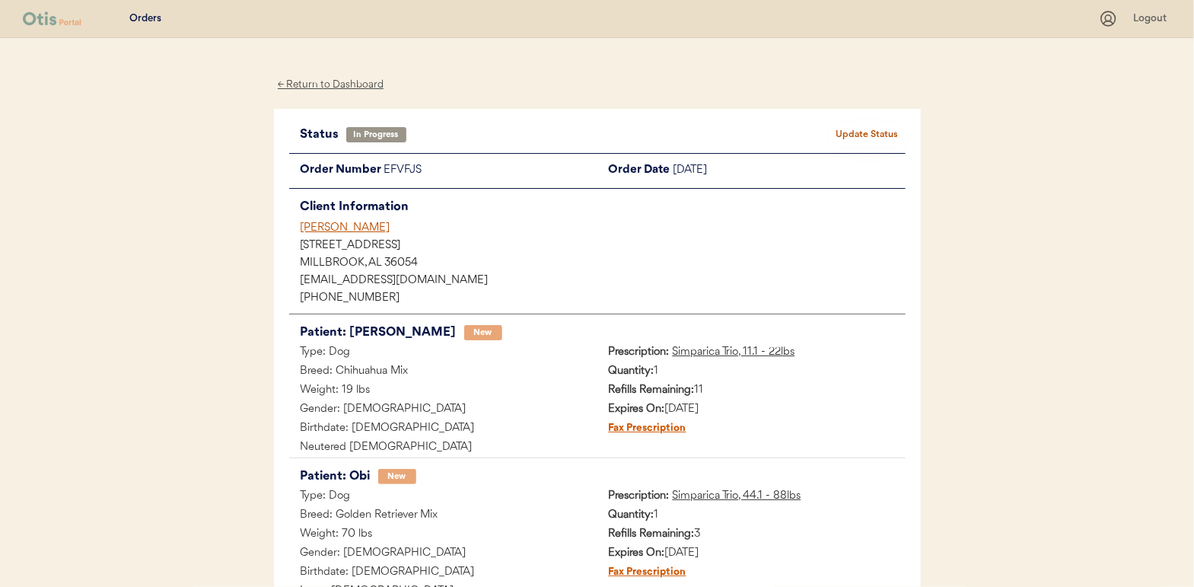
click at [858, 129] on button "Update Status" at bounding box center [868, 134] width 76 height 21
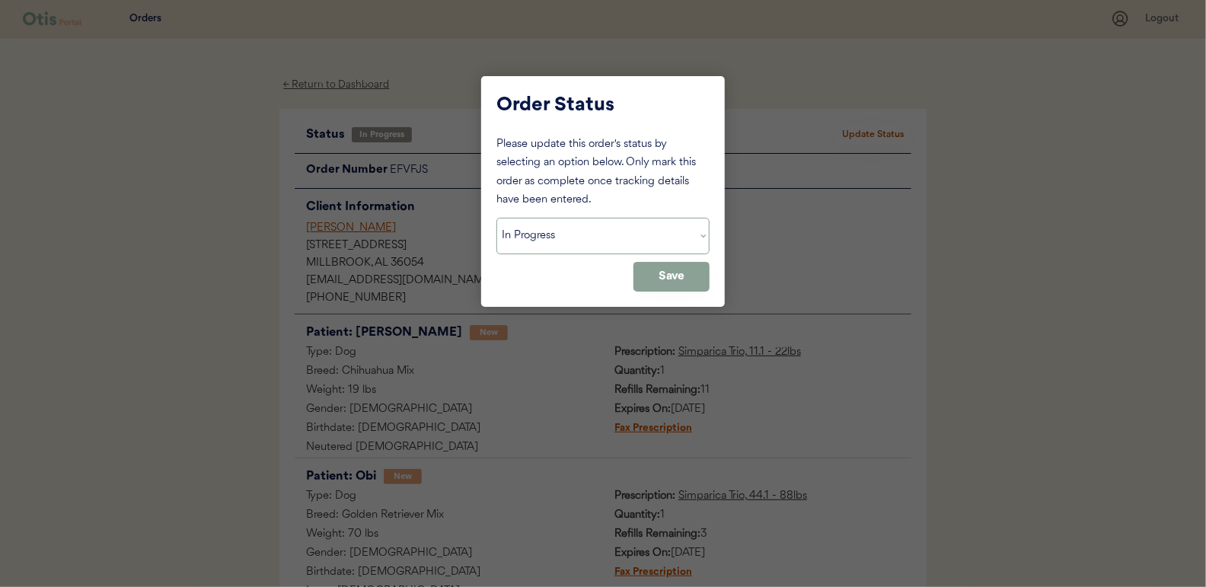
click at [539, 234] on select "Status On Hold New In Progress Complete Pending HW Consent Cancelled" at bounding box center [602, 236] width 213 height 37
select select ""complete""
click at [496, 218] on select "Status On Hold New In Progress Complete Pending HW Consent Cancelled" at bounding box center [602, 236] width 213 height 37
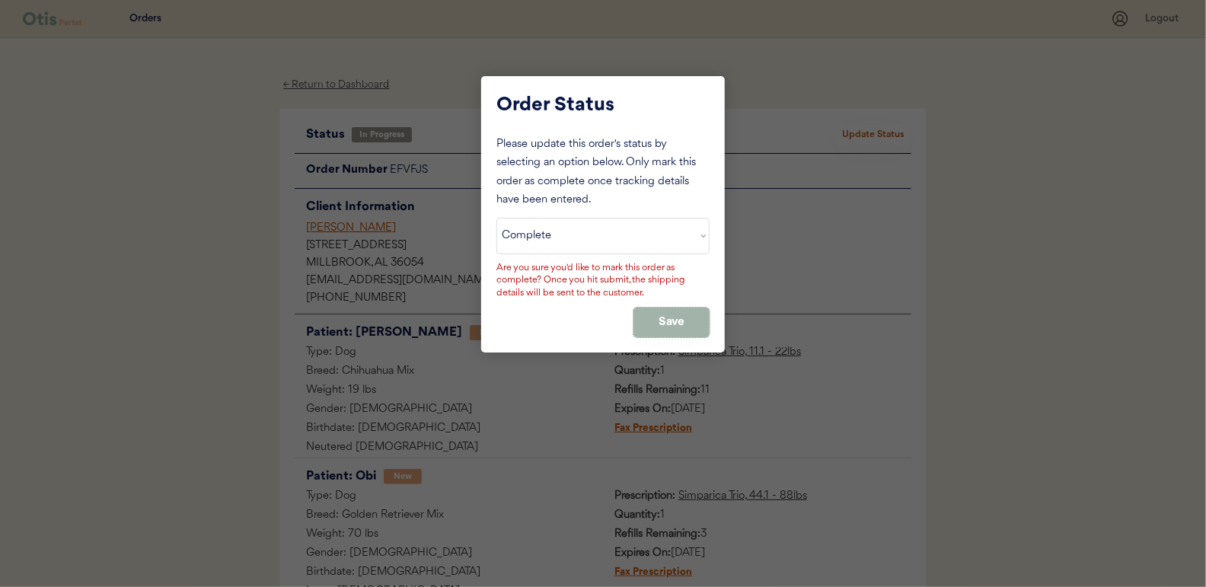
click at [671, 320] on button "Save" at bounding box center [671, 323] width 76 height 30
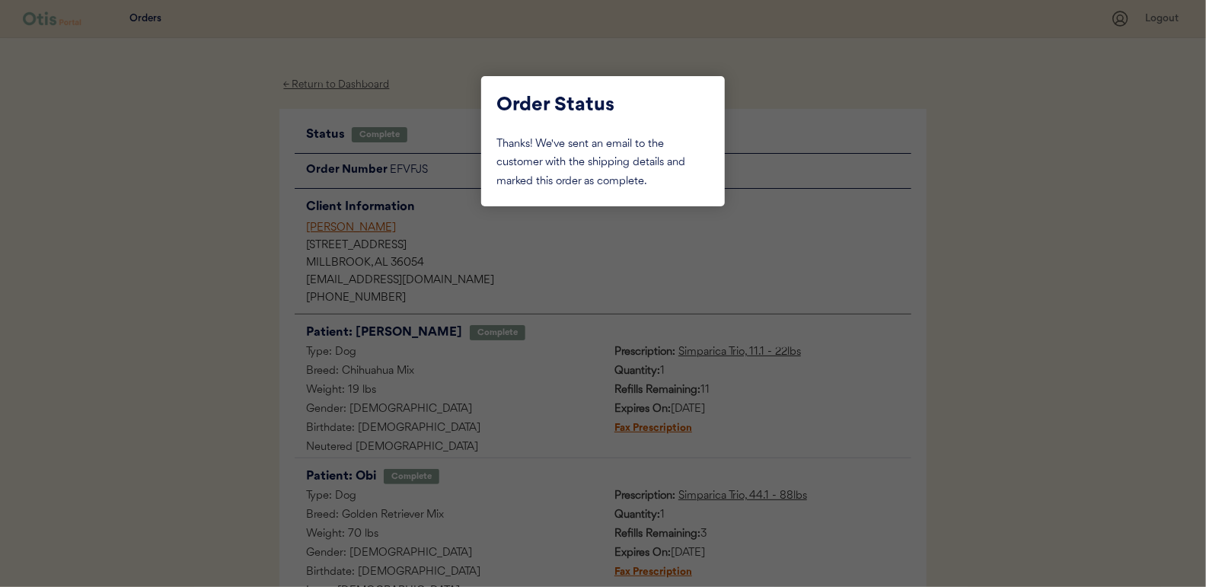
click at [227, 183] on div at bounding box center [603, 293] width 1206 height 587
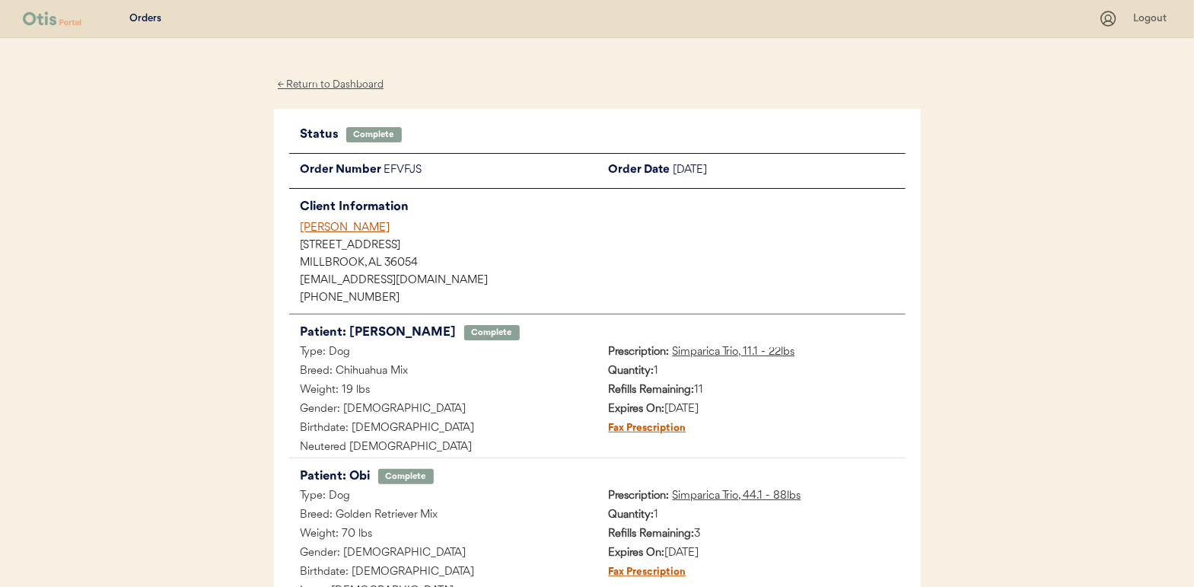
click at [311, 83] on div "← Return to Dashboard" at bounding box center [331, 85] width 114 height 18
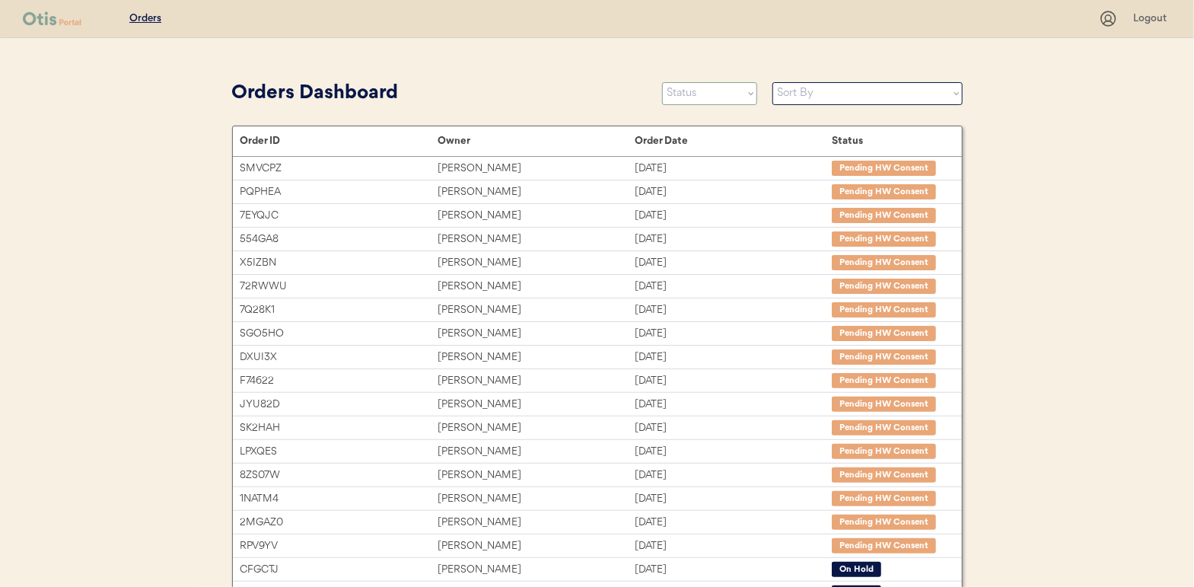
click at [701, 89] on select "Status On Hold New In Progress Complete Pending HW Consent Cancelled" at bounding box center [709, 93] width 95 height 23
select select ""in_progress""
click at [662, 82] on select "Status On Hold New In Progress Complete Pending HW Consent Cancelled" at bounding box center [709, 93] width 95 height 23
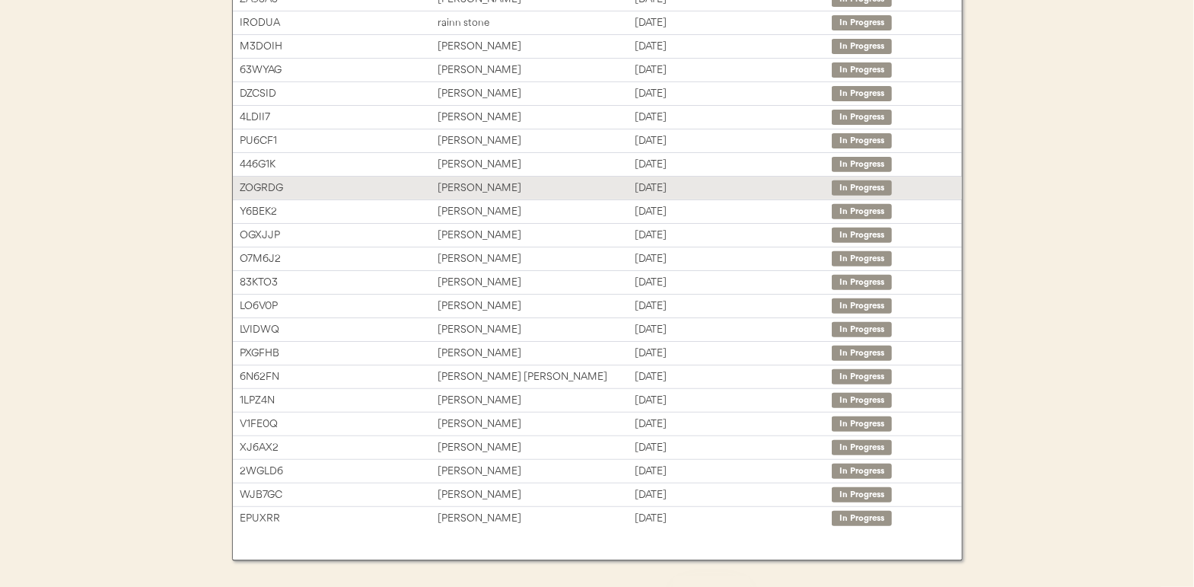
scroll to position [244, 0]
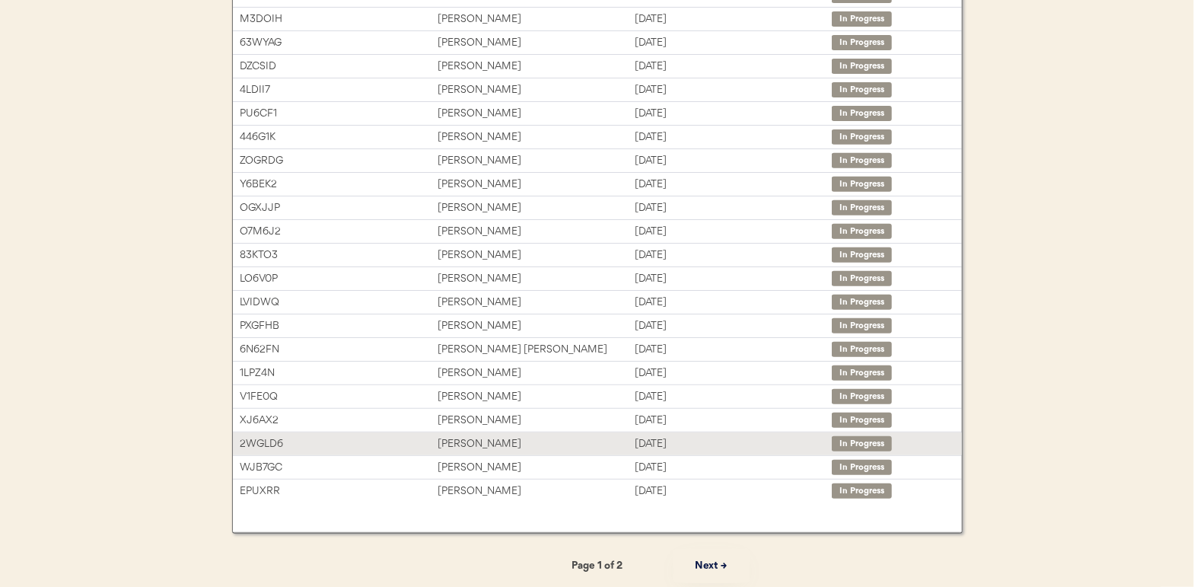
click at [463, 439] on div "[PERSON_NAME]" at bounding box center [536, 444] width 197 height 18
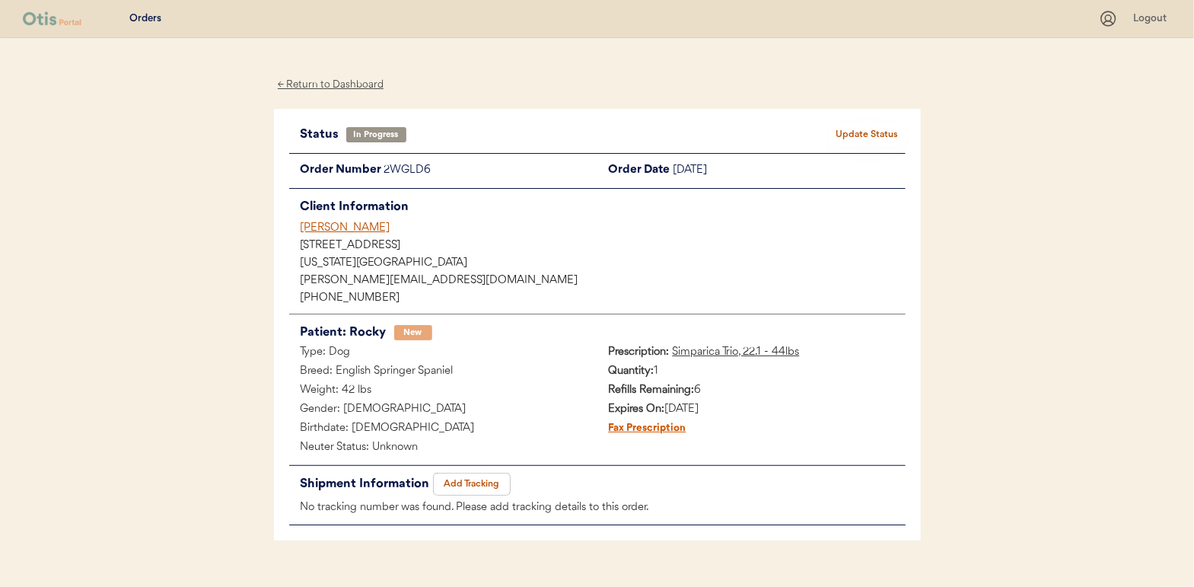
click at [478, 483] on button "Add Tracking" at bounding box center [472, 483] width 76 height 21
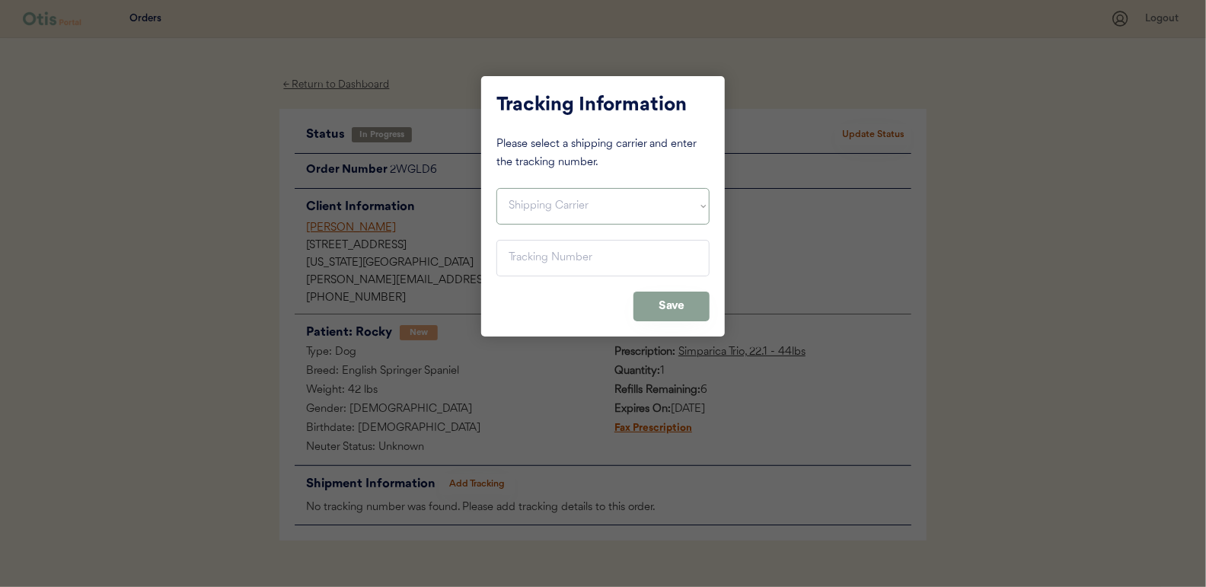
click at [529, 202] on select "Shipping Carrier FedEx FedEx Ground Economy UPS USPS" at bounding box center [602, 206] width 213 height 37
select select ""usps""
click at [496, 188] on select "Shipping Carrier FedEx FedEx Ground Economy UPS USPS" at bounding box center [602, 206] width 213 height 37
click at [515, 253] on input "input" at bounding box center [602, 258] width 213 height 37
type input "9400 1501 0580 0023 0863 34"
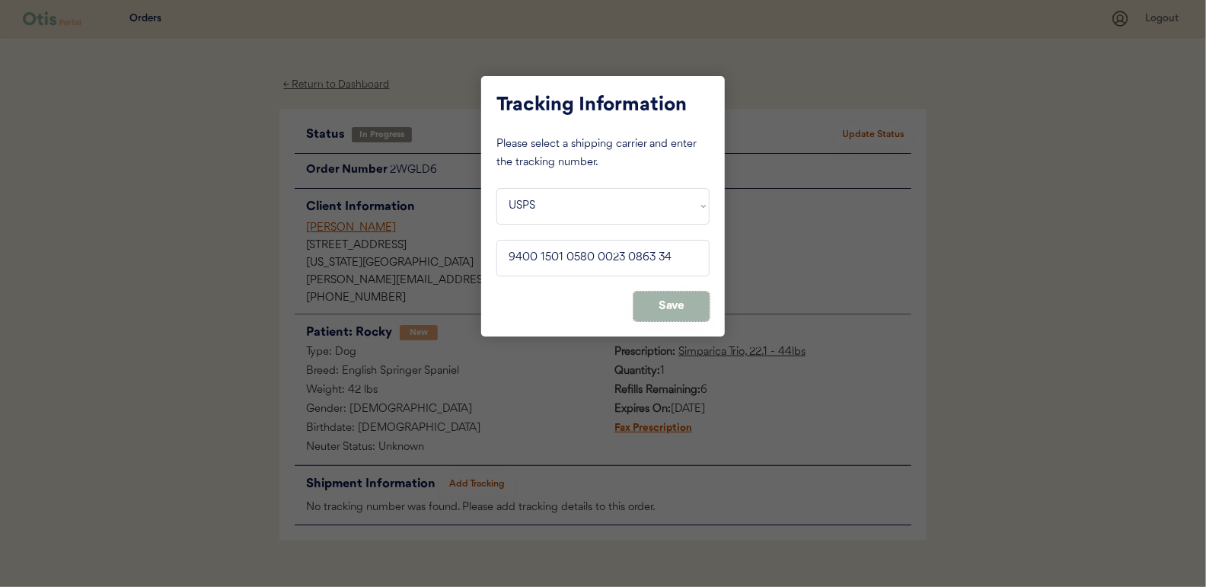
click at [680, 301] on button "Save" at bounding box center [671, 307] width 76 height 30
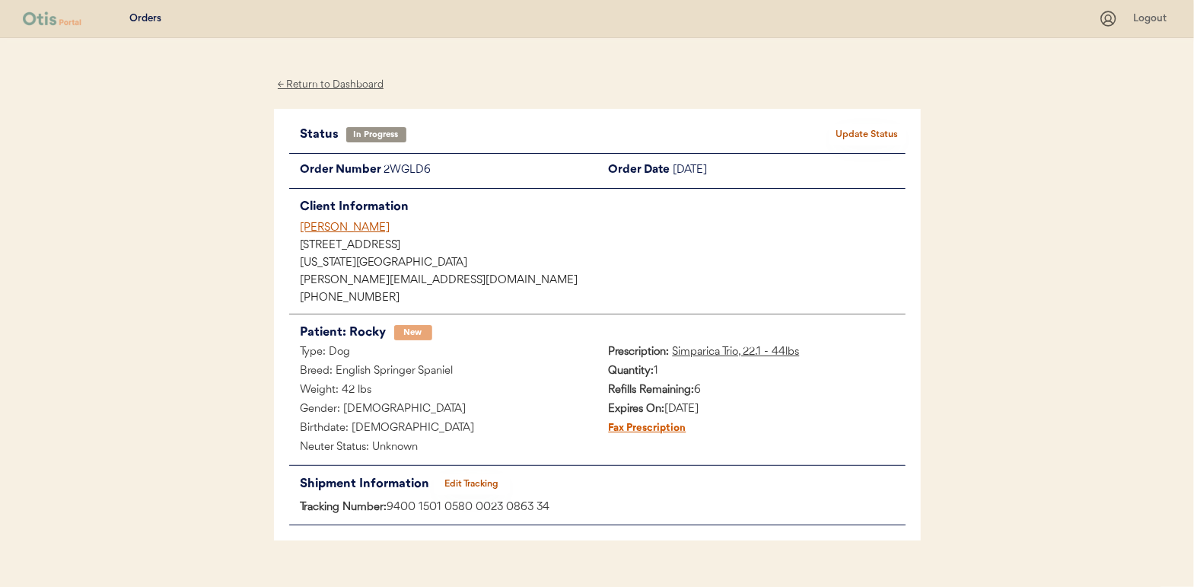
click at [868, 129] on button "Update Status" at bounding box center [868, 134] width 76 height 21
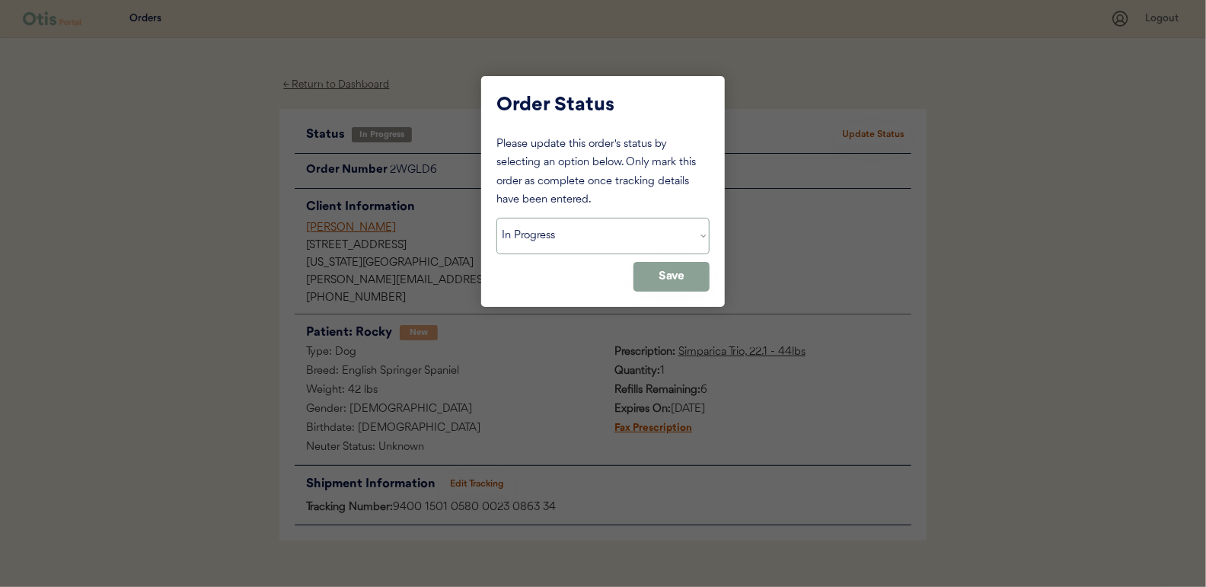
click at [569, 242] on select "Status On Hold New In Progress Complete Pending HW Consent Cancelled" at bounding box center [602, 236] width 213 height 37
select select ""complete""
click at [496, 218] on select "Status On Hold New In Progress Complete Pending HW Consent Cancelled" at bounding box center [602, 236] width 213 height 37
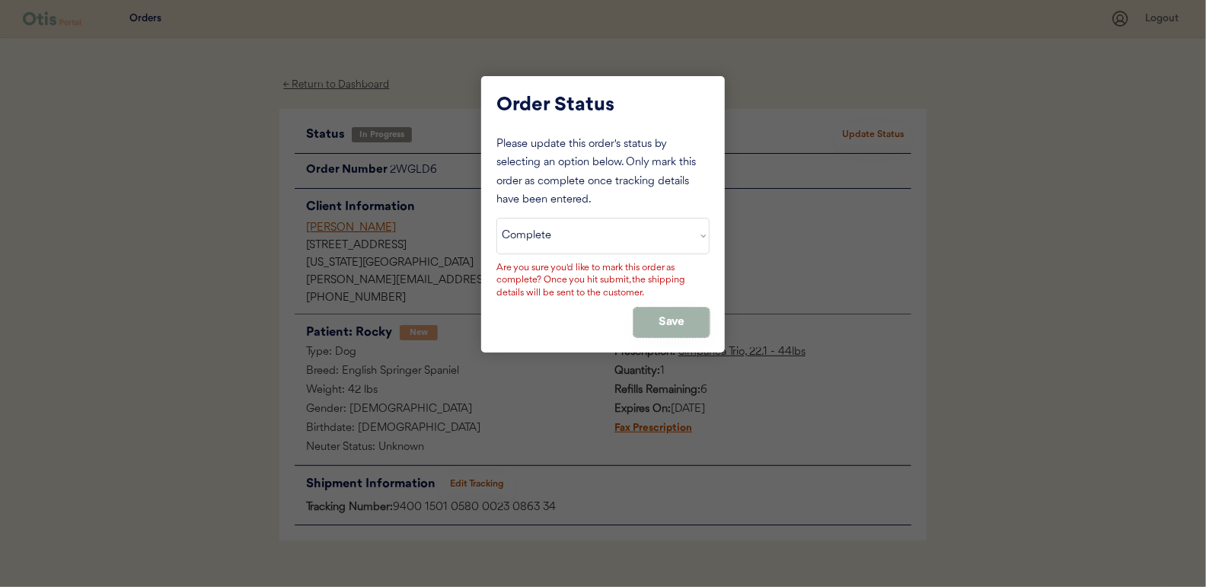
click at [646, 311] on button "Save" at bounding box center [671, 323] width 76 height 30
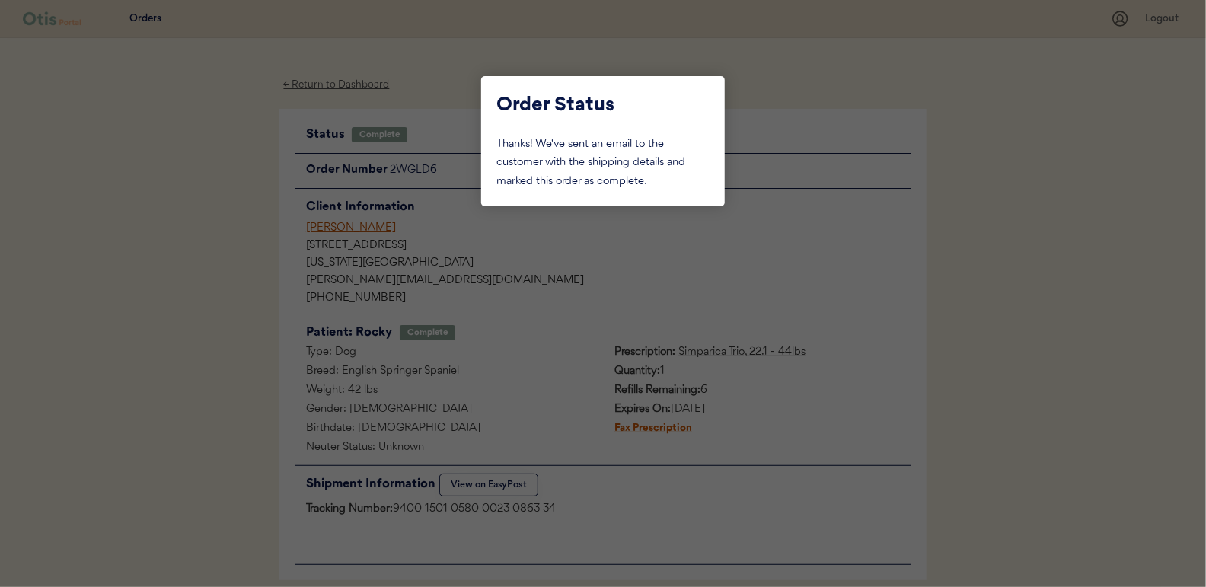
click at [216, 152] on div at bounding box center [603, 293] width 1206 height 587
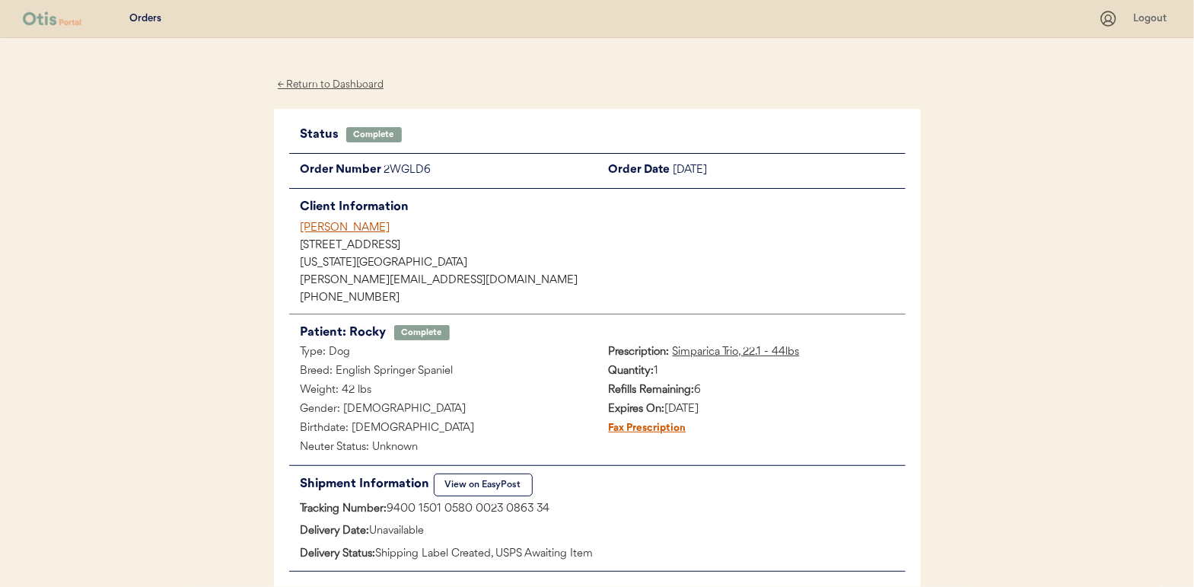
click at [314, 84] on div "← Return to Dashboard" at bounding box center [331, 85] width 114 height 18
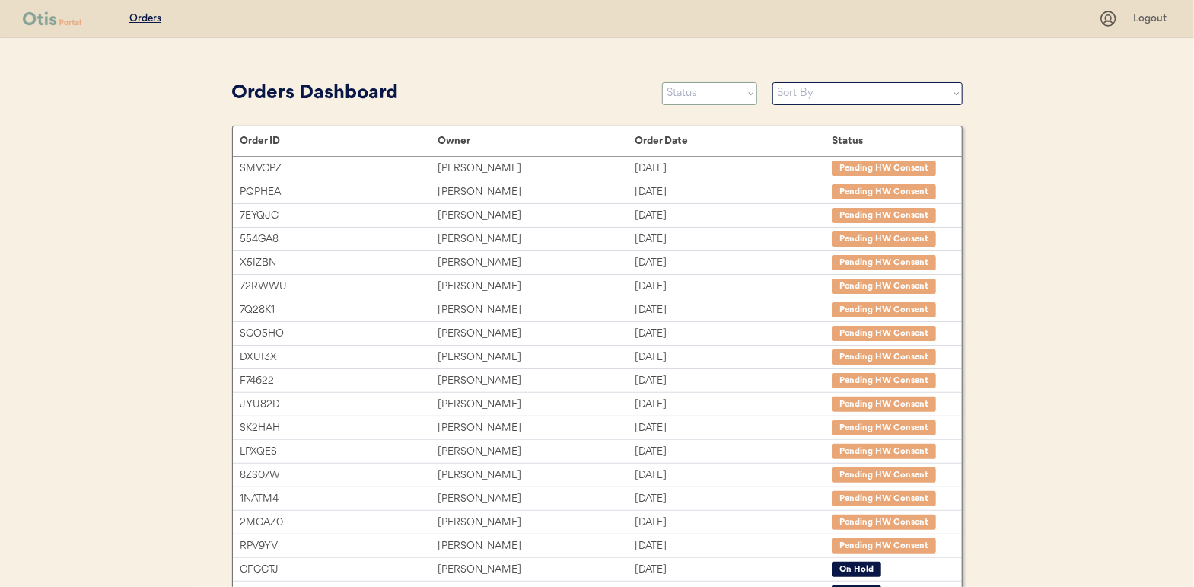
click at [676, 90] on select "Status On Hold New In Progress Complete Pending HW Consent Cancelled" at bounding box center [709, 93] width 95 height 23
select select ""in_progress""
click at [662, 82] on select "Status On Hold New In Progress Complete Pending HW Consent Cancelled" at bounding box center [709, 93] width 95 height 23
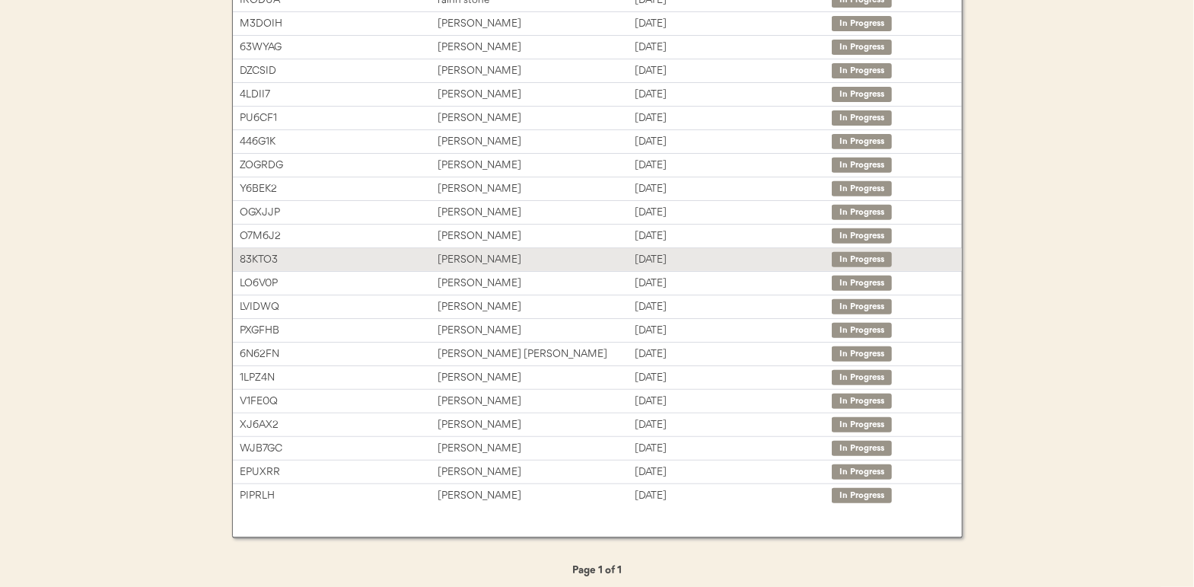
scroll to position [244, 0]
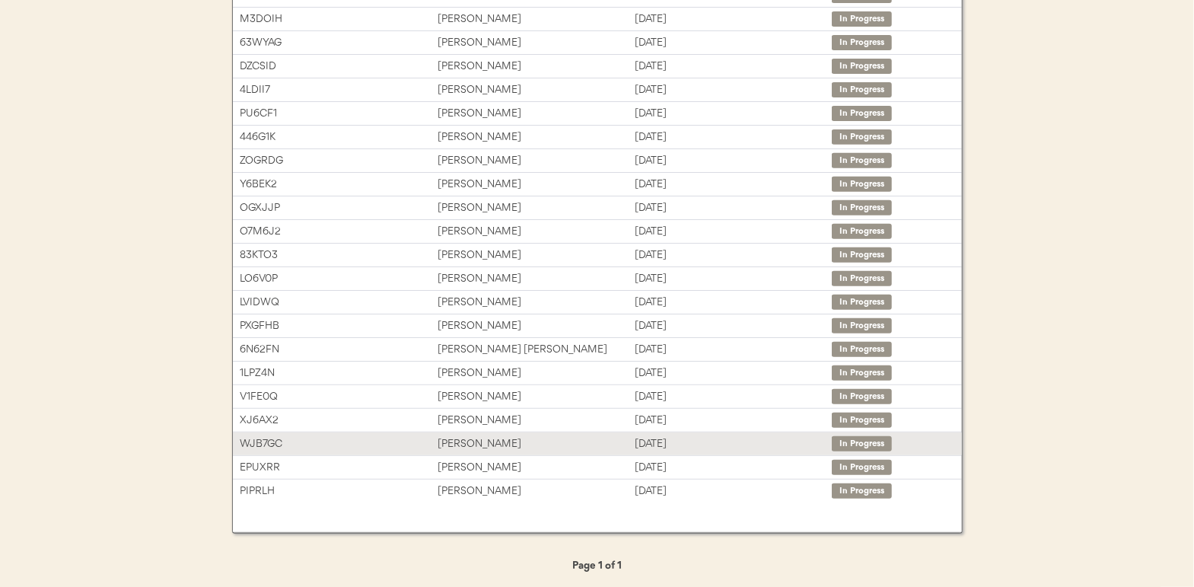
click at [460, 438] on div "Garima Kalra" at bounding box center [536, 444] width 197 height 18
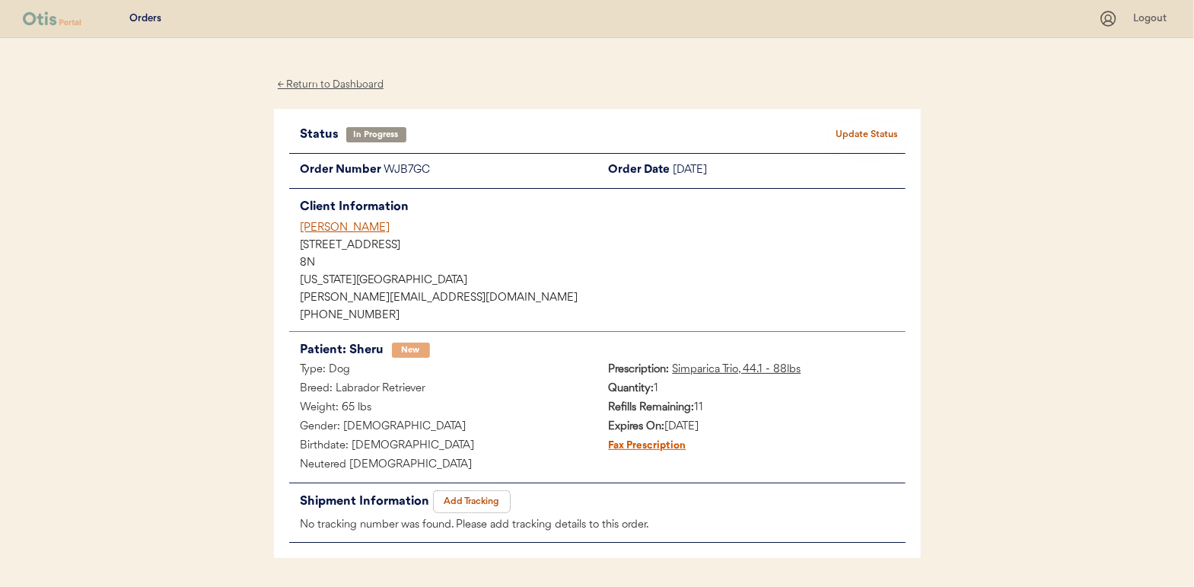
click at [478, 502] on button "Add Tracking" at bounding box center [472, 501] width 76 height 21
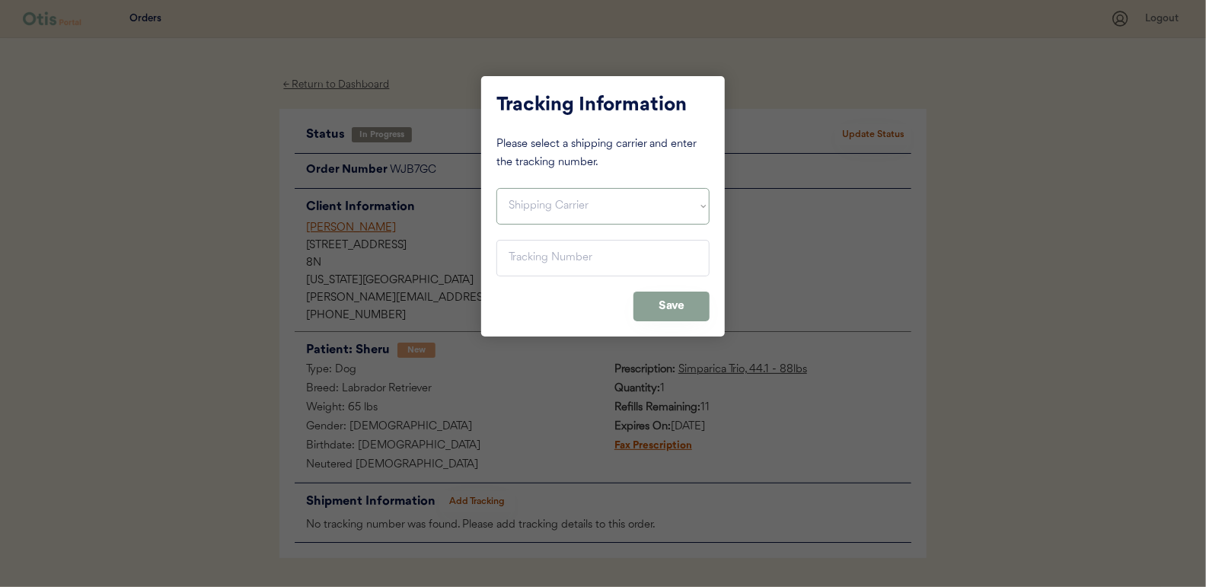
click at [539, 207] on select "Shipping Carrier FedEx FedEx Ground Economy UPS USPS" at bounding box center [602, 206] width 213 height 37
select select ""usps""
click at [496, 188] on select "Shipping Carrier FedEx FedEx Ground Economy UPS USPS" at bounding box center [602, 206] width 213 height 37
click at [523, 259] on input "input" at bounding box center [602, 258] width 213 height 37
type input "9400 1501 0580 0023 0762 43"
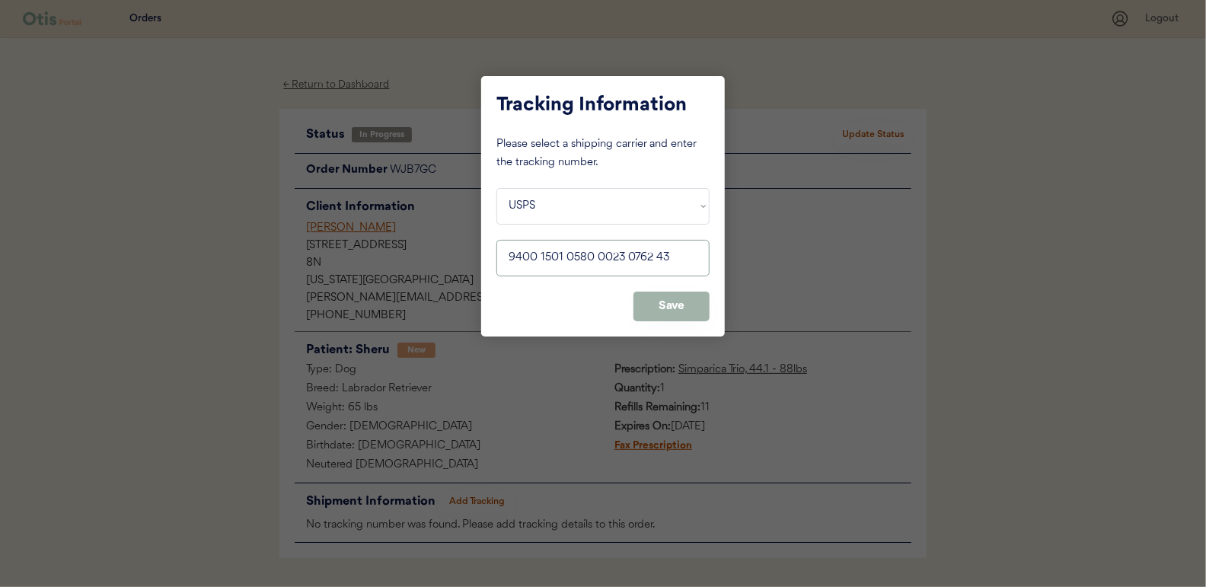
click at [684, 300] on button "Save" at bounding box center [671, 307] width 76 height 30
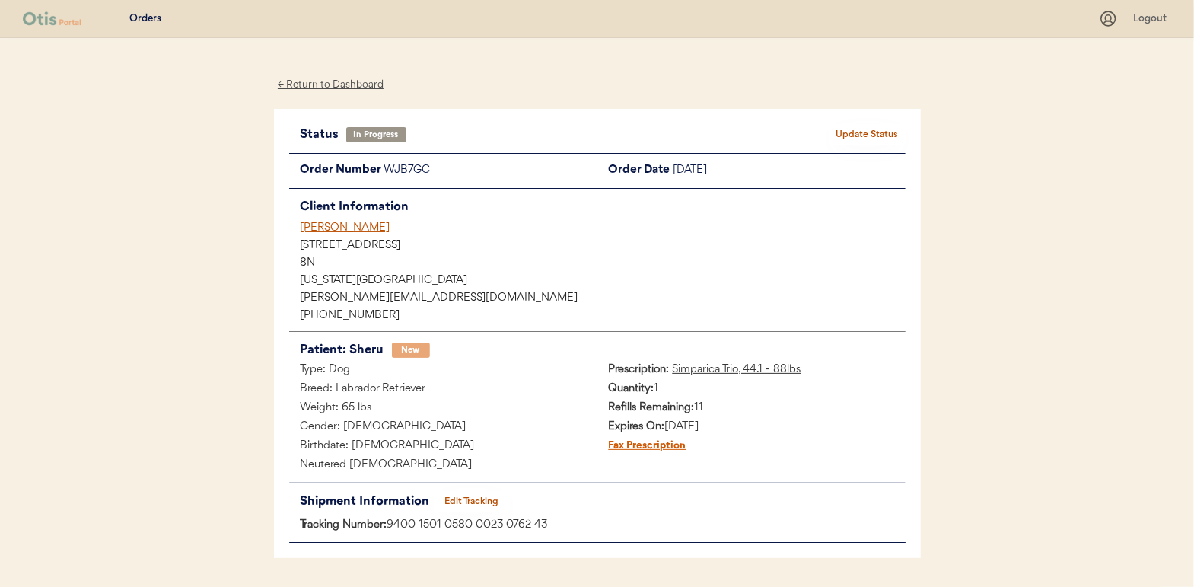
click at [860, 127] on button "Update Status" at bounding box center [868, 134] width 76 height 21
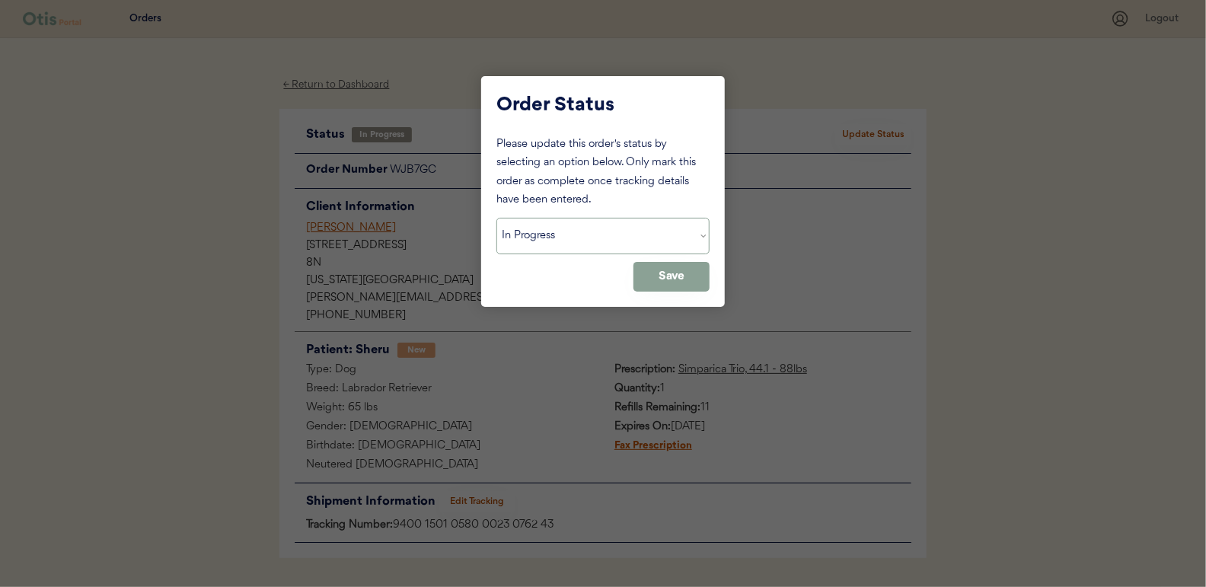
click at [574, 234] on select "Status On Hold New In Progress Complete Pending HW Consent Cancelled" at bounding box center [602, 236] width 213 height 37
select select ""complete""
click at [496, 218] on select "Status On Hold New In Progress Complete Pending HW Consent Cancelled" at bounding box center [602, 236] width 213 height 37
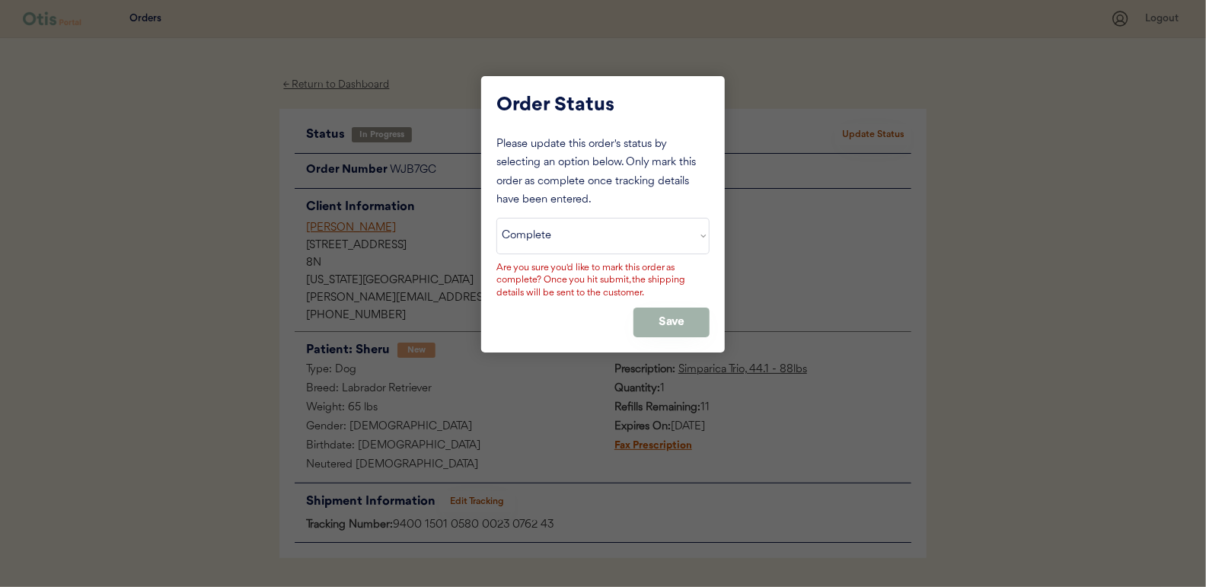
click at [652, 315] on button "Save" at bounding box center [671, 323] width 76 height 30
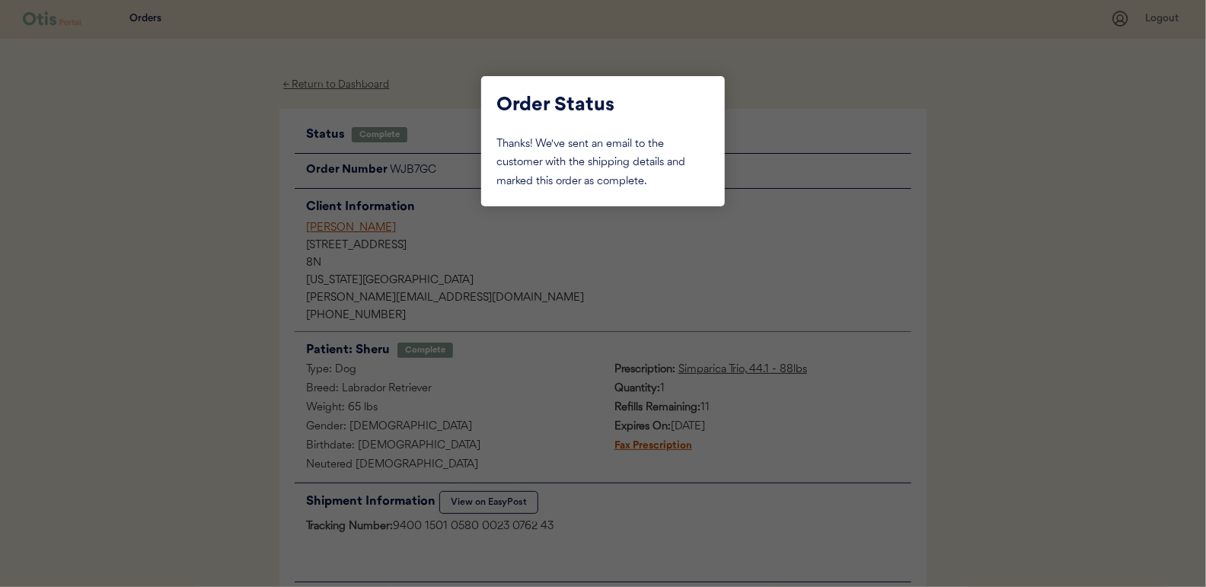
click at [215, 206] on div at bounding box center [603, 293] width 1206 height 587
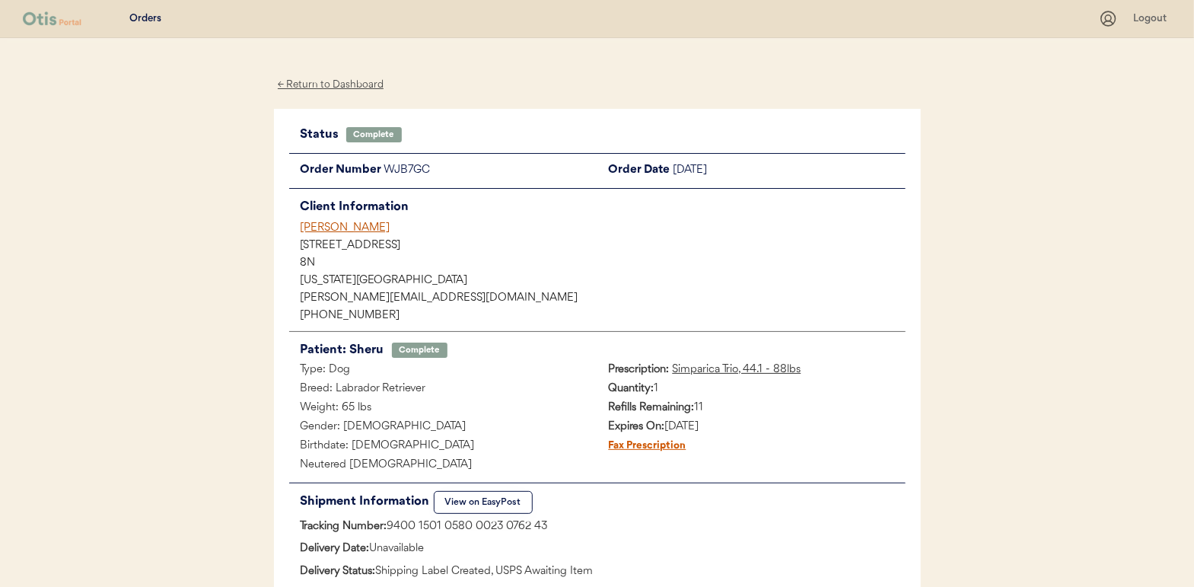
click at [335, 80] on div "← Return to Dashboard" at bounding box center [331, 85] width 114 height 18
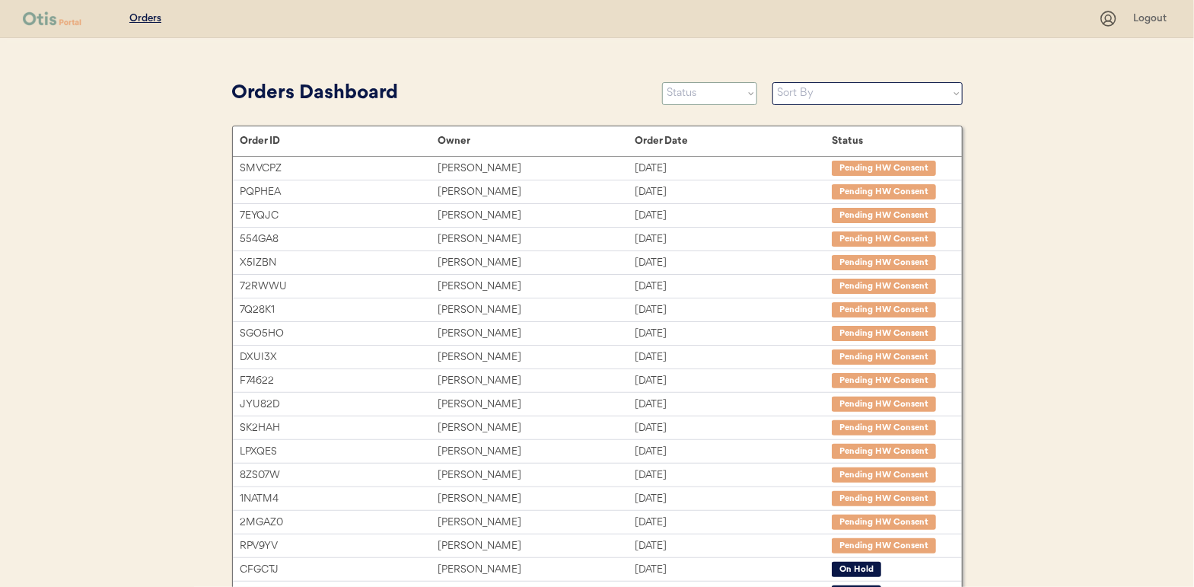
click at [709, 92] on select "Status On Hold New In Progress Complete Pending HW Consent Cancelled" at bounding box center [709, 93] width 95 height 23
select select ""in_progress""
click at [662, 82] on select "Status On Hold New In Progress Complete Pending HW Consent Cancelled" at bounding box center [709, 93] width 95 height 23
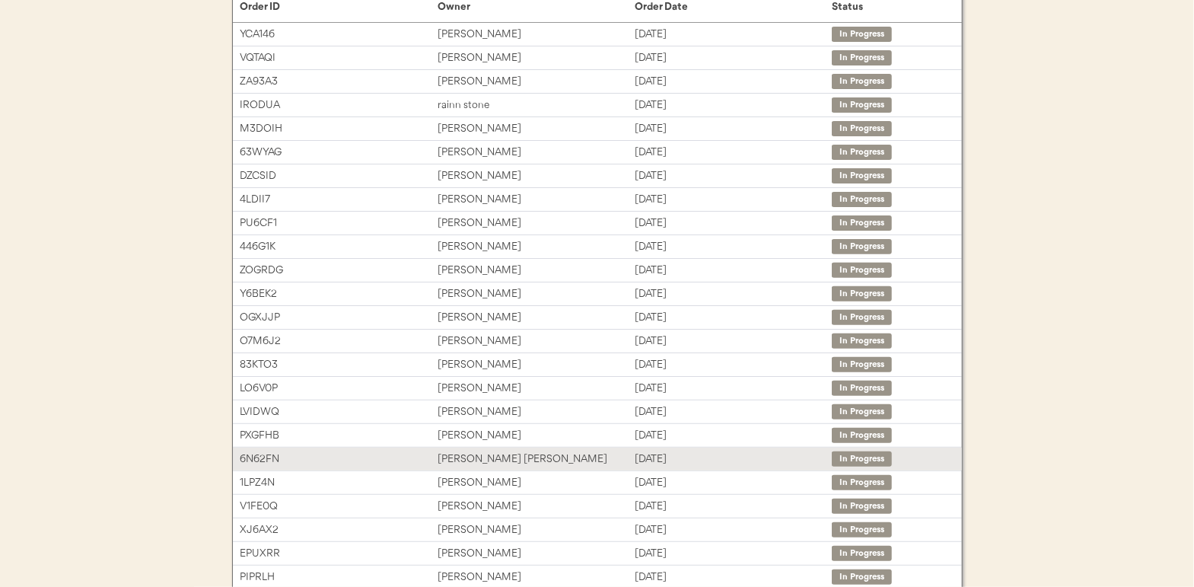
scroll to position [152, 0]
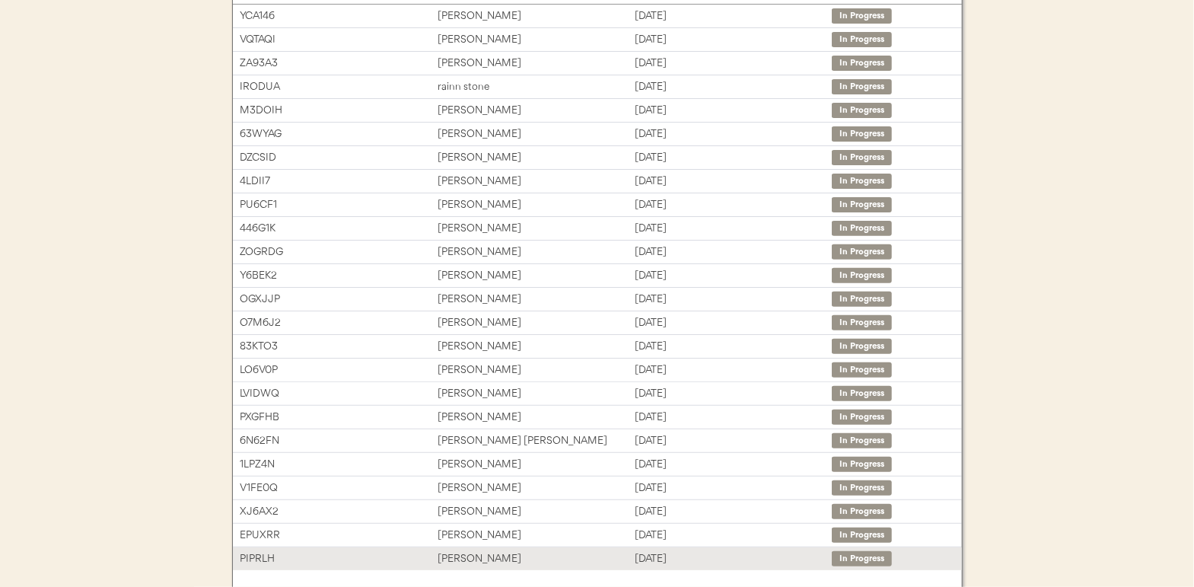
click at [467, 550] on div "[PERSON_NAME]" at bounding box center [536, 559] width 197 height 18
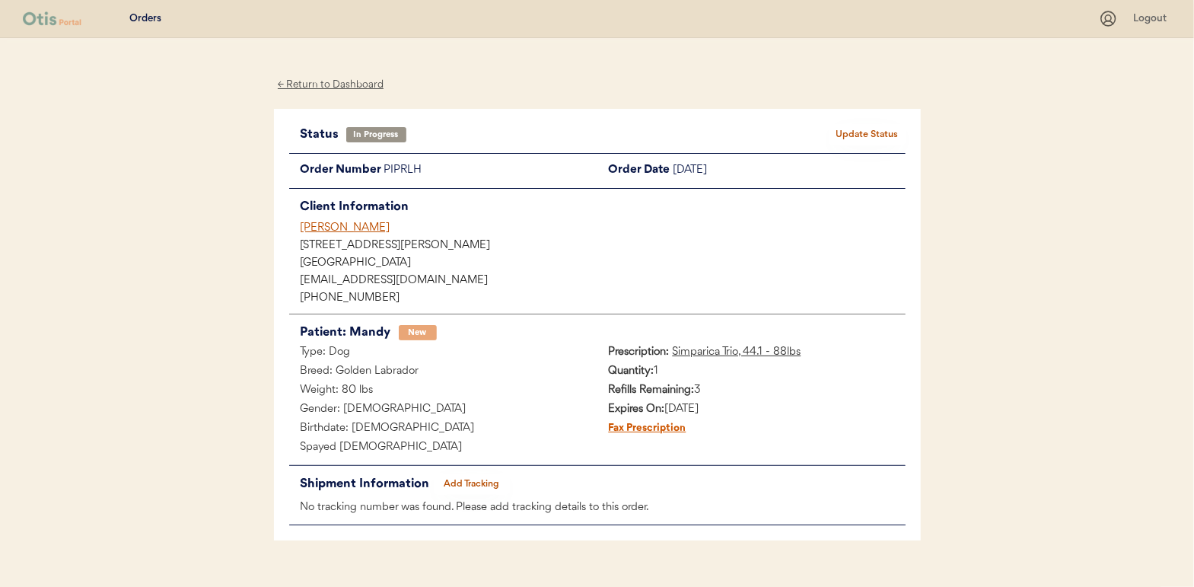
click at [463, 480] on button "Add Tracking" at bounding box center [472, 483] width 76 height 21
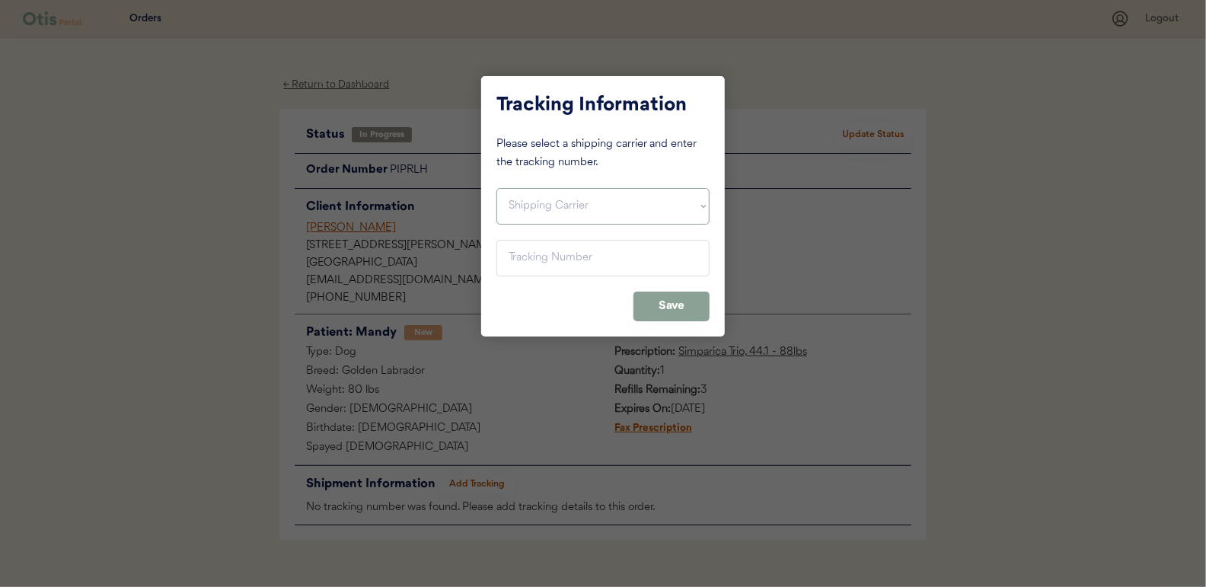
click at [508, 202] on select "Shipping Carrier FedEx FedEx Ground Economy UPS USPS" at bounding box center [602, 206] width 213 height 37
select select ""usps""
click at [496, 188] on select "Shipping Carrier FedEx FedEx Ground Economy UPS USPS" at bounding box center [602, 206] width 213 height 37
click at [526, 257] on input "input" at bounding box center [602, 258] width 213 height 37
type input "9400 1501 0579 9023 0875 67"
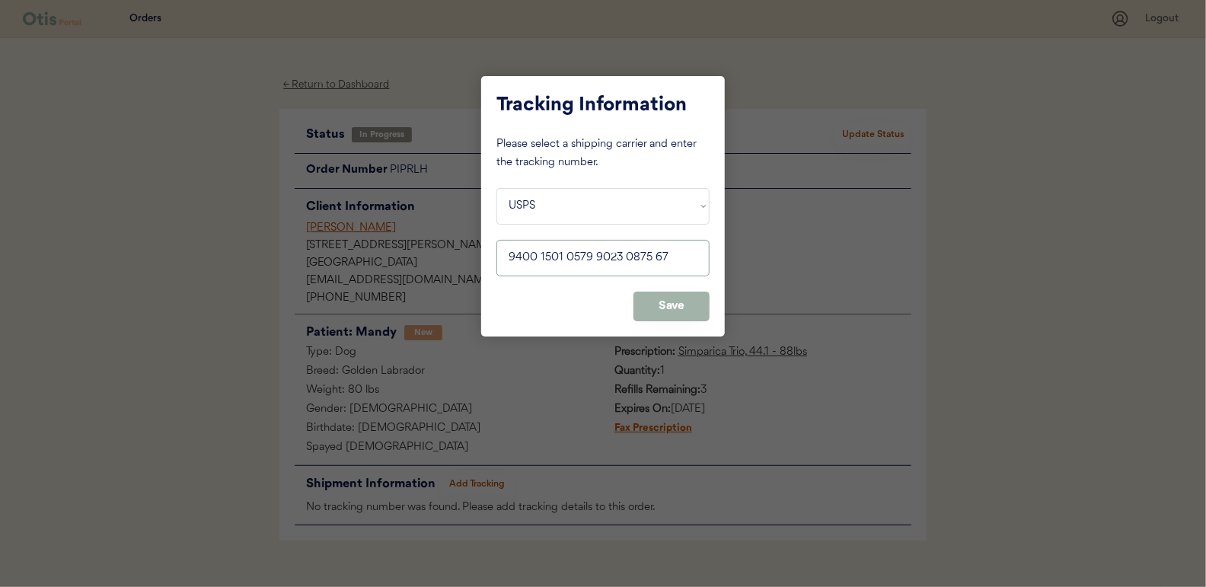
click at [689, 311] on button "Save" at bounding box center [671, 307] width 76 height 30
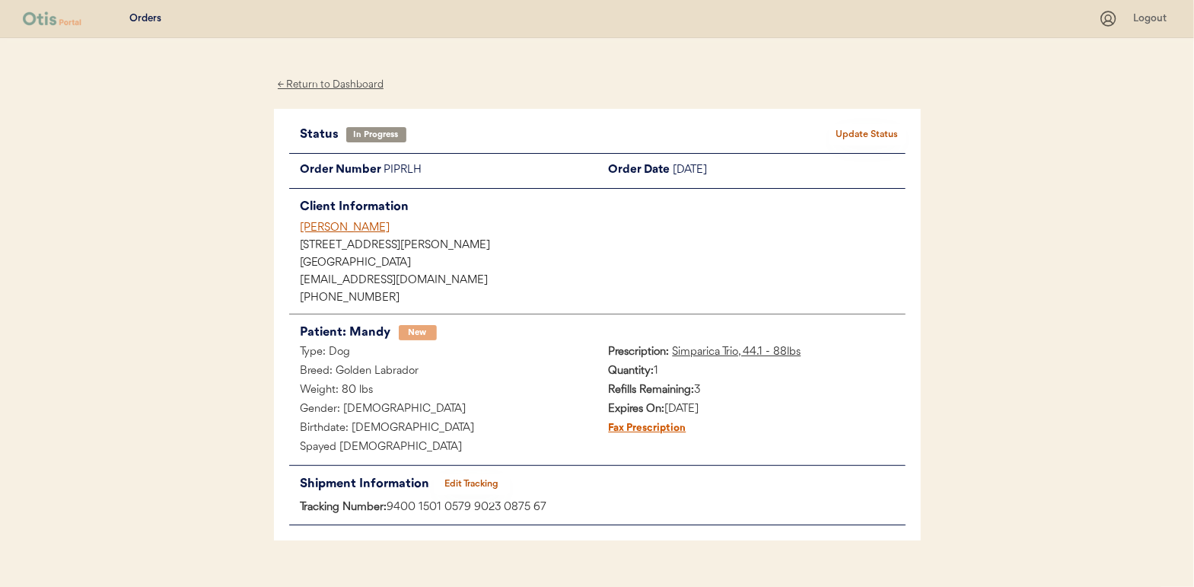
click at [875, 132] on button "Update Status" at bounding box center [868, 134] width 76 height 21
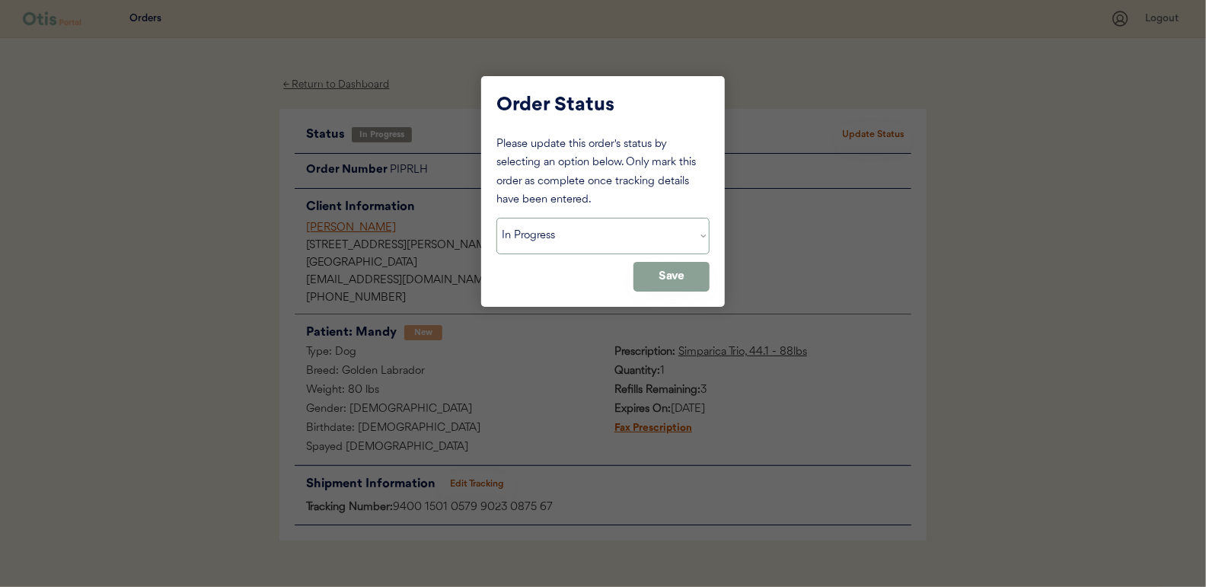
click at [587, 238] on select "Status On Hold New In Progress Complete Pending HW Consent Cancelled" at bounding box center [602, 236] width 213 height 37
select select ""complete""
click at [496, 218] on select "Status On Hold New In Progress Complete Pending HW Consent Cancelled" at bounding box center [602, 236] width 213 height 37
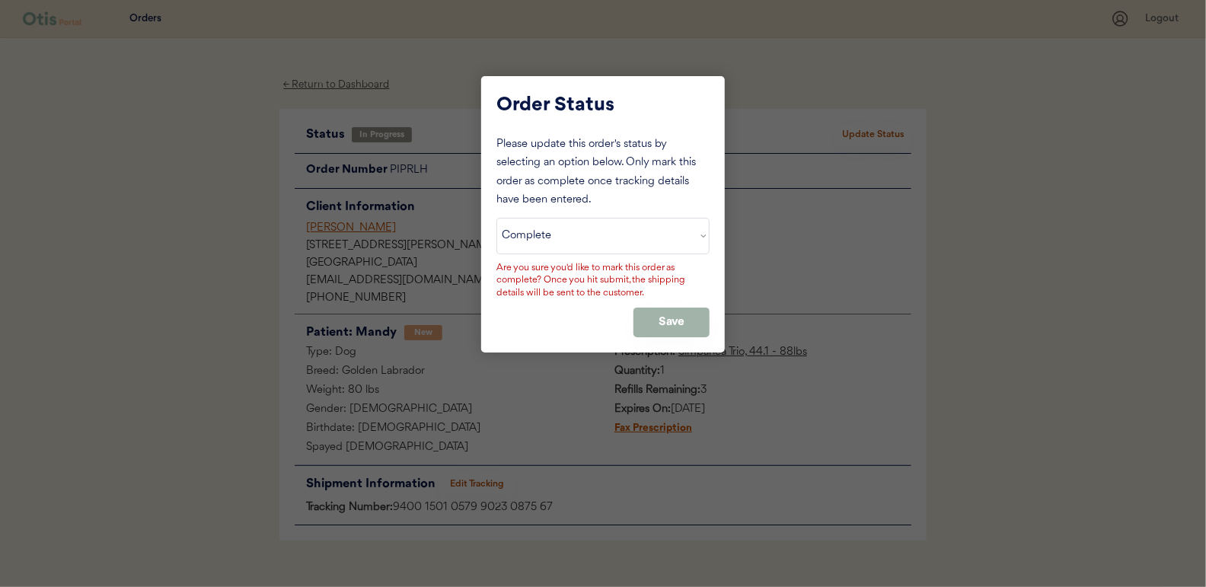
click at [675, 322] on button "Save" at bounding box center [671, 323] width 76 height 30
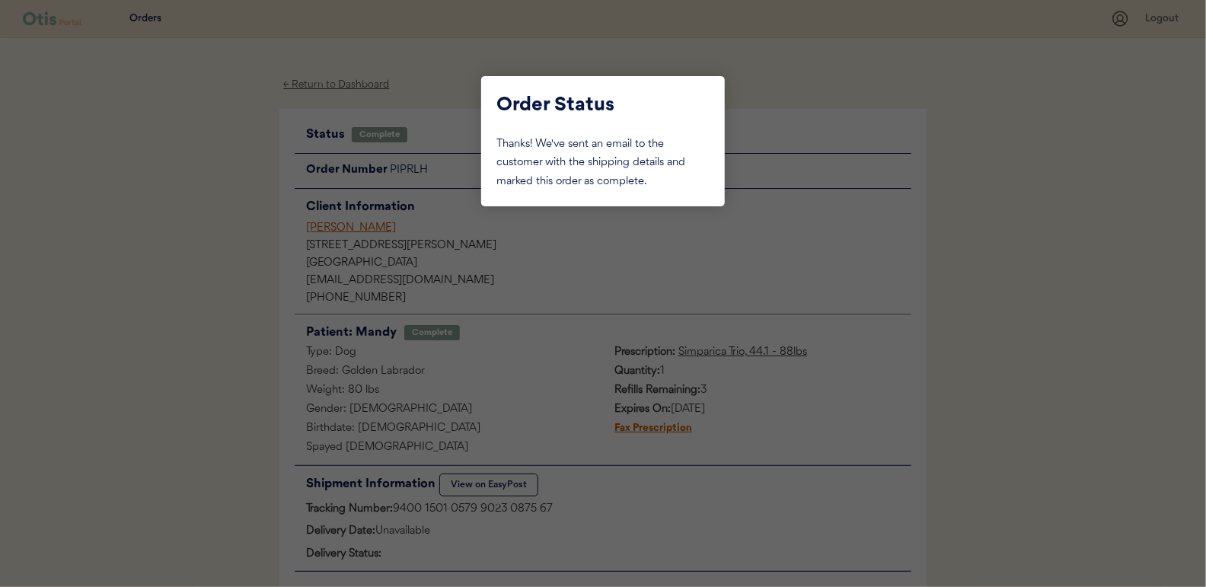
click at [206, 218] on div at bounding box center [603, 293] width 1206 height 587
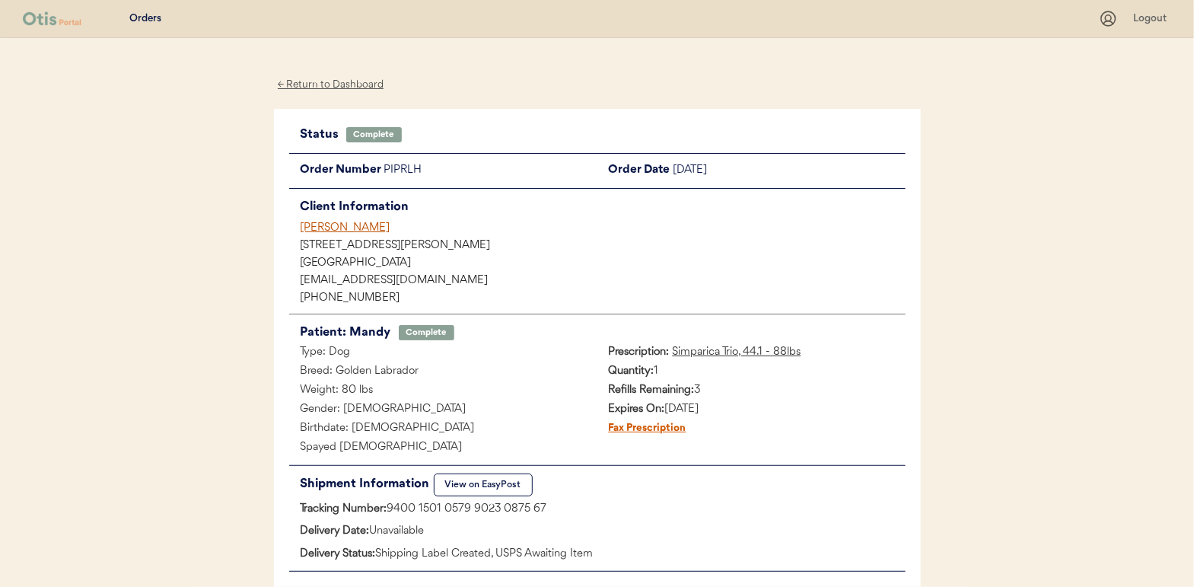
click at [335, 85] on div "← Return to Dashboard" at bounding box center [331, 85] width 114 height 18
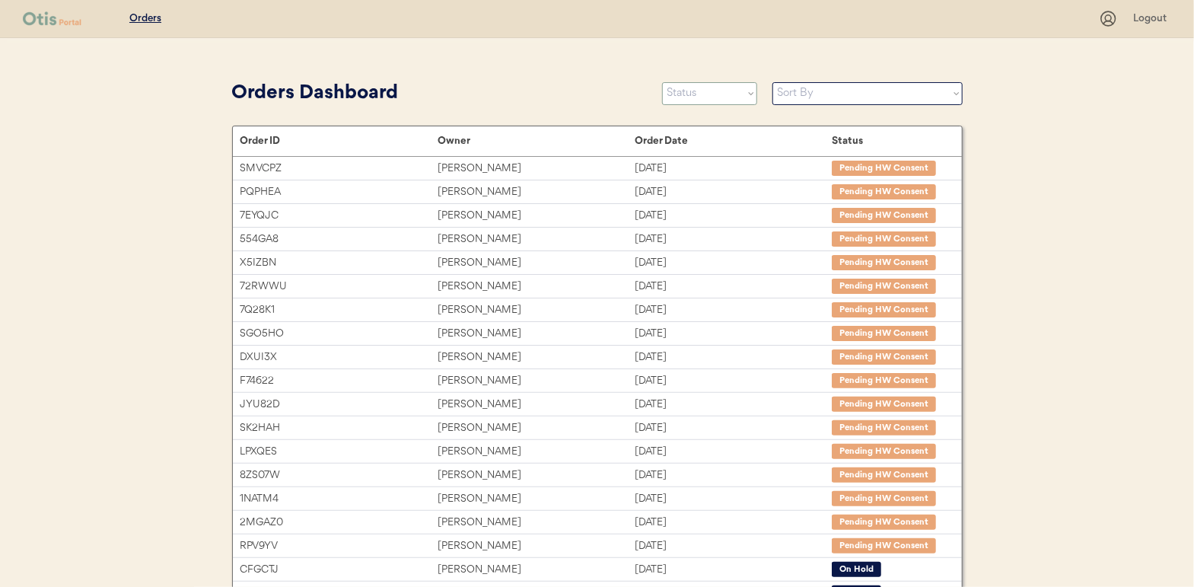
click at [705, 92] on select "Status On Hold New In Progress Complete Pending HW Consent Cancelled" at bounding box center [709, 93] width 95 height 23
select select ""in_progress""
click at [662, 82] on select "Status On Hold New In Progress Complete Pending HW Consent Cancelled" at bounding box center [709, 93] width 95 height 23
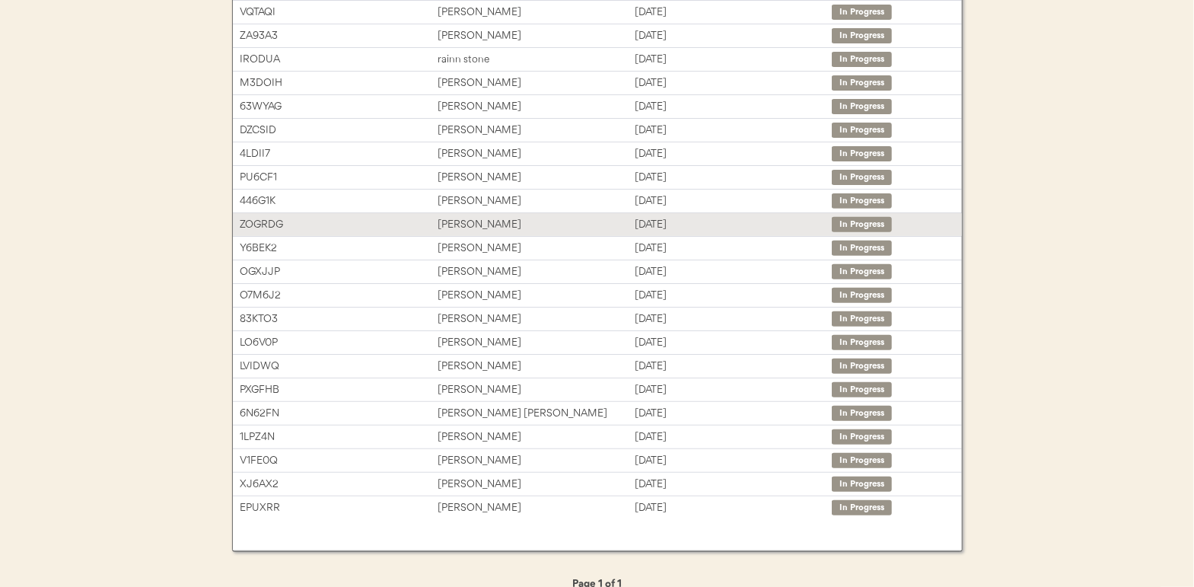
scroll to position [198, 0]
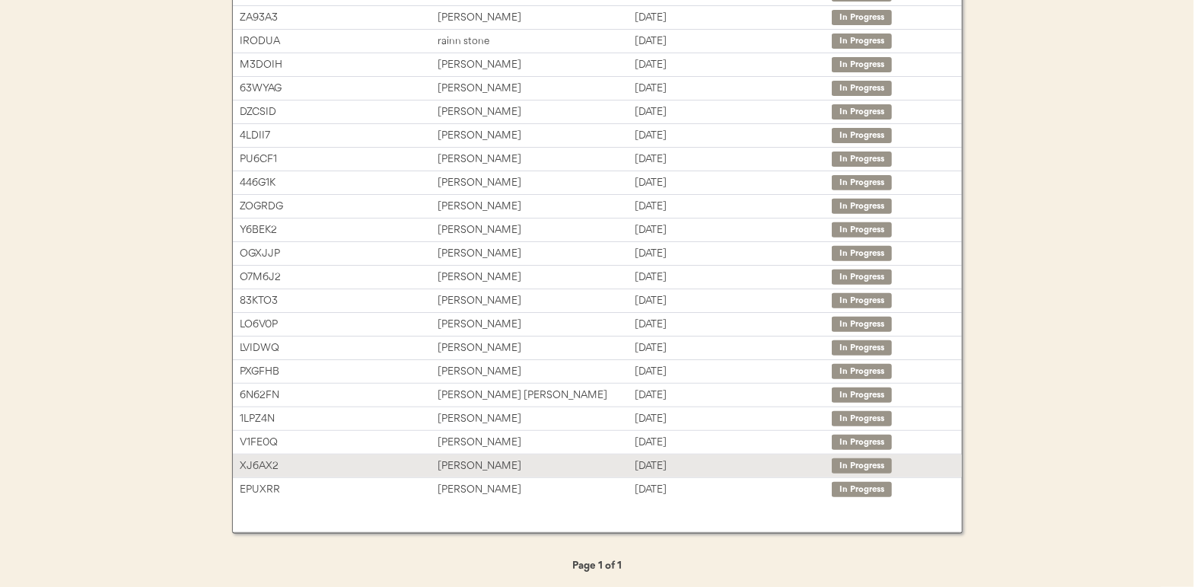
click at [460, 465] on div "Cynthia Ward" at bounding box center [536, 466] width 197 height 18
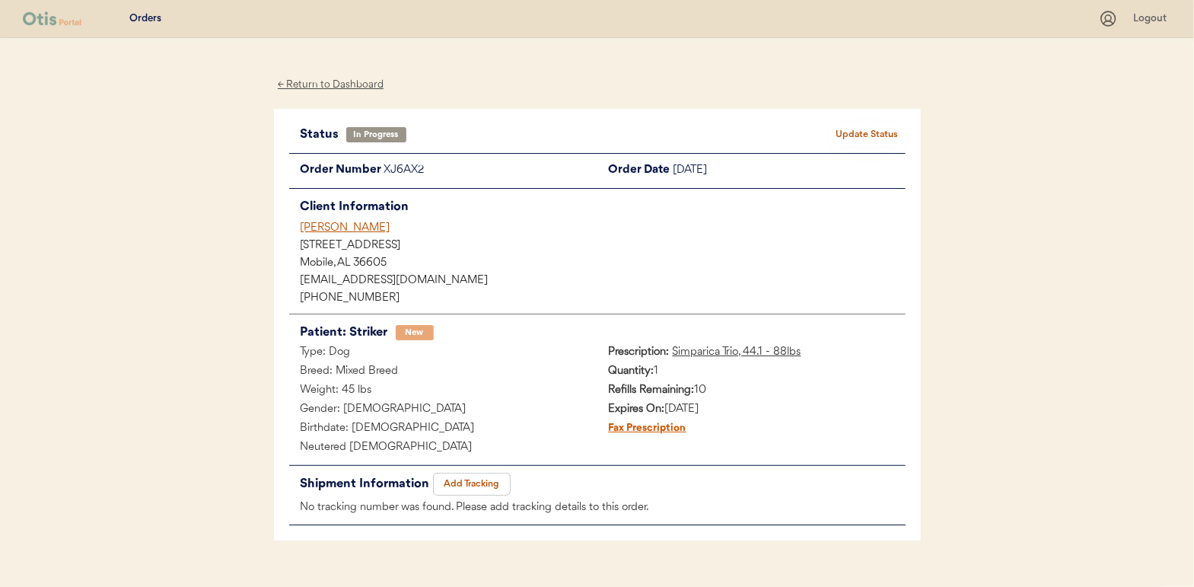
click at [482, 475] on button "Add Tracking" at bounding box center [472, 483] width 76 height 21
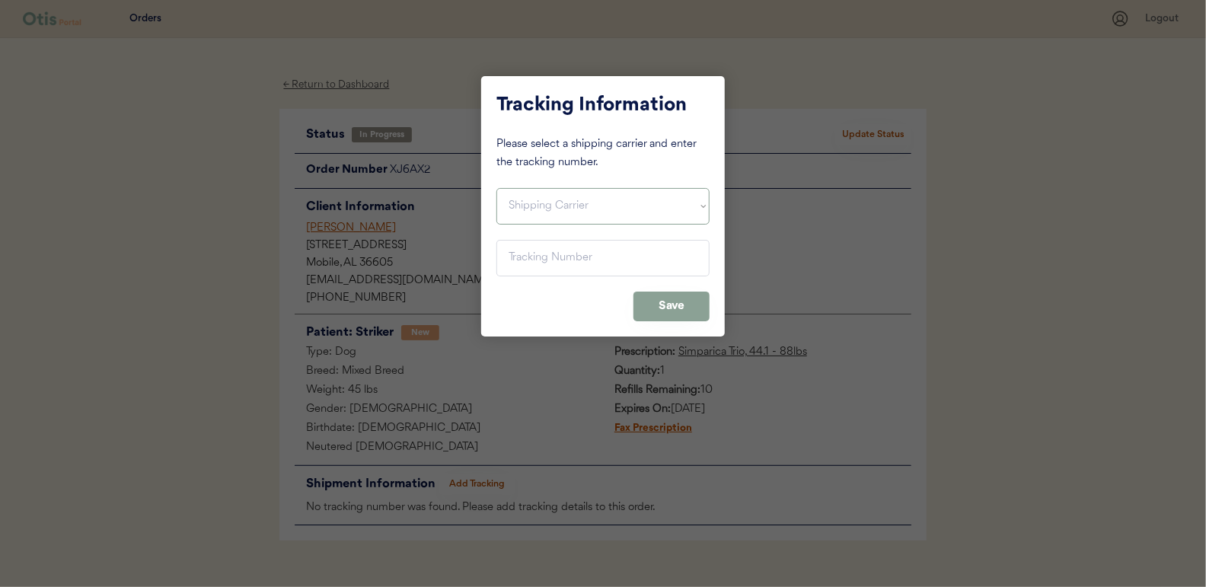
click at [530, 205] on select "Shipping Carrier FedEx FedEx Ground Economy UPS USPS" at bounding box center [602, 206] width 213 height 37
select select ""usps""
click at [496, 188] on select "Shipping Carrier FedEx FedEx Ground Economy UPS USPS" at bounding box center [602, 206] width 213 height 37
click at [528, 261] on input "input" at bounding box center [602, 258] width 213 height 37
type input "9400 1501 0549 6024 7447 95"
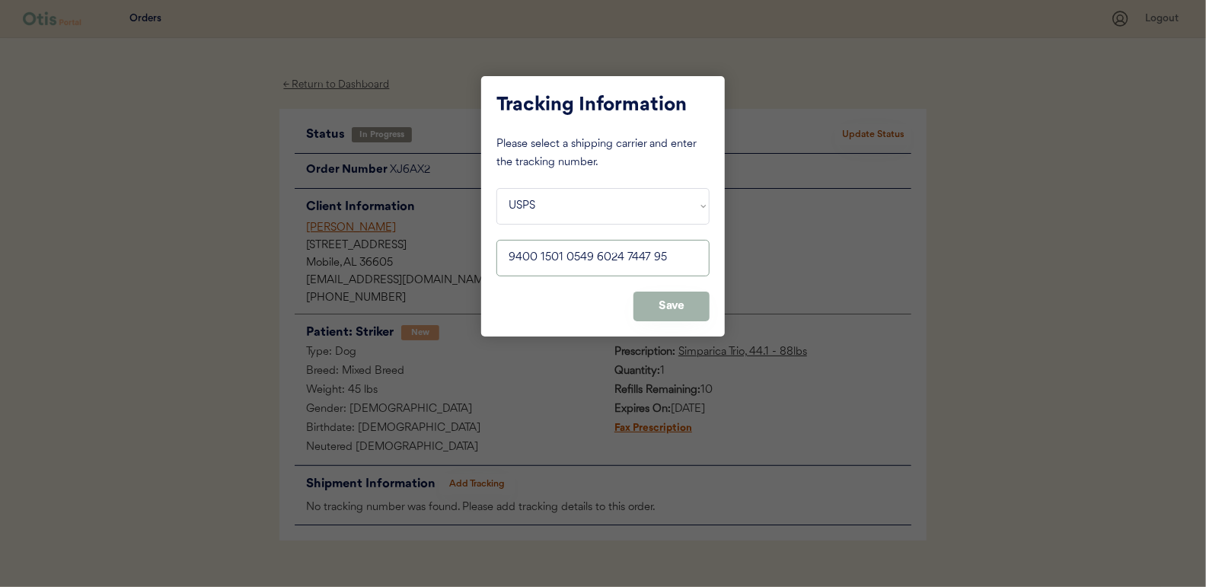
click at [662, 306] on button "Save" at bounding box center [671, 307] width 76 height 30
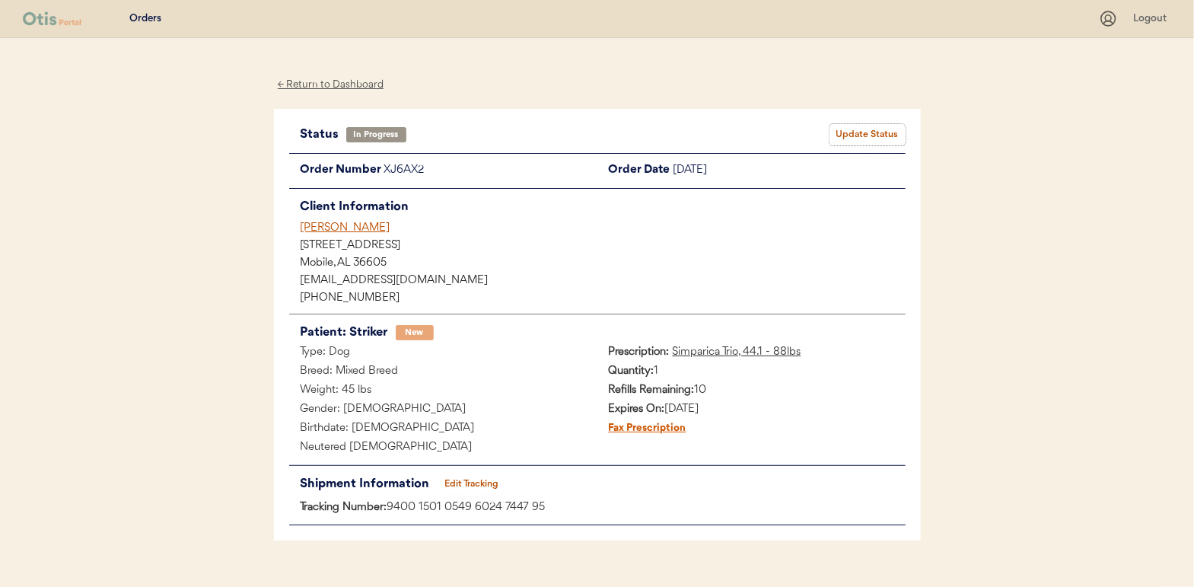
click at [869, 129] on button "Update Status" at bounding box center [868, 134] width 76 height 21
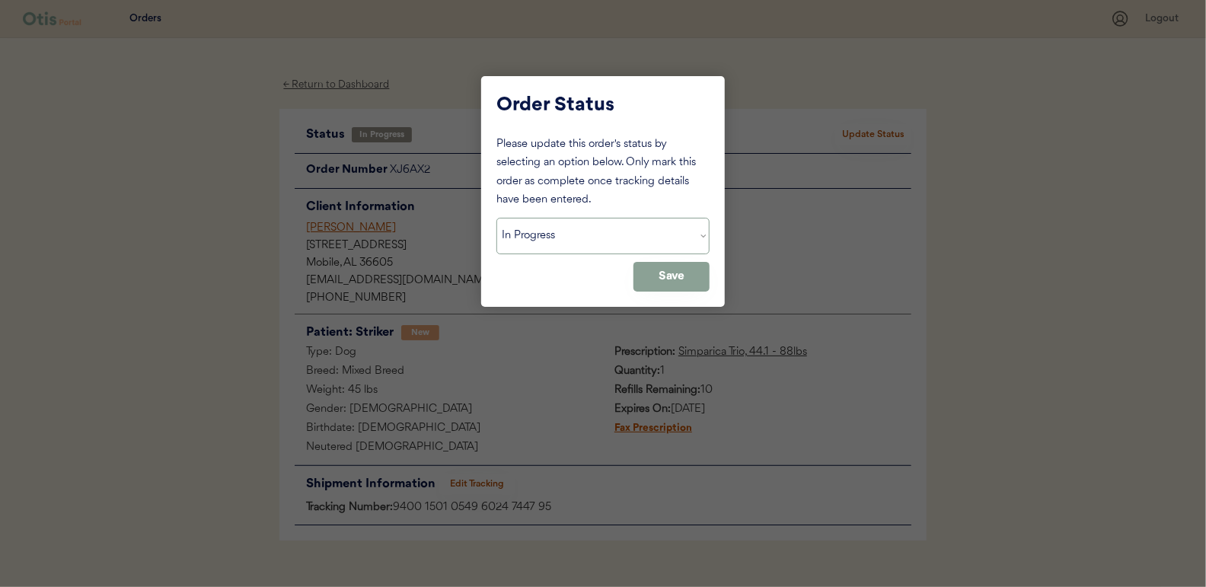
click at [552, 236] on select "Status On Hold New In Progress Complete Pending HW Consent Cancelled" at bounding box center [602, 236] width 213 height 37
select select ""complete""
click at [496, 218] on select "Status On Hold New In Progress Complete Pending HW Consent Cancelled" at bounding box center [602, 236] width 213 height 37
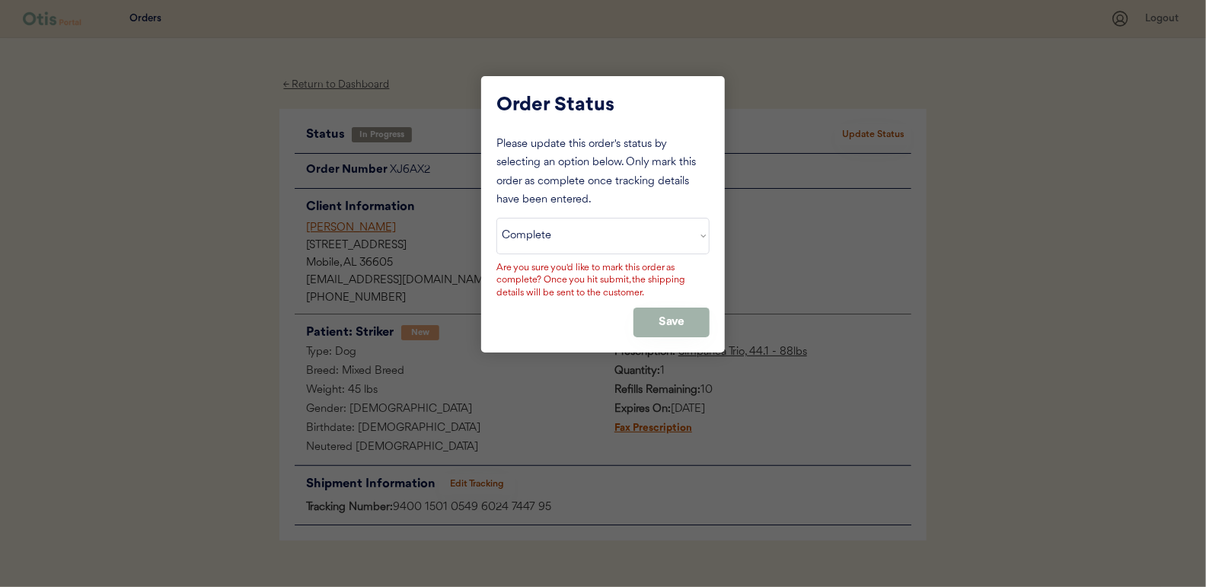
click at [690, 317] on button "Save" at bounding box center [671, 323] width 76 height 30
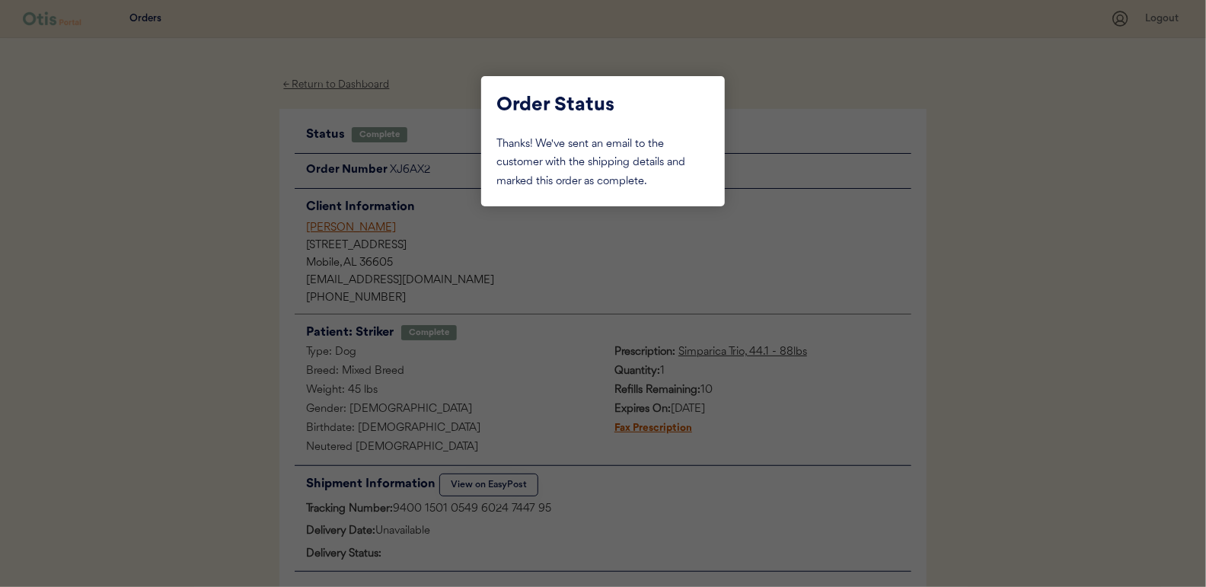
click at [225, 212] on div at bounding box center [603, 293] width 1206 height 587
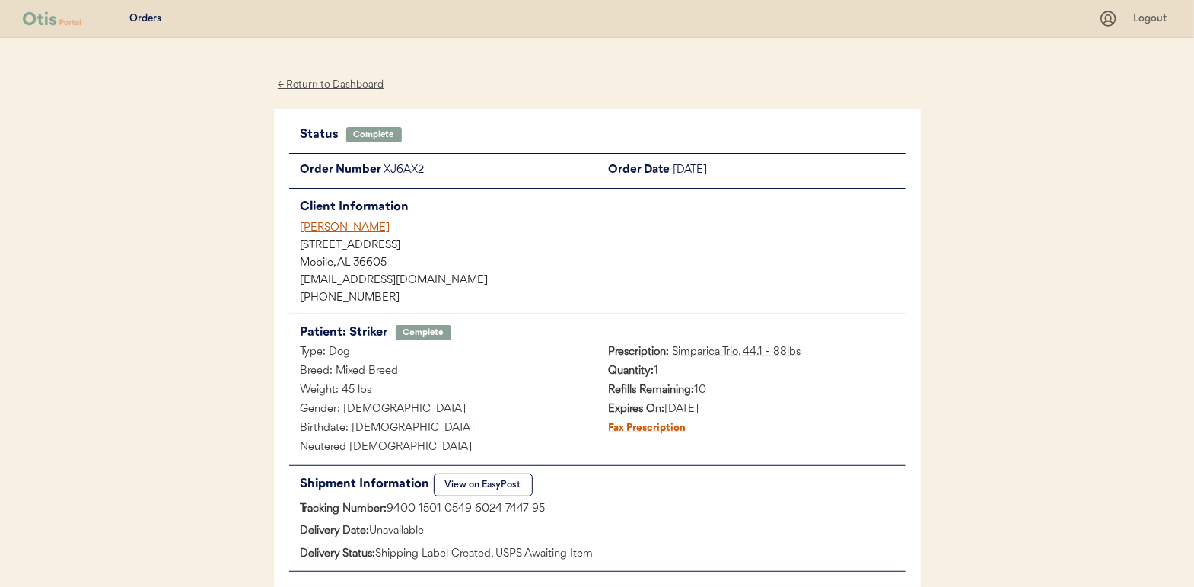
click at [323, 86] on div "← Return to Dashboard" at bounding box center [331, 85] width 114 height 18
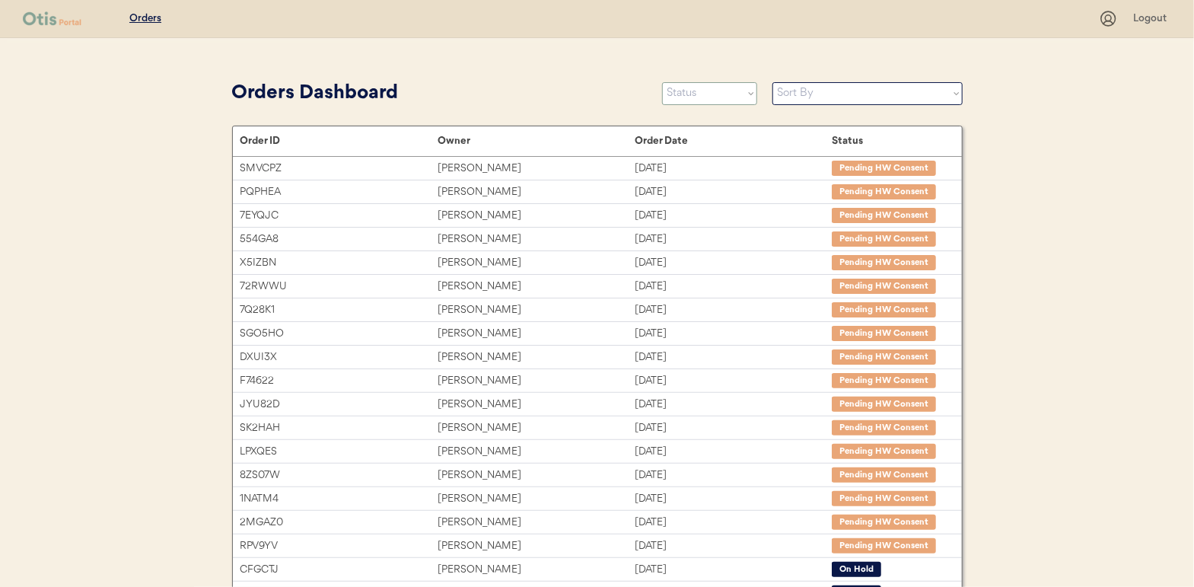
click at [704, 89] on select "Status On Hold New In Progress Complete Pending HW Consent Cancelled" at bounding box center [709, 93] width 95 height 23
select select ""in_progress""
click at [662, 82] on select "Status On Hold New In Progress Complete Pending HW Consent Cancelled" at bounding box center [709, 93] width 95 height 23
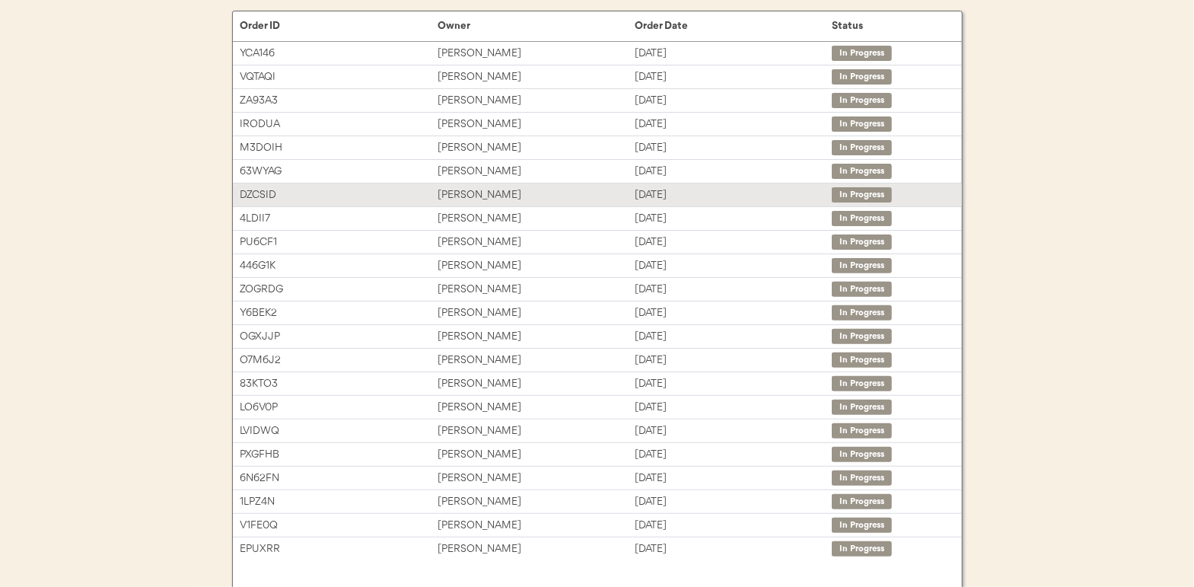
scroll to position [175, 0]
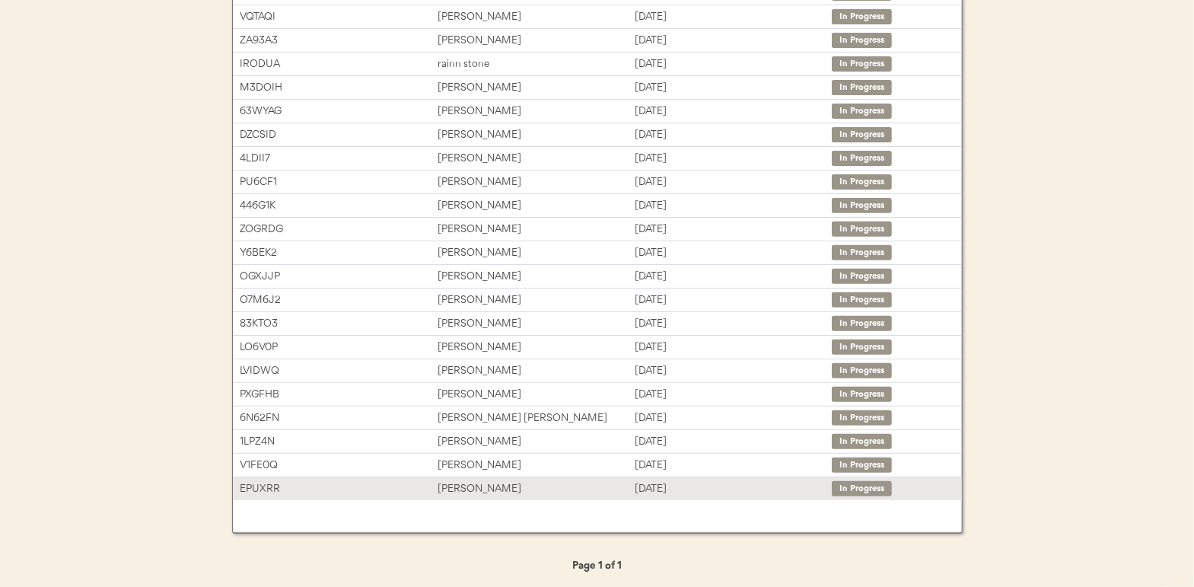
click at [453, 480] on div "[PERSON_NAME]" at bounding box center [536, 489] width 197 height 18
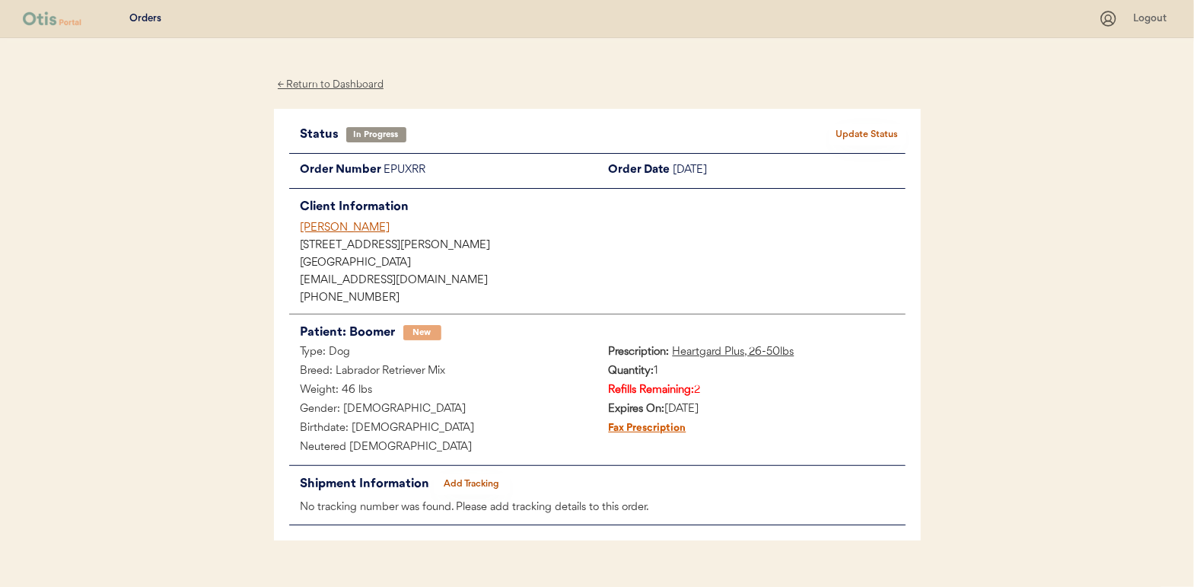
click at [472, 472] on div "Status In Progress Update Status Order Number EPUXRR Order Date [DATE] Client I…" at bounding box center [597, 325] width 617 height 402
click at [473, 478] on button "Add Tracking" at bounding box center [472, 483] width 76 height 21
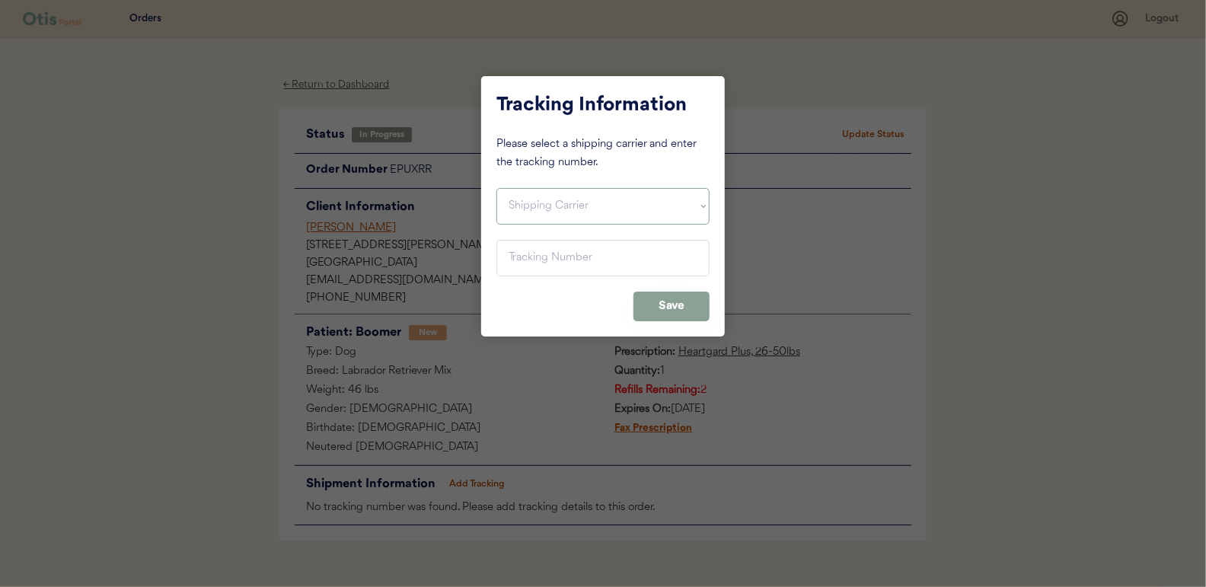
click at [518, 196] on select "Shipping Carrier FedEx FedEx Ground Economy UPS USPS" at bounding box center [602, 206] width 213 height 37
select select ""usps""
click at [496, 188] on select "Shipping Carrier FedEx FedEx Ground Economy UPS USPS" at bounding box center [602, 206] width 213 height 37
click at [532, 260] on input "input" at bounding box center [602, 258] width 213 height 37
type input "9400 1501 0549 6024 7348 95"
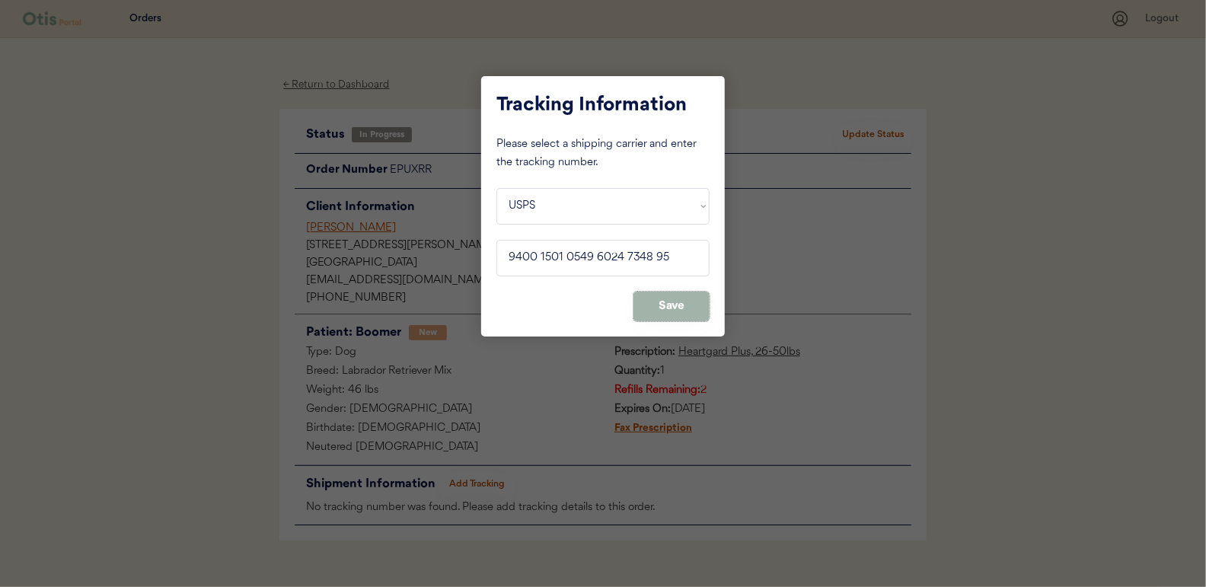
click at [685, 303] on button "Save" at bounding box center [671, 307] width 76 height 30
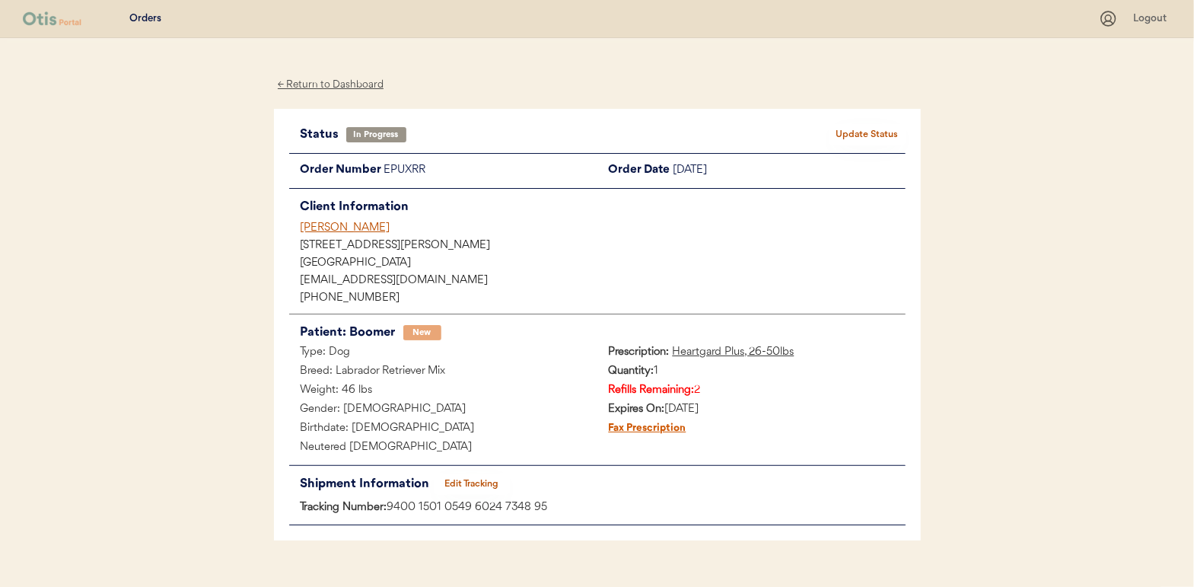
click at [874, 133] on button "Update Status" at bounding box center [868, 134] width 76 height 21
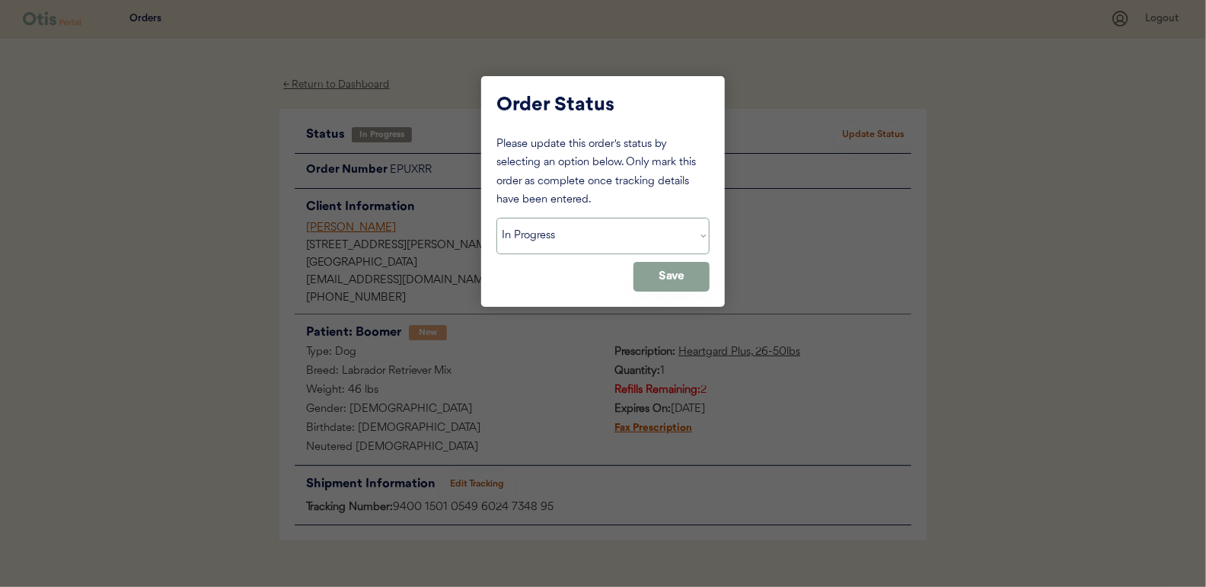
click at [555, 238] on select "Status On Hold New In Progress Complete Pending HW Consent Cancelled" at bounding box center [602, 236] width 213 height 37
select select ""complete""
click at [496, 218] on select "Status On Hold New In Progress Complete Pending HW Consent Cancelled" at bounding box center [602, 236] width 213 height 37
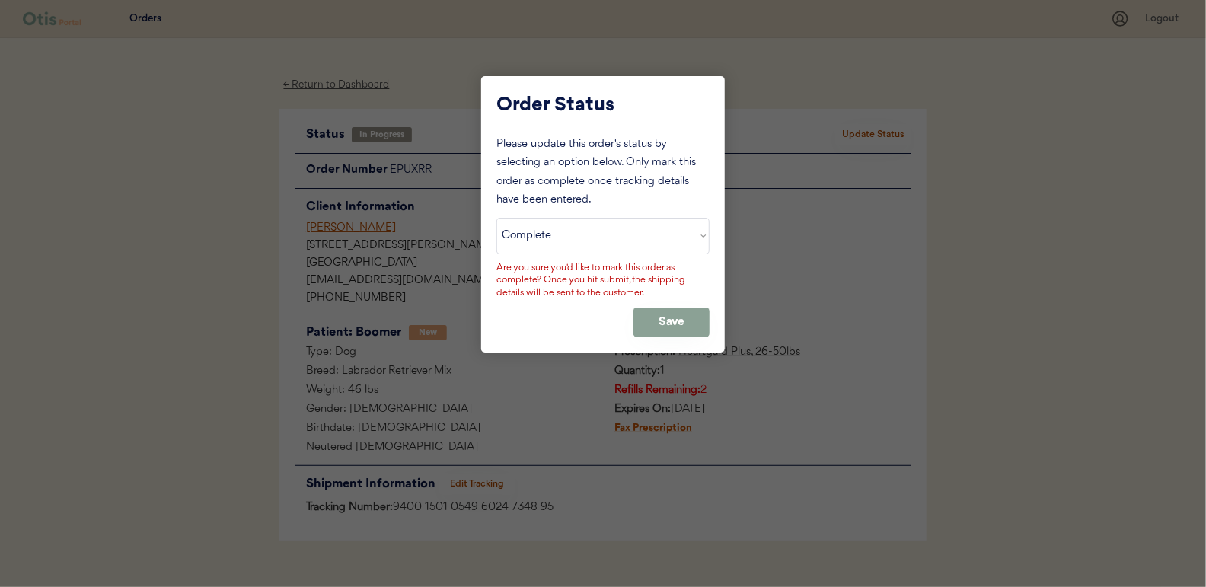
click at [685, 305] on div "Please update this order's status by selecting an option below. Only mark this …" at bounding box center [602, 236] width 213 height 202
click at [679, 315] on button "Save" at bounding box center [671, 323] width 76 height 30
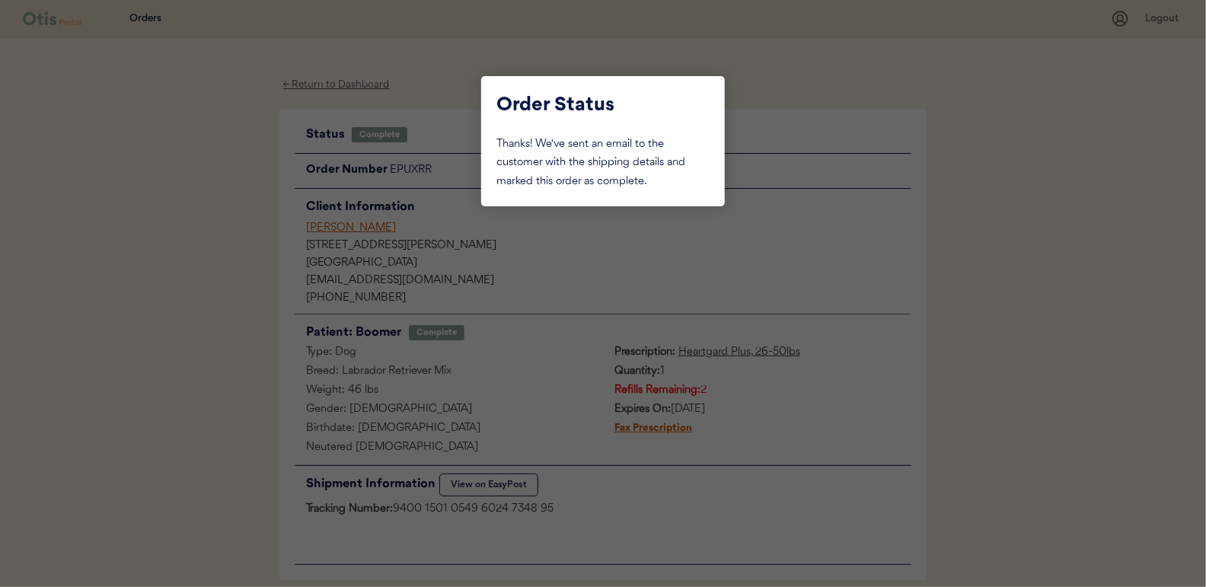
drag, startPoint x: 185, startPoint y: 210, endPoint x: 303, endPoint y: 158, distance: 128.8
click at [185, 210] on div at bounding box center [603, 293] width 1206 height 587
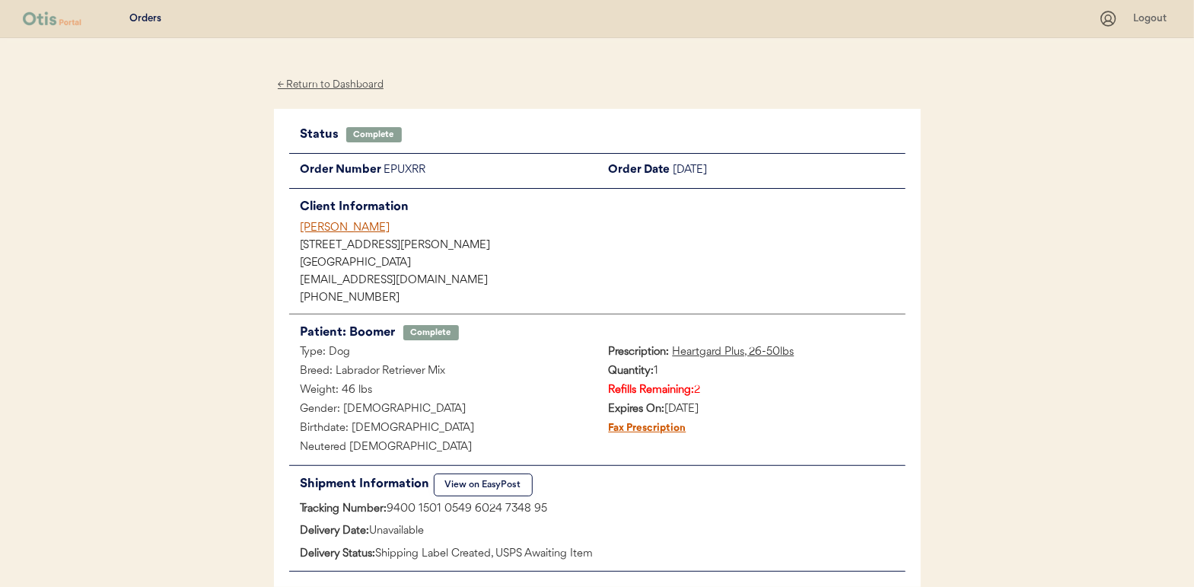
click at [327, 88] on div "← Return to Dashboard" at bounding box center [331, 85] width 114 height 18
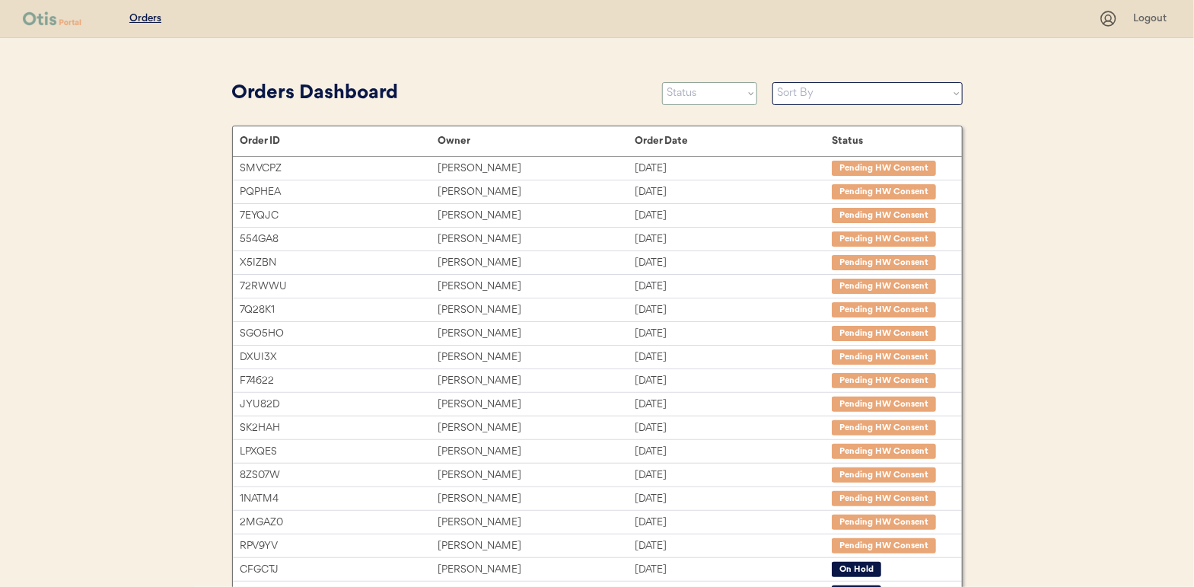
drag, startPoint x: 675, startPoint y: 96, endPoint x: 677, endPoint y: 106, distance: 10.0
click at [675, 96] on select "Status On Hold New In Progress Complete Pending HW Consent Cancelled" at bounding box center [709, 93] width 95 height 23
click at [662, 82] on select "Status On Hold New In Progress Complete Pending HW Consent Cancelled" at bounding box center [709, 93] width 95 height 23
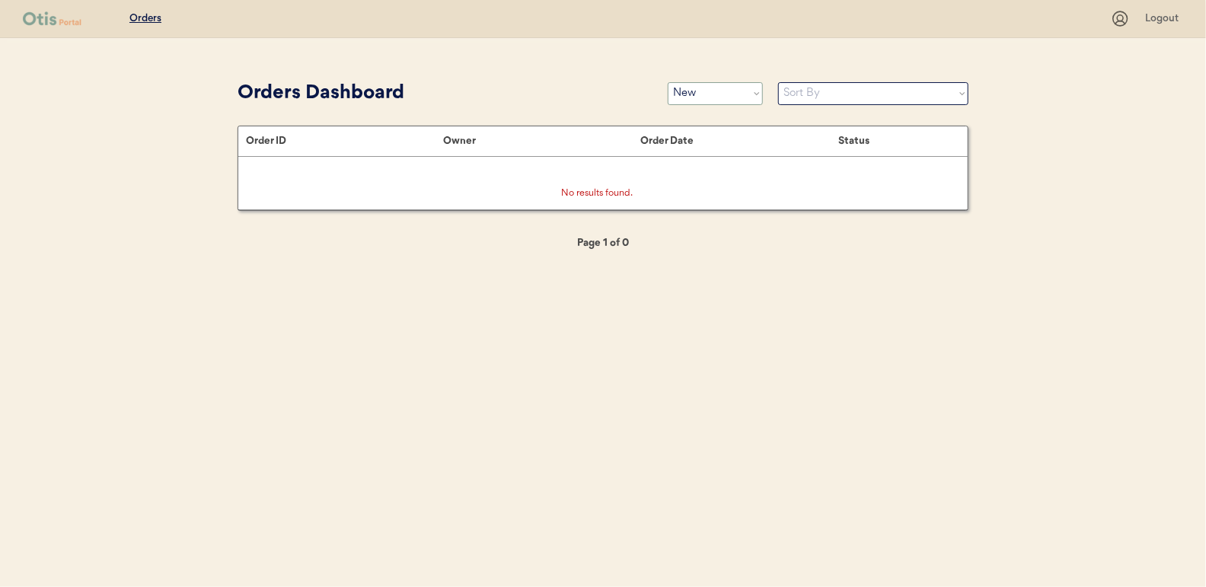
click at [721, 96] on select "Status On Hold New In Progress Complete Pending HW Consent Cancelled" at bounding box center [715, 93] width 95 height 23
select select ""in_progress""
click at [668, 82] on select "Status On Hold New In Progress Complete Pending HW Consent Cancelled" at bounding box center [715, 93] width 95 height 23
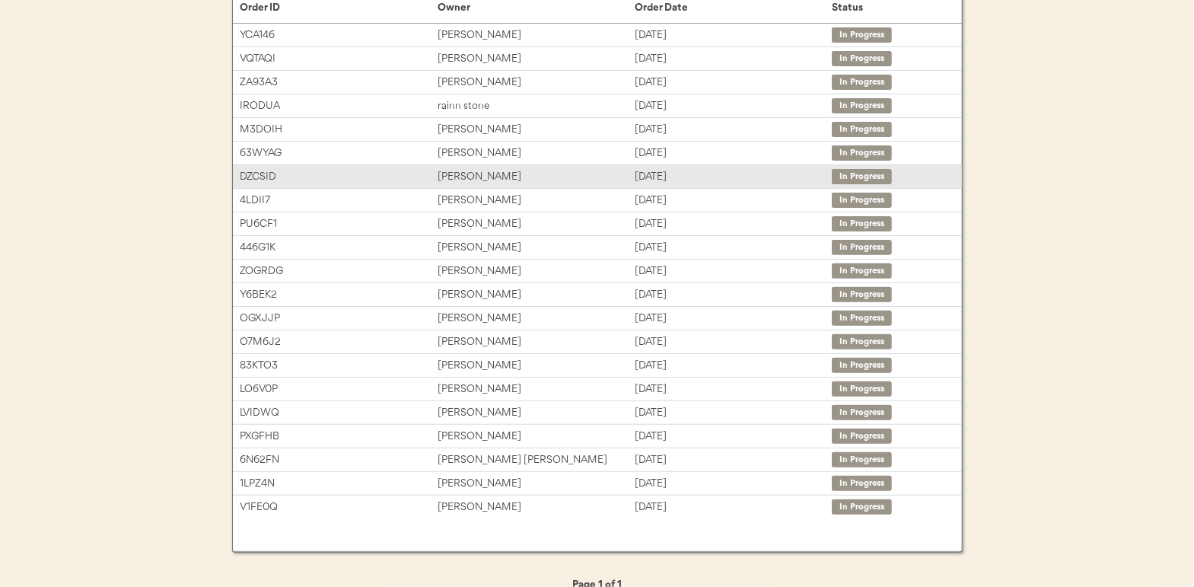
scroll to position [152, 0]
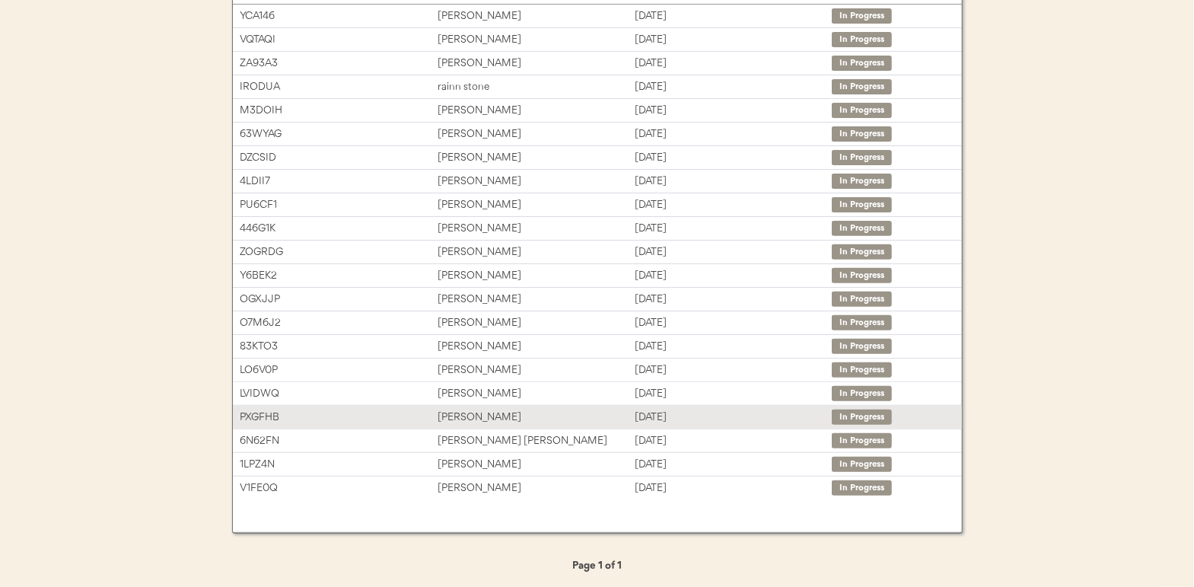
click at [467, 417] on div "[PERSON_NAME]" at bounding box center [536, 418] width 197 height 18
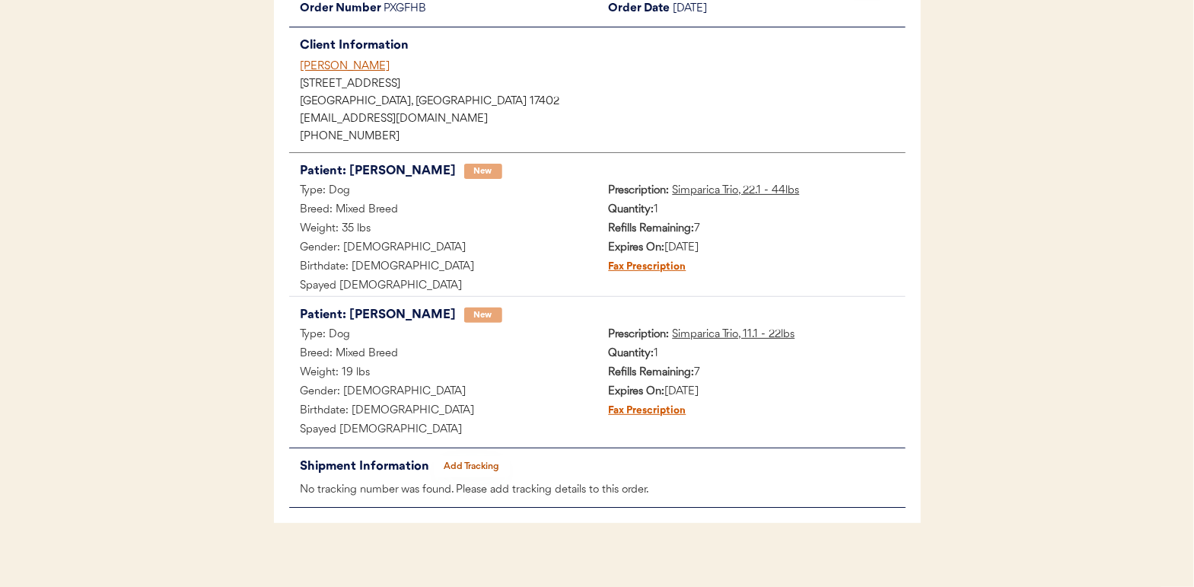
scroll to position [173, 0]
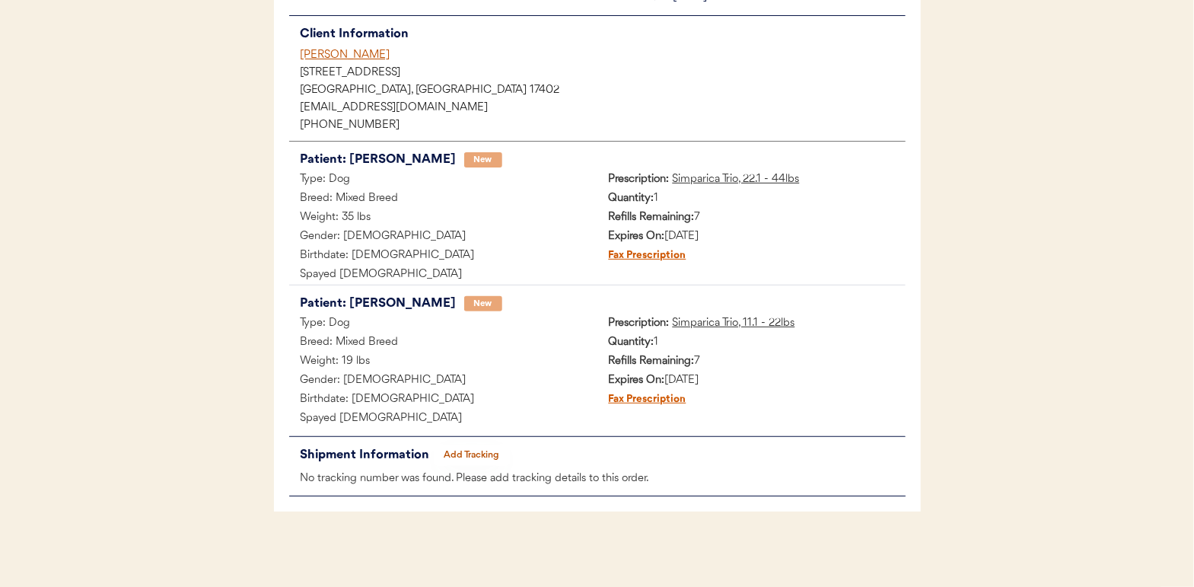
click at [472, 454] on button "Add Tracking" at bounding box center [472, 455] width 76 height 21
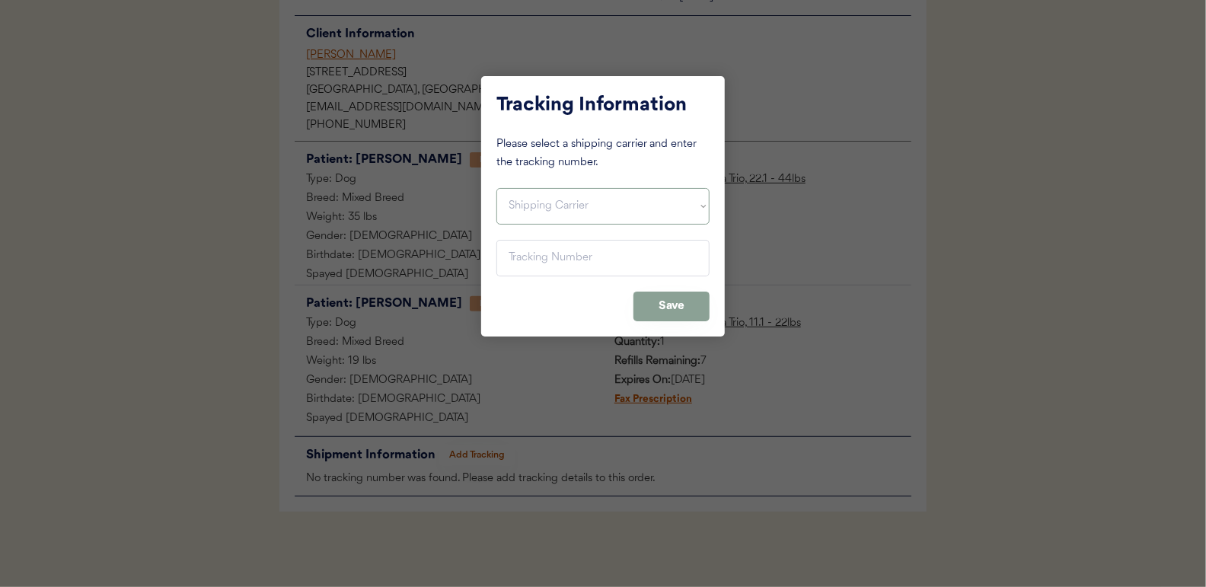
click at [531, 207] on select "Shipping Carrier FedEx FedEx Ground Economy UPS USPS" at bounding box center [602, 206] width 213 height 37
select select ""usps""
click at [496, 188] on select "Shipping Carrier FedEx FedEx Ground Economy UPS USPS" at bounding box center [602, 206] width 213 height 37
click at [518, 259] on input "input" at bounding box center [602, 258] width 213 height 37
paste input "9400150105800023119827"
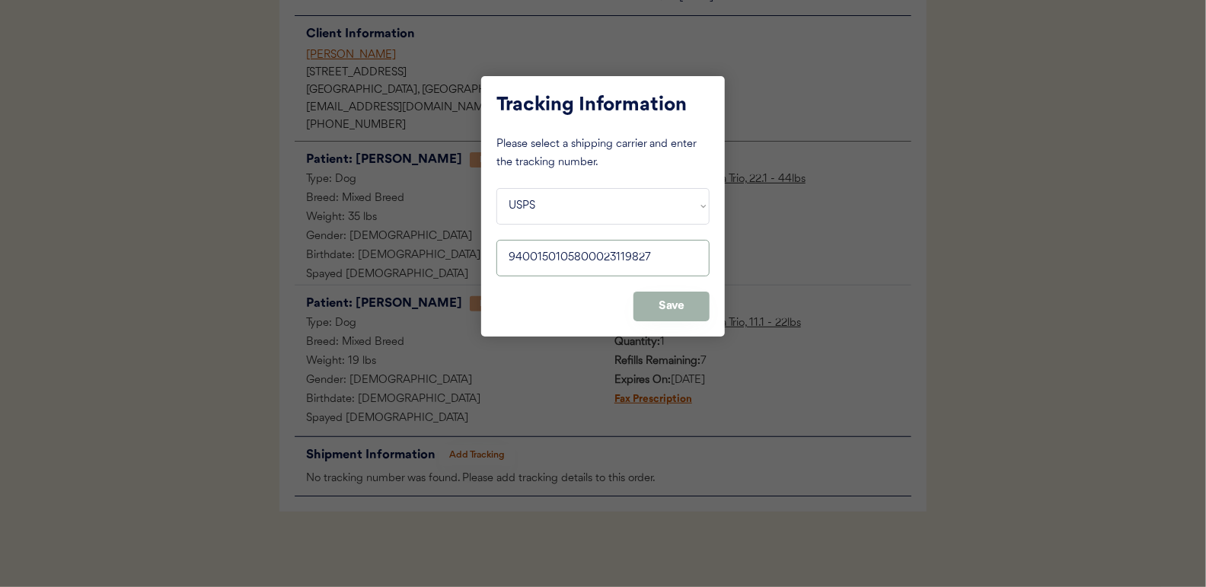
type input "9400150105800023119827"
click at [671, 311] on button "Save" at bounding box center [671, 307] width 76 height 30
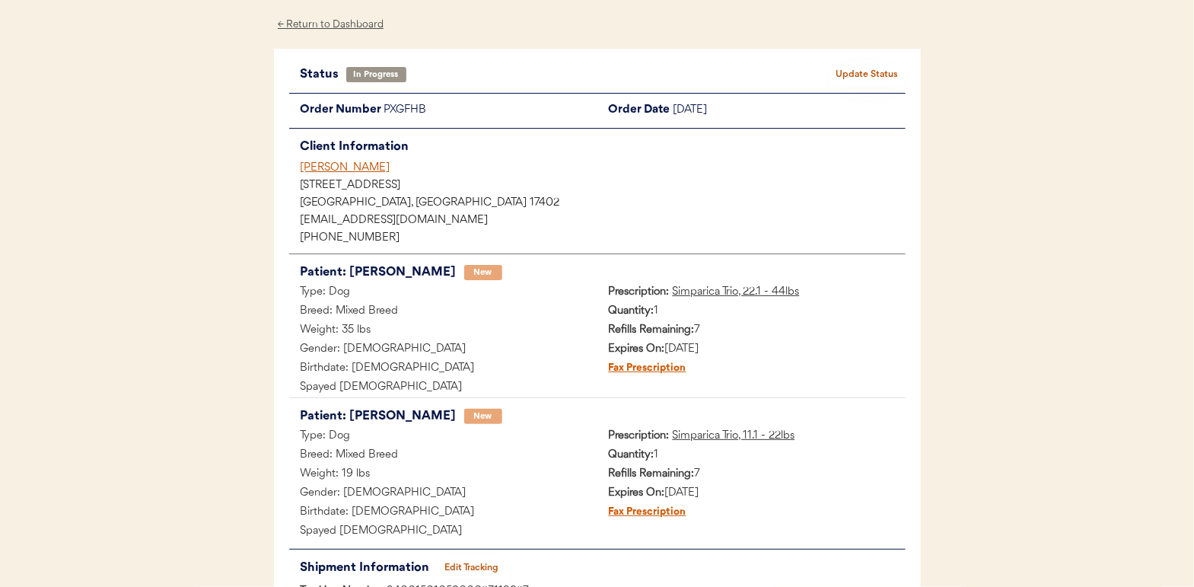
scroll to position [0, 0]
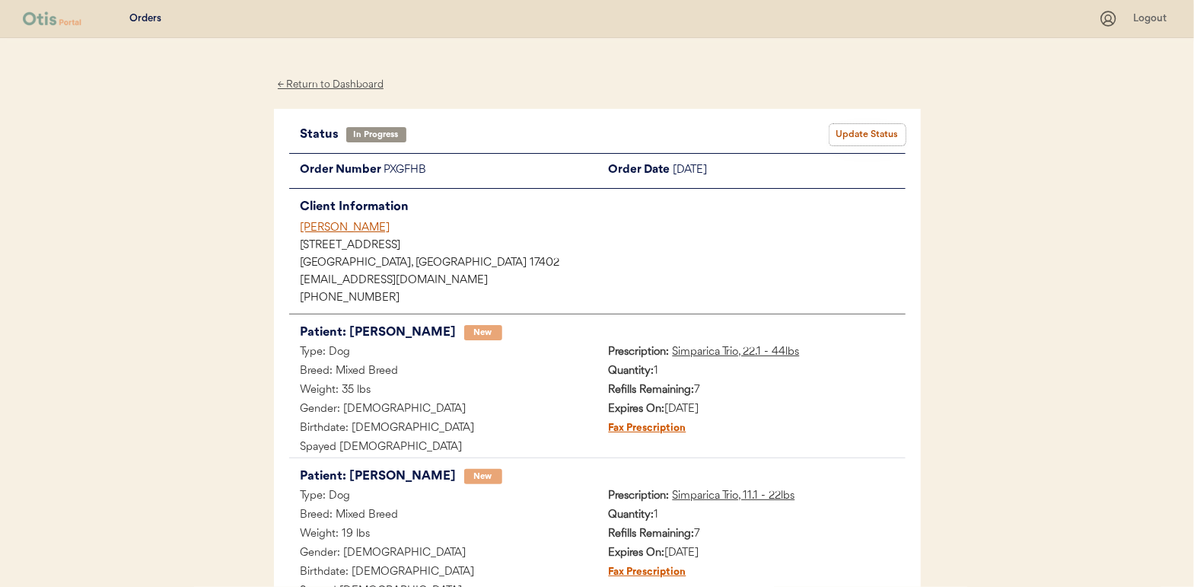
click at [869, 126] on button "Update Status" at bounding box center [868, 134] width 76 height 21
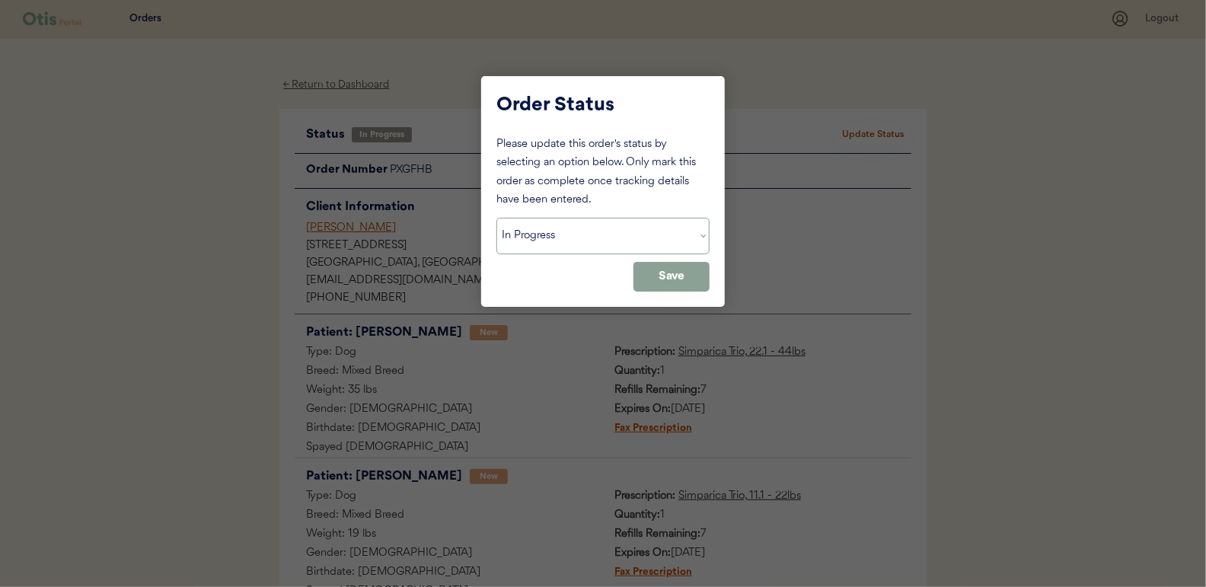
click at [544, 228] on select "Status On Hold New In Progress Complete Pending HW Consent Cancelled" at bounding box center [602, 236] width 213 height 37
select select ""complete""
click at [496, 218] on select "Status On Hold New In Progress Complete Pending HW Consent Cancelled" at bounding box center [602, 236] width 213 height 37
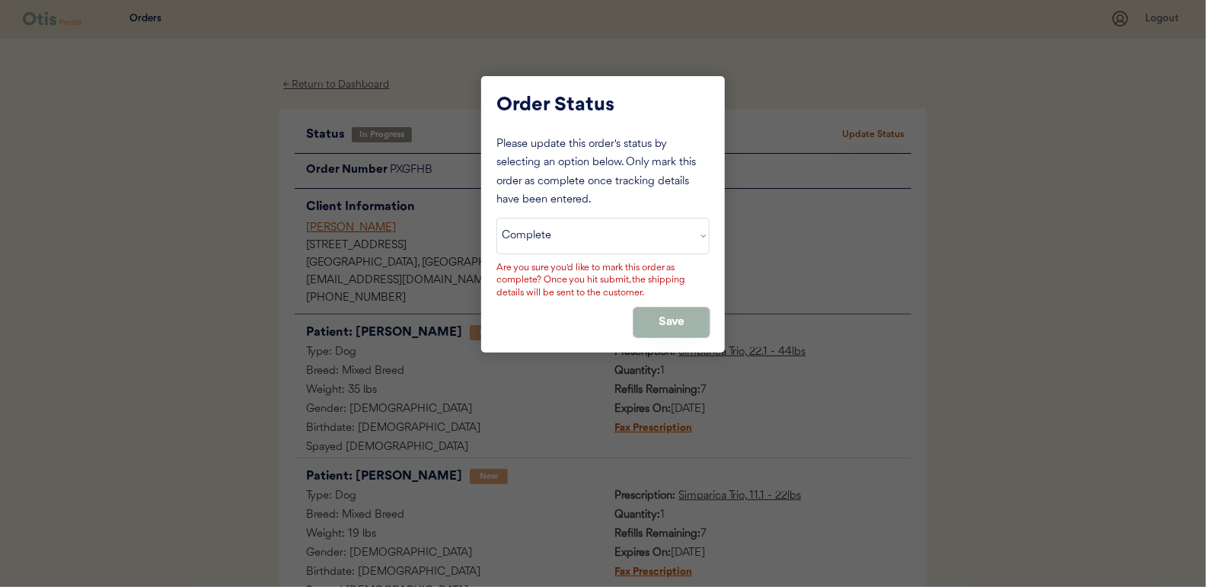
click at [674, 319] on button "Save" at bounding box center [671, 323] width 76 height 30
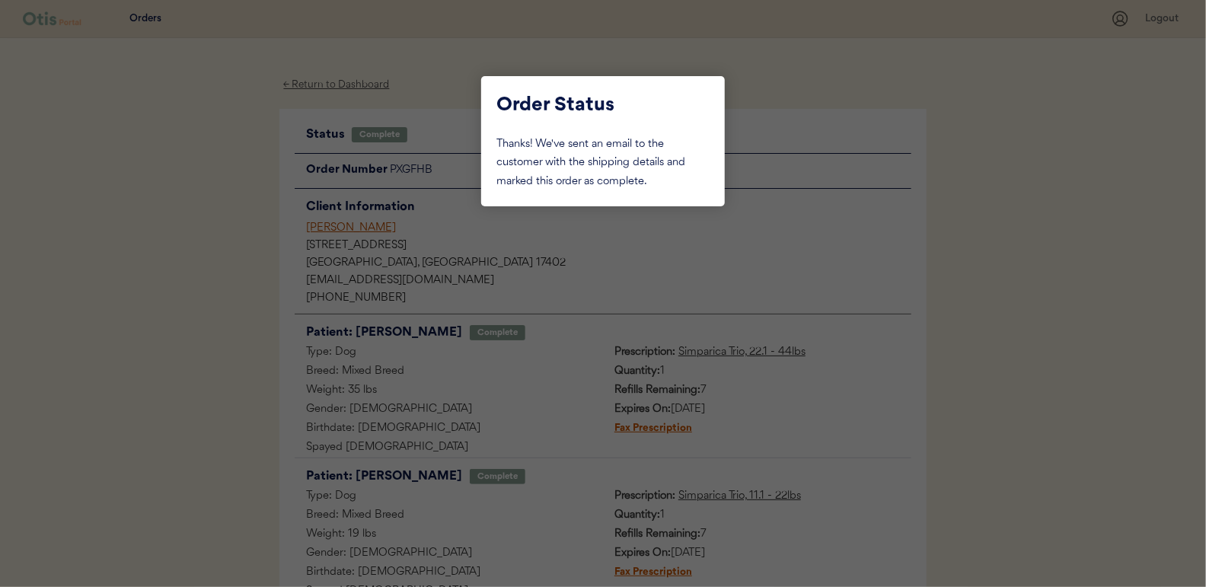
click at [235, 206] on div at bounding box center [603, 293] width 1206 height 587
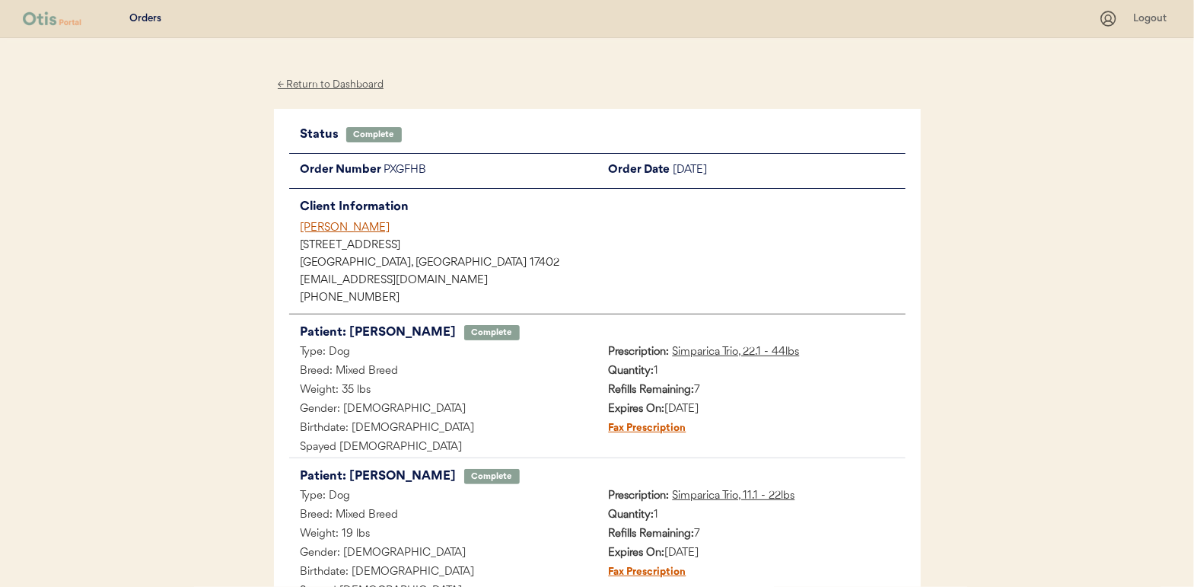
click at [346, 84] on div "← Return to Dashboard" at bounding box center [331, 85] width 114 height 18
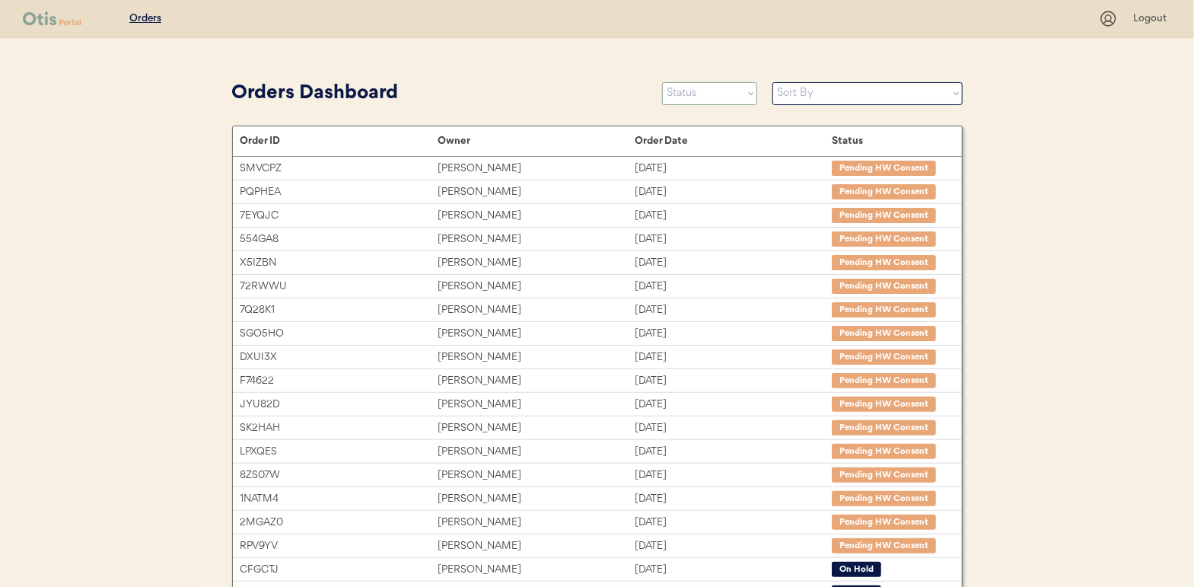
click at [693, 97] on select "Status On Hold New In Progress Complete Pending HW Consent Cancelled" at bounding box center [709, 93] width 95 height 23
select select ""new""
click at [662, 82] on select "Status On Hold New In Progress Complete Pending HW Consent Cancelled" at bounding box center [709, 93] width 95 height 23
